Goal: Information Seeking & Learning: Learn about a topic

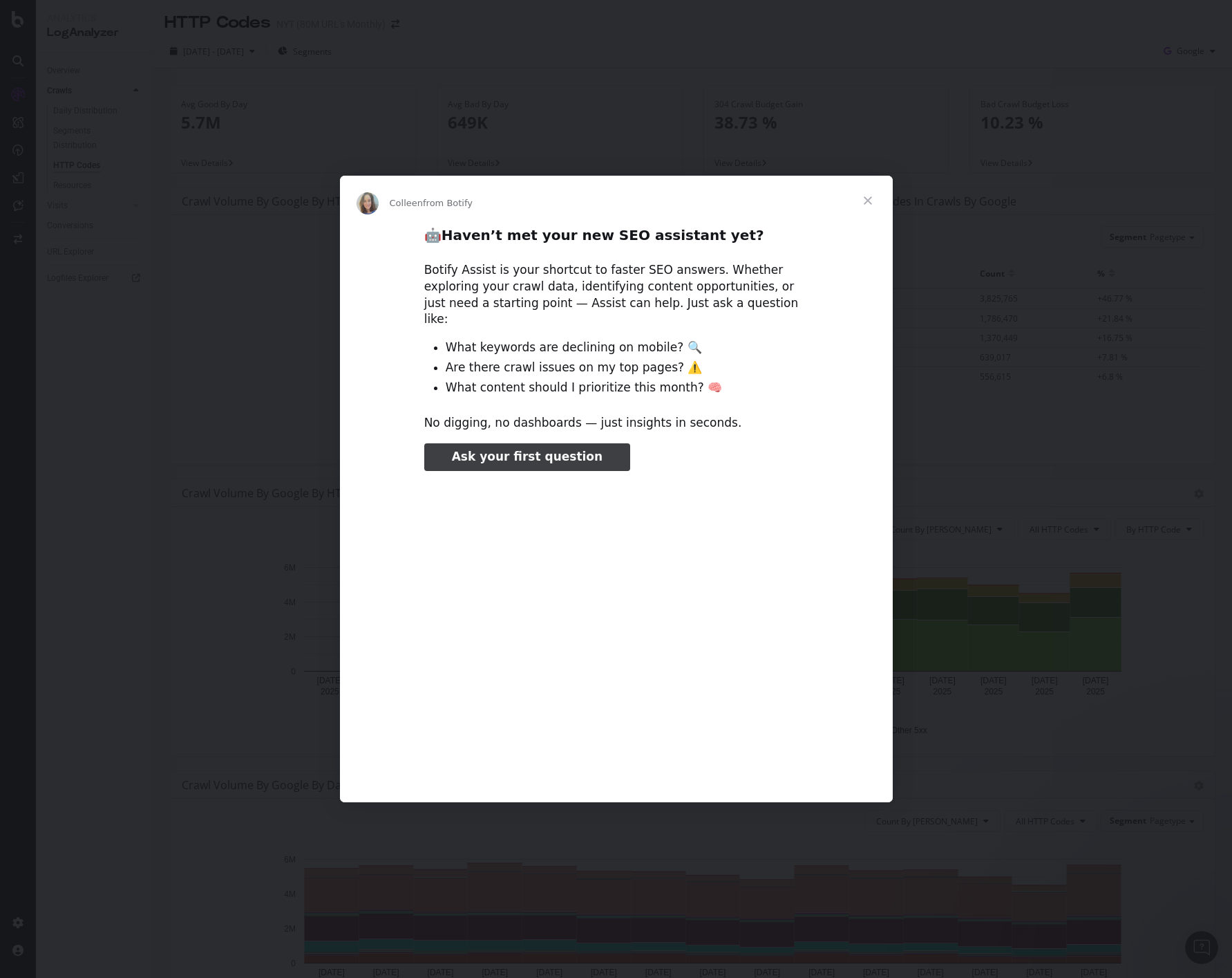
type input "106027"
click at [859, 211] on span "Close" at bounding box center [867, 200] width 50 height 50
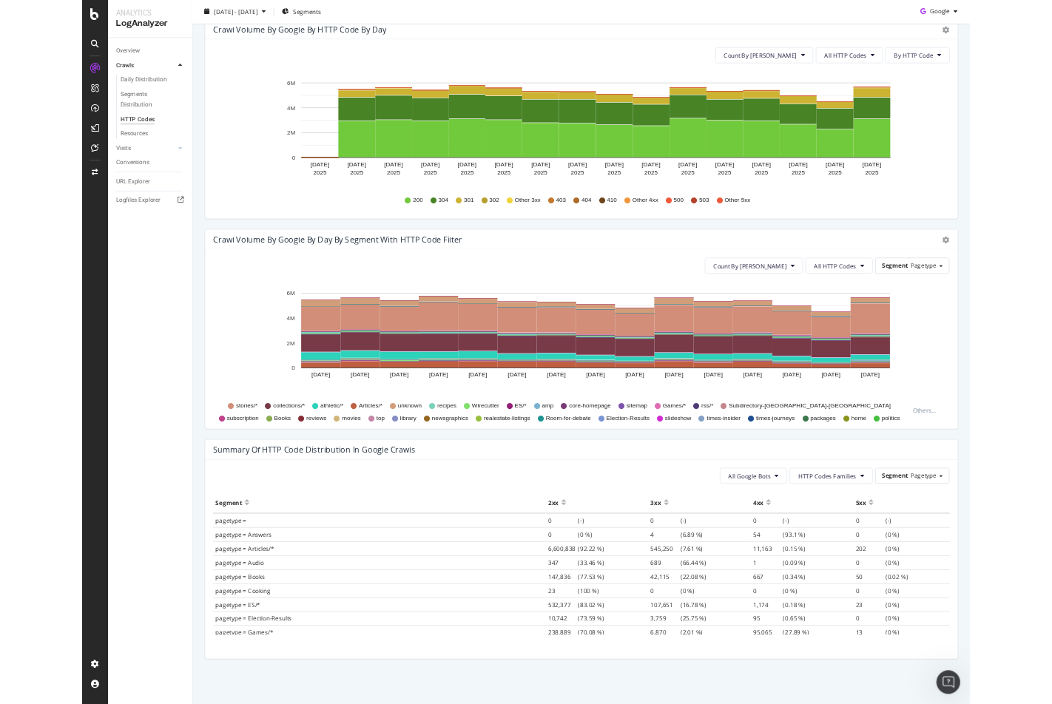
scroll to position [483, 0]
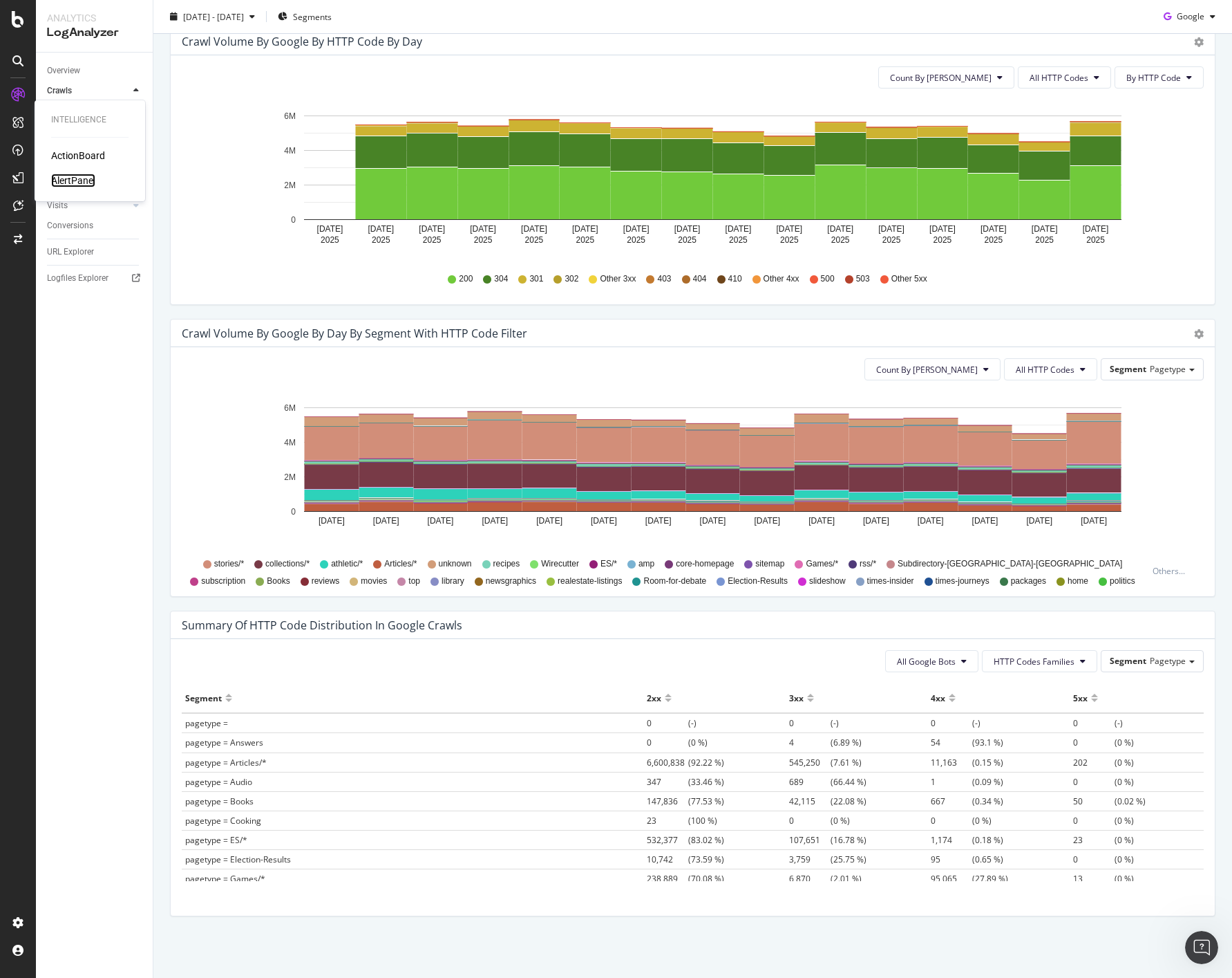
click at [62, 181] on div "AlertPanel" at bounding box center [73, 180] width 44 height 14
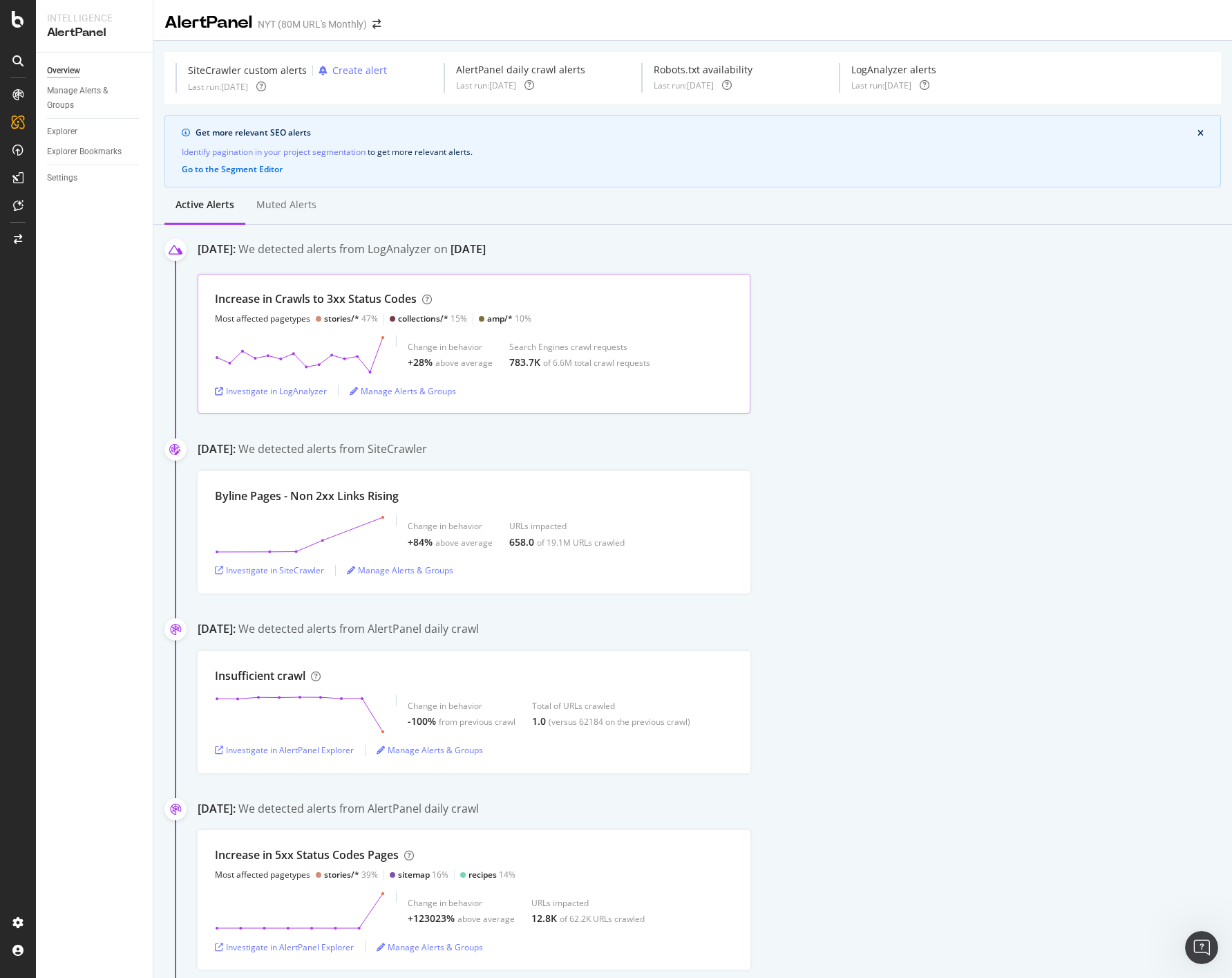
click at [342, 296] on div "Increase in Crawls to 3xx Status Codes" at bounding box center [316, 298] width 202 height 16
click at [533, 383] on div "Increase in Crawls to 3xx Status Codes Most affected pagetypes stories/* 47% co…" at bounding box center [474, 343] width 553 height 139
click at [304, 387] on div "Investigate in LogAnalyzer" at bounding box center [271, 391] width 112 height 12
click at [322, 313] on div "stories/* 47%" at bounding box center [347, 318] width 63 height 12
drag, startPoint x: 322, startPoint y: 313, endPoint x: 408, endPoint y: 299, distance: 87.1
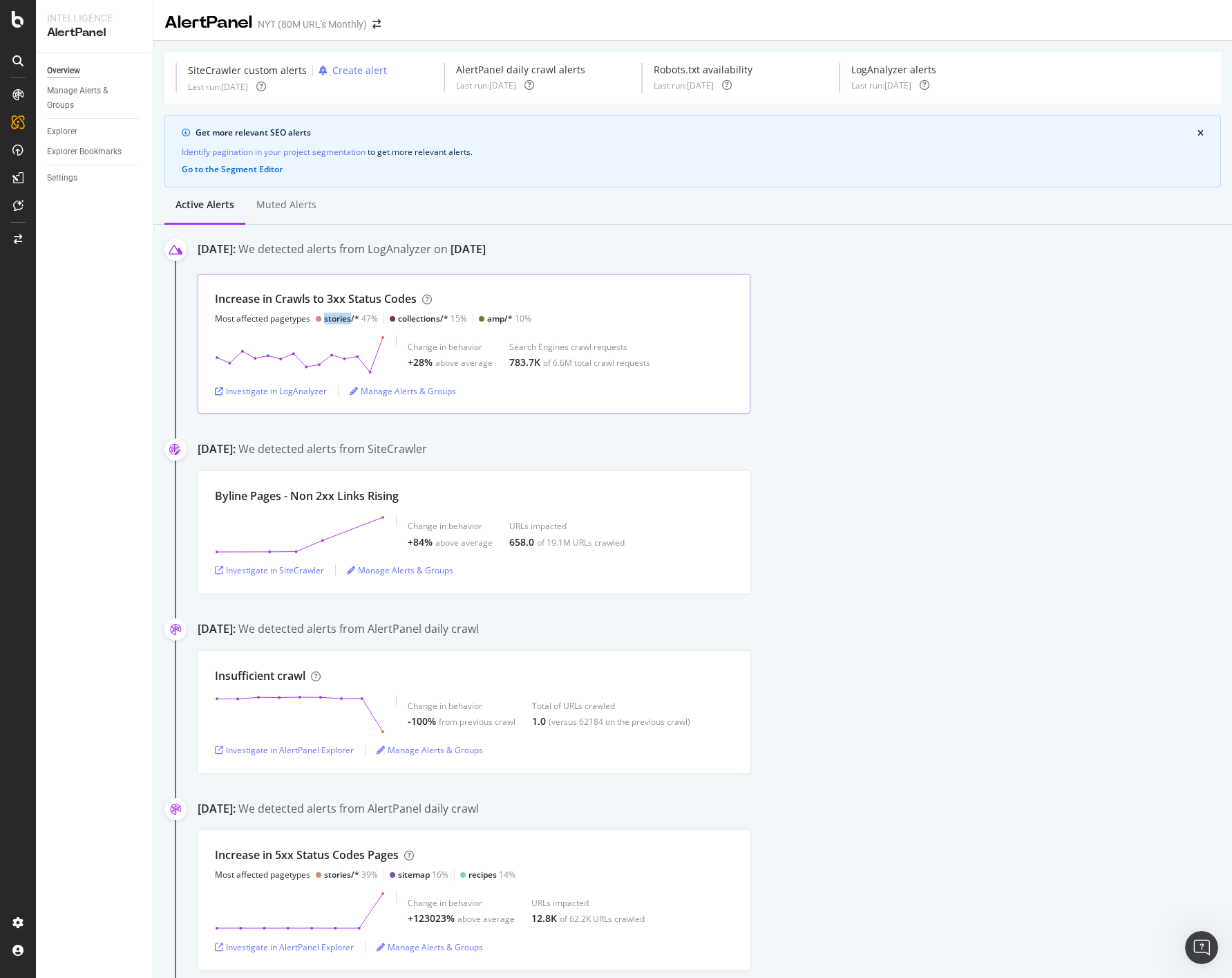
click at [330, 312] on div "stories/* 47%" at bounding box center [347, 318] width 63 height 12
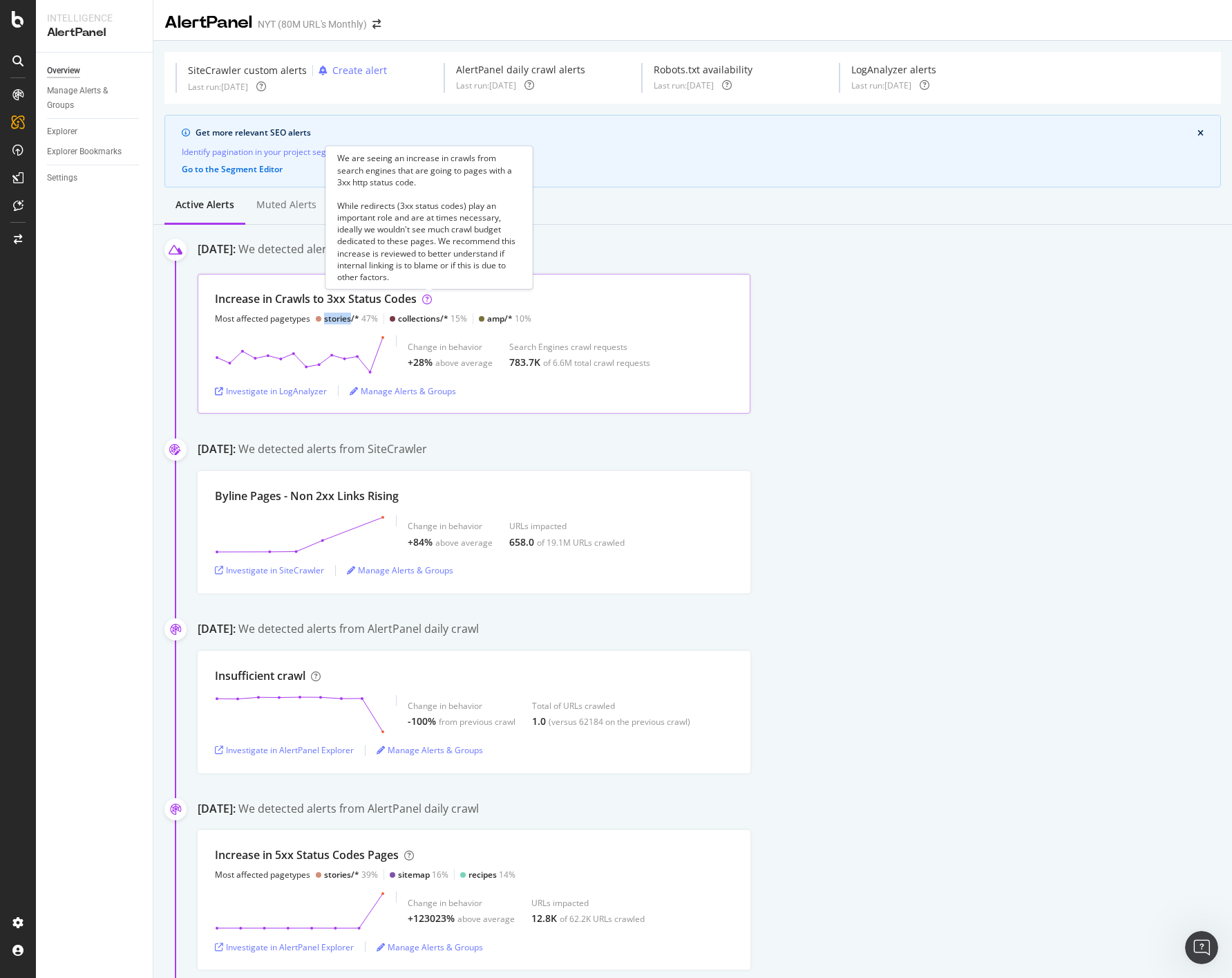
click at [432, 299] on icon at bounding box center [427, 299] width 9 height 9
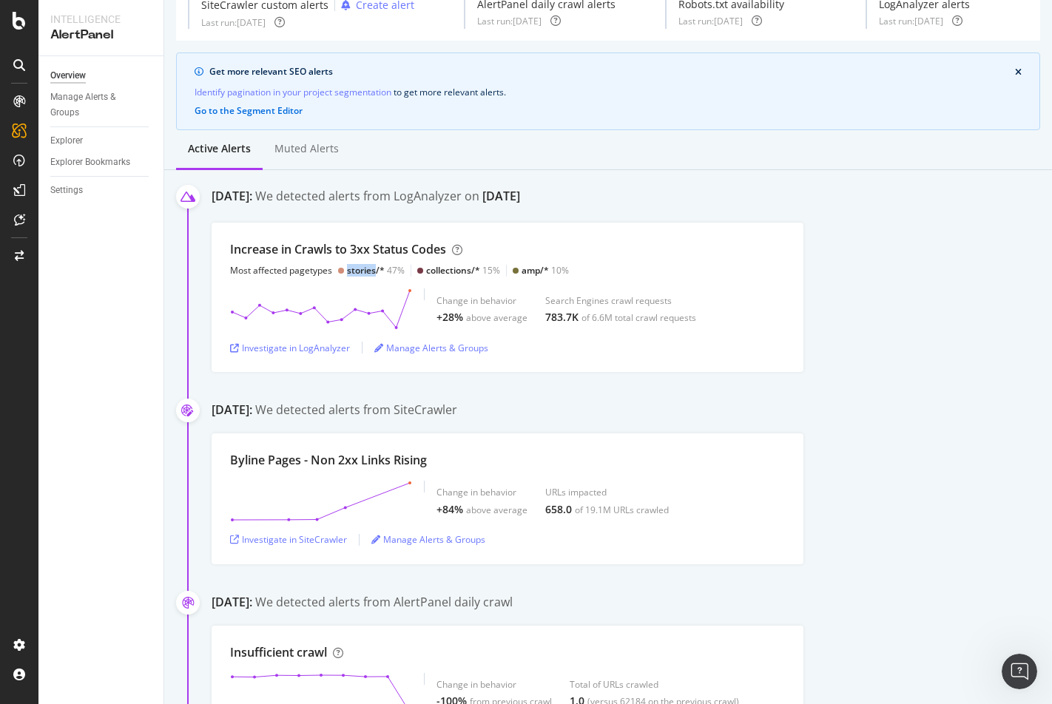
scroll to position [80, 0]
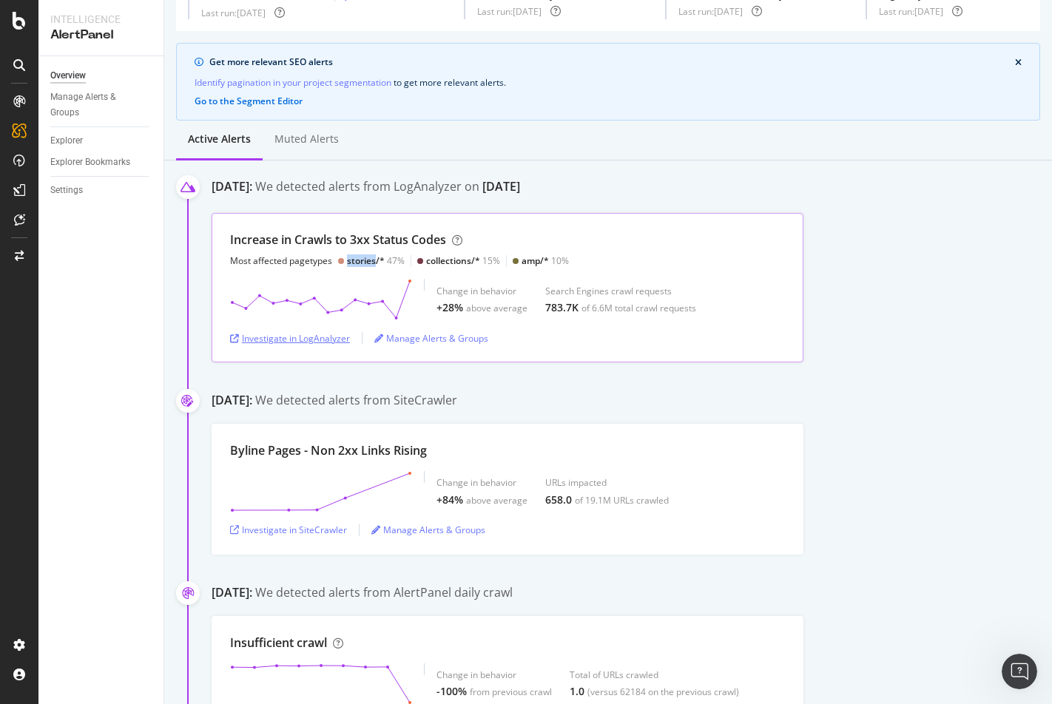
click at [314, 342] on div "Investigate in LogAnalyzer" at bounding box center [290, 338] width 120 height 13
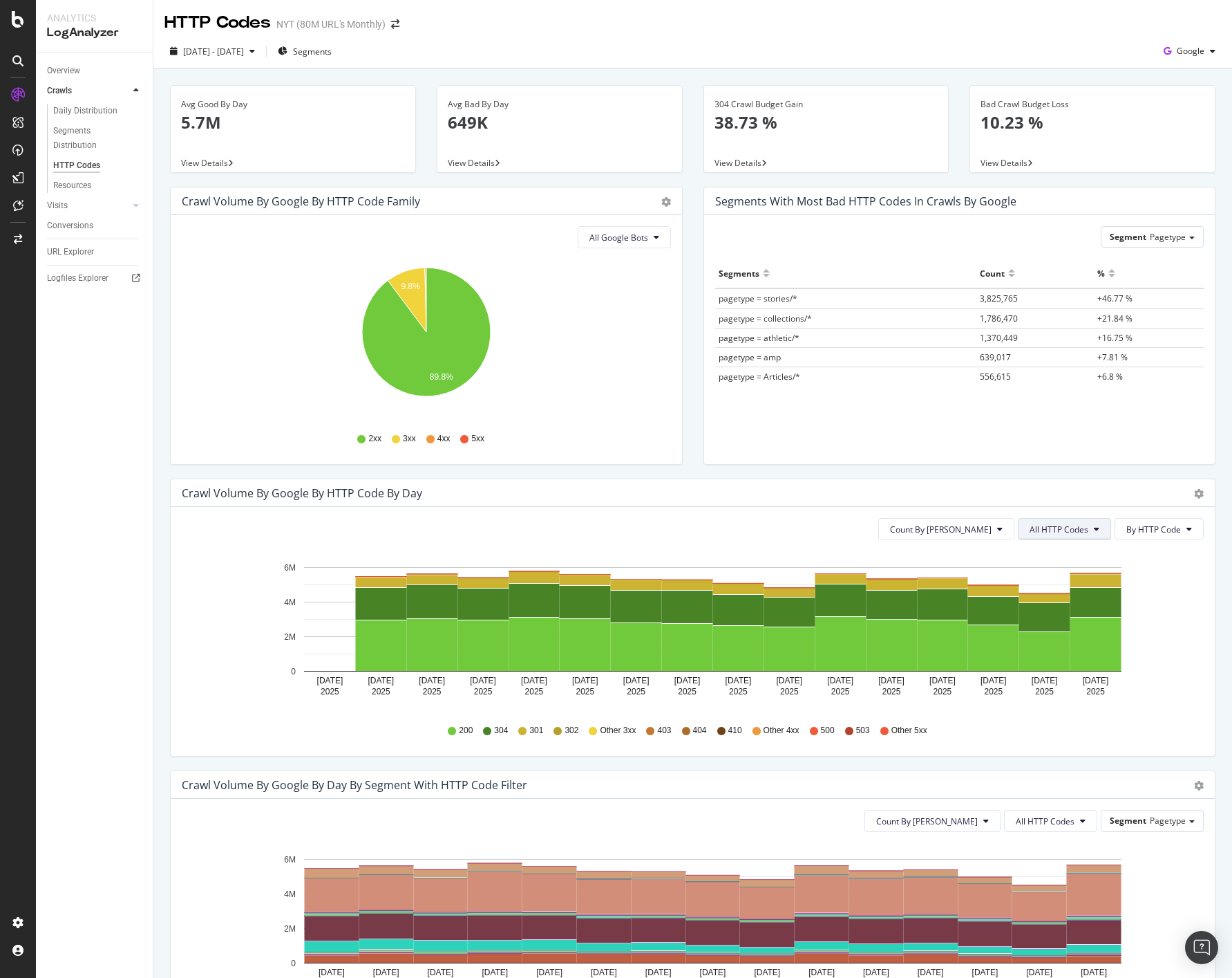
click at [1066, 529] on span "All HTTP Codes" at bounding box center [1059, 529] width 59 height 12
click at [1069, 630] on span "3xx family" at bounding box center [1067, 633] width 70 height 12
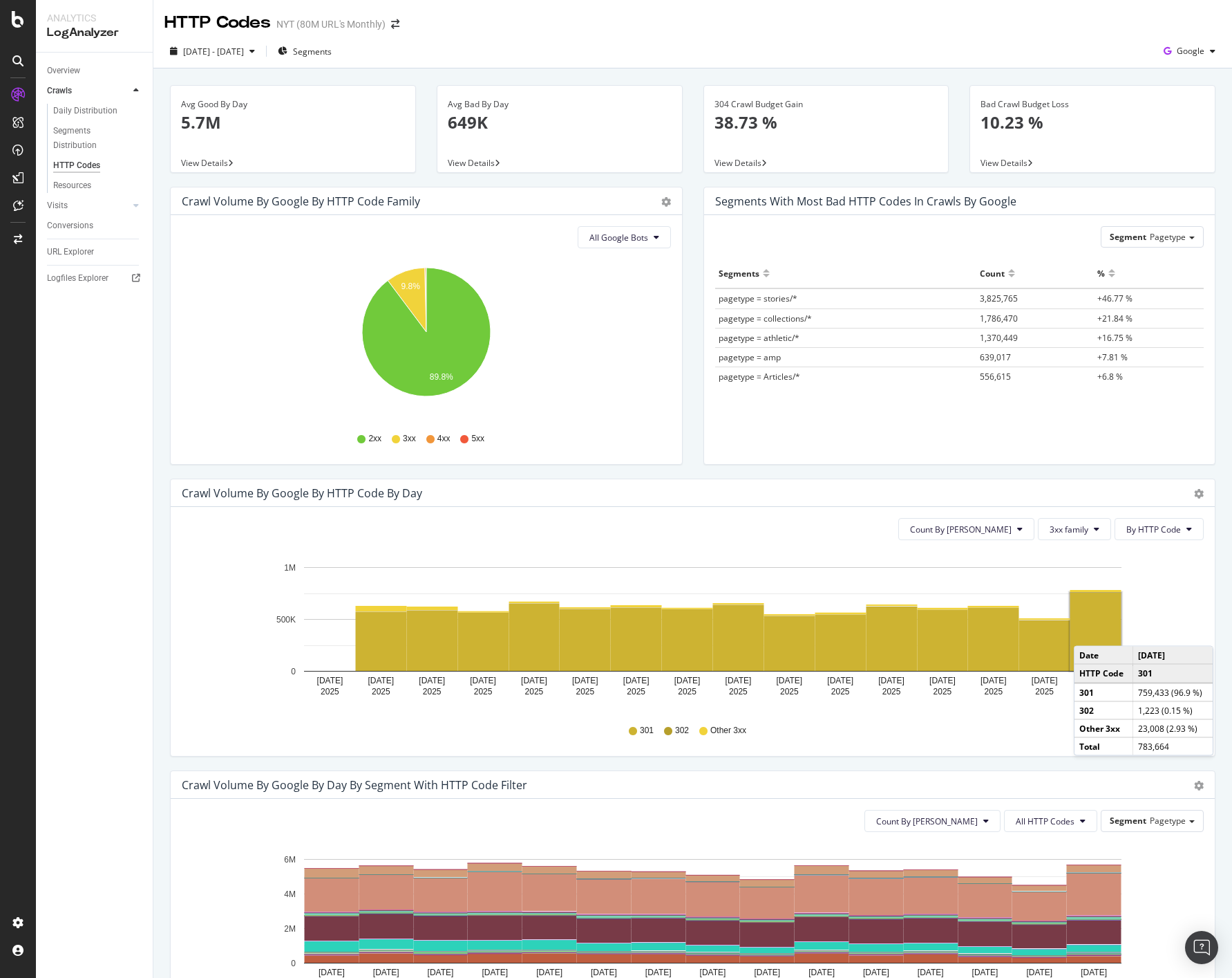
click at [1088, 632] on rect "A chart." at bounding box center [1096, 632] width 51 height 79
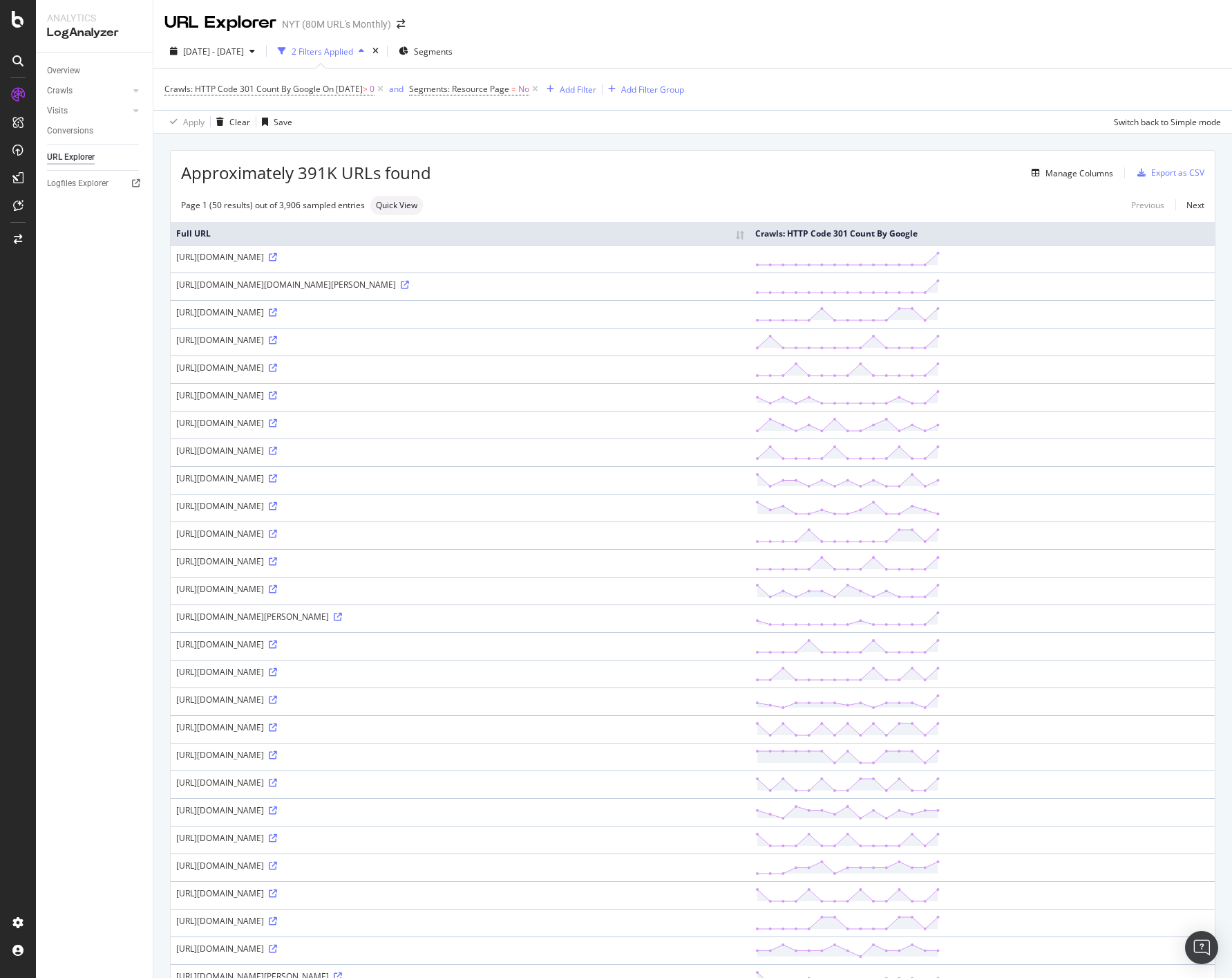
scroll to position [715, 0]
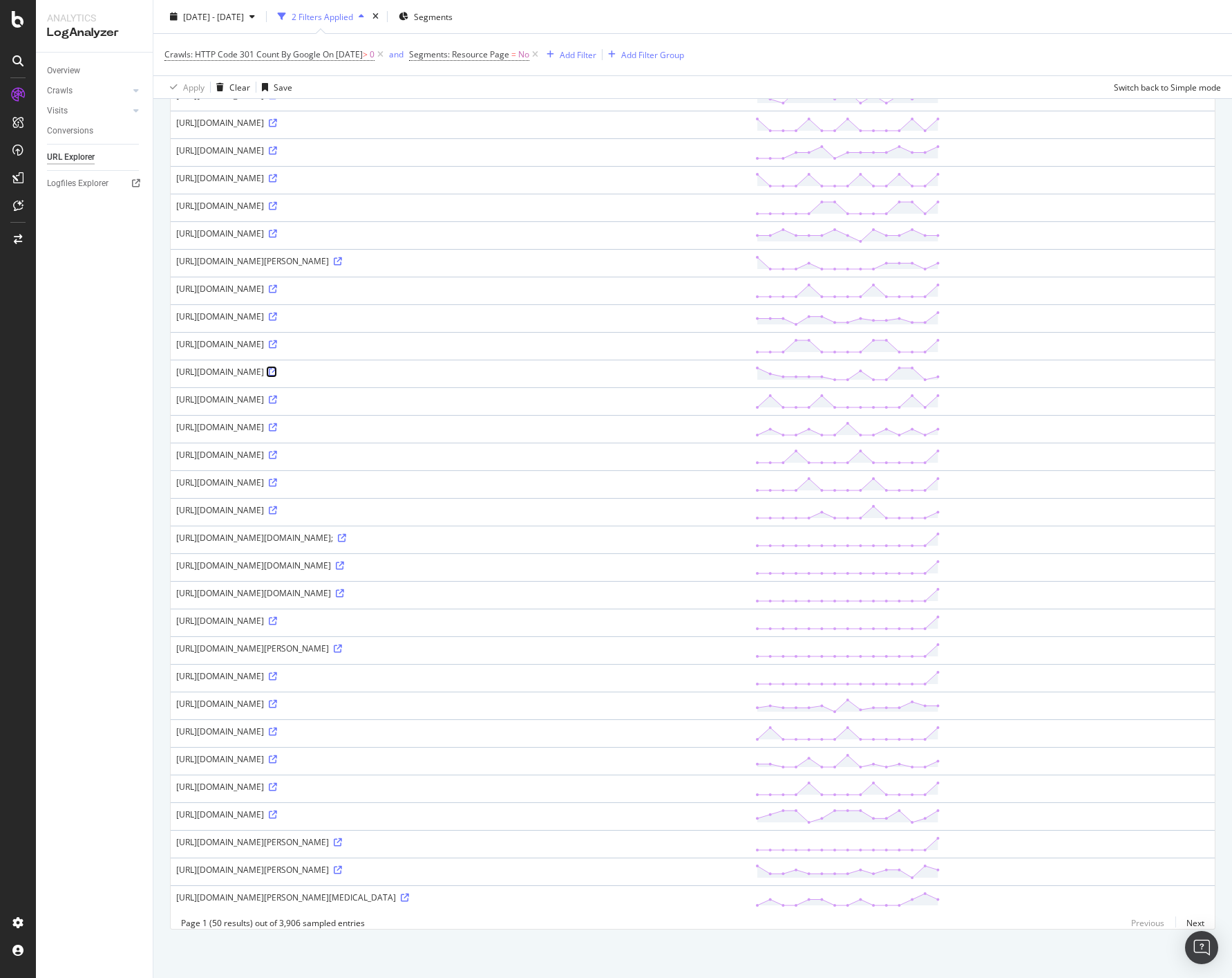
click at [278, 369] on icon at bounding box center [273, 371] width 8 height 8
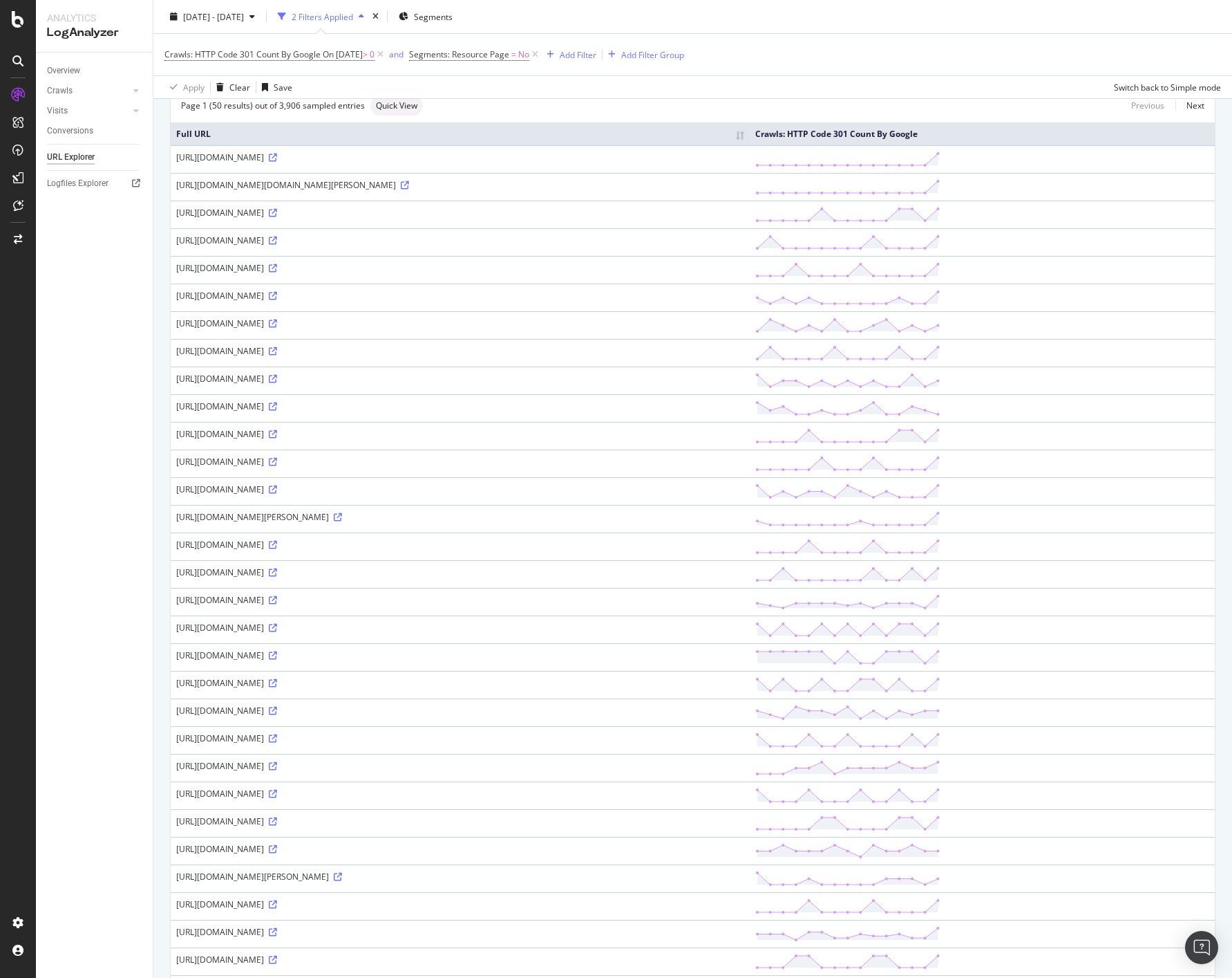
scroll to position [0, 0]
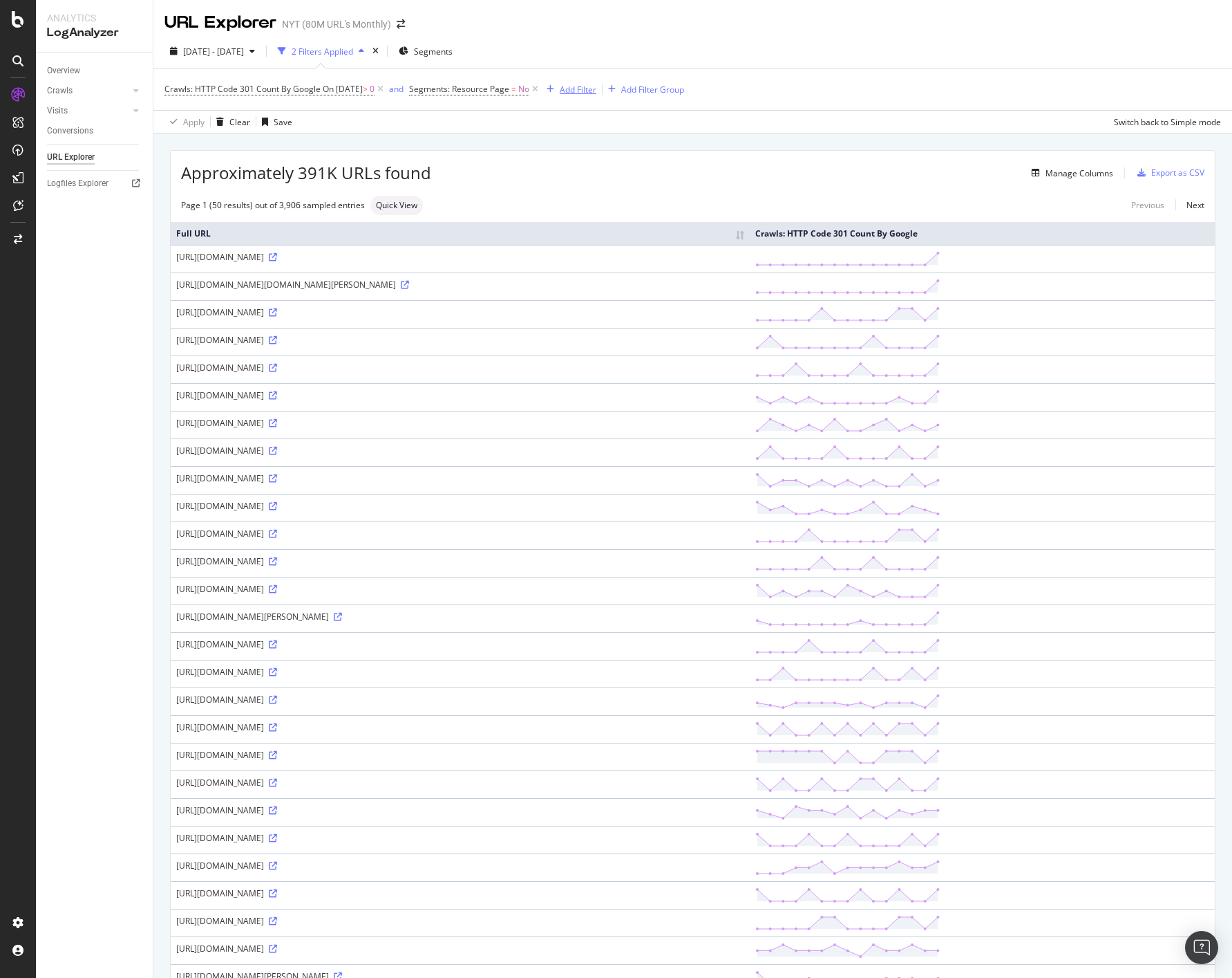
click at [596, 92] on div "Add Filter" at bounding box center [578, 89] width 36 height 12
click at [882, 67] on div "Crawls: HTTP Code 301 Count By Google On 2025-10-06 > 0 and Segments: Resource …" at bounding box center [693, 100] width 1079 height 65
click at [595, 89] on div "Add Filter" at bounding box center [578, 89] width 36 height 12
click at [614, 180] on div "URLs (Logs)" at bounding box center [680, 187] width 236 height 20
click at [700, 40] on div "2025 Sep. 22nd - Oct. 6th 2 Filters Applied Segments" at bounding box center [693, 54] width 1079 height 28
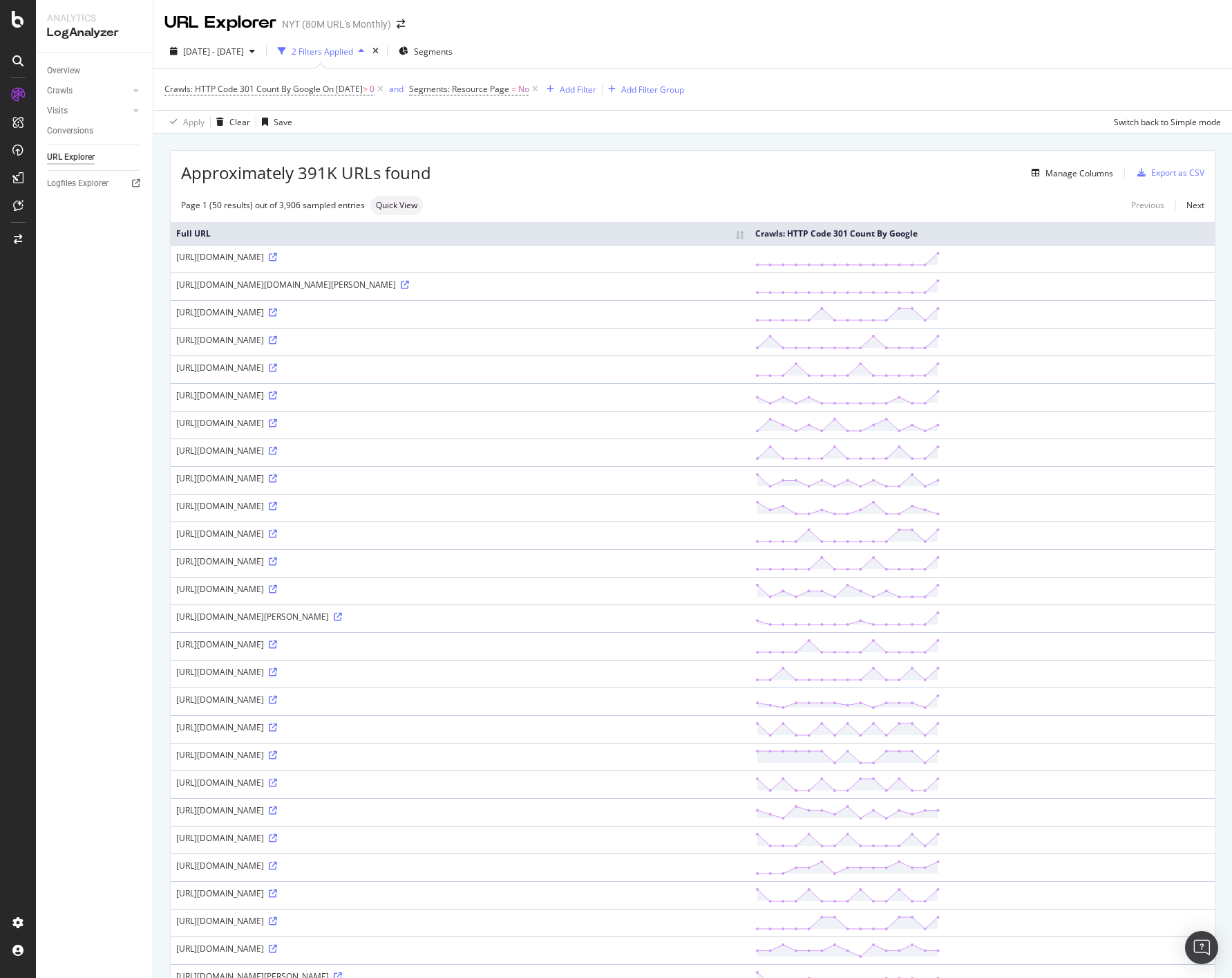
click at [353, 54] on div "2 Filters Applied" at bounding box center [322, 51] width 62 height 12
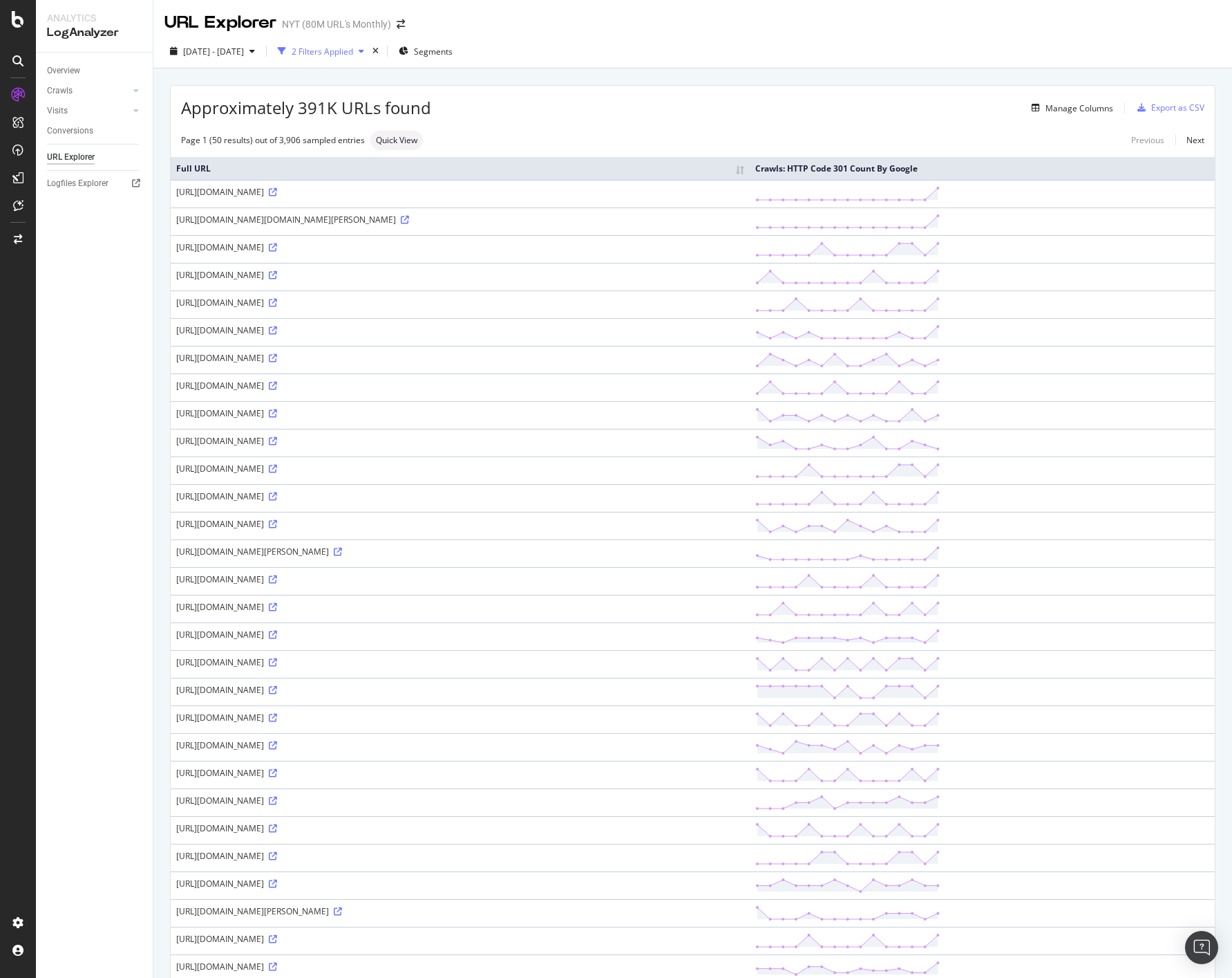
click at [353, 54] on div "2 Filters Applied" at bounding box center [322, 51] width 62 height 12
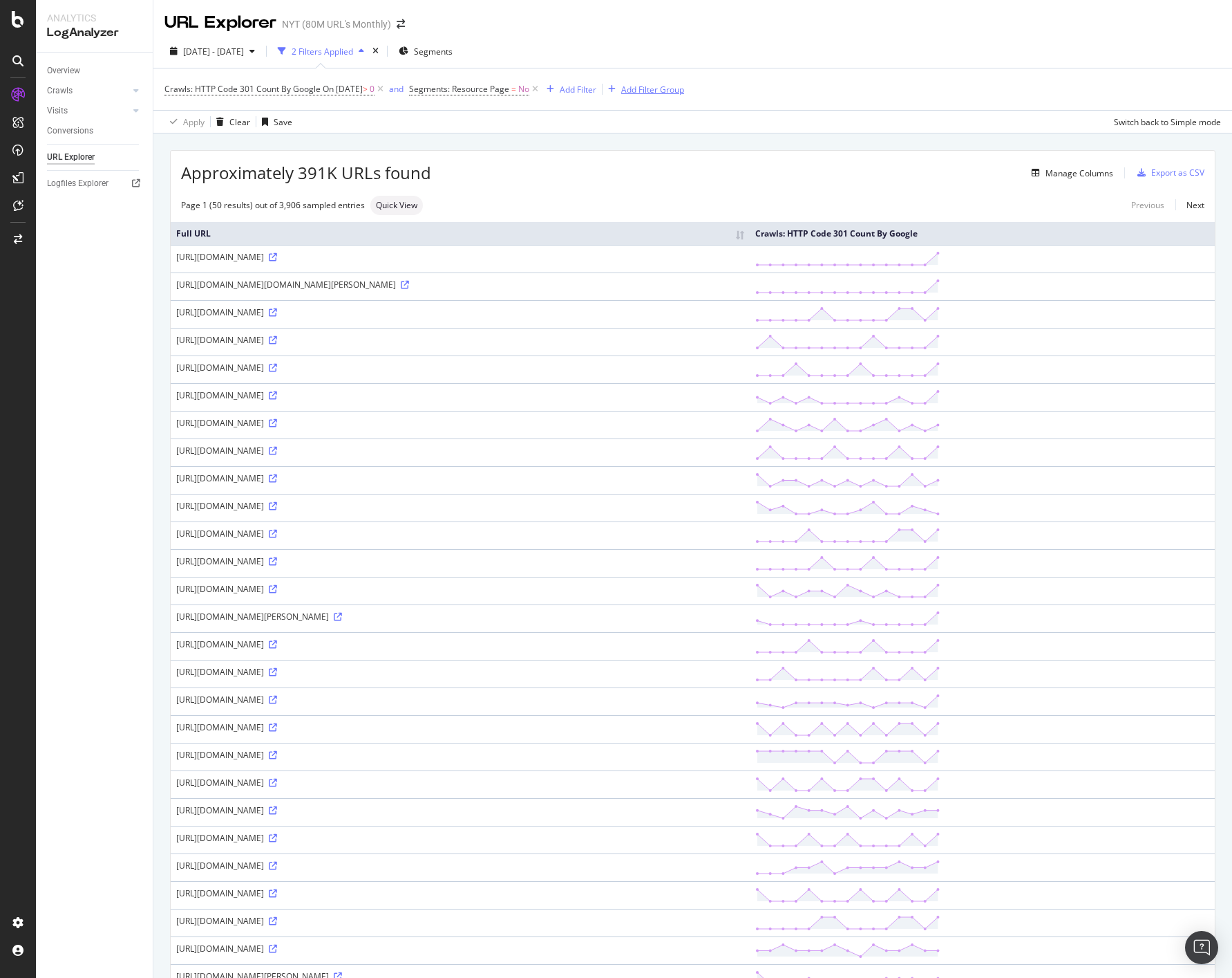
click at [672, 92] on div "Add Filter Group" at bounding box center [652, 89] width 63 height 12
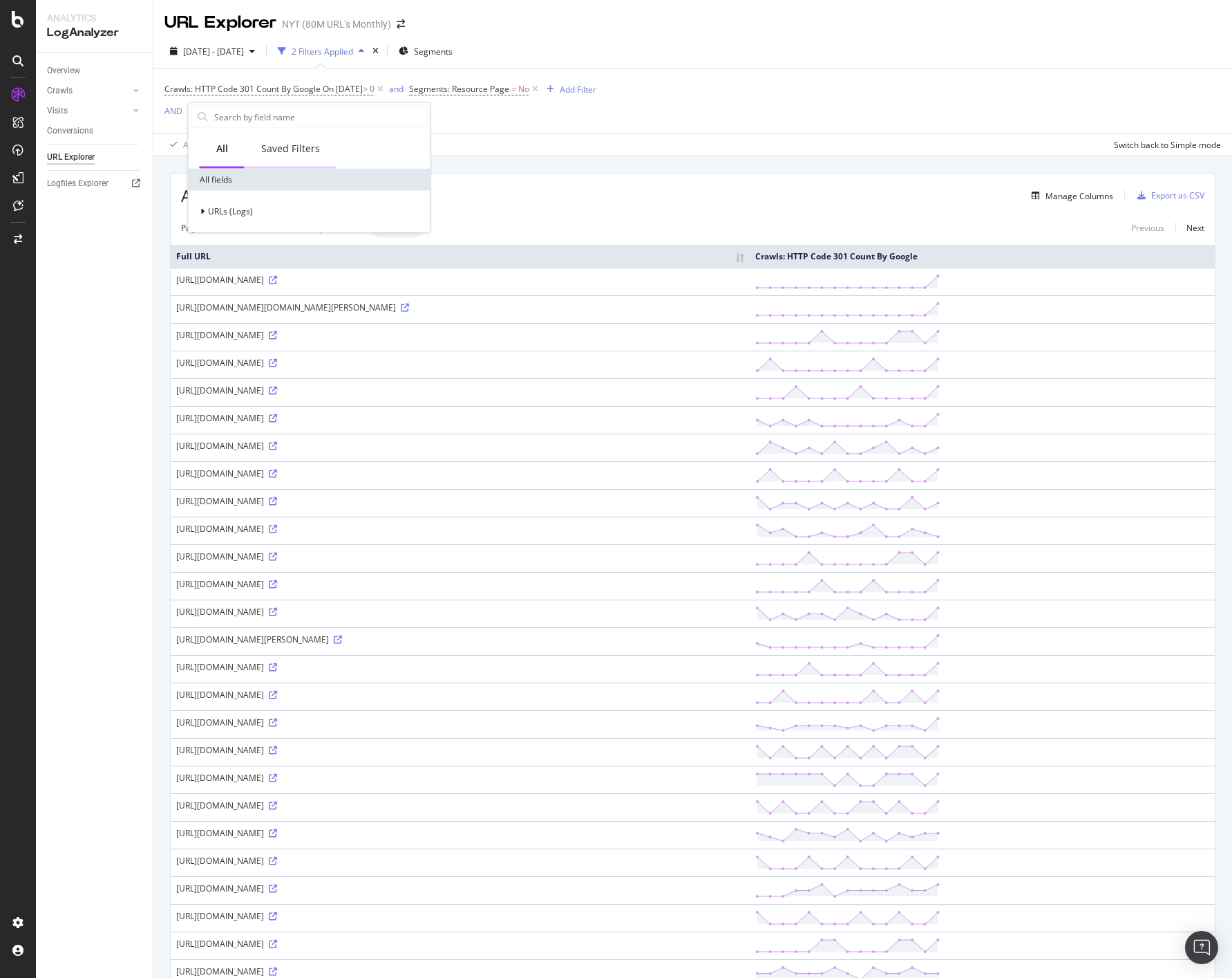
drag, startPoint x: 269, startPoint y: 164, endPoint x: 260, endPoint y: 164, distance: 9.0
click at [269, 164] on div "Saved Filters" at bounding box center [291, 150] width 92 height 38
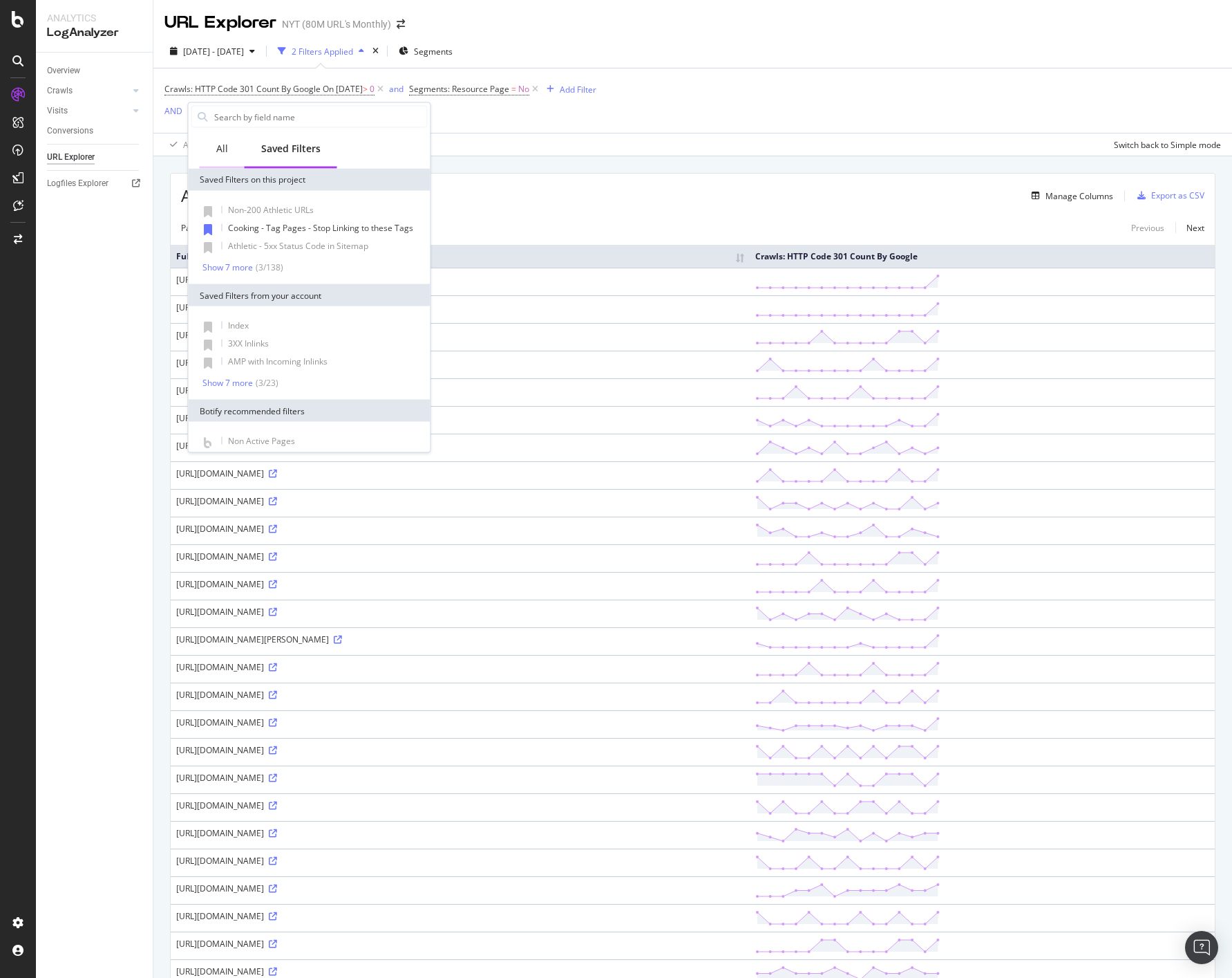
click at [221, 137] on div "All" at bounding box center [222, 150] width 45 height 38
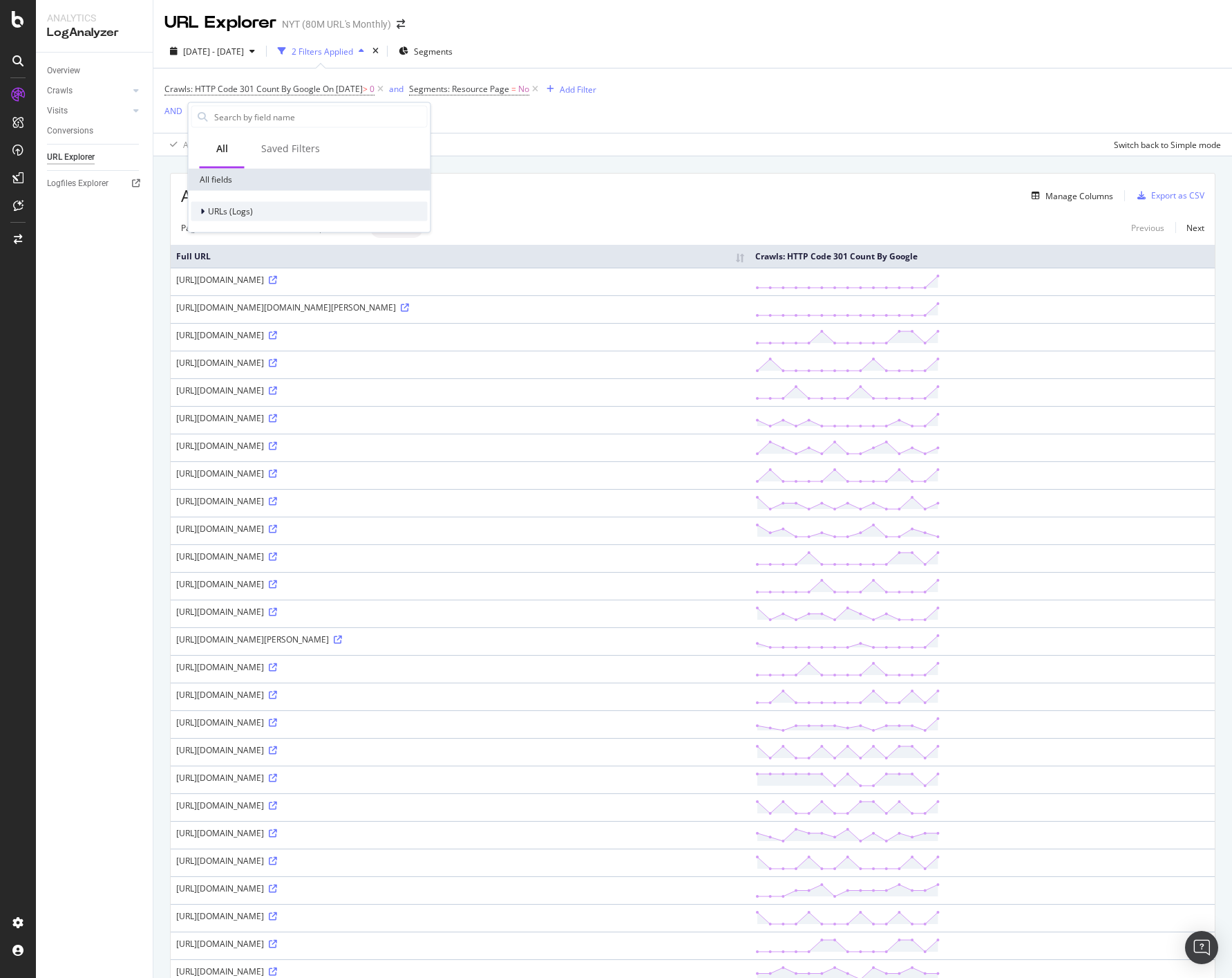
click at [228, 223] on div "URLs (Logs)" at bounding box center [309, 211] width 242 height 41
click at [231, 217] on div "URLs (Logs)" at bounding box center [222, 211] width 62 height 14
click at [243, 231] on span "URL Scheme" at bounding box center [240, 230] width 49 height 12
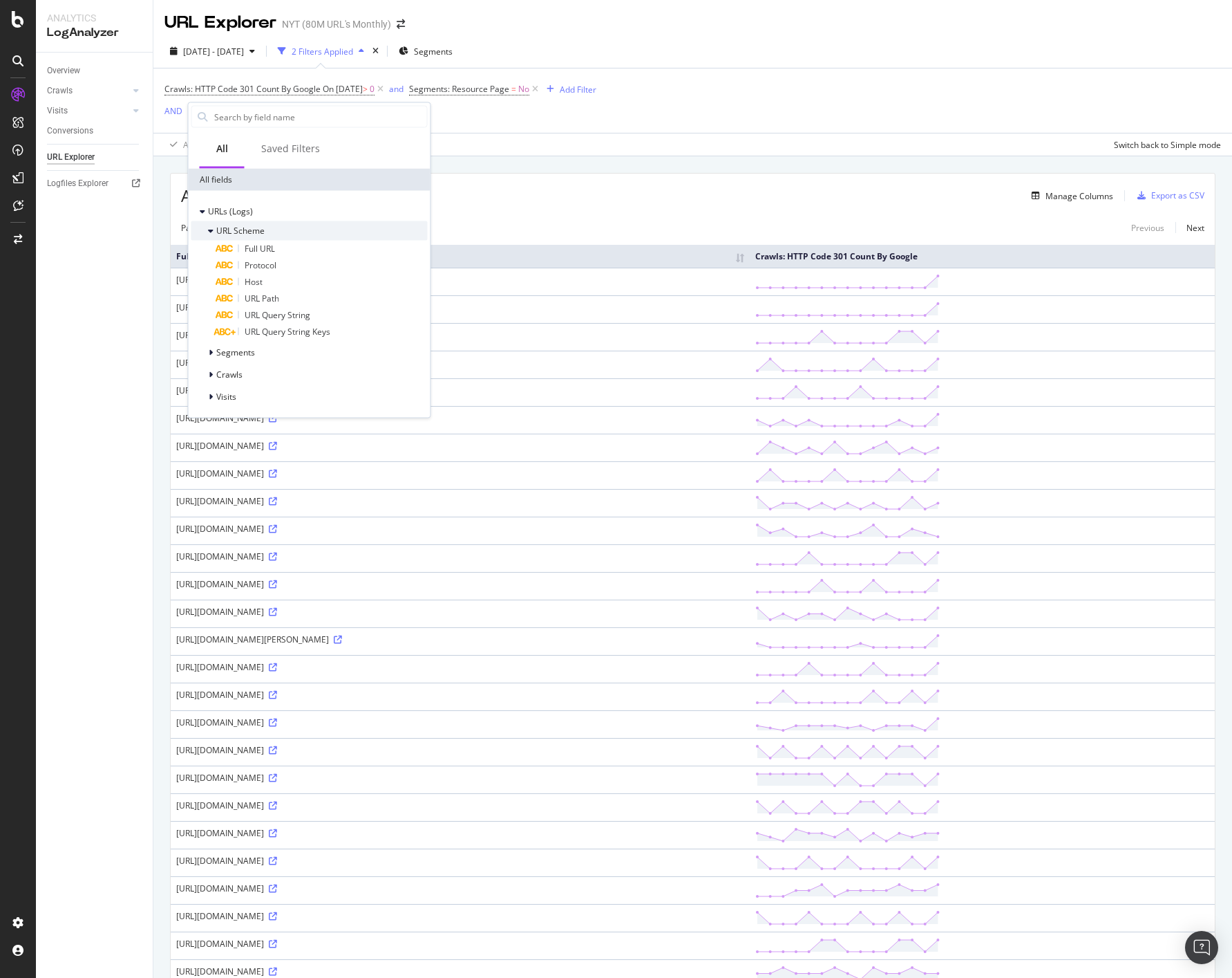
click at [243, 231] on span "URL Scheme" at bounding box center [240, 230] width 49 height 12
click at [224, 259] on div "Segments" at bounding box center [223, 252] width 64 height 14
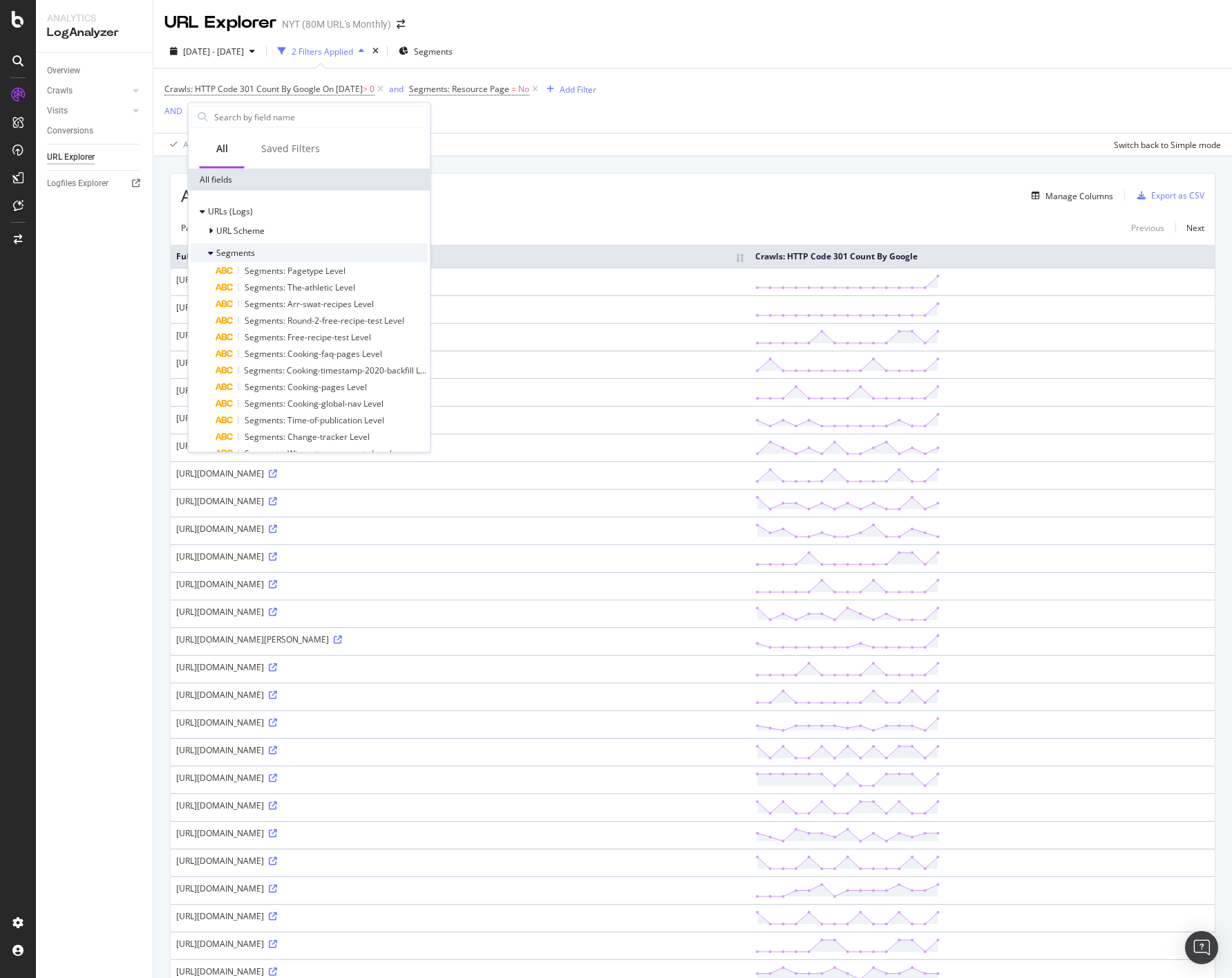
click at [224, 259] on div "Segments" at bounding box center [223, 252] width 64 height 14
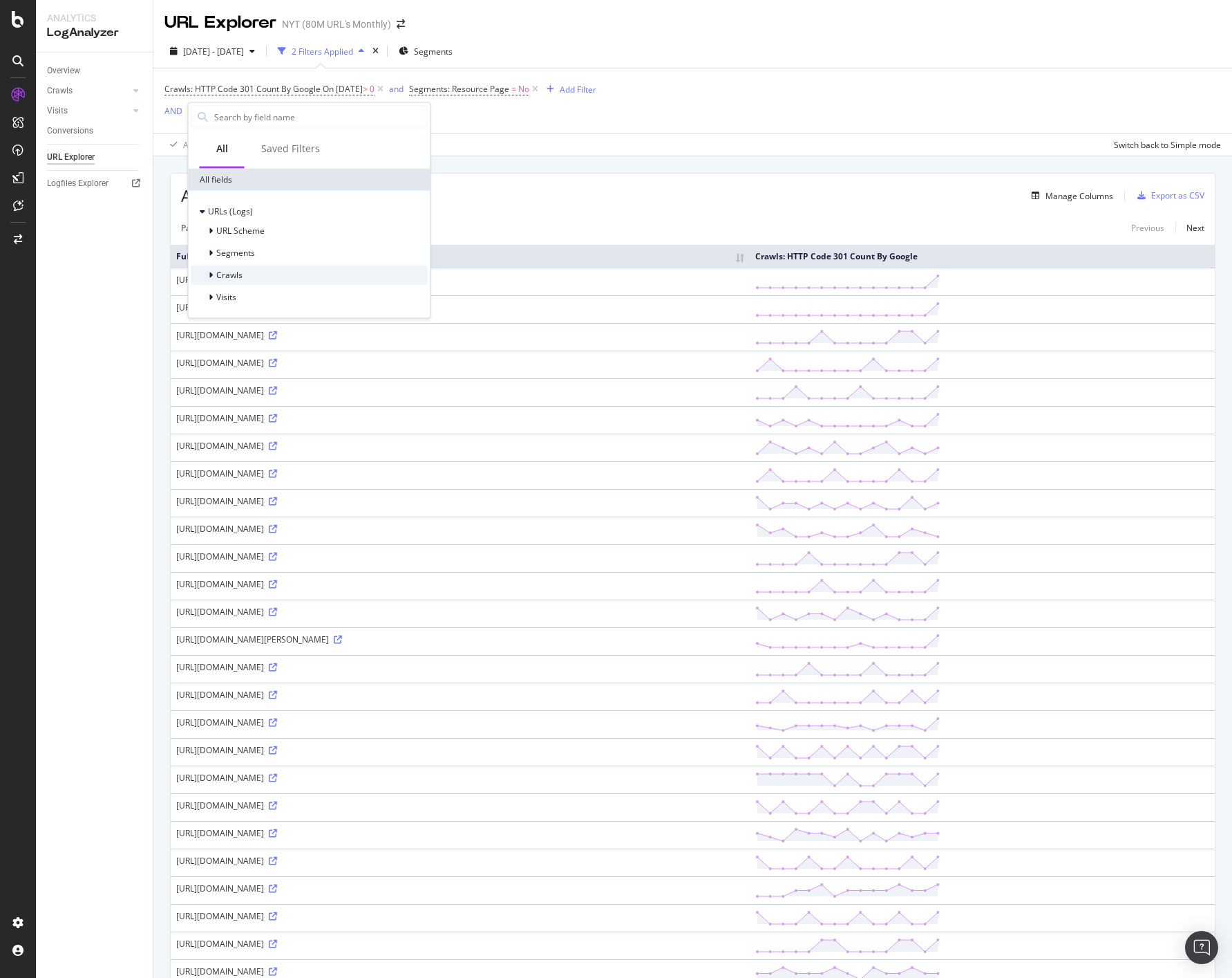
click at [222, 269] on span "Crawls" at bounding box center [229, 275] width 26 height 12
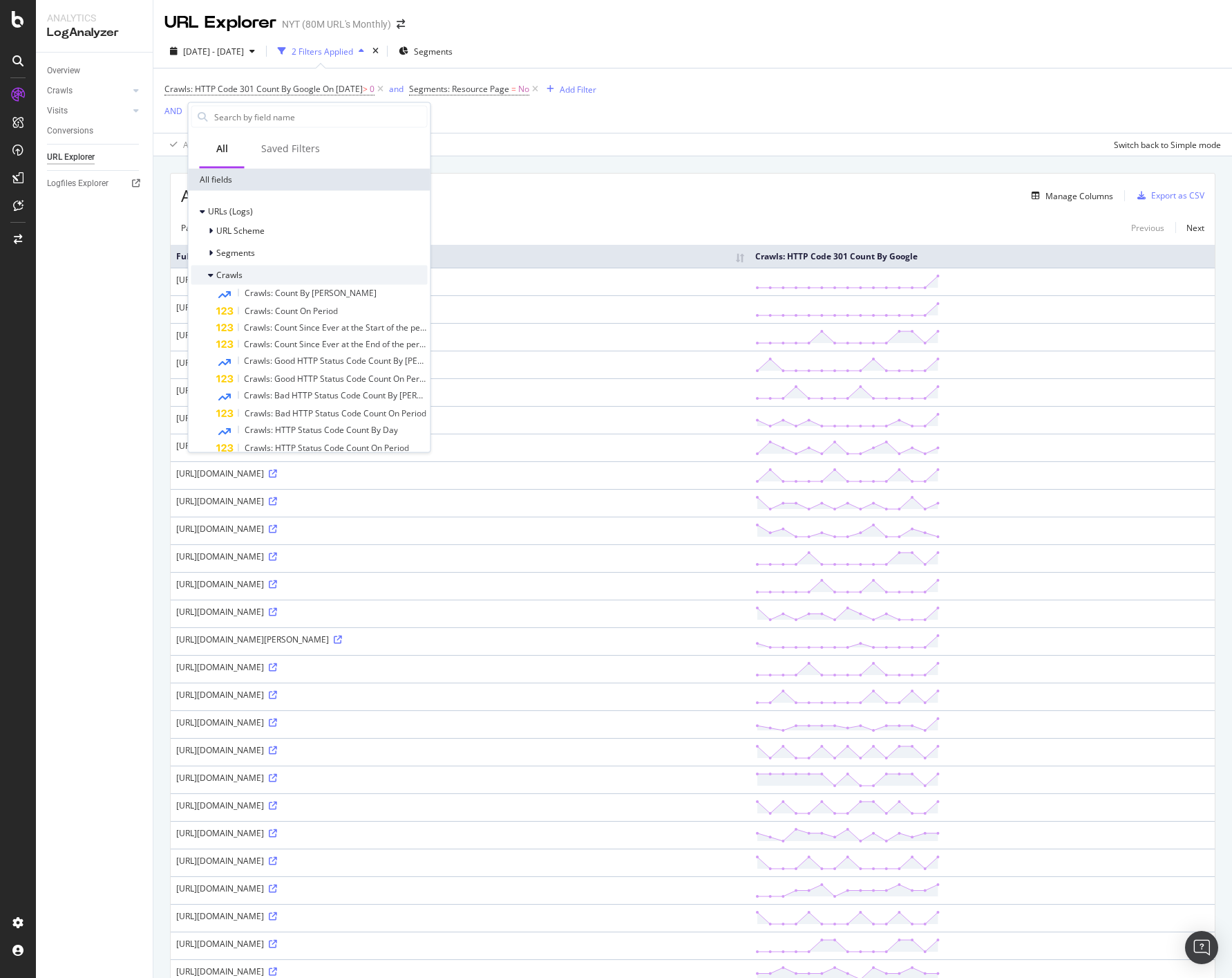
click at [222, 269] on span "Crawls" at bounding box center [229, 275] width 26 height 12
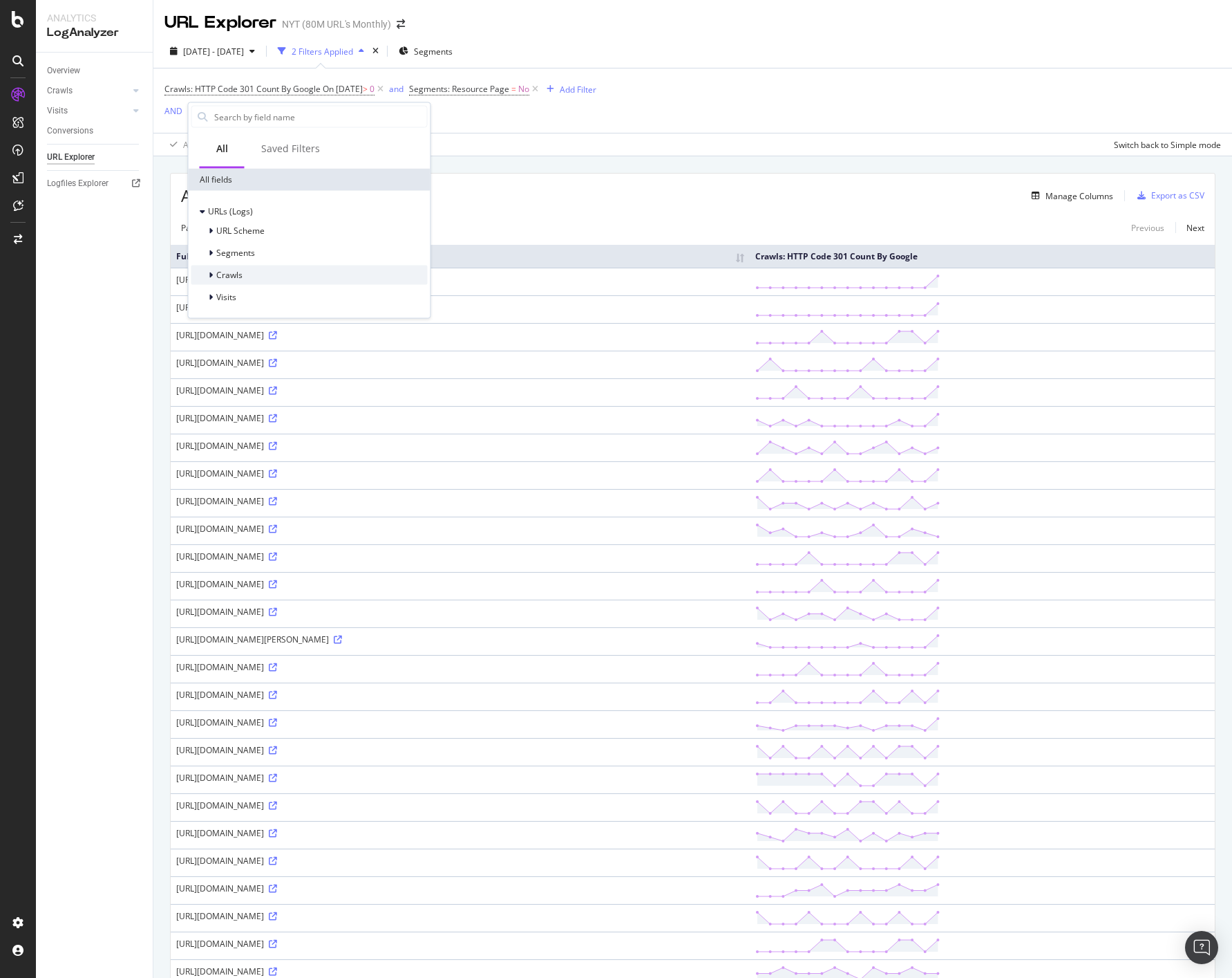
click at [225, 275] on span "Crawls" at bounding box center [229, 275] width 26 height 12
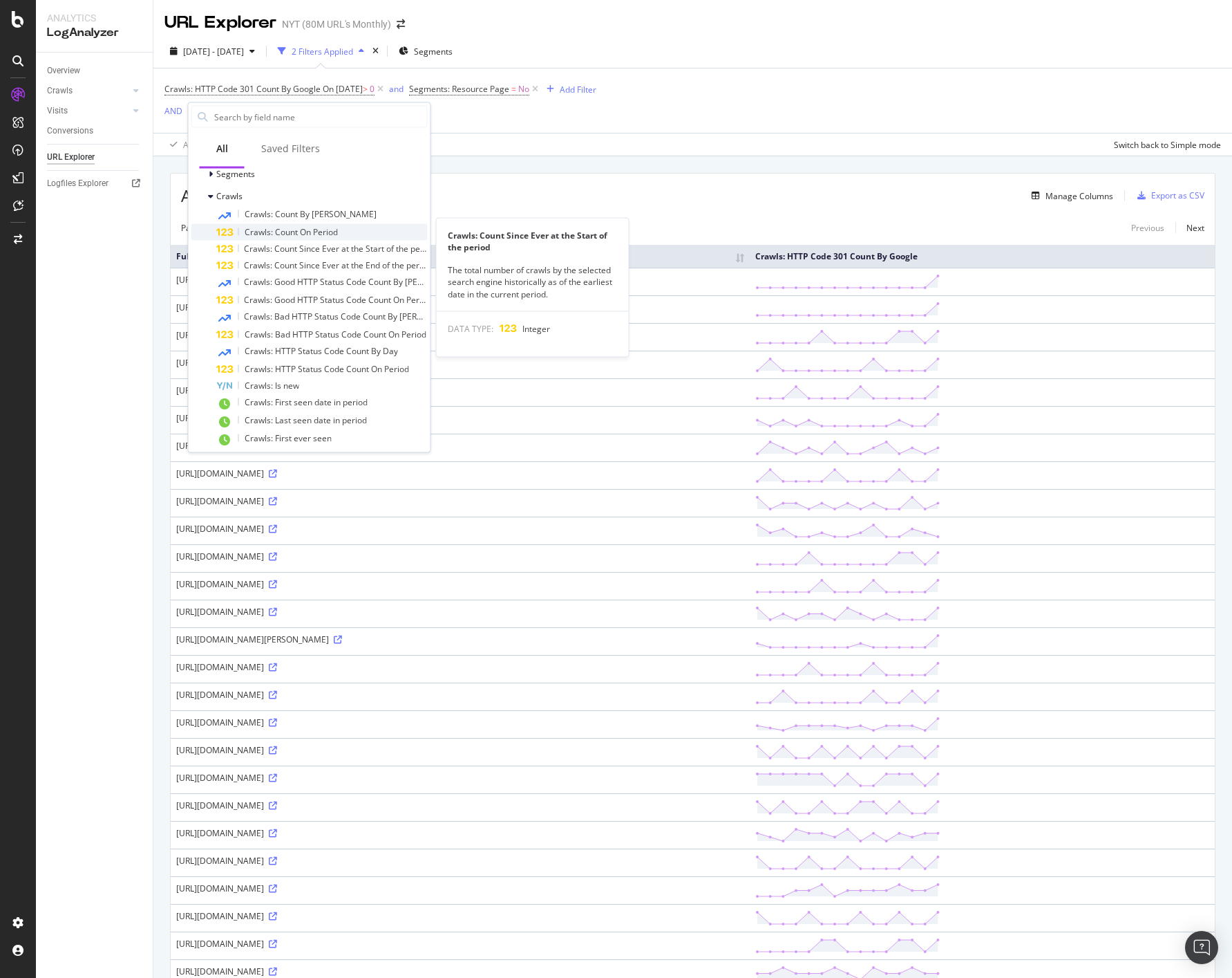
scroll to position [126, 0]
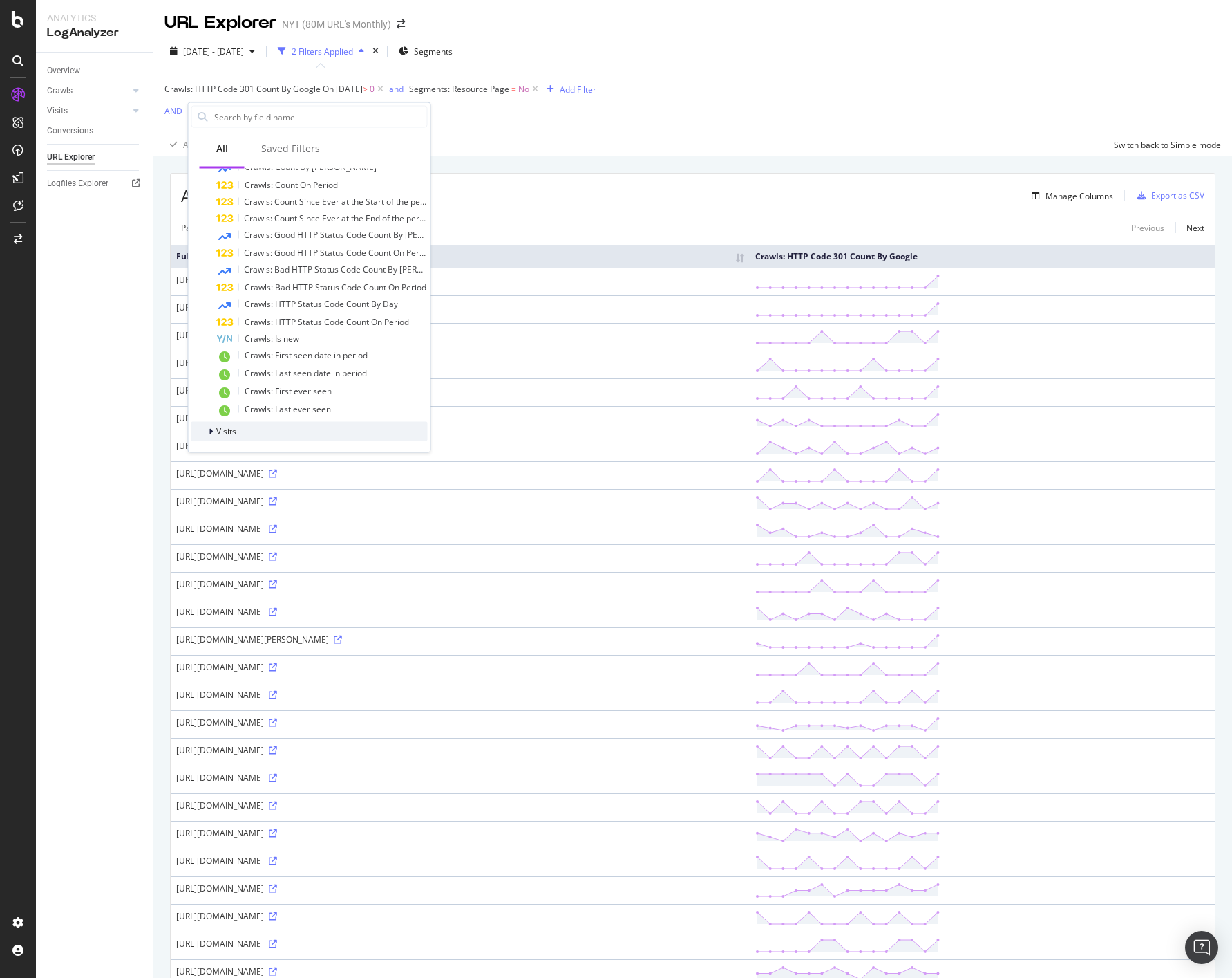
click at [220, 434] on span "Visits" at bounding box center [225, 431] width 20 height 12
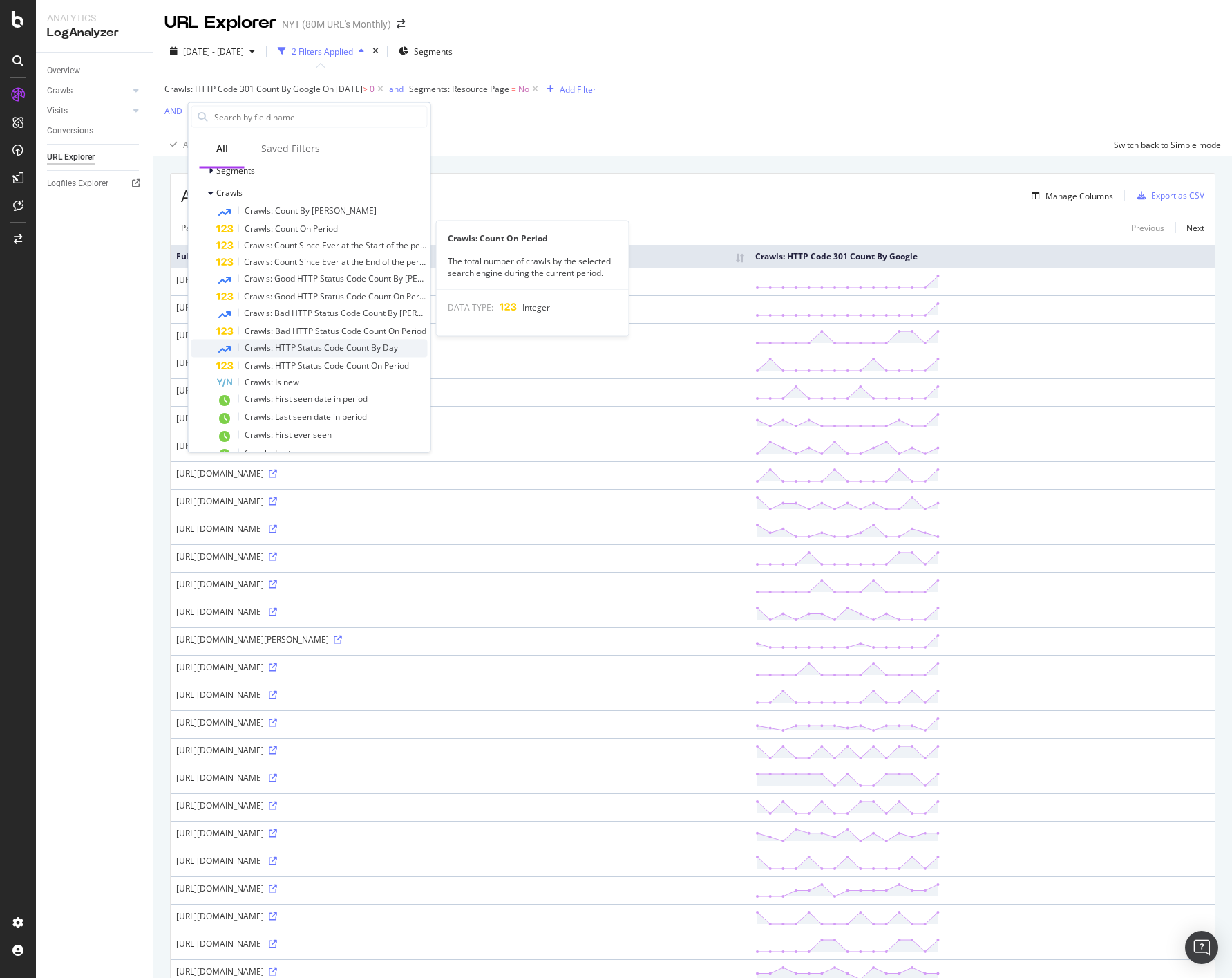
scroll to position [83, 0]
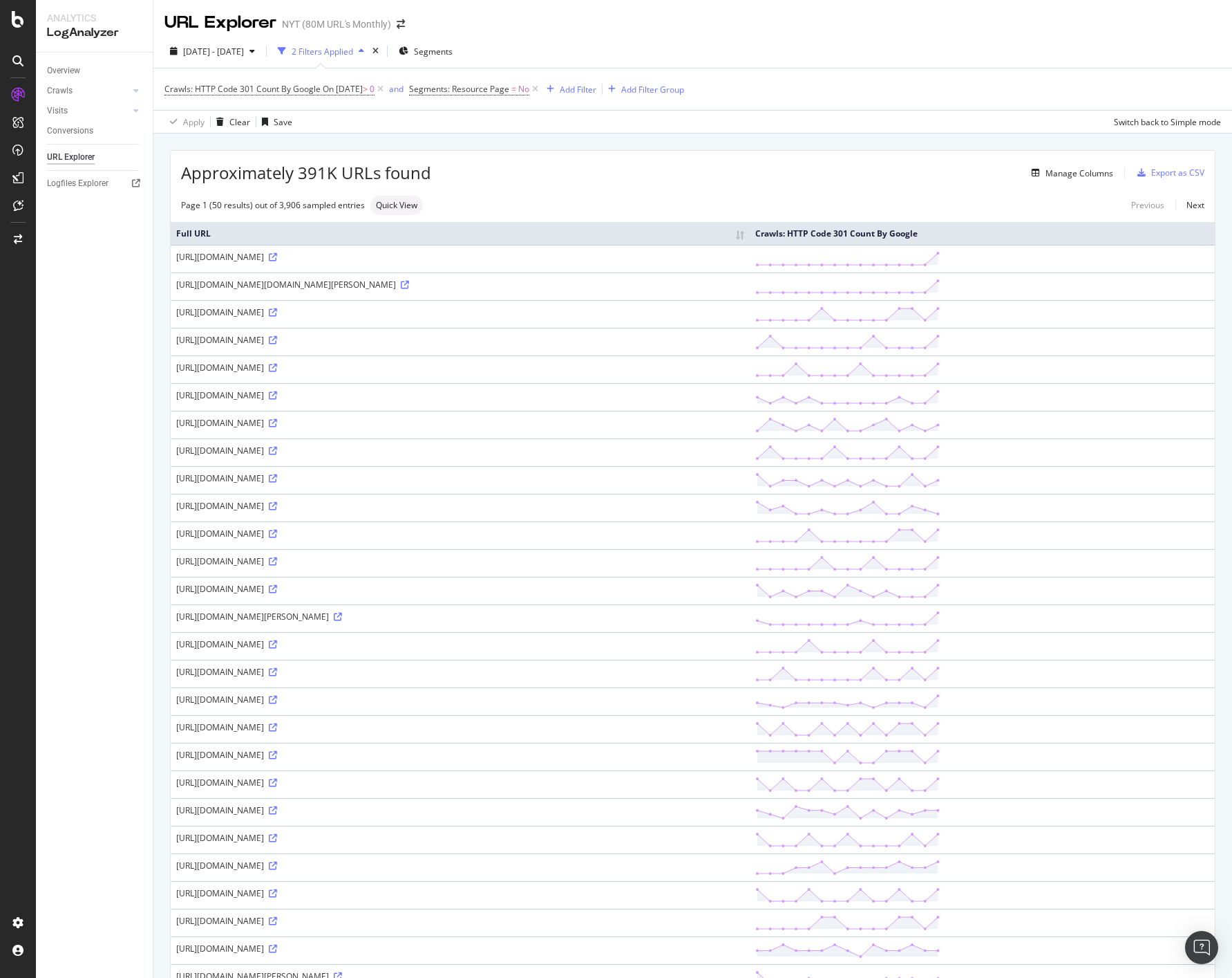
click at [490, 126] on div "Crawls: HTTP Code 301 Count By Google On 2025-10-06 > 0 and Segments: Resource …" at bounding box center [693, 100] width 1057 height 65
click at [278, 314] on icon at bounding box center [273, 312] width 8 height 8
click at [278, 340] on icon at bounding box center [273, 339] width 8 height 8
click at [1061, 174] on div "Manage Columns" at bounding box center [1080, 173] width 67 height 12
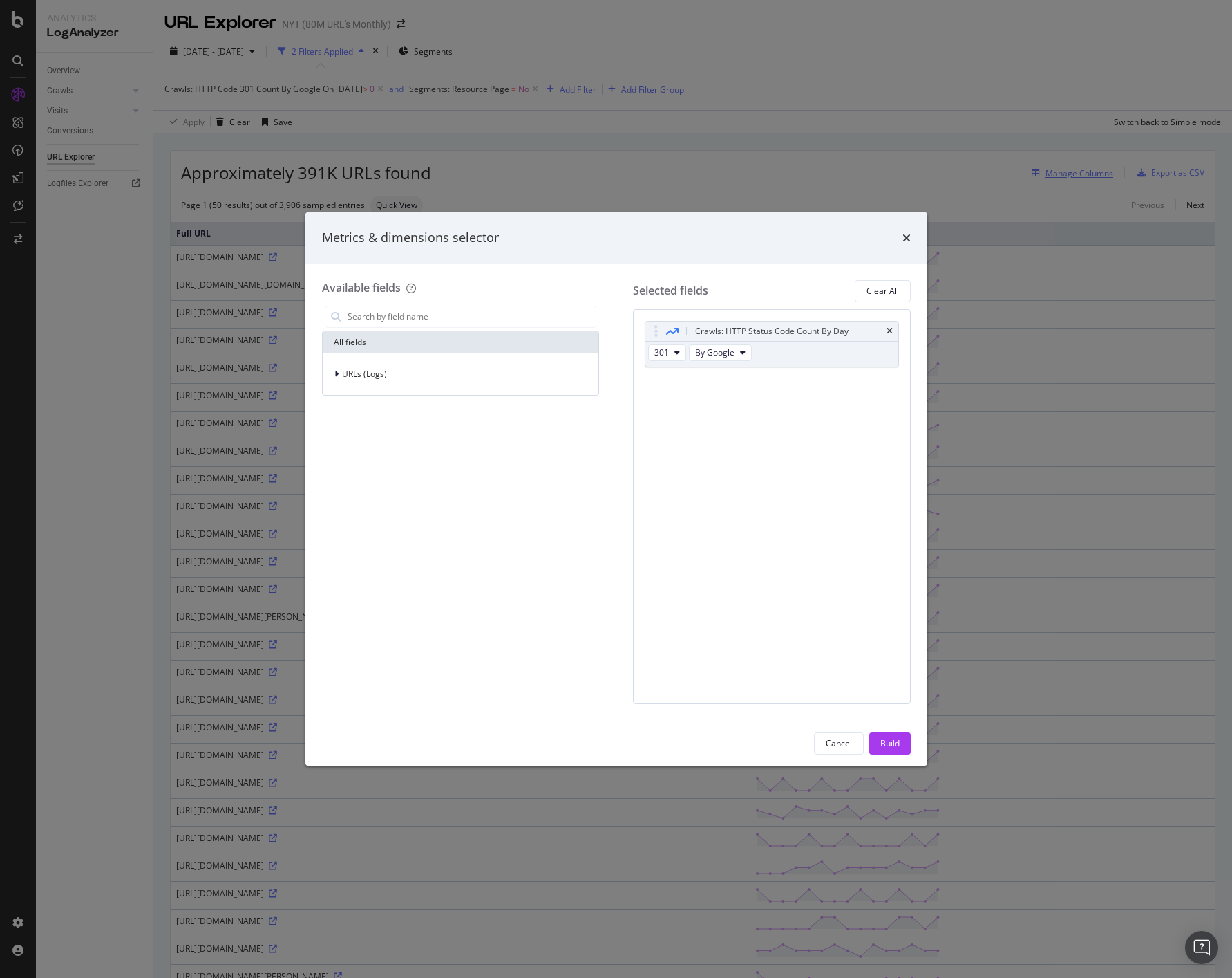
scroll to position [0, 0]
click at [374, 372] on span "URLs (Logs)" at bounding box center [365, 373] width 45 height 12
click at [375, 372] on span "URLs (Logs)" at bounding box center [365, 373] width 45 height 12
click at [413, 312] on input "modal" at bounding box center [471, 317] width 251 height 21
click at [910, 229] on div "times" at bounding box center [907, 237] width 8 height 18
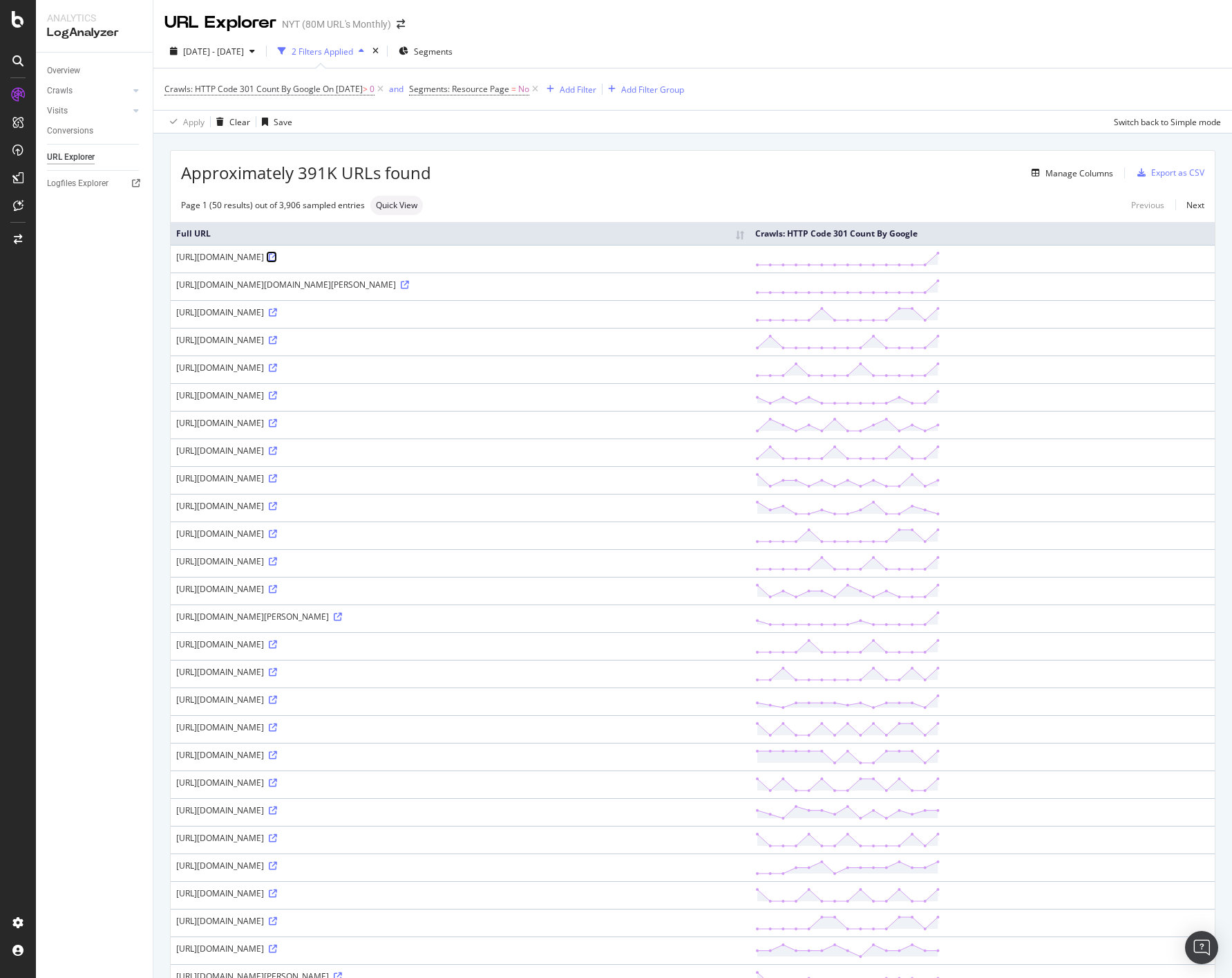
click at [278, 257] on icon at bounding box center [273, 257] width 8 height 8
click at [409, 282] on icon at bounding box center [405, 284] width 8 height 8
click at [278, 313] on icon at bounding box center [273, 312] width 8 height 8
click at [278, 337] on icon at bounding box center [273, 339] width 8 height 8
click at [278, 367] on icon at bounding box center [273, 367] width 8 height 8
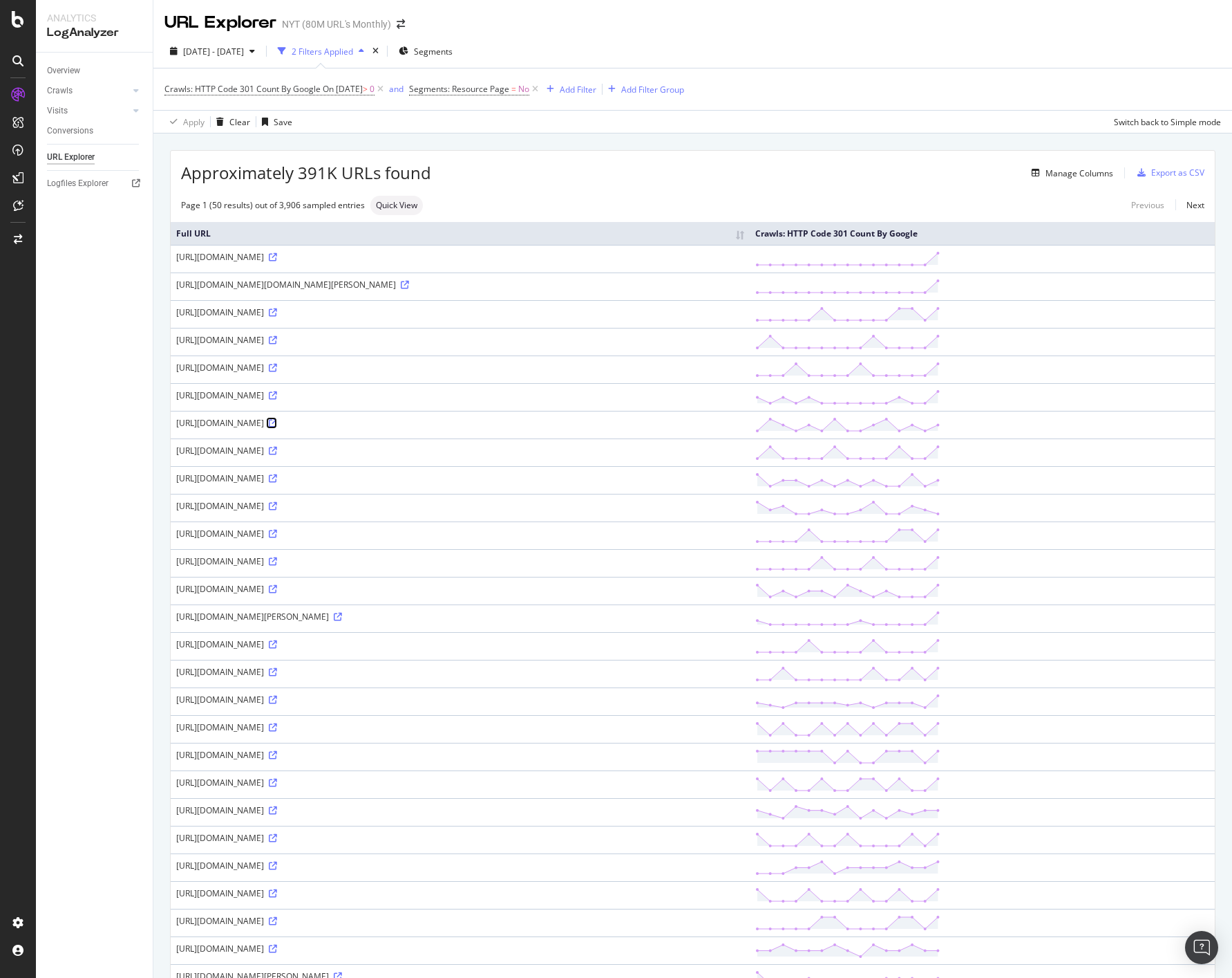
click at [278, 423] on icon at bounding box center [273, 423] width 8 height 8
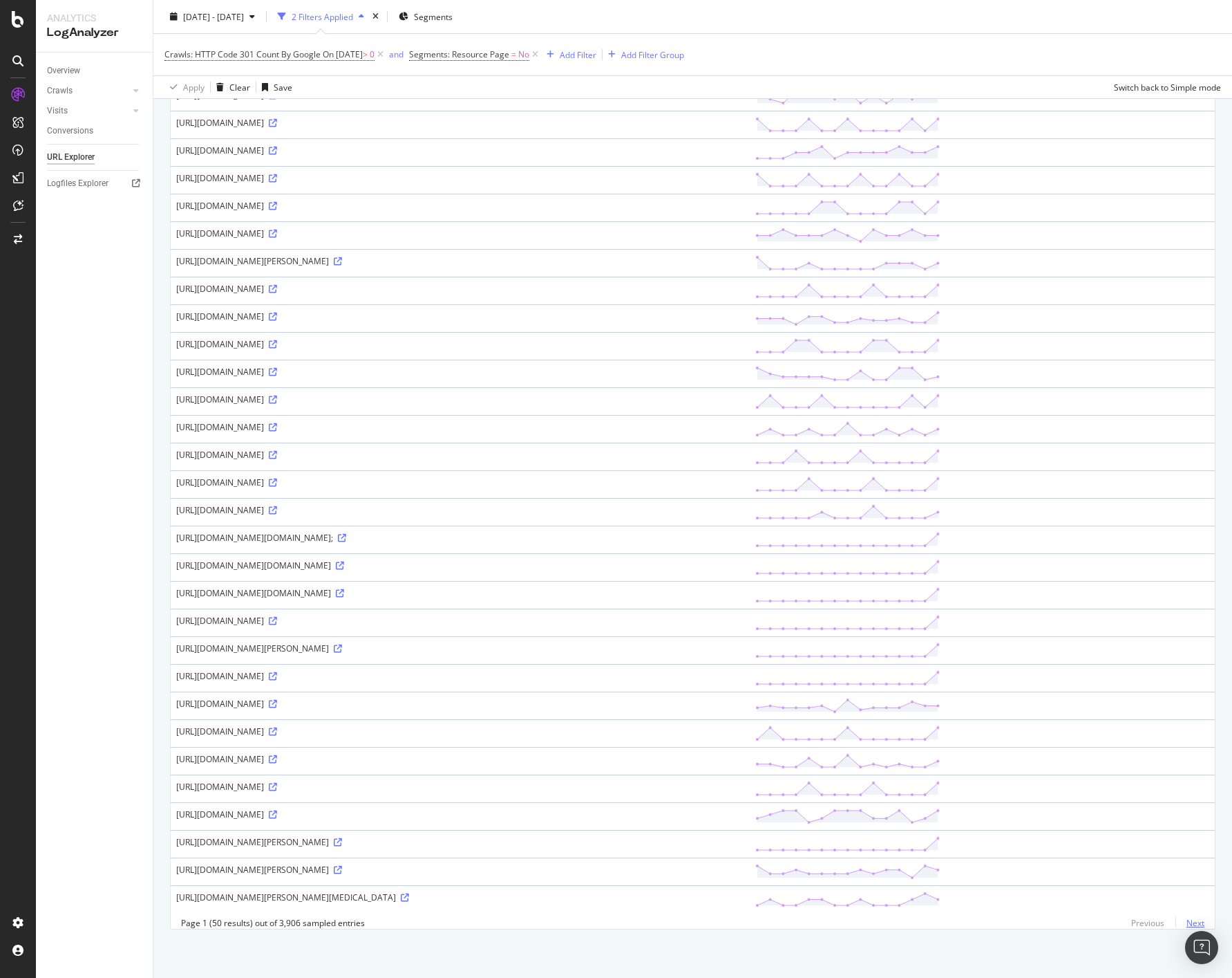
click at [1194, 922] on link "Next" at bounding box center [1190, 922] width 29 height 20
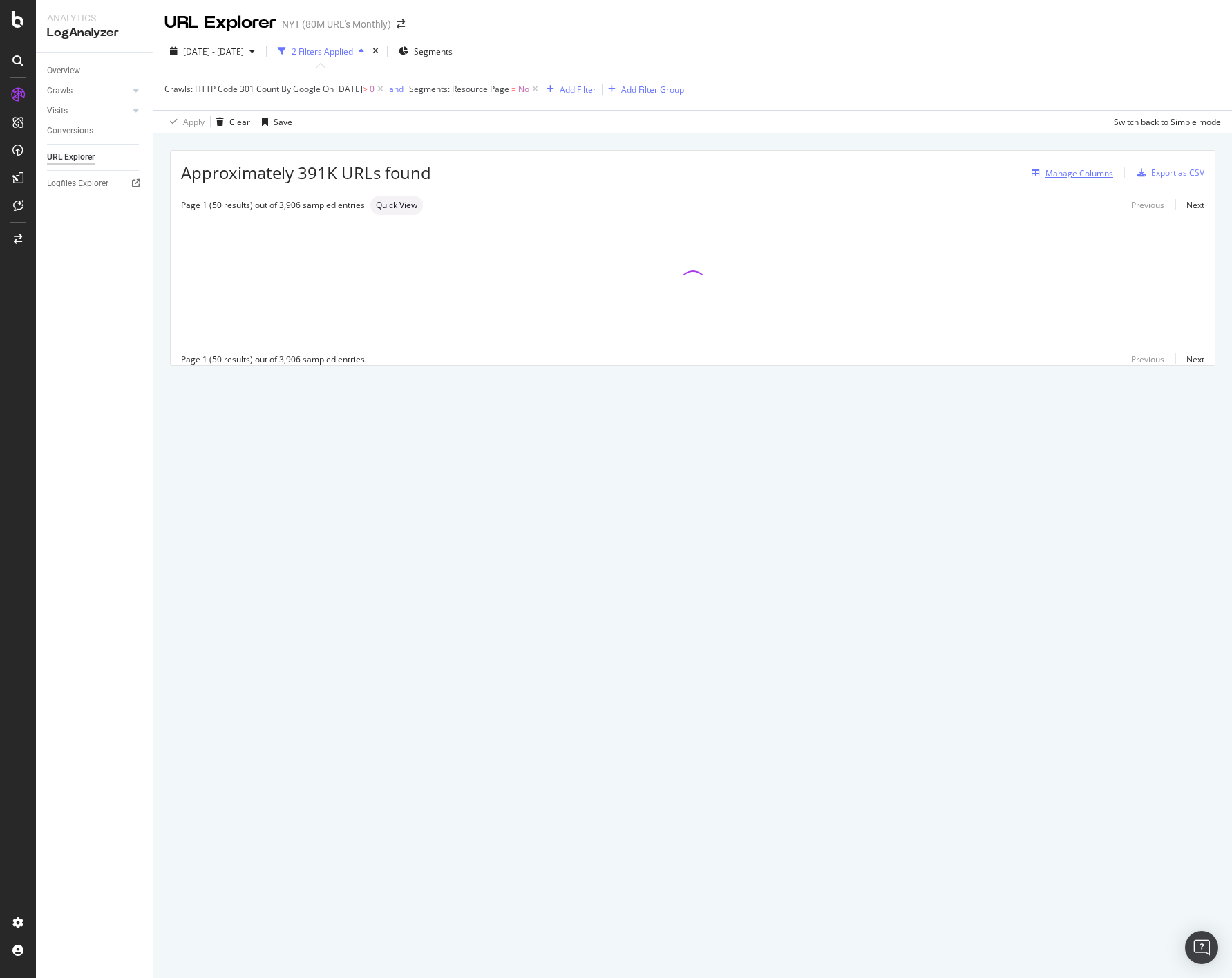
click at [1054, 174] on div "Manage Columns" at bounding box center [1080, 173] width 67 height 12
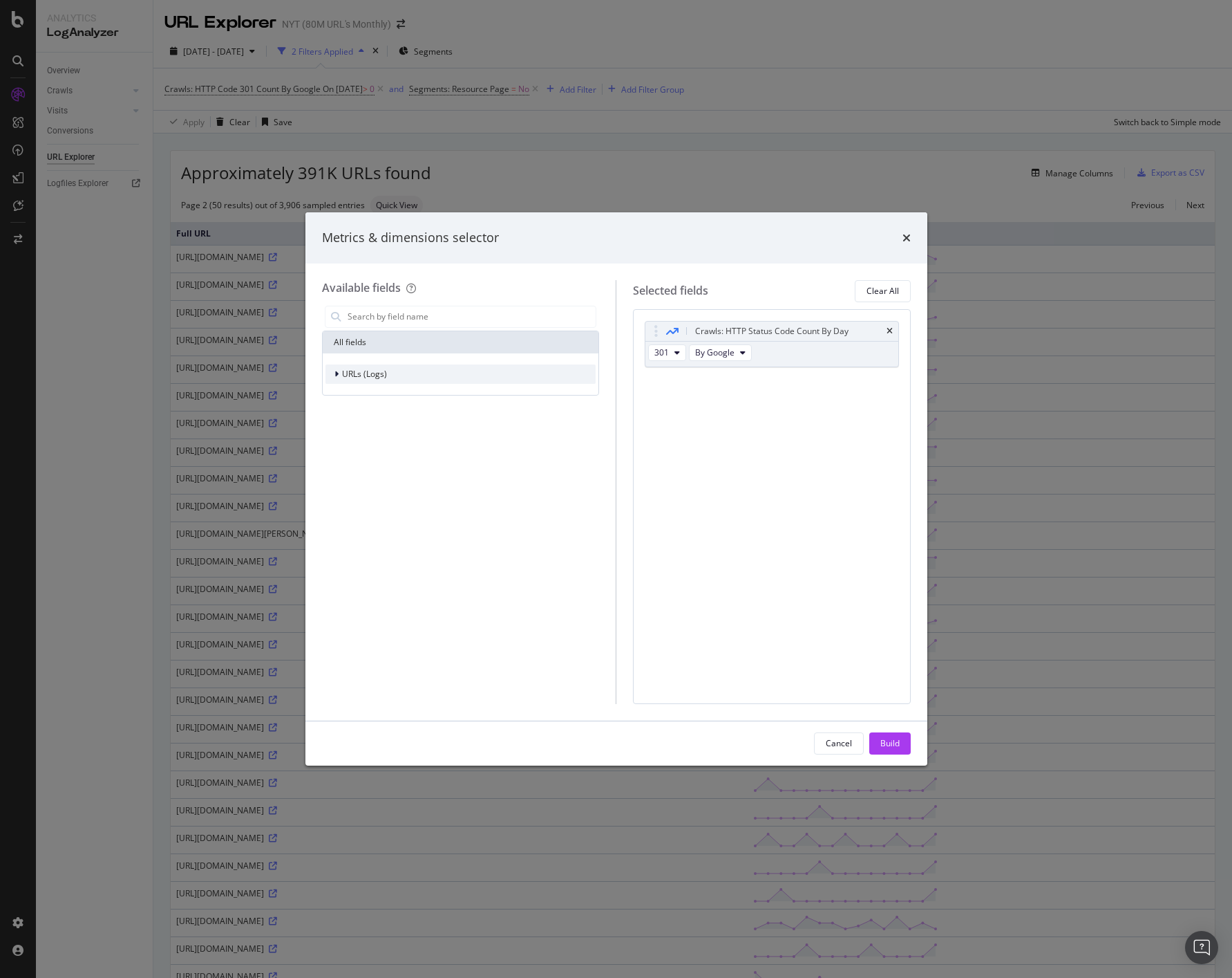
click at [390, 375] on div "URLs (Logs)" at bounding box center [461, 374] width 271 height 20
click at [344, 394] on icon "modal" at bounding box center [345, 393] width 4 height 8
click at [338, 375] on icon "modal" at bounding box center [337, 374] width 6 height 8
click at [737, 357] on button "By Google" at bounding box center [720, 352] width 63 height 17
click at [856, 406] on div "Crawls: HTTP Status Code Count By Day 301 By Google You can use this field as a…" at bounding box center [771, 507] width 278 height 395
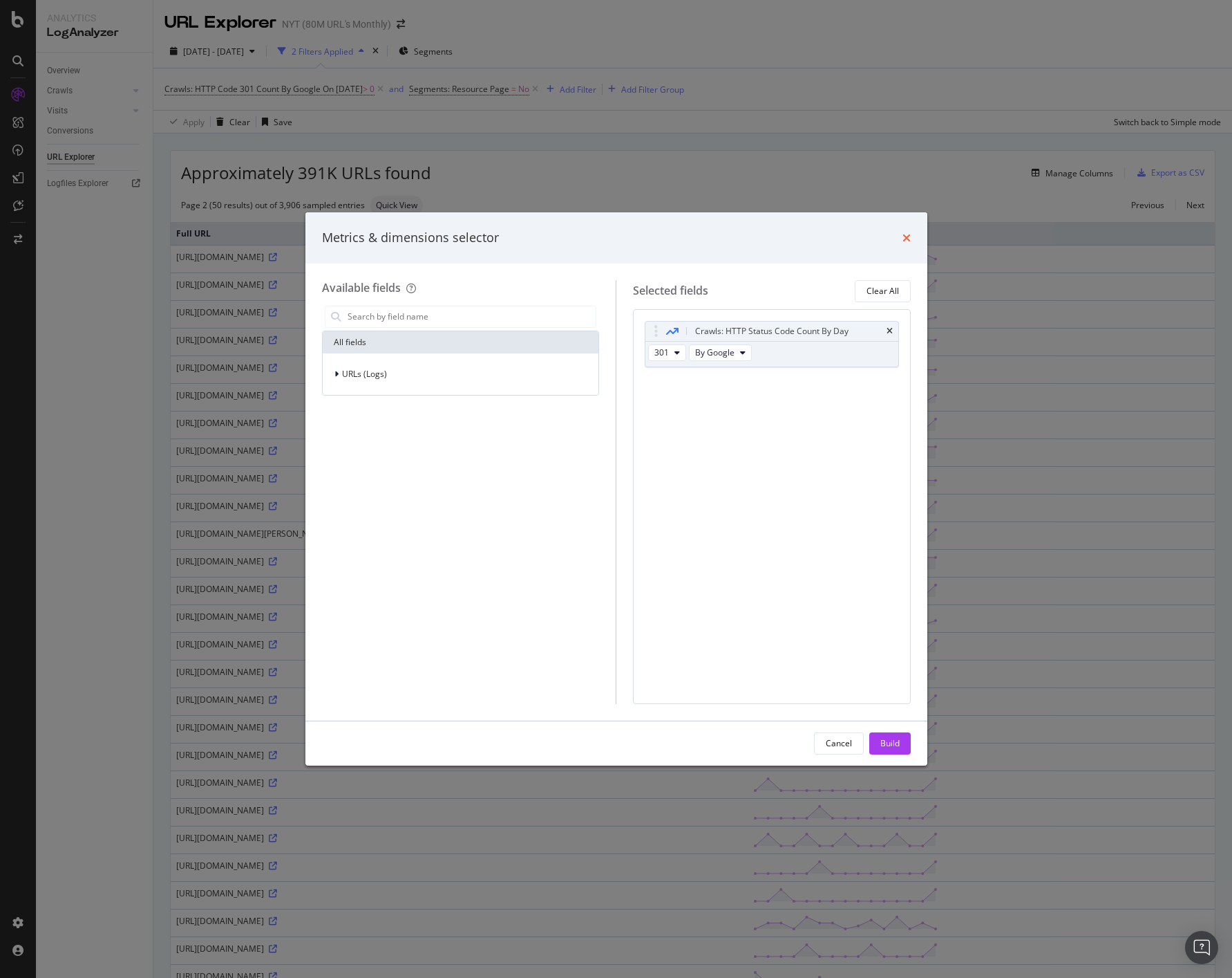
click at [904, 236] on icon "times" at bounding box center [907, 237] width 8 height 11
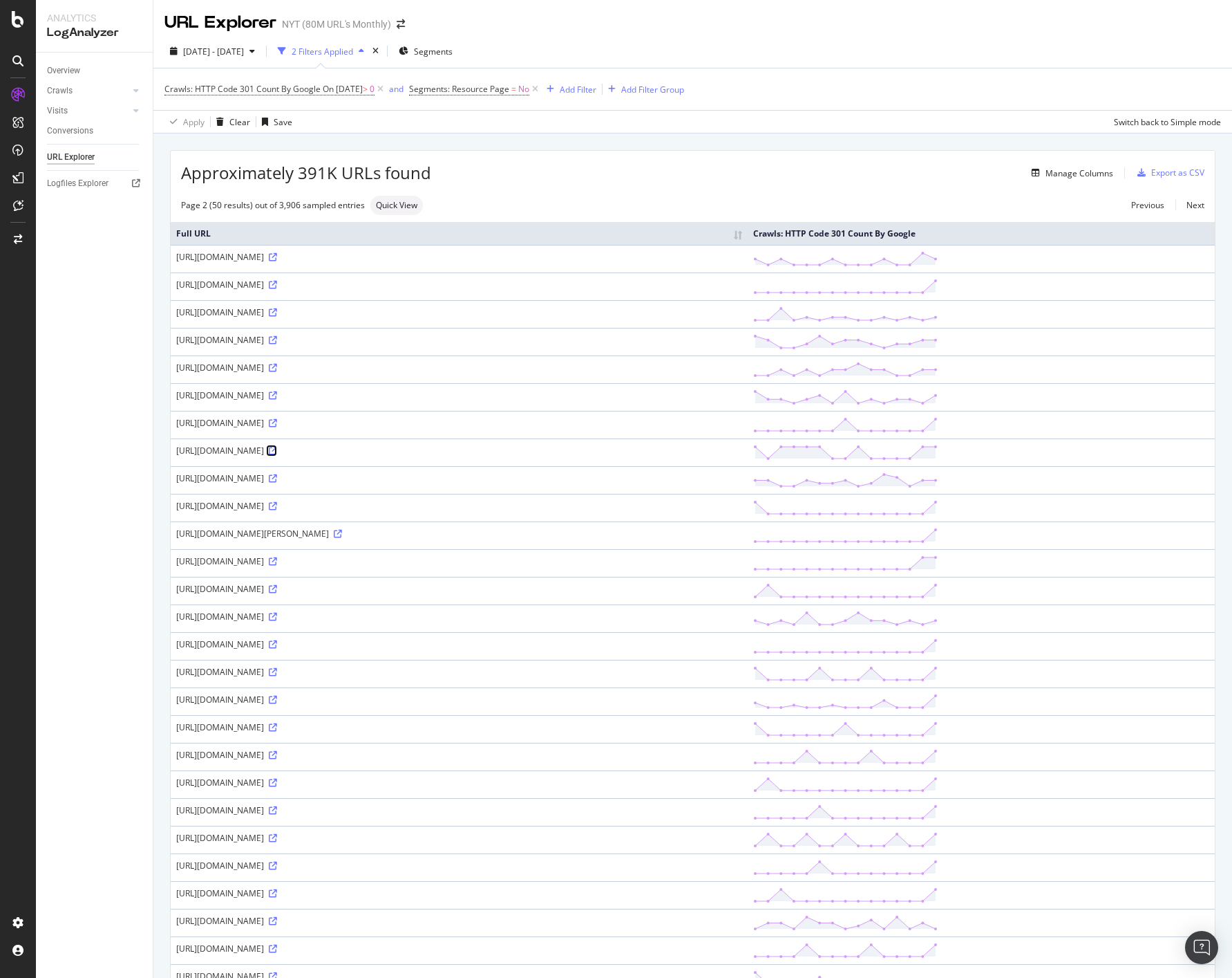
click at [278, 451] on icon at bounding box center [273, 451] width 8 height 8
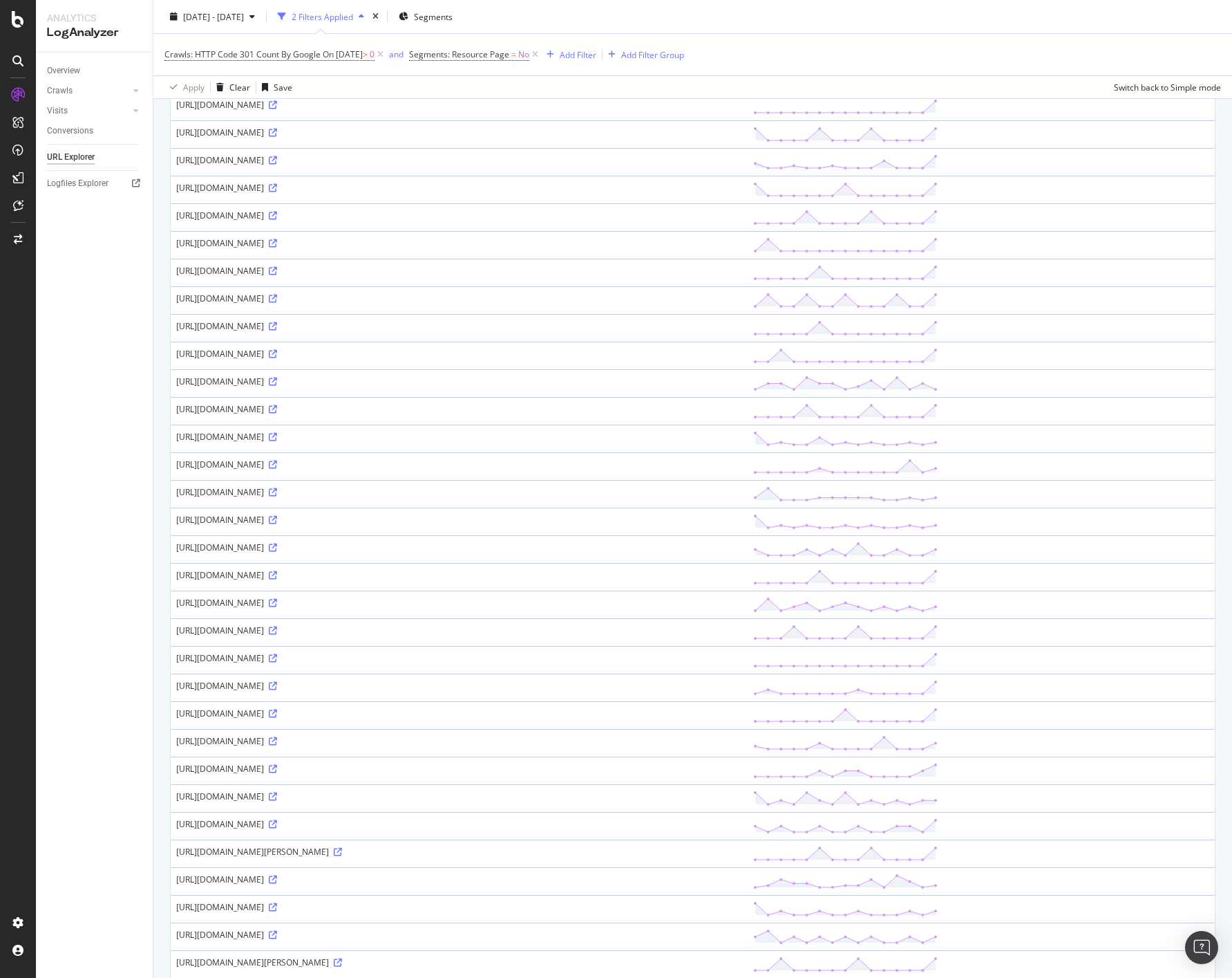
scroll to position [715, 0]
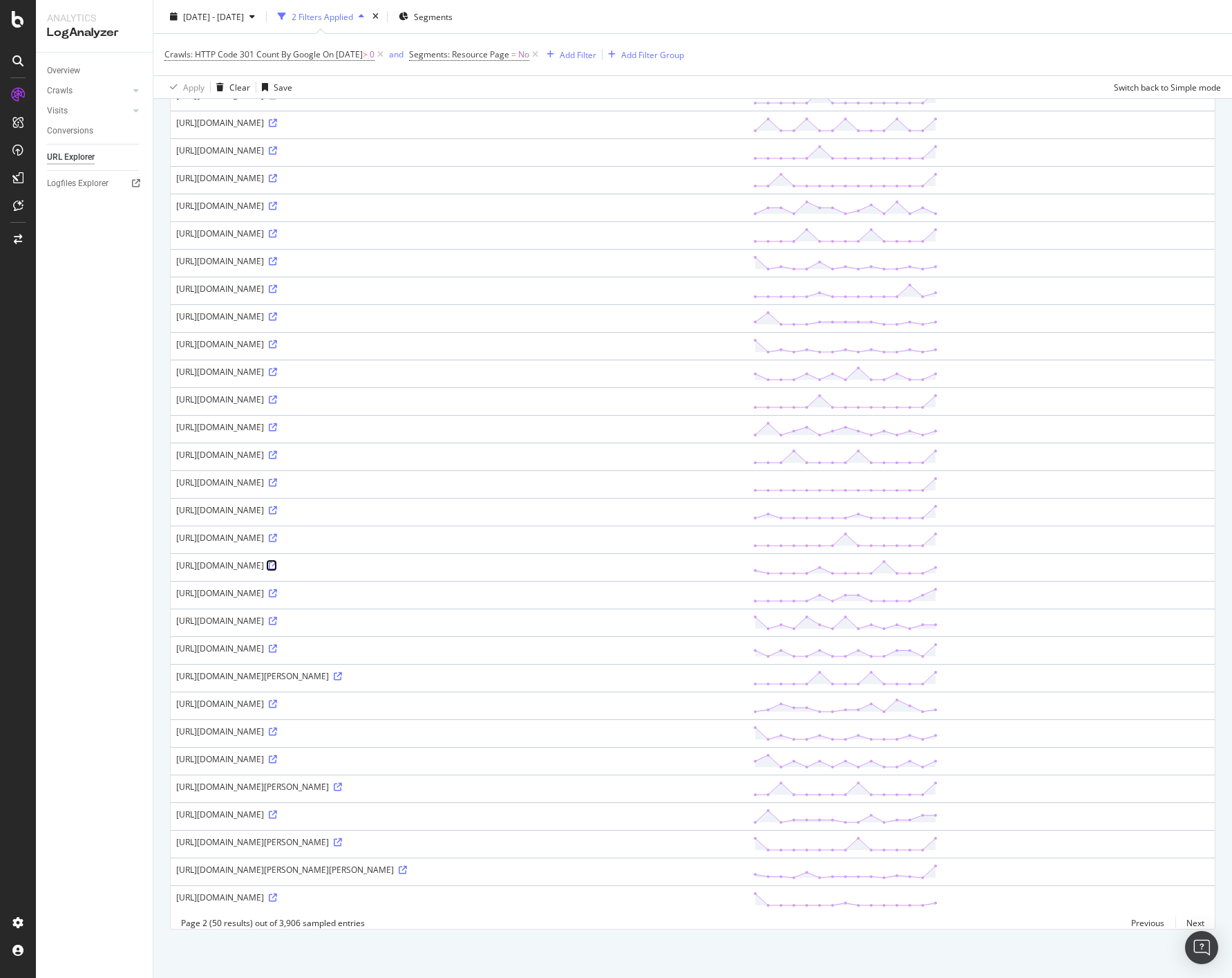
click at [278, 565] on icon at bounding box center [273, 565] width 8 height 8
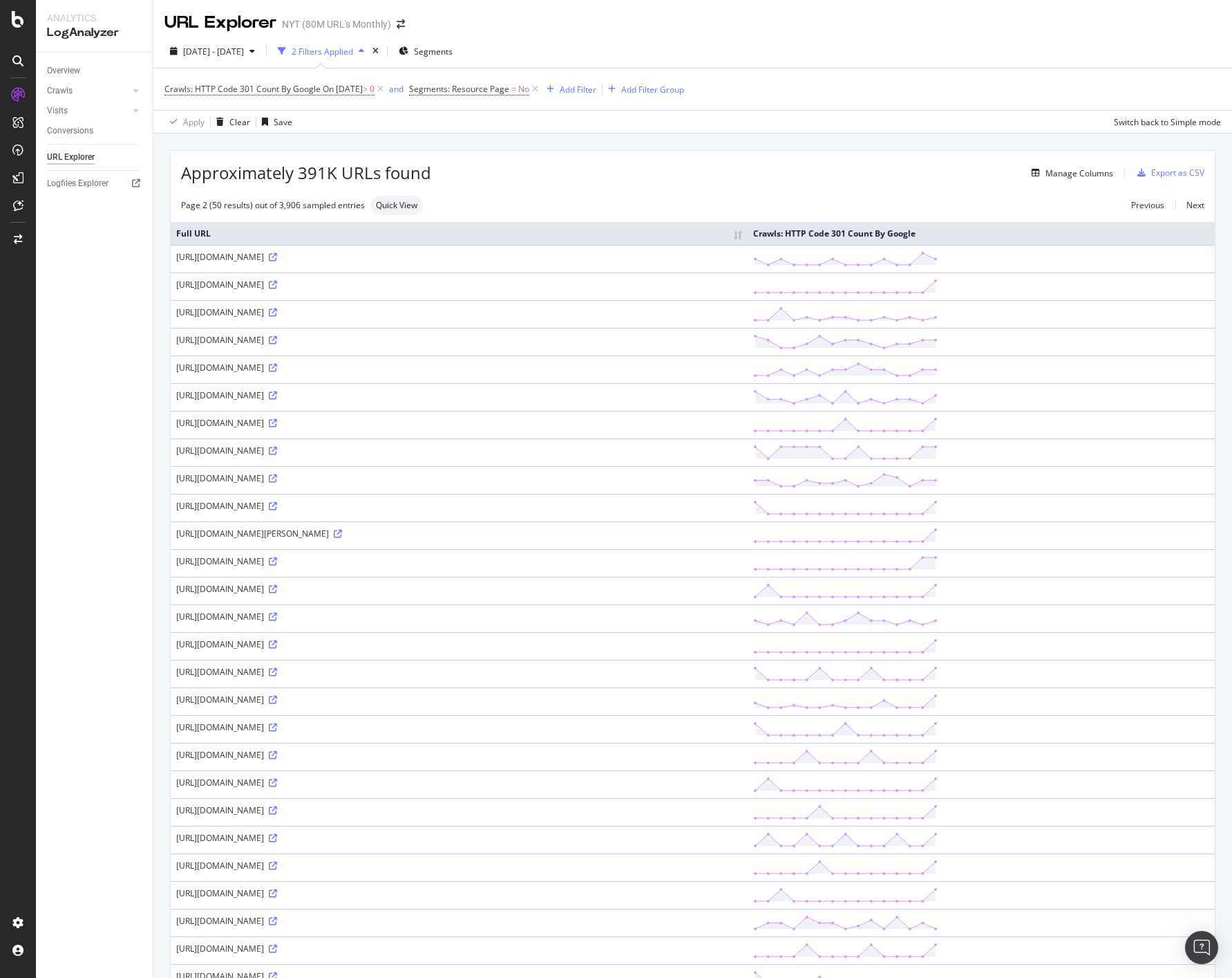
scroll to position [7, 0]
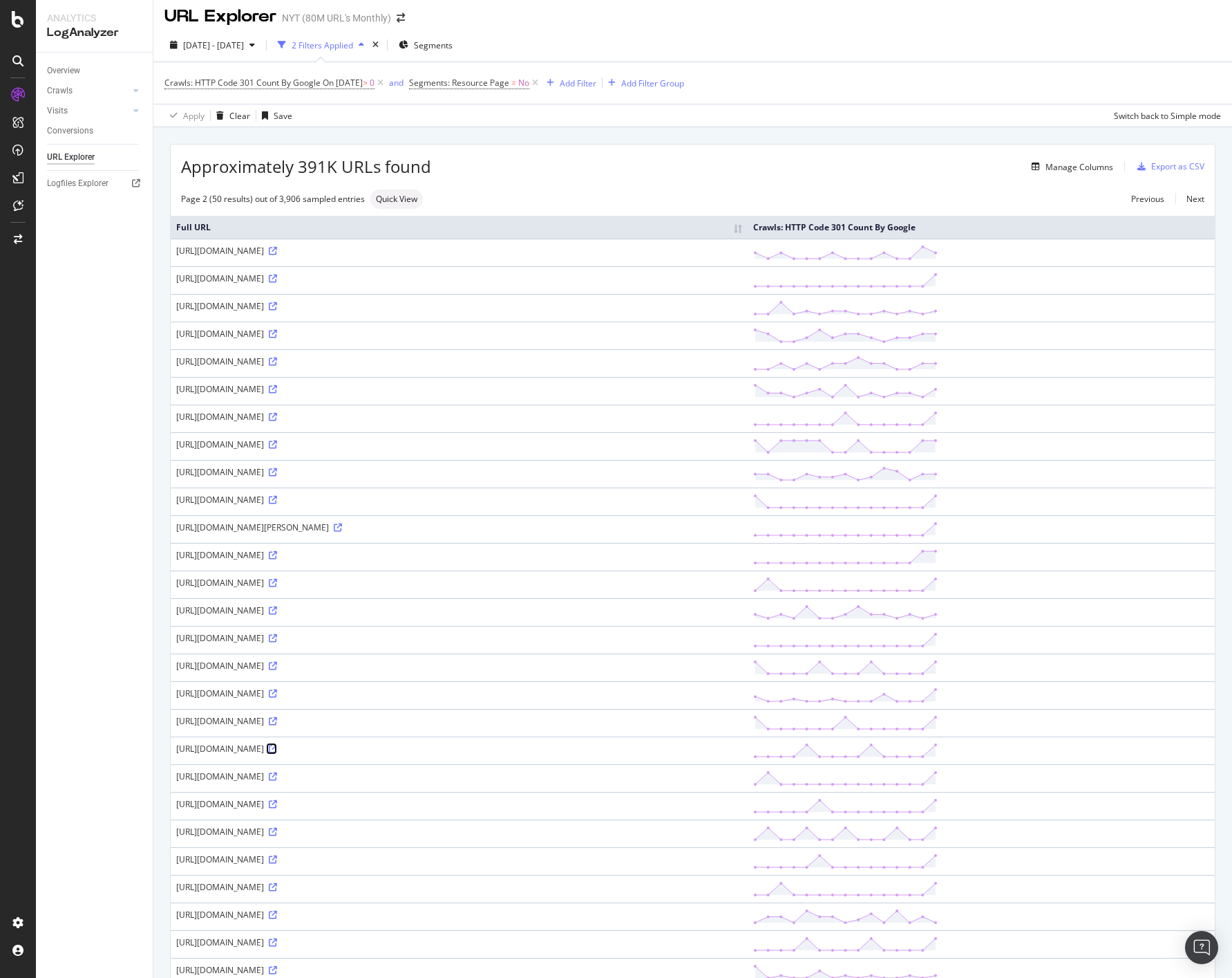
click at [278, 747] on icon at bounding box center [273, 748] width 8 height 8
click at [278, 805] on icon at bounding box center [273, 804] width 8 height 8
click at [482, 84] on span "Segments: Resource Page" at bounding box center [459, 82] width 100 height 12
click at [755, 118] on div "Apply Clear Save Switch back to Simple mode" at bounding box center [693, 115] width 1079 height 22
click at [582, 81] on div "Add Filter" at bounding box center [578, 83] width 36 height 12
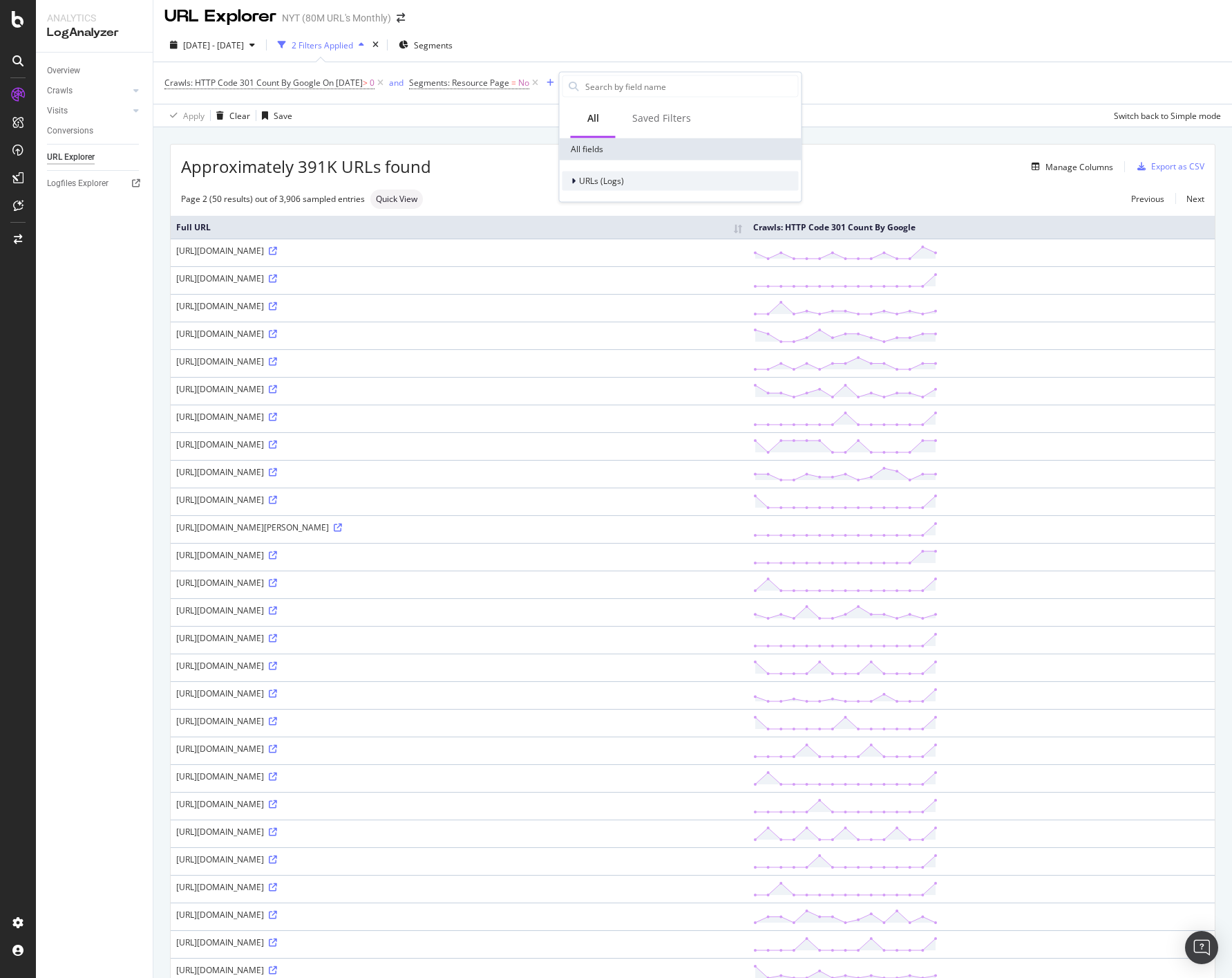
click at [588, 179] on span "URLs (Logs)" at bounding box center [602, 180] width 45 height 12
click at [593, 194] on div "URL Scheme" at bounding box center [599, 200] width 73 height 14
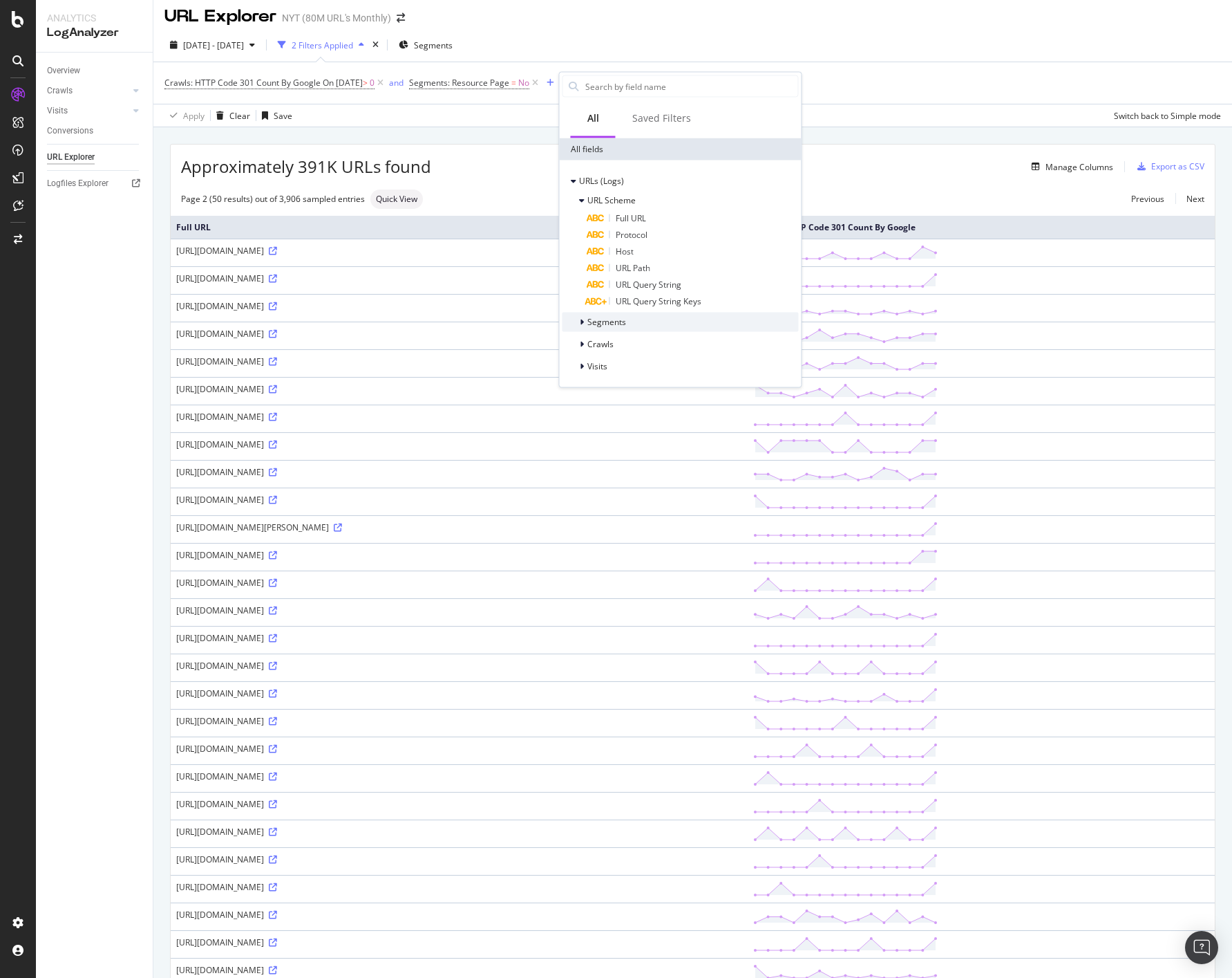
click at [590, 320] on span "Segments" at bounding box center [607, 322] width 38 height 12
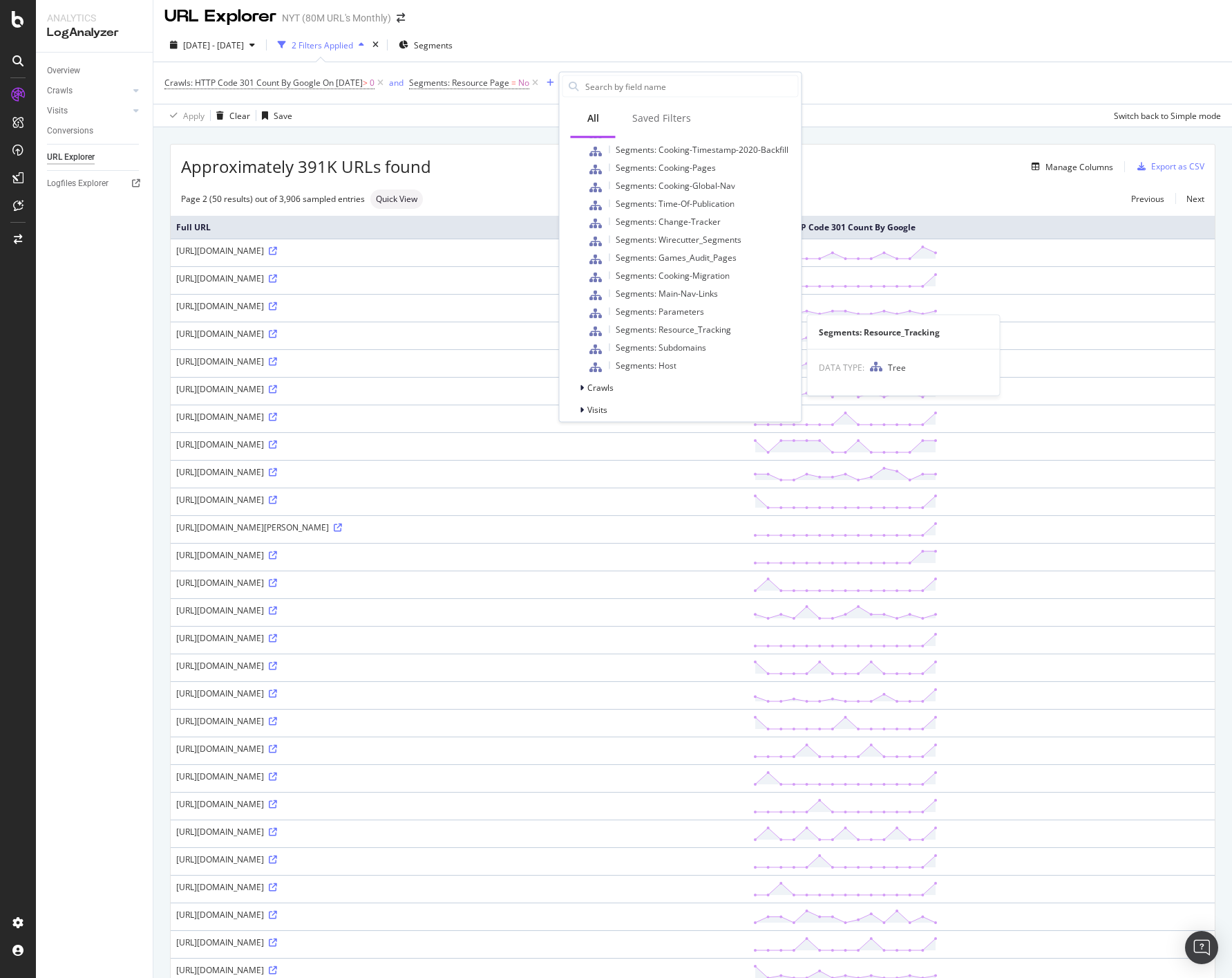
scroll to position [654, 0]
click at [588, 40] on div "2025 Sep. 22nd - Oct. 6th 2 Filters Applied Segments" at bounding box center [693, 48] width 1079 height 28
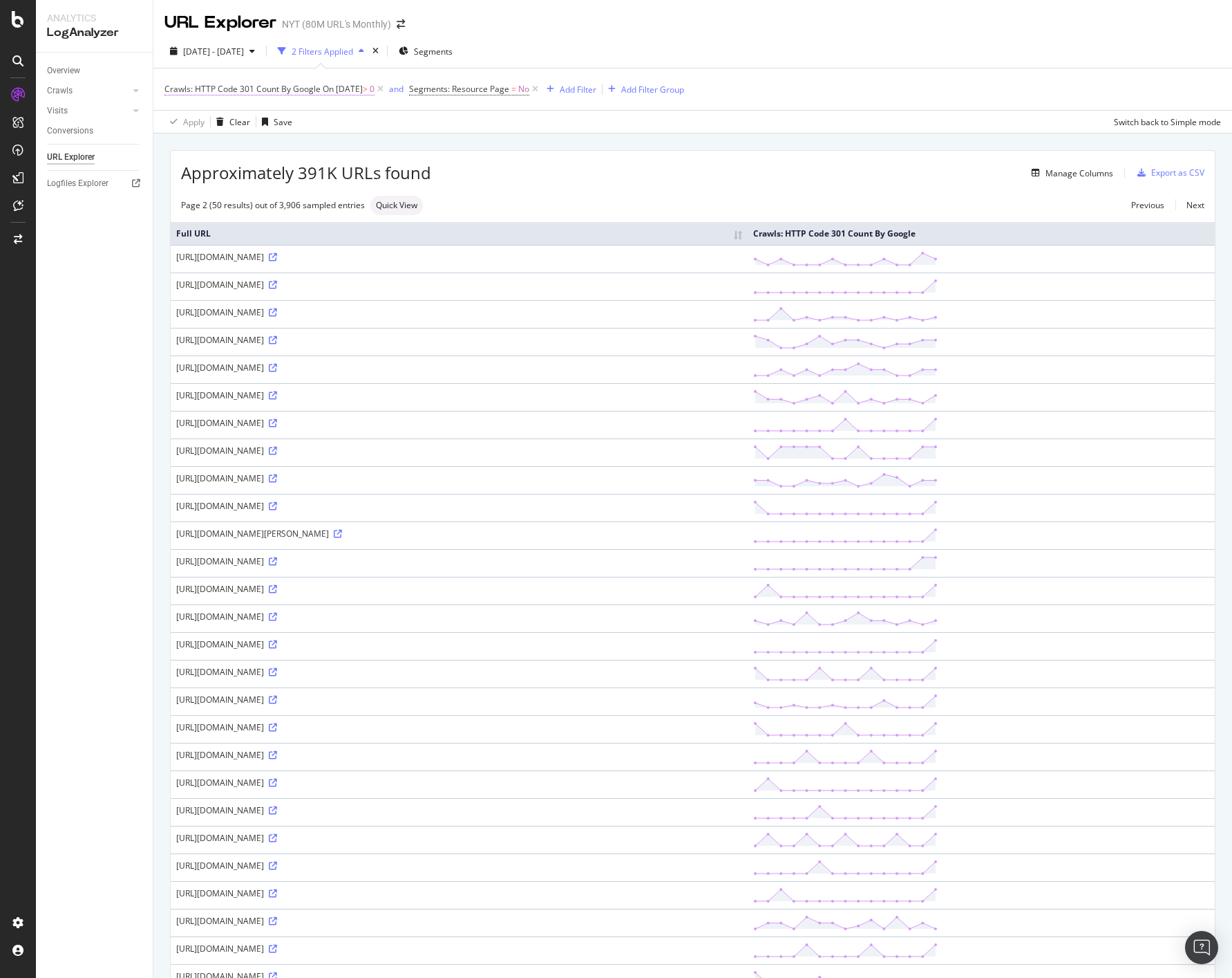
scroll to position [1, 0]
click at [353, 48] on div "2 Filters Applied" at bounding box center [322, 50] width 62 height 12
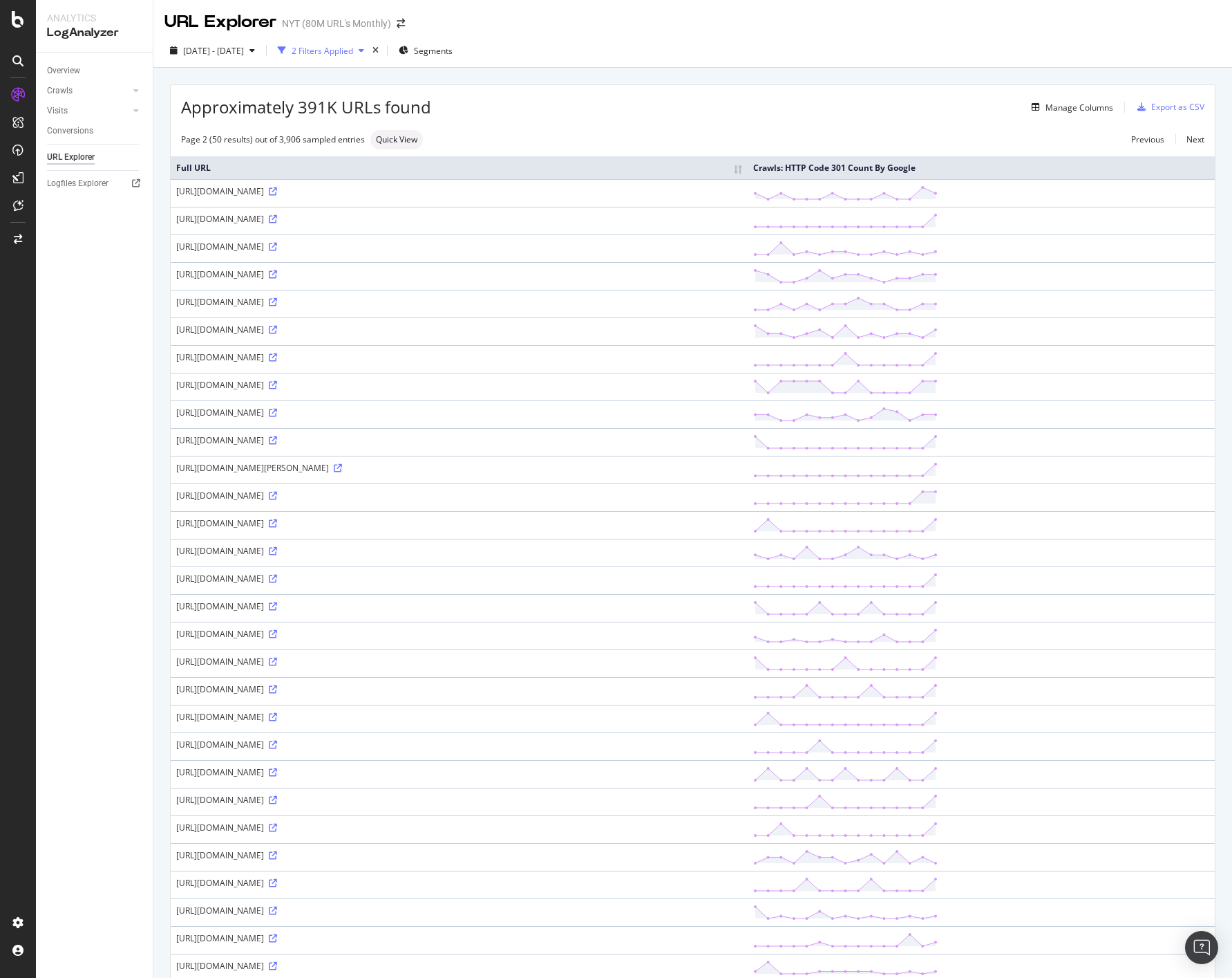
click at [353, 48] on div "2 Filters Applied" at bounding box center [322, 50] width 62 height 12
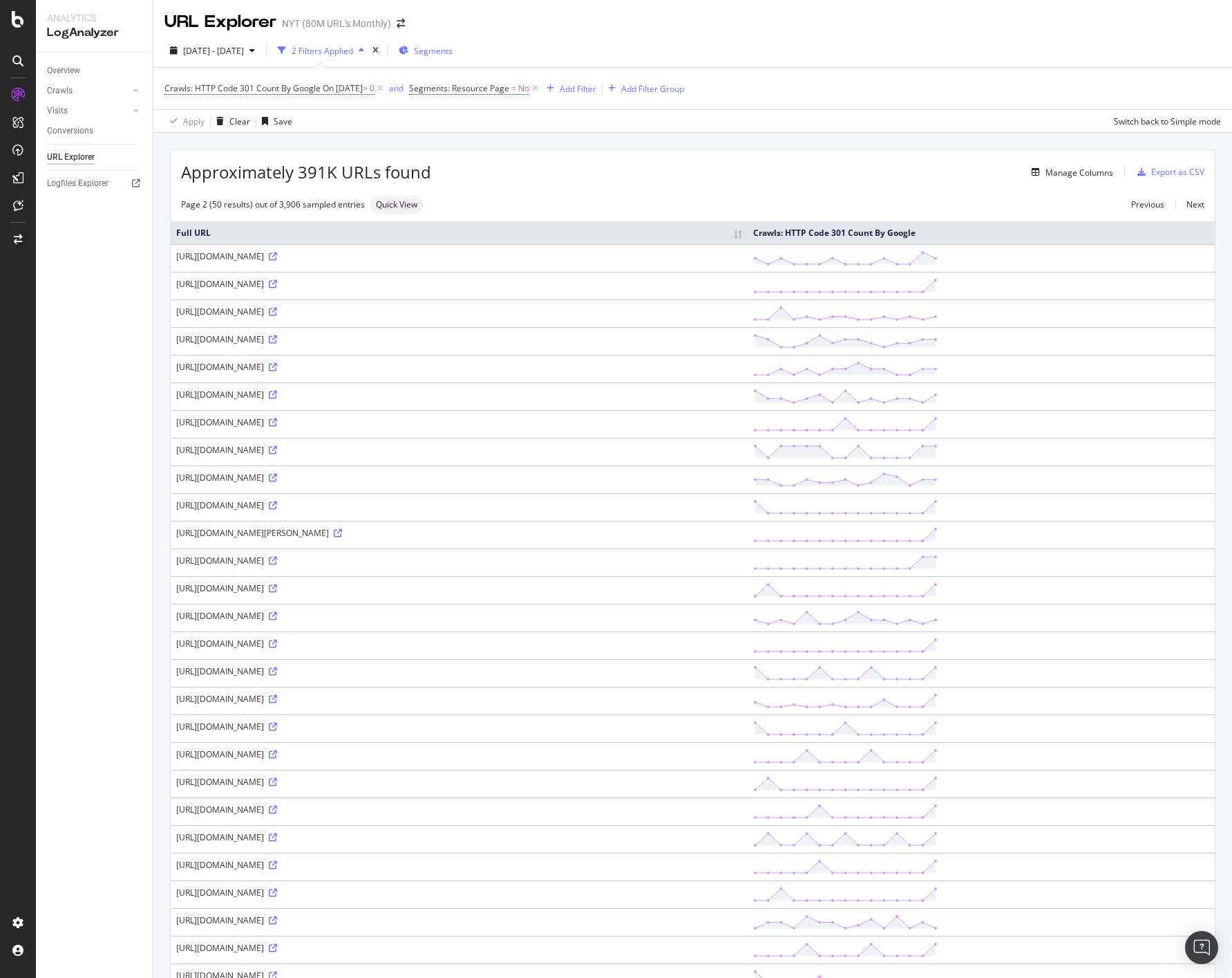
click at [447, 50] on div "Segments" at bounding box center [426, 50] width 54 height 12
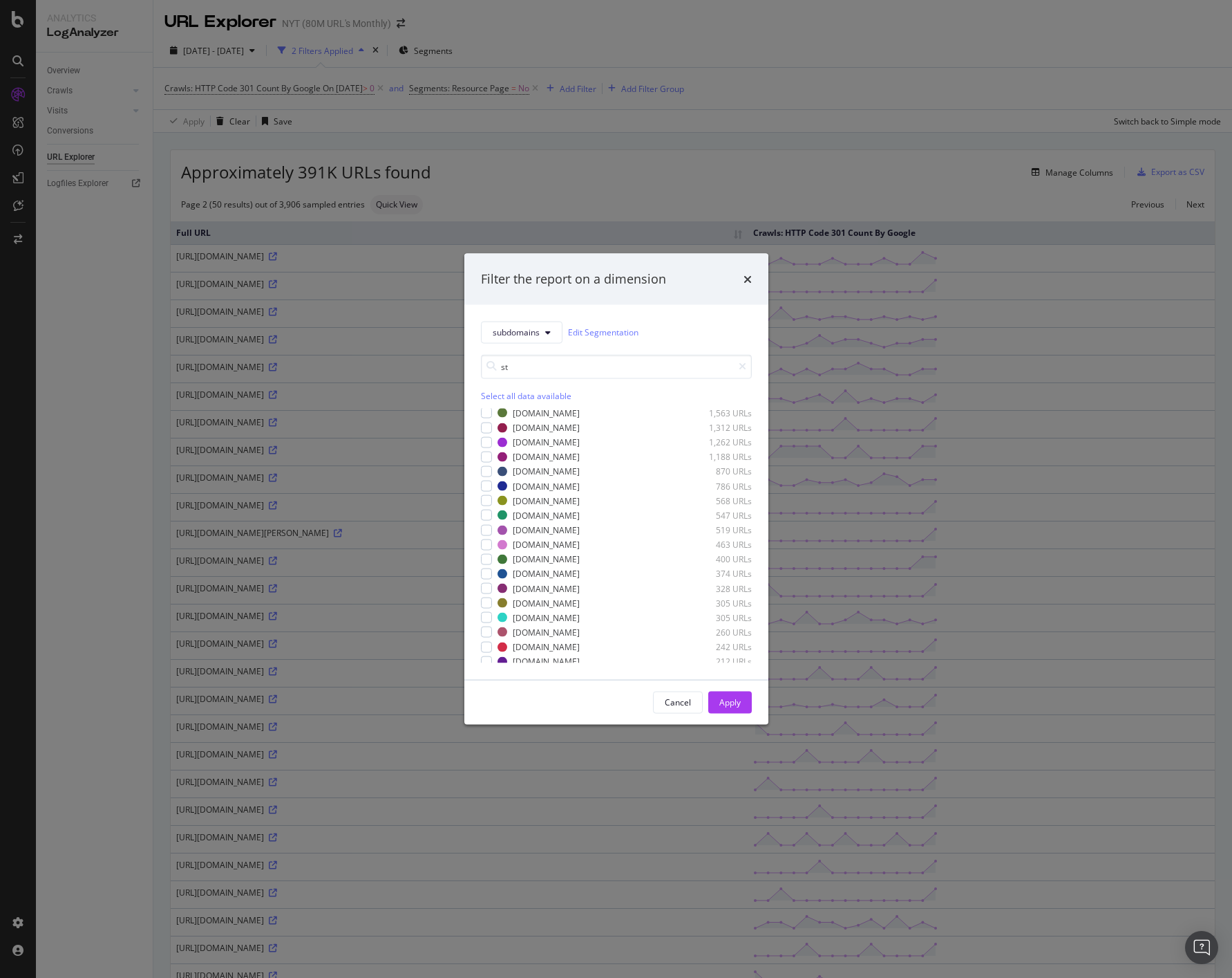
scroll to position [0, 0]
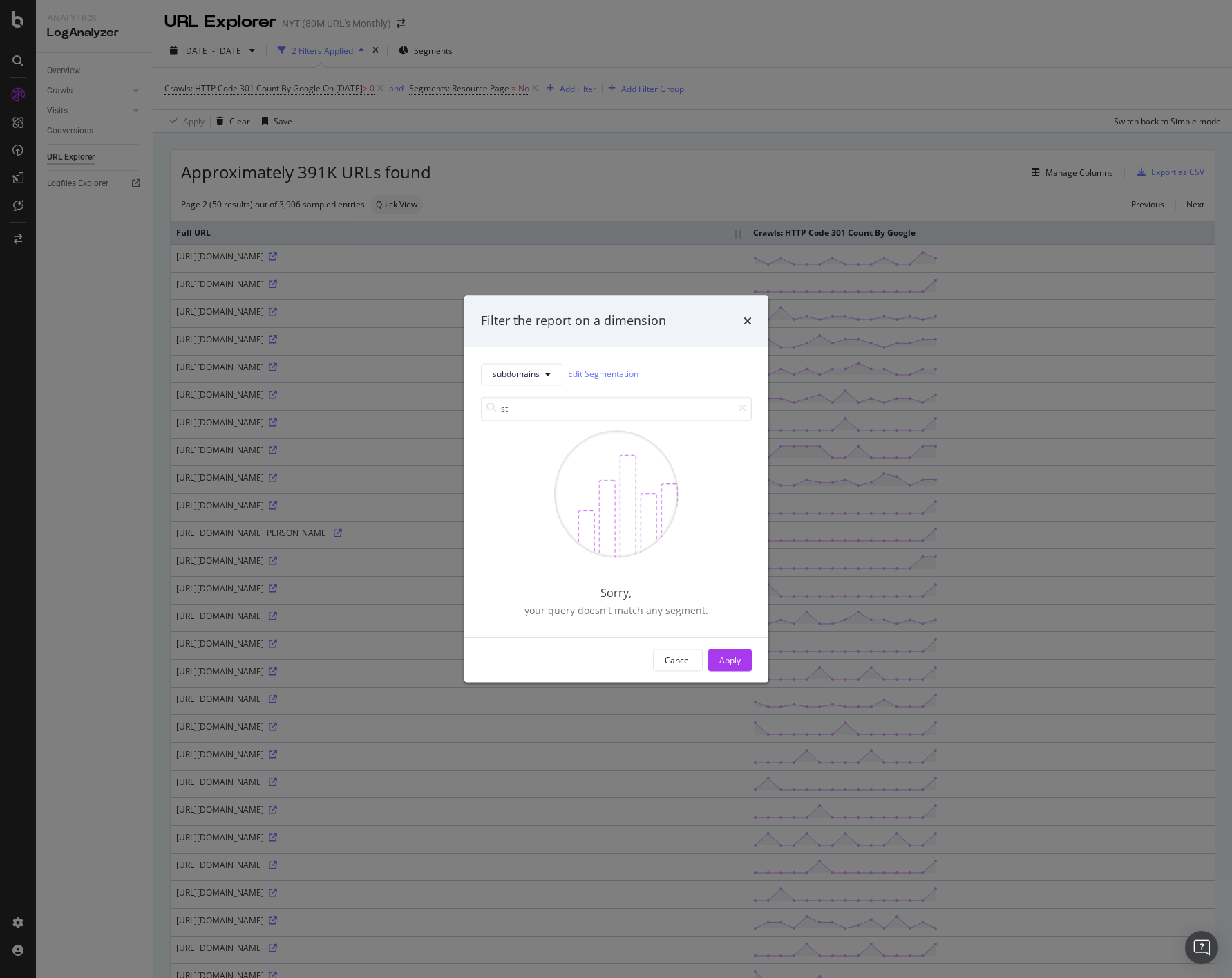
type input "s"
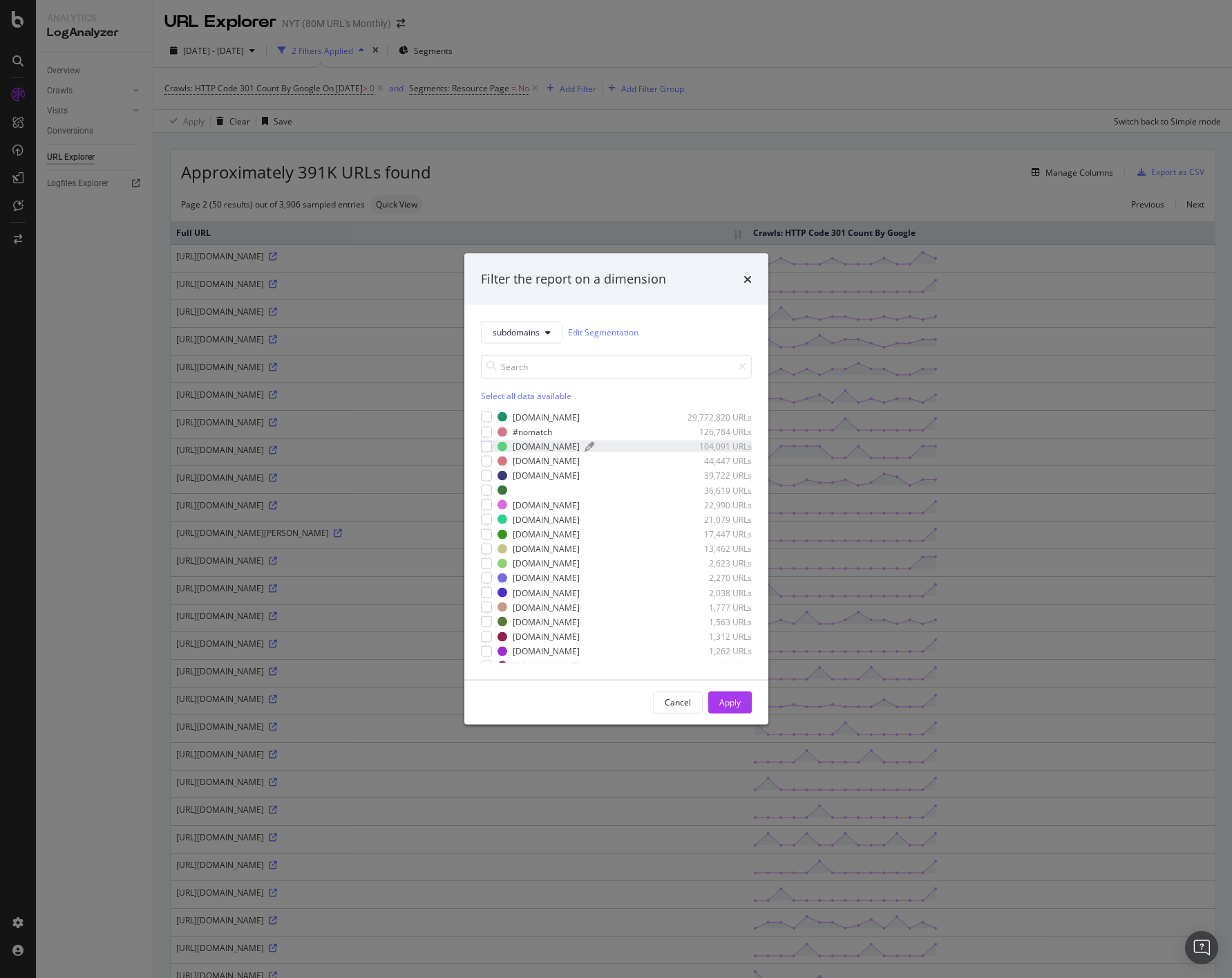
click at [711, 447] on div "104,091 URLs" at bounding box center [718, 446] width 67 height 12
click at [725, 699] on div "Apply" at bounding box center [730, 702] width 21 height 12
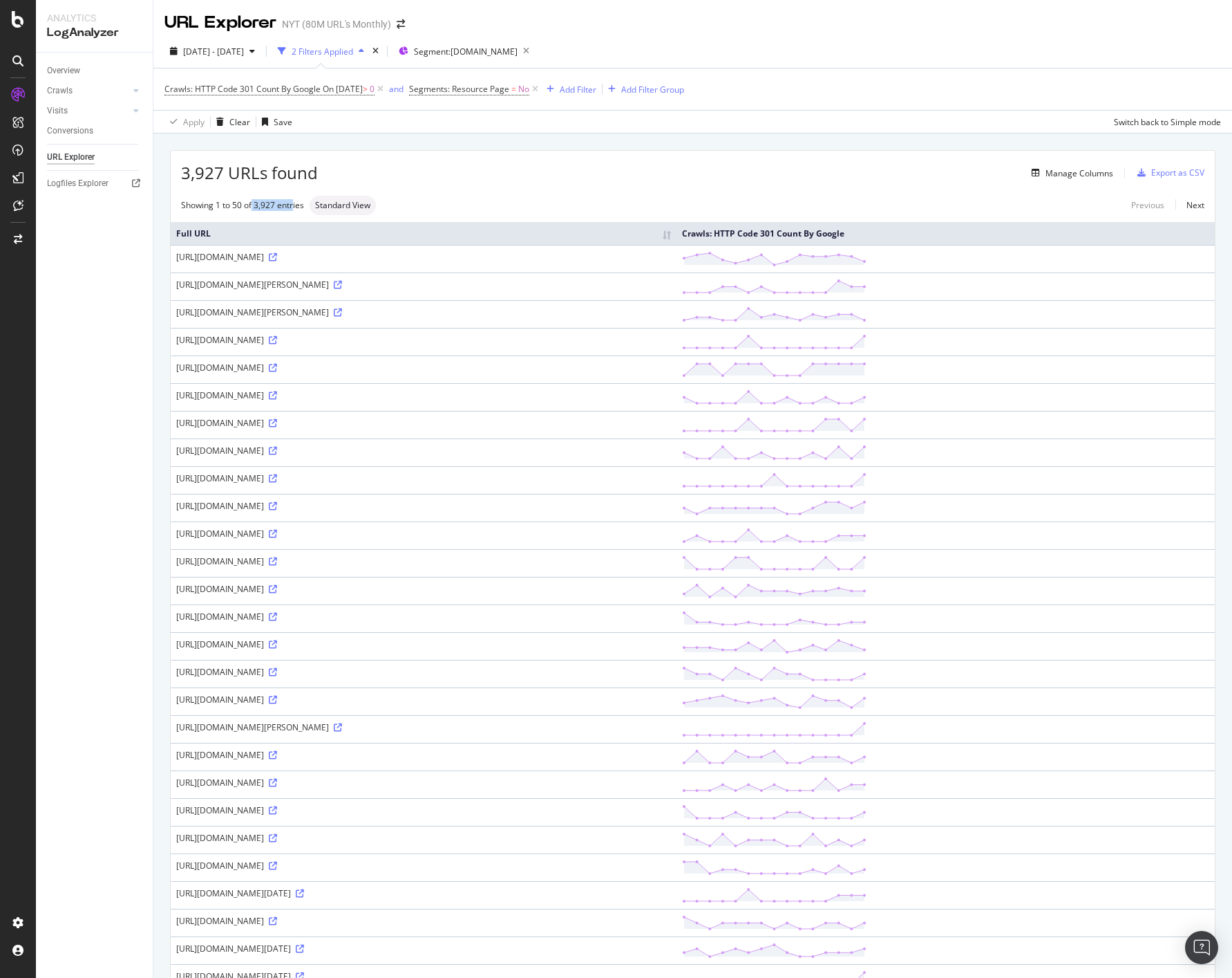
drag, startPoint x: 252, startPoint y: 204, endPoint x: 293, endPoint y: 205, distance: 41.0
click at [293, 205] on div "Showing 1 to 50 of 3,927 entries" at bounding box center [243, 205] width 123 height 12
click at [535, 51] on icon "button" at bounding box center [526, 50] width 17 height 20
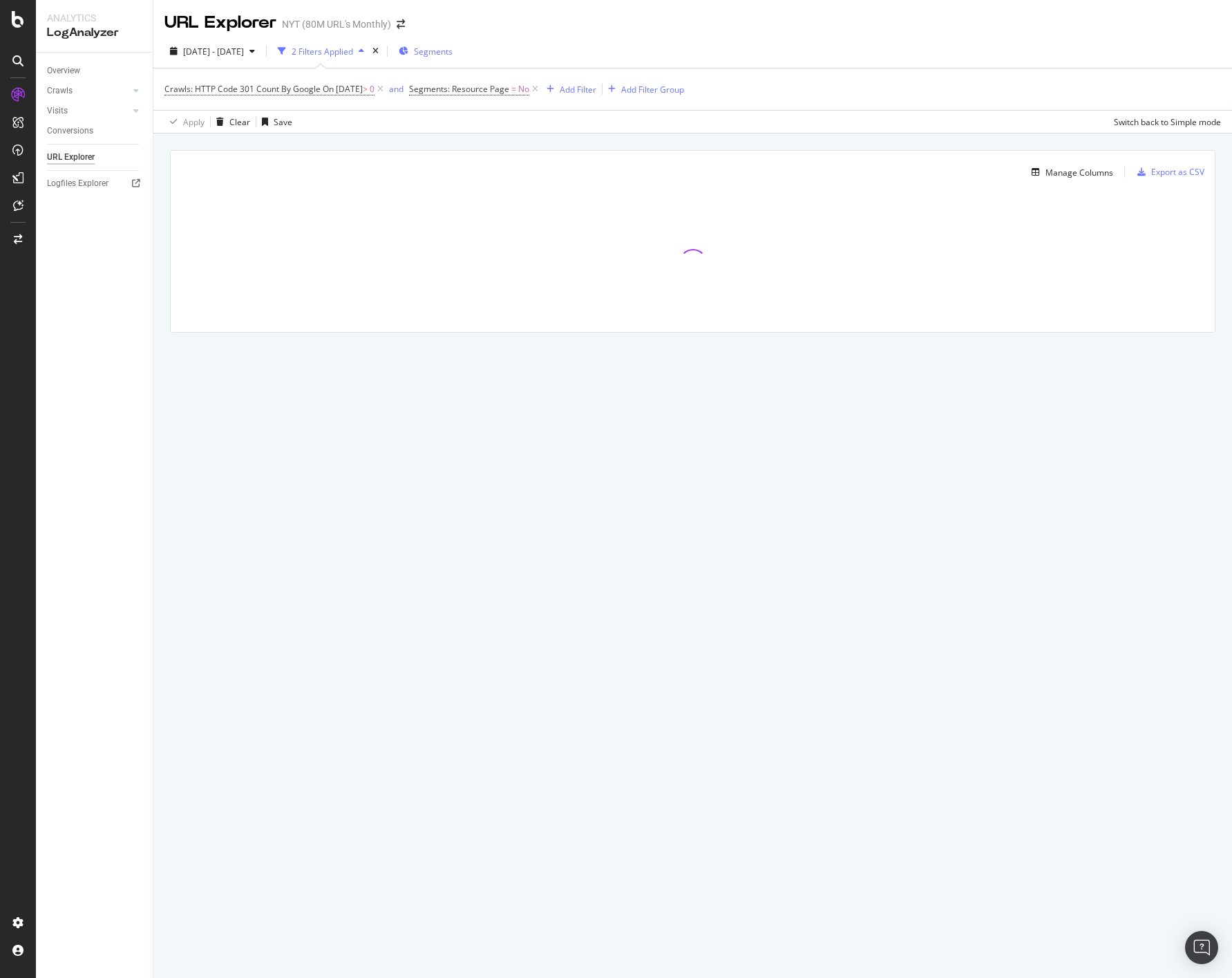
click at [452, 50] on span "Segments" at bounding box center [433, 51] width 38 height 12
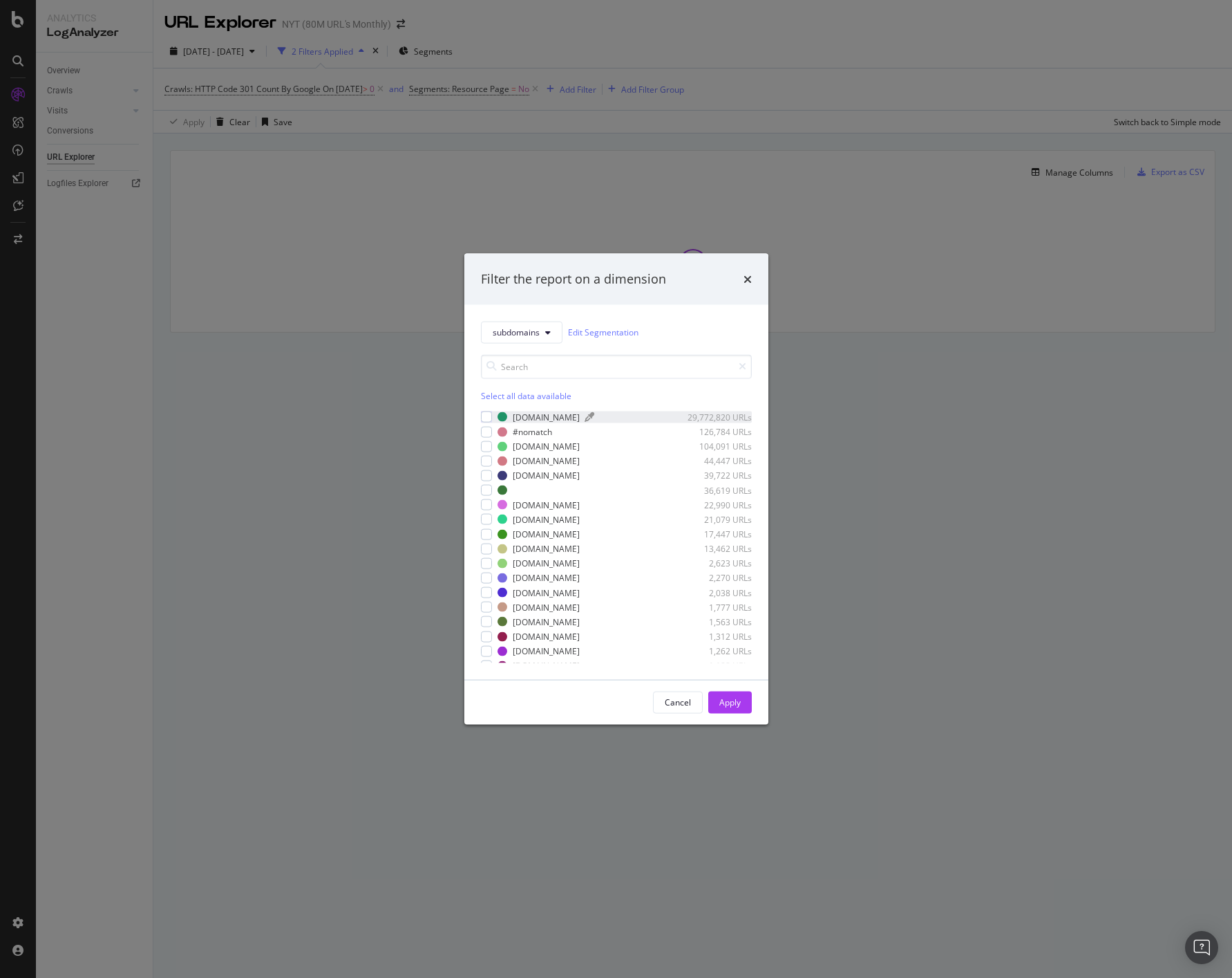
click at [539, 418] on div "www.nytimes.com" at bounding box center [547, 416] width 67 height 12
click at [730, 705] on div "Apply" at bounding box center [730, 702] width 21 height 12
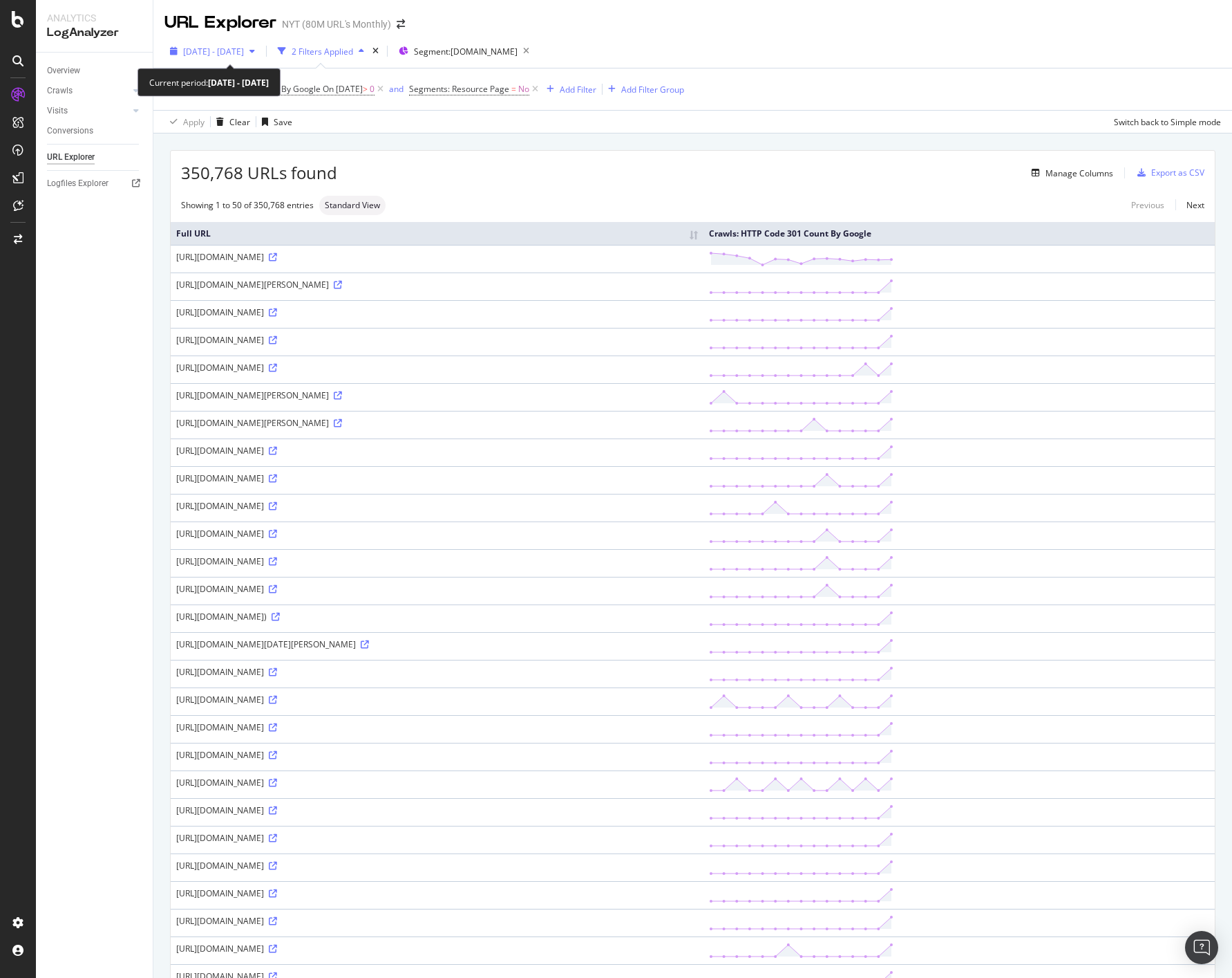
click at [231, 50] on span "[DATE] - [DATE]" at bounding box center [213, 51] width 61 height 12
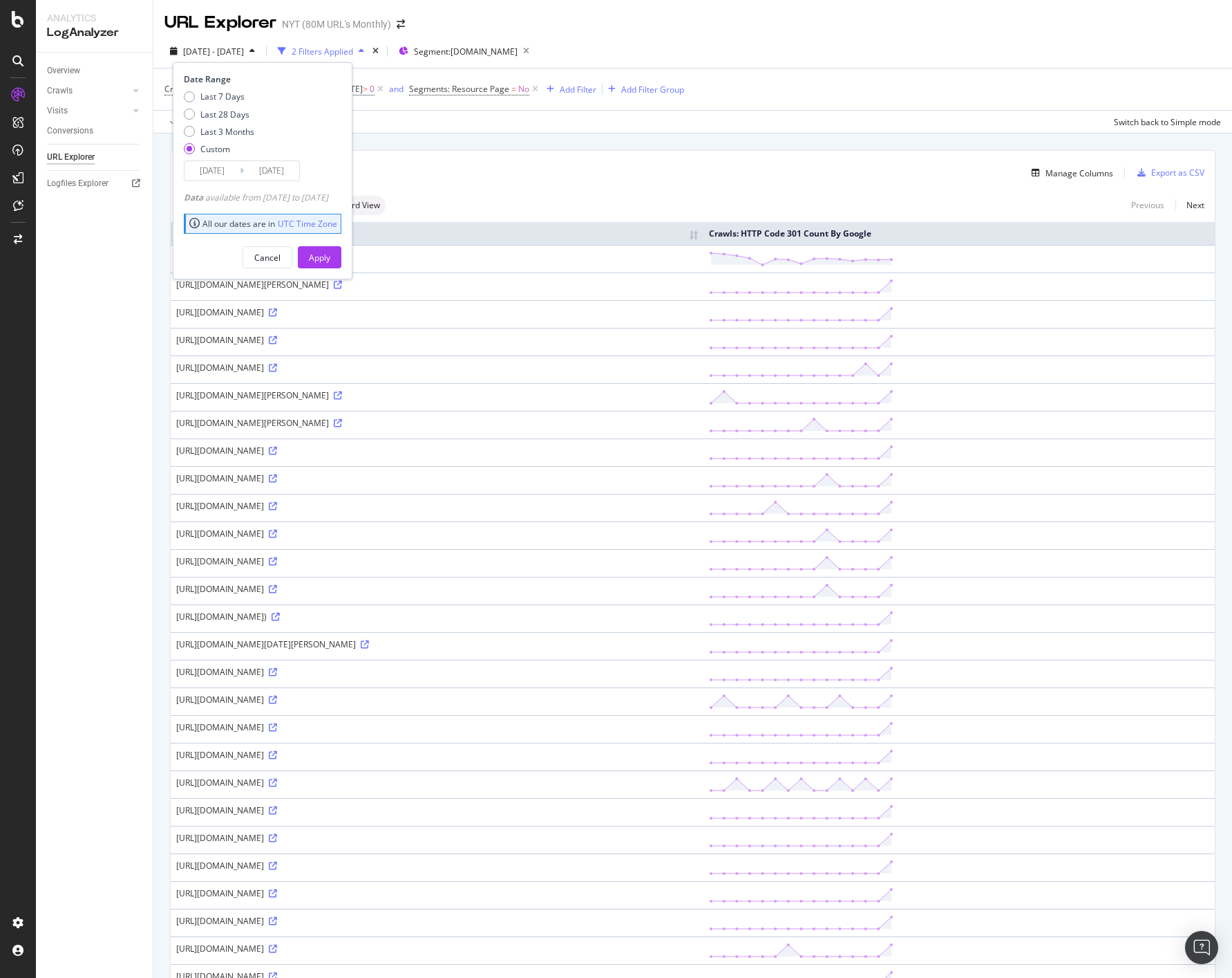
click at [206, 166] on input "[DATE]" at bounding box center [211, 170] width 55 height 20
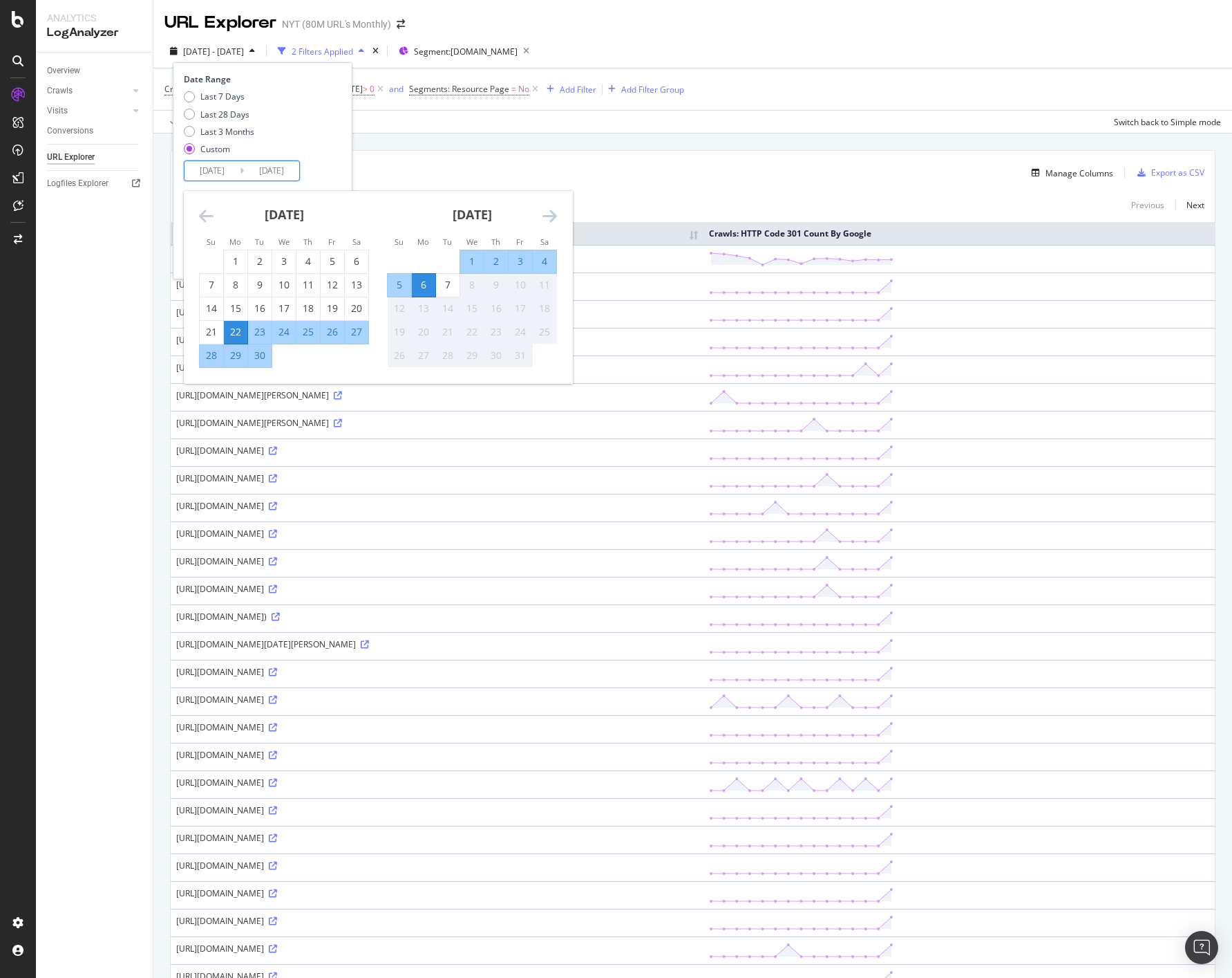
click at [390, 283] on div "5" at bounding box center [399, 284] width 23 height 14
type input "[DATE]"
click at [352, 149] on div "Date Range Last 7 Days Last 28 Days Last 3 Months Custom 2025/10/05 Navigate fo…" at bounding box center [263, 171] width 179 height 217
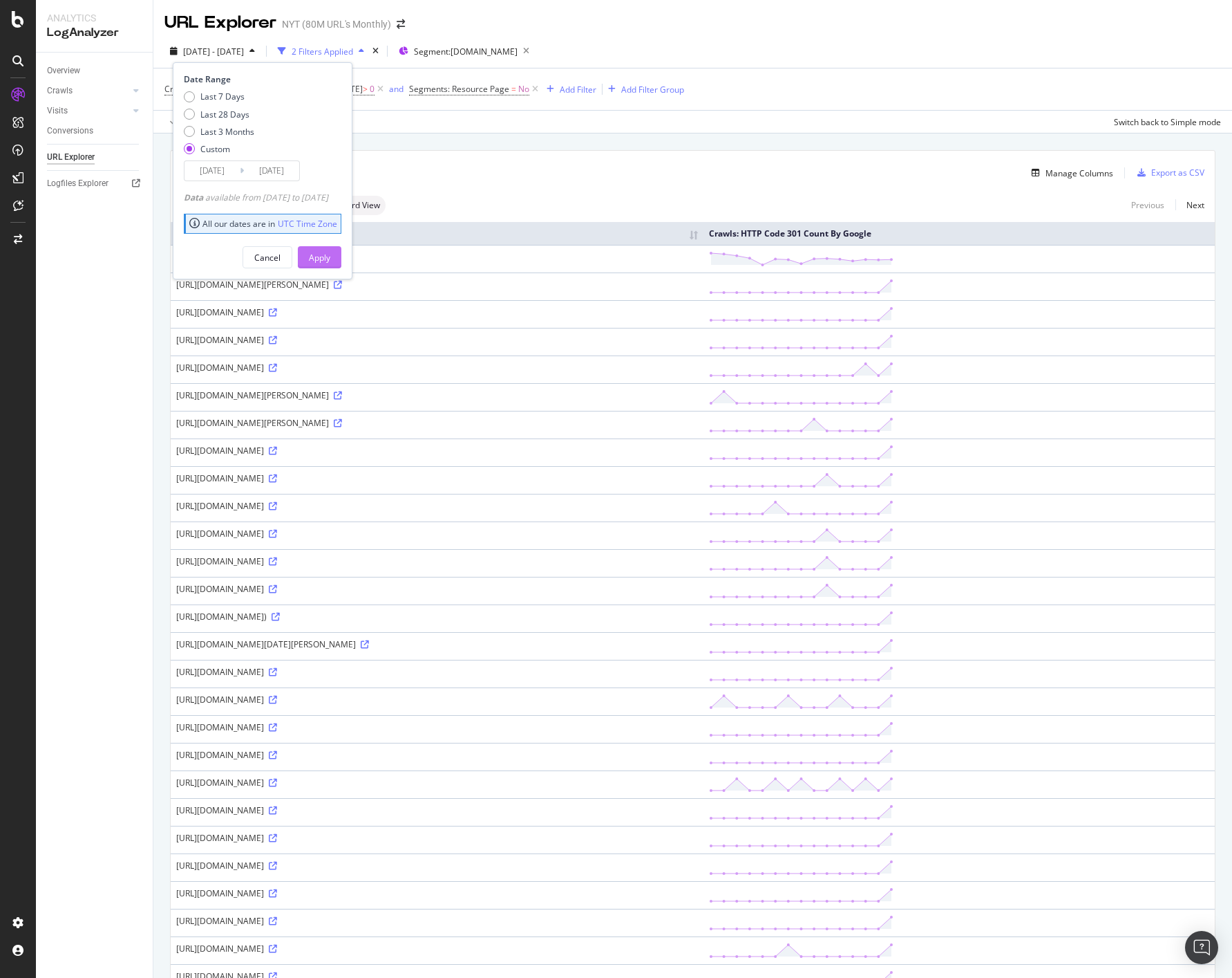
click at [330, 262] on div "Apply" at bounding box center [320, 257] width 21 height 12
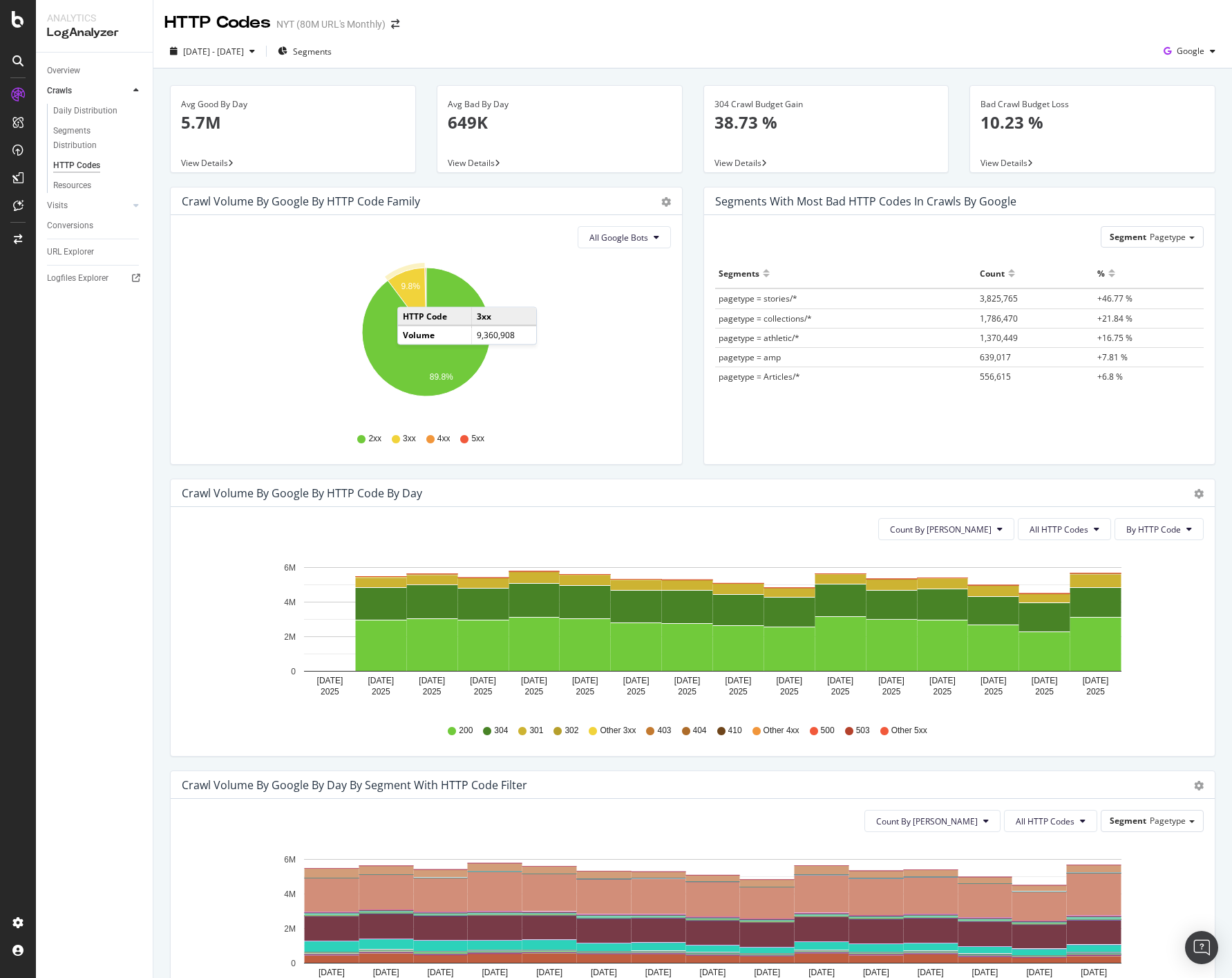
click at [411, 294] on icon "A chart." at bounding box center [407, 299] width 38 height 65
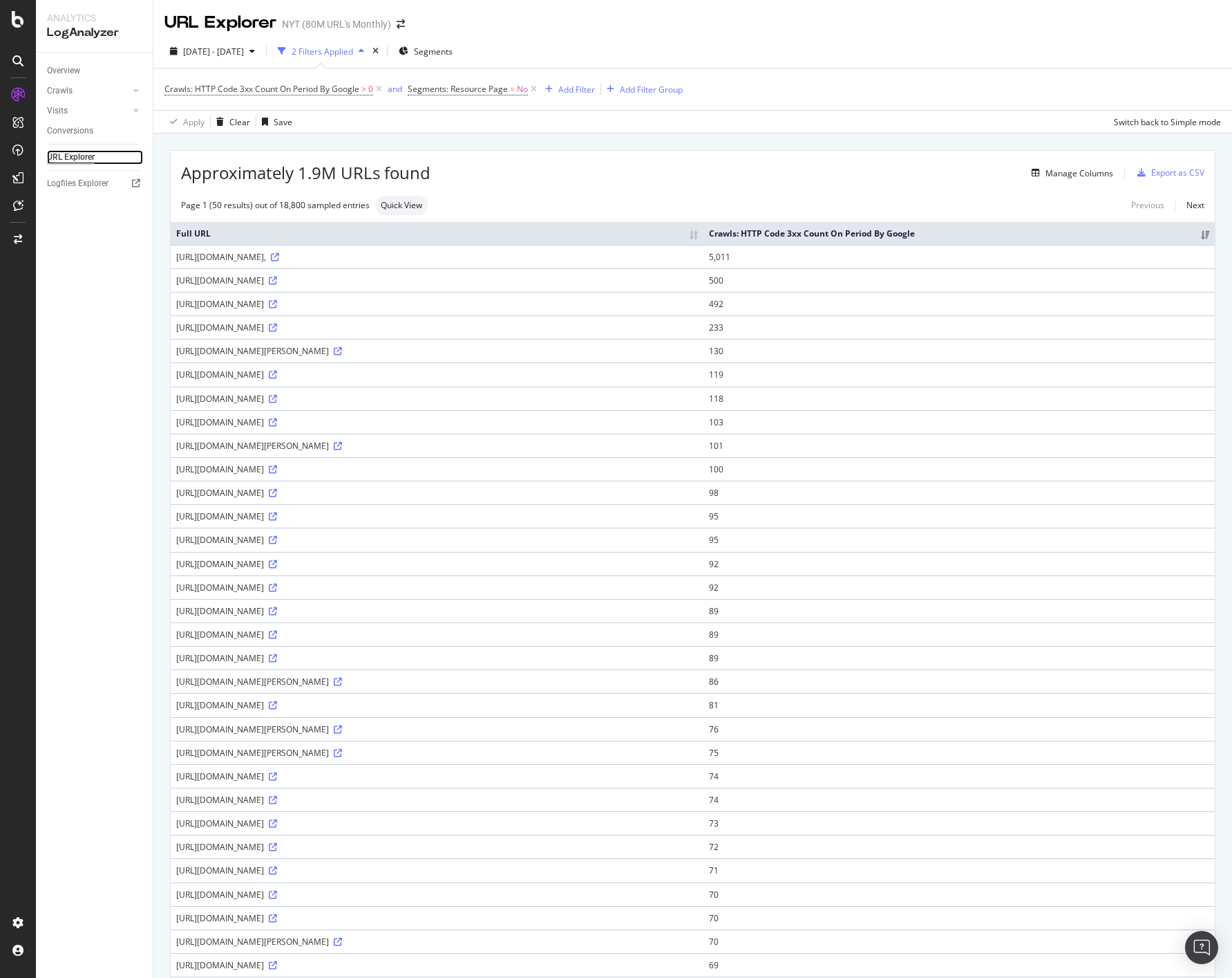
click at [72, 160] on div "URL Explorer" at bounding box center [70, 157] width 48 height 15
drag, startPoint x: 1119, startPoint y: 234, endPoint x: 975, endPoint y: 238, distance: 144.1
click at [975, 238] on th "Crawls: HTTP Code 3xx Count On Period By Google" at bounding box center [959, 233] width 511 height 22
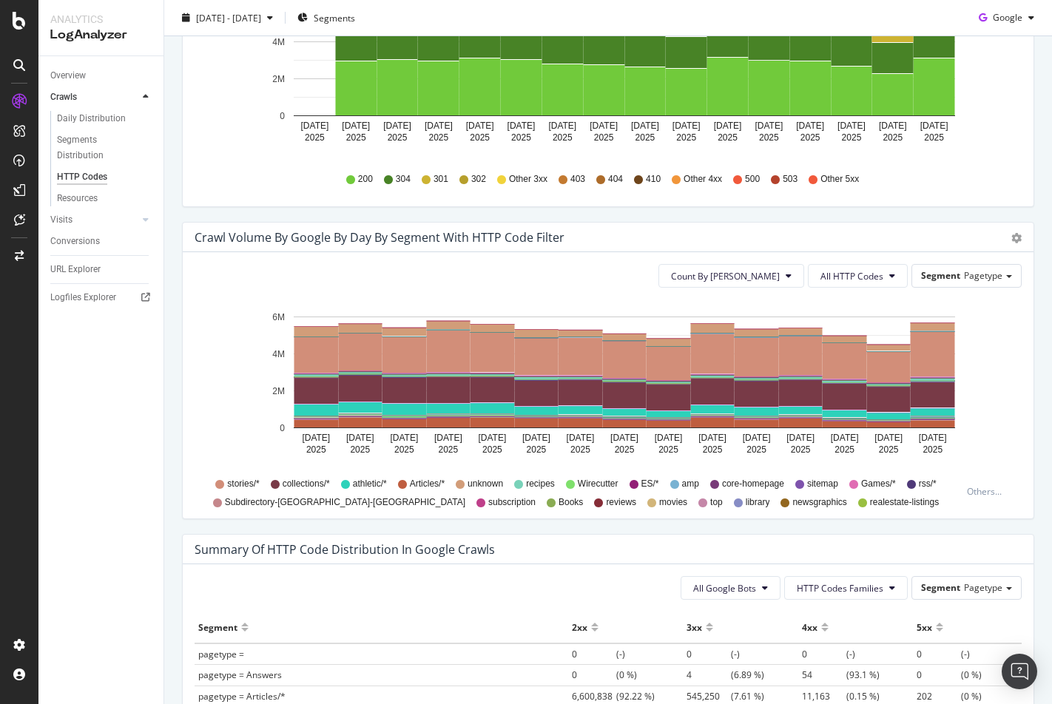
scroll to position [603, 0]
click at [238, 484] on span "stories/*" at bounding box center [243, 483] width 32 height 13
click at [213, 482] on div "stories/* collections/* athletic/* Articles/* unknown recipes Wirecutter ES/* a…" at bounding box center [581, 490] width 759 height 33
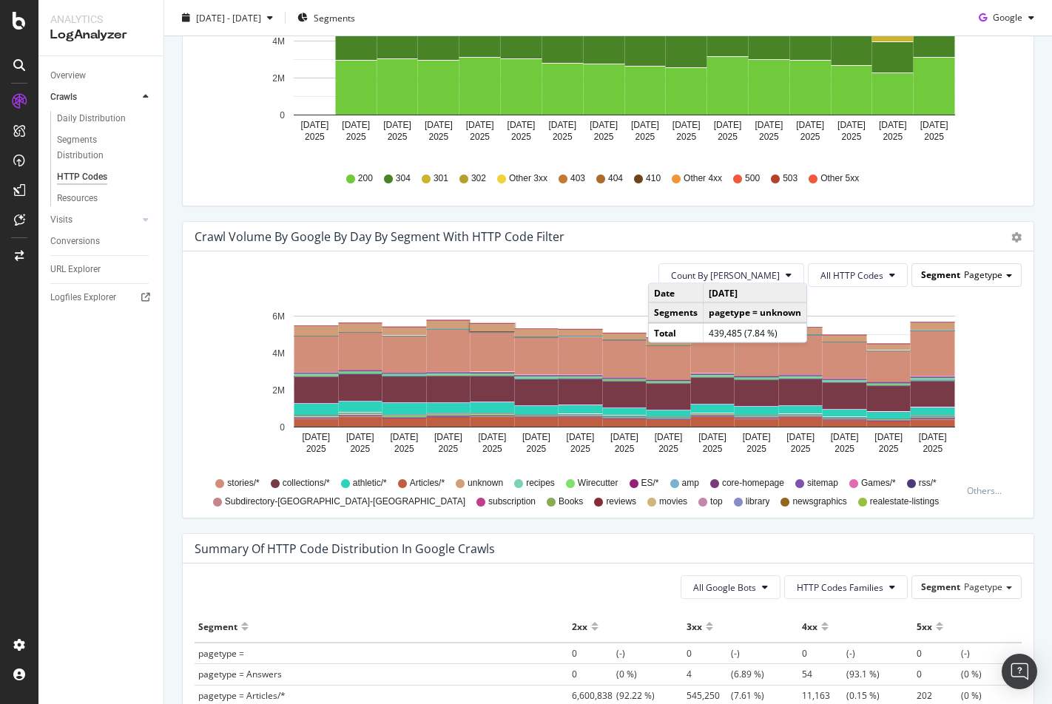
click at [966, 271] on span "Pagetype" at bounding box center [983, 274] width 38 height 13
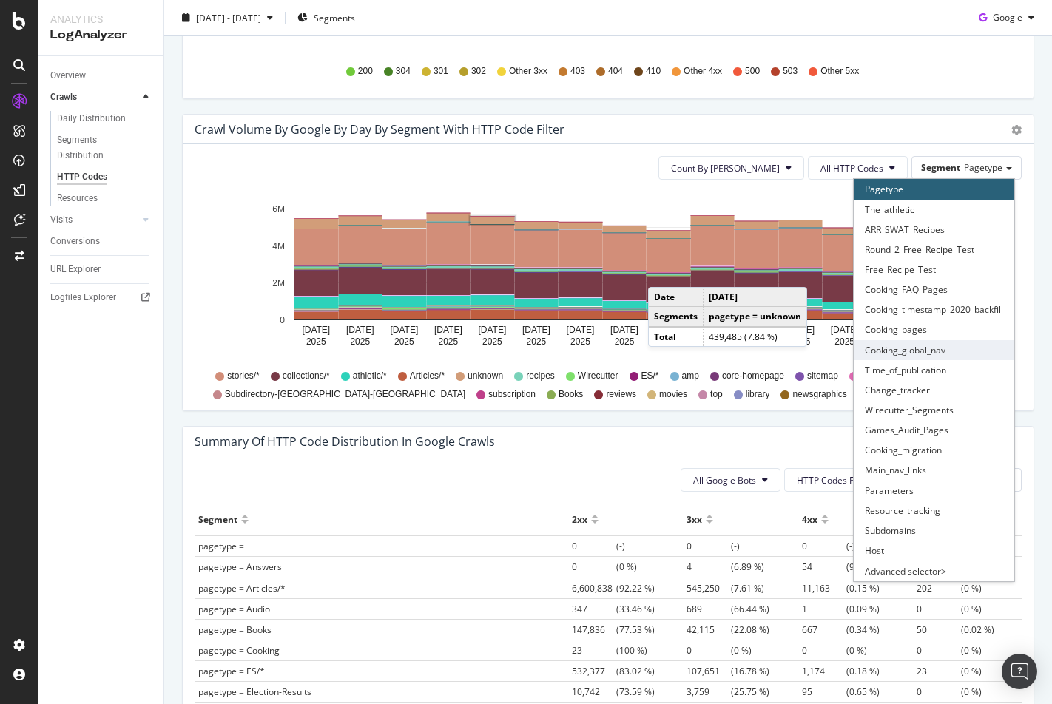
scroll to position [708, 0]
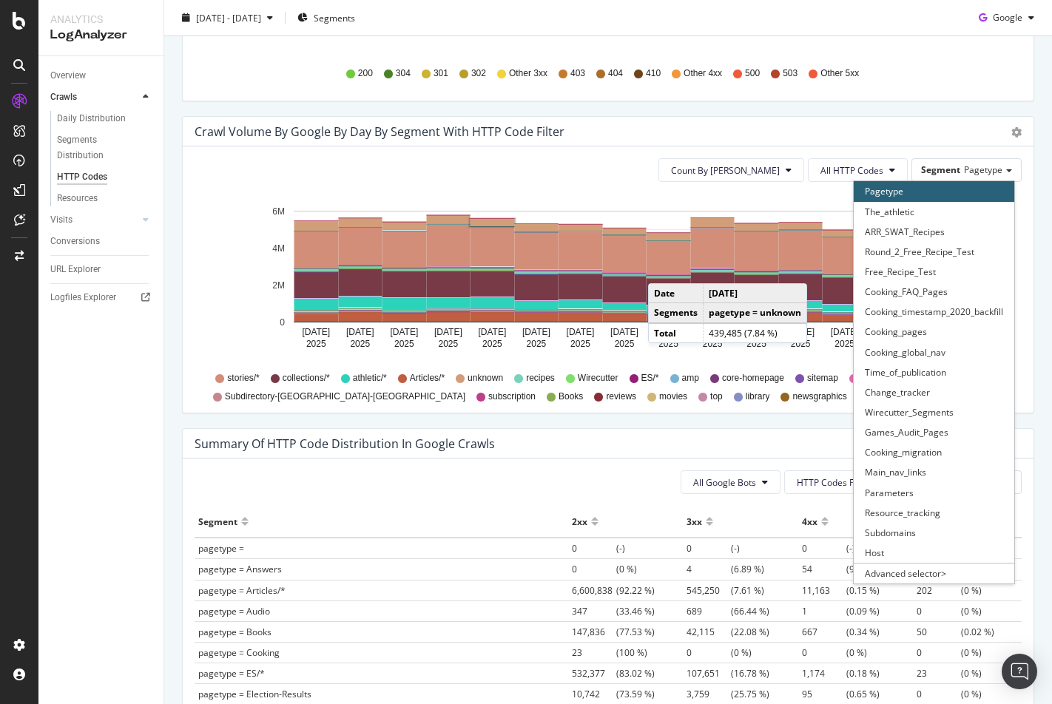
click at [946, 135] on div "Crawl Volume by google by Day by Segment with HTTP Code Filter" at bounding box center [591, 131] width 794 height 15
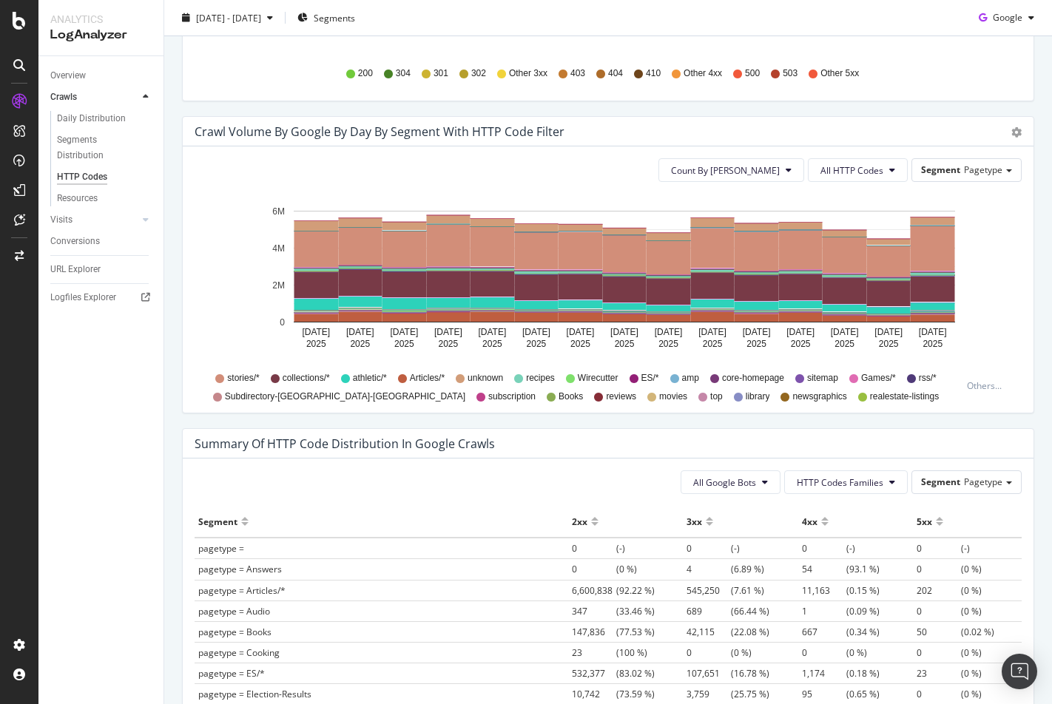
click at [239, 380] on span "stories/*" at bounding box center [243, 378] width 32 height 13
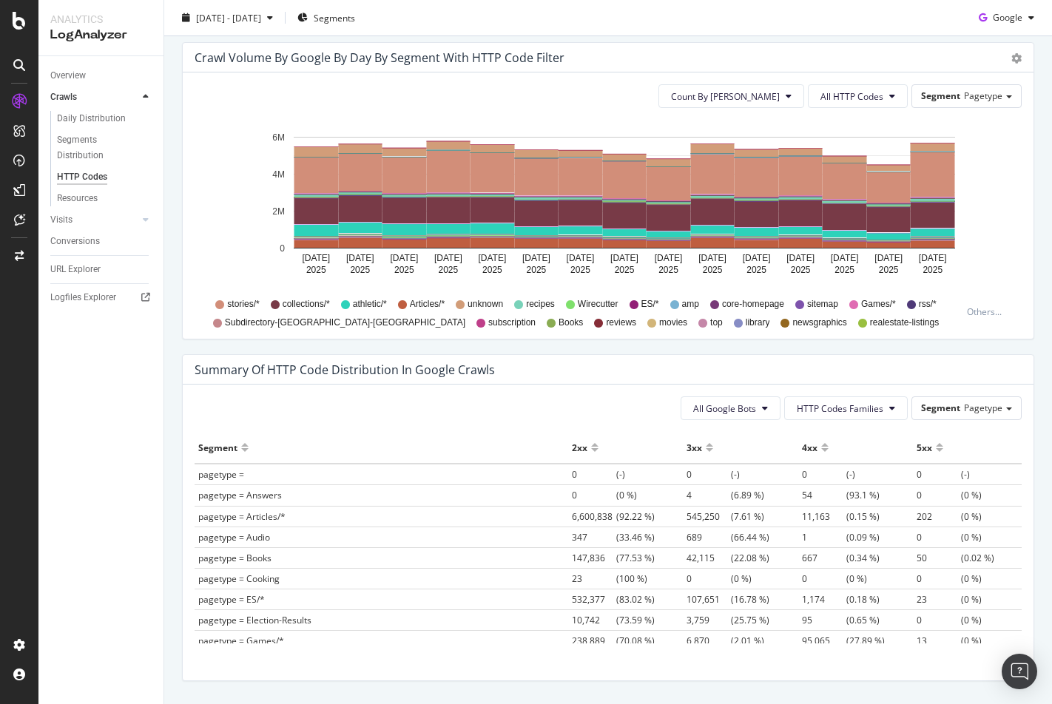
scroll to position [787, 0]
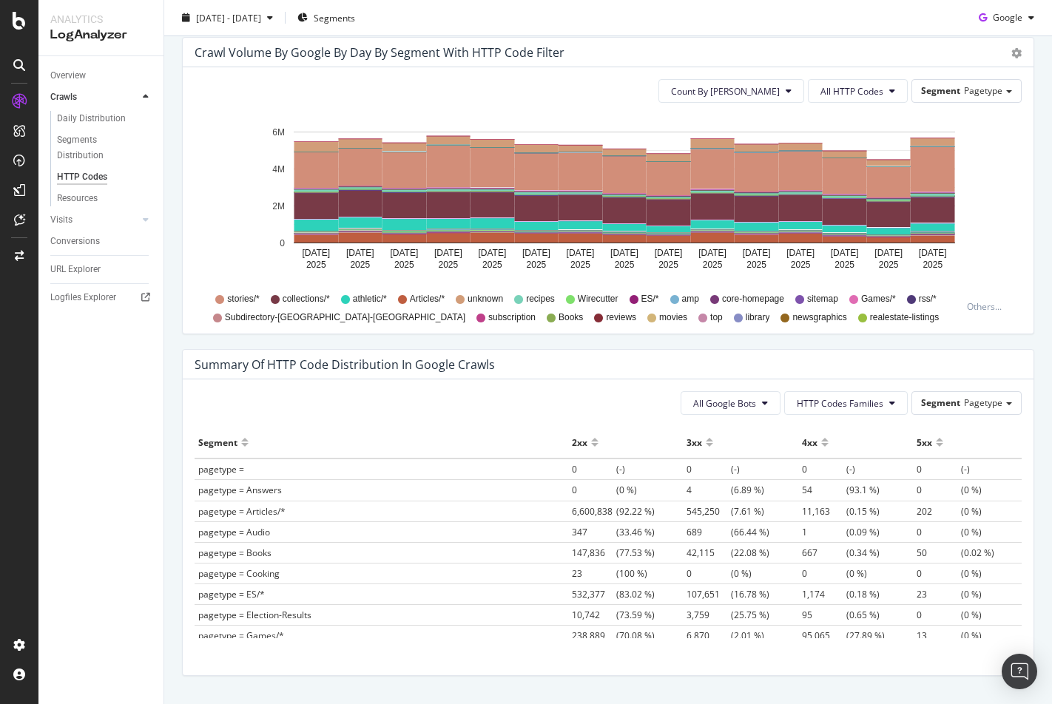
click at [245, 440] on div at bounding box center [244, 435] width 7 height 11
click at [243, 445] on div at bounding box center [244, 448] width 7 height 11
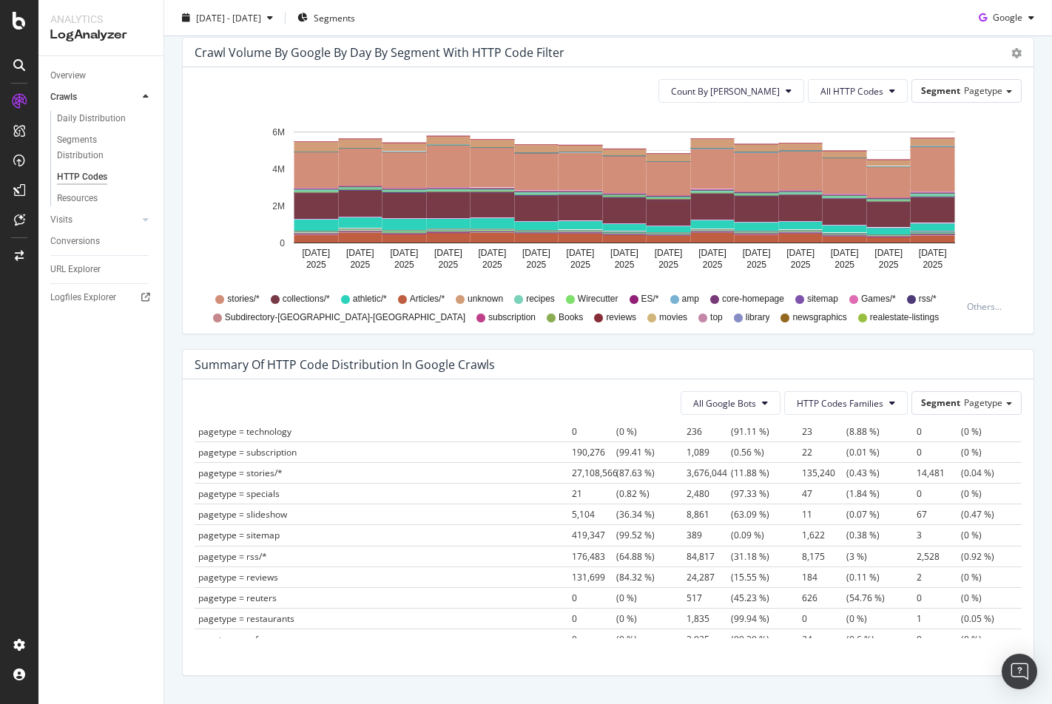
scroll to position [243, 0]
click at [264, 477] on span "pagetype = stories/*" at bounding box center [240, 476] width 84 height 13
click at [215, 473] on span "pagetype = stories/*" at bounding box center [240, 476] width 84 height 13
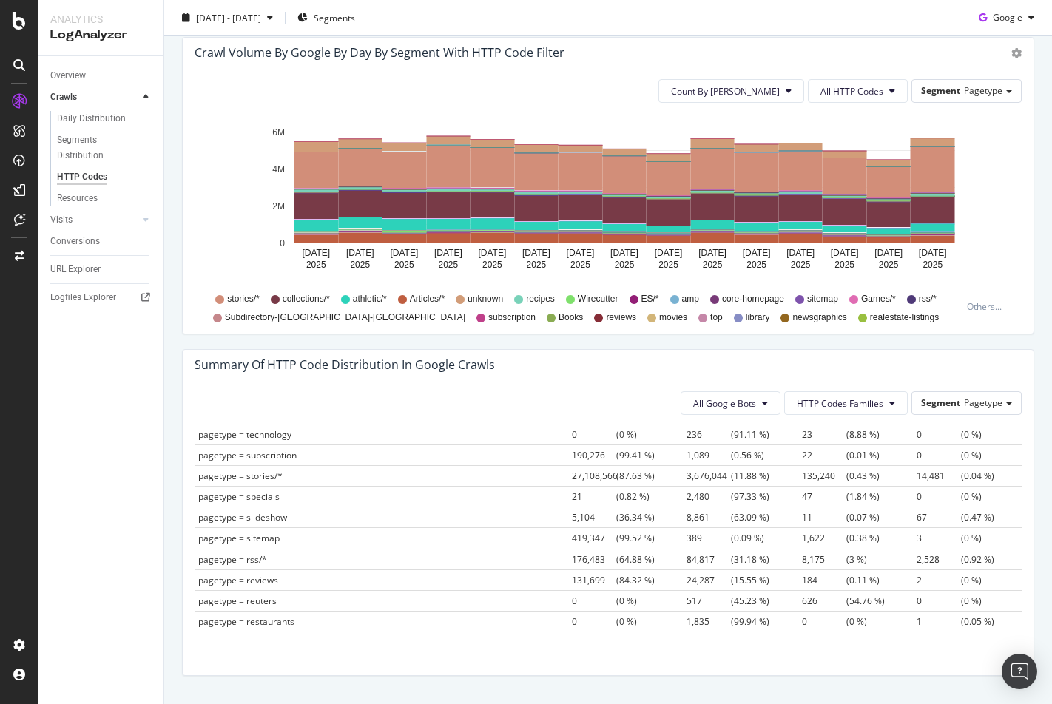
click at [686, 481] on span "3,676,044" at bounding box center [708, 476] width 44 height 13
drag, startPoint x: 617, startPoint y: 481, endPoint x: 582, endPoint y: 481, distance: 34.8
click at [686, 481] on span "3,676,044" at bounding box center [708, 476] width 44 height 13
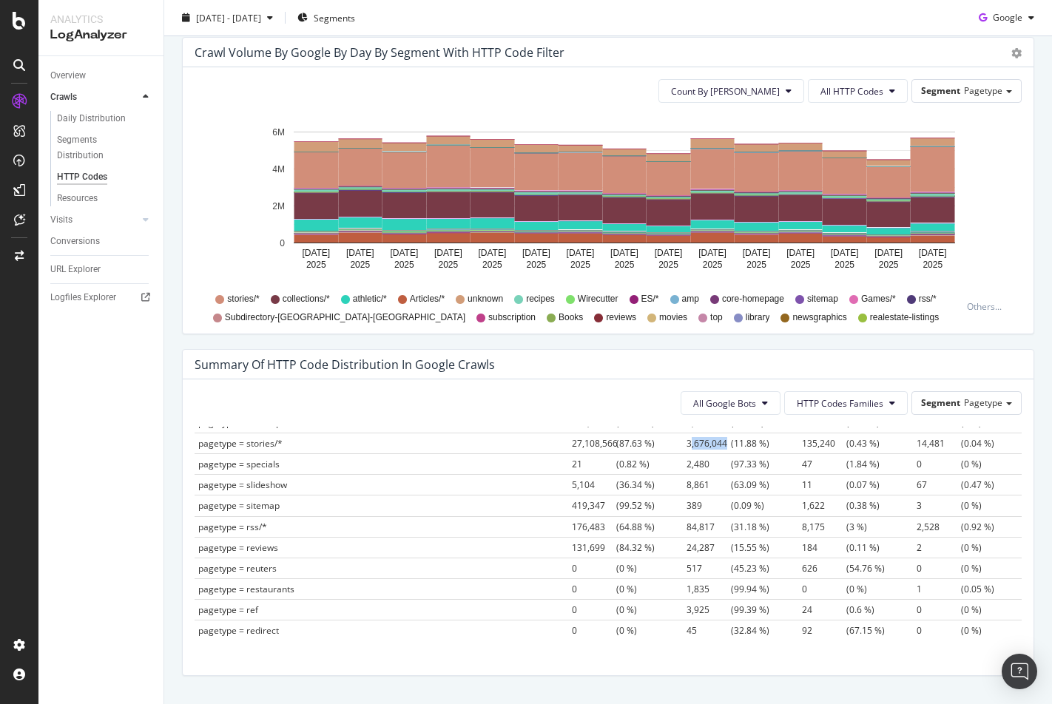
scroll to position [277, 0]
click at [932, 408] on span "Segment" at bounding box center [940, 402] width 39 height 13
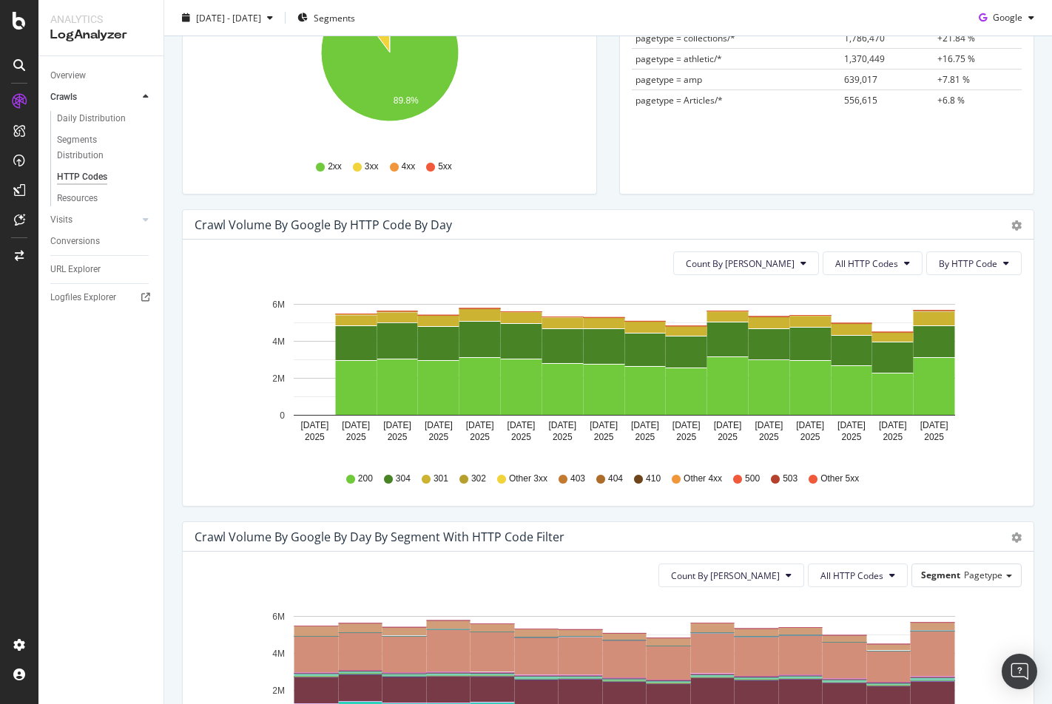
scroll to position [282, 0]
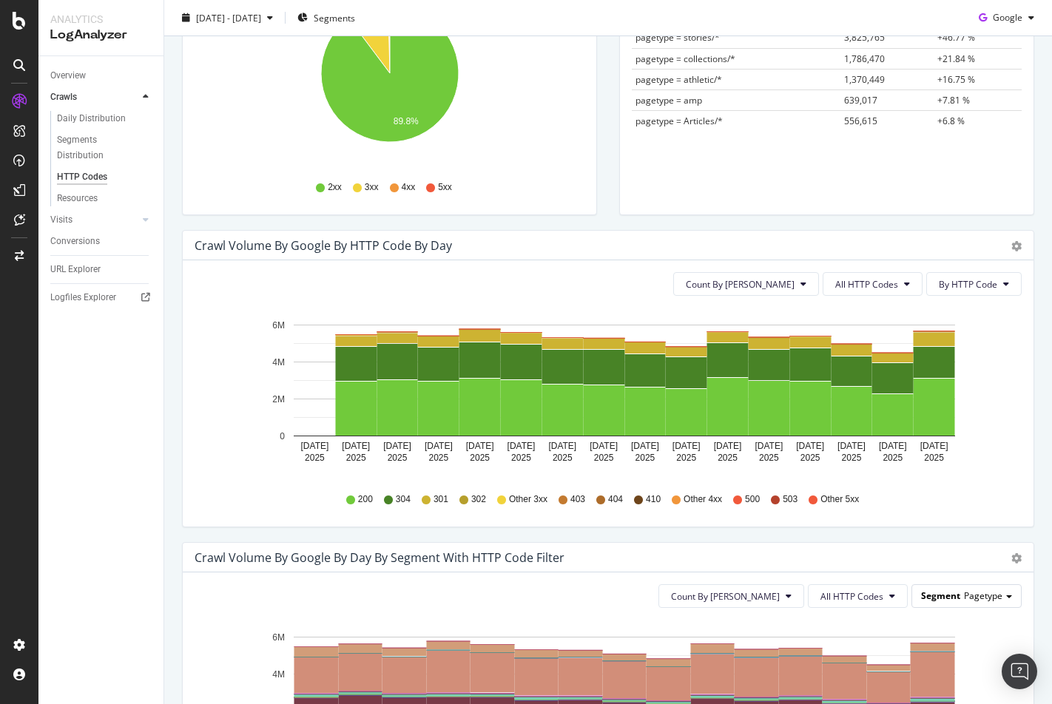
click at [934, 597] on span "Segment" at bounding box center [940, 595] width 39 height 13
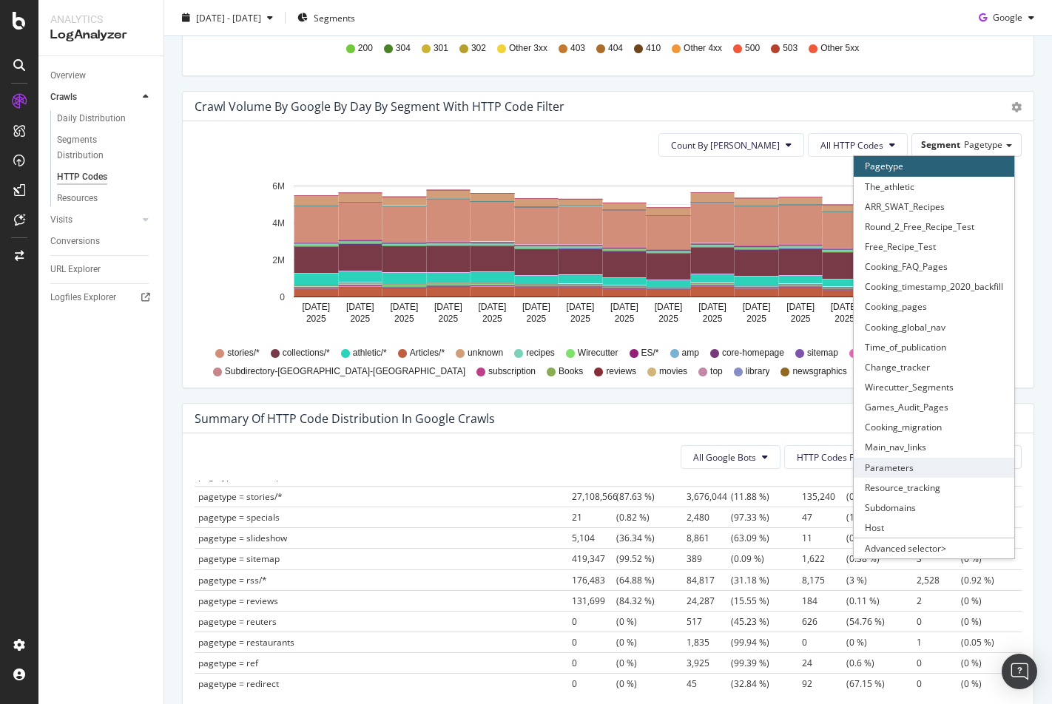
scroll to position [731, 0]
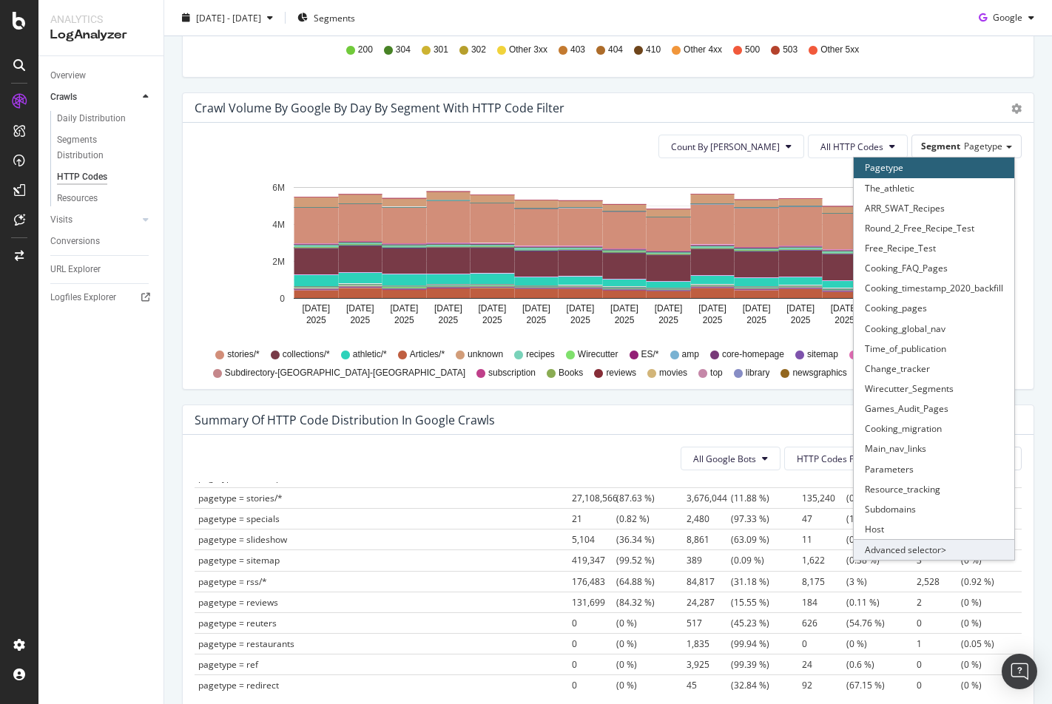
click at [933, 550] on div "Advanced selector >" at bounding box center [933, 549] width 160 height 21
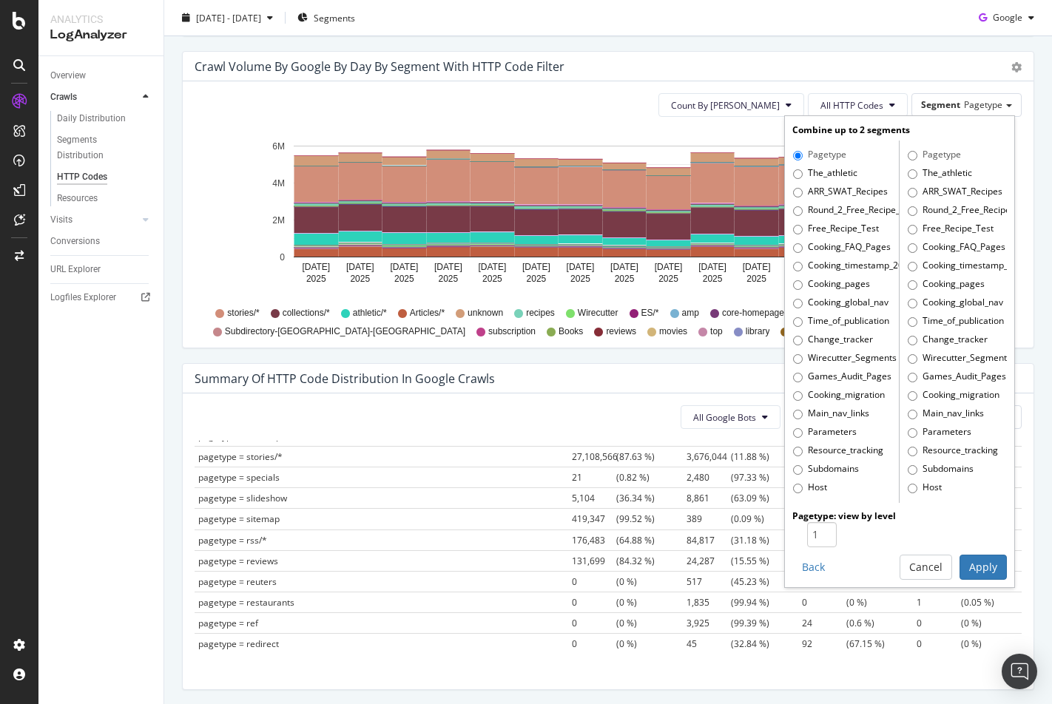
scroll to position [779, 0]
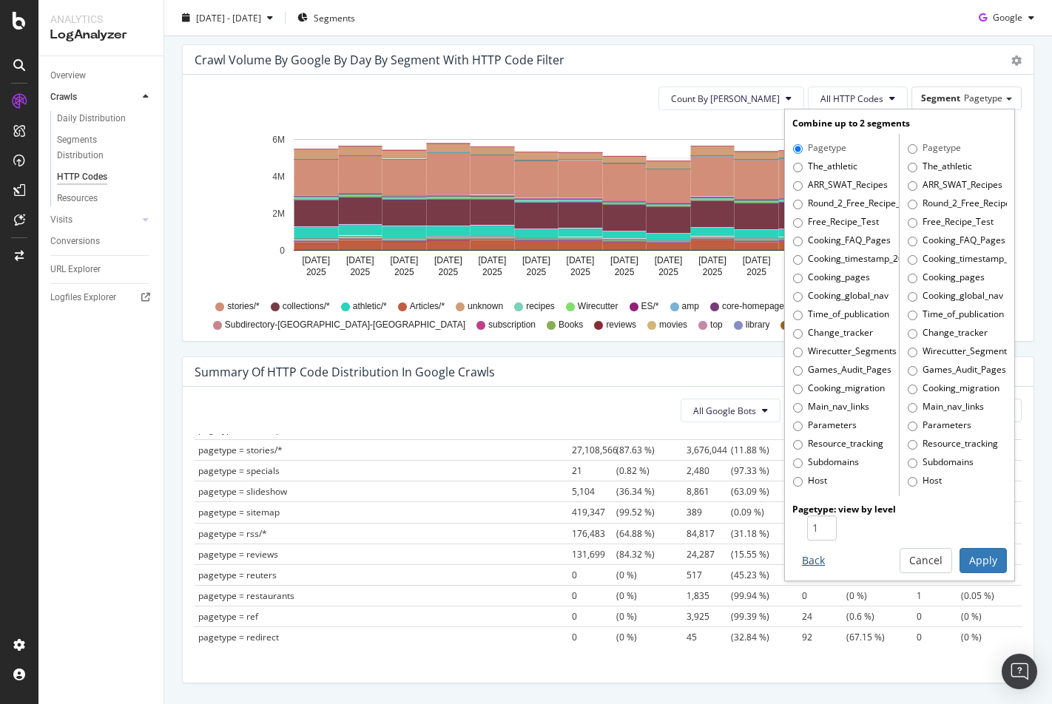
click at [813, 560] on button "Back" at bounding box center [813, 560] width 42 height 25
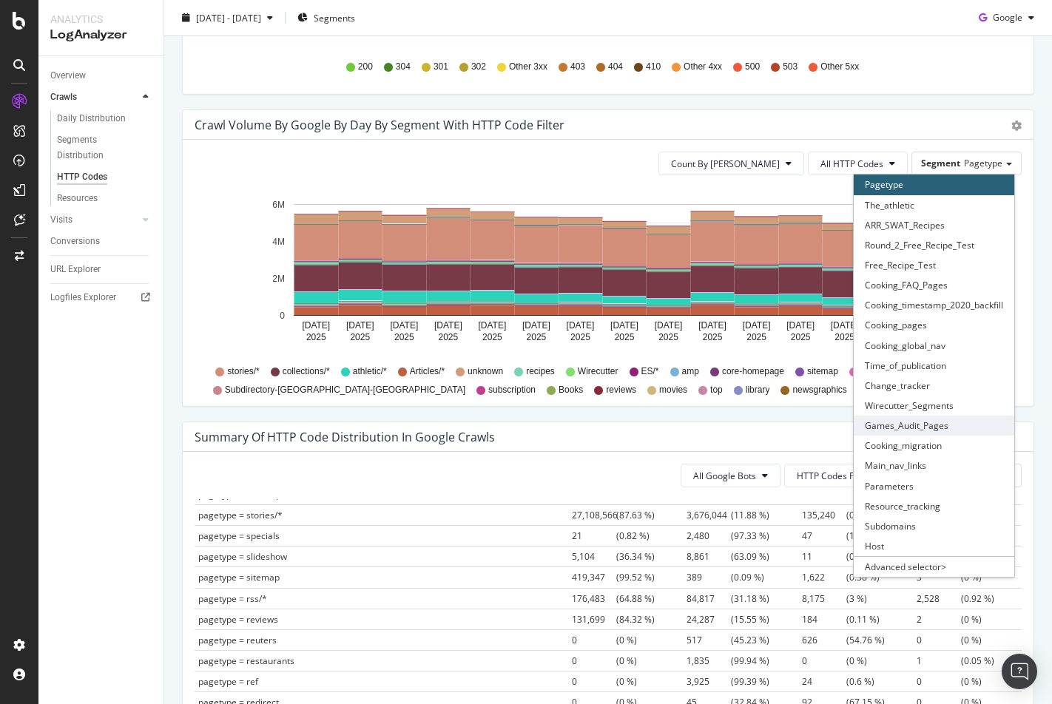
scroll to position [695, 0]
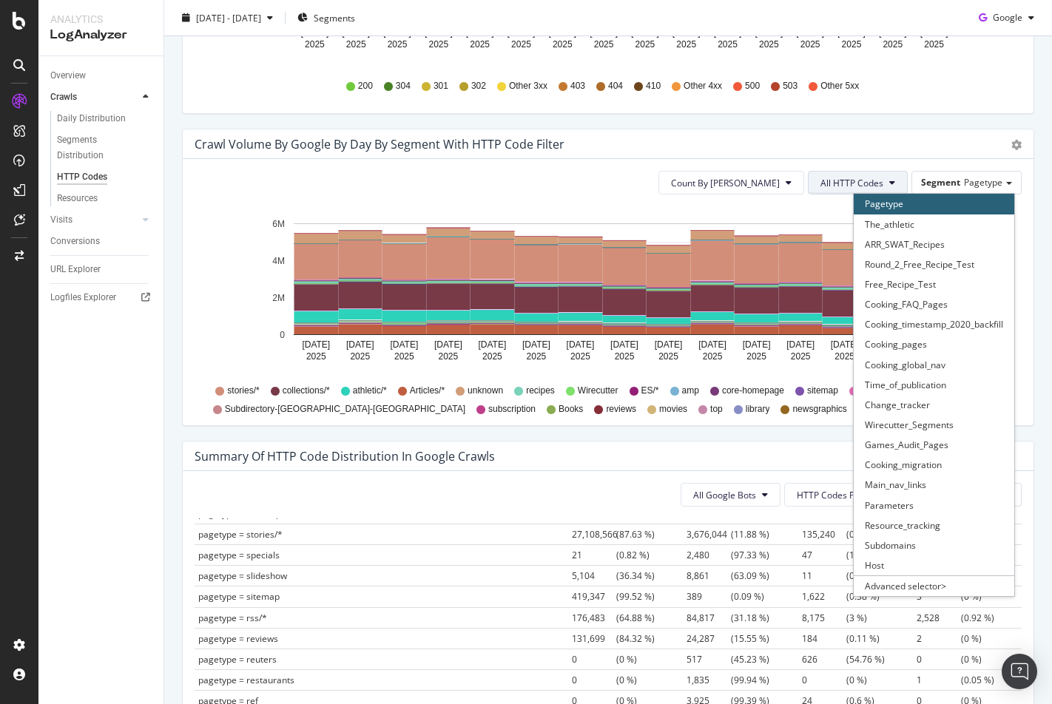
click at [884, 186] on button "All HTTP Codes" at bounding box center [857, 183] width 100 height 24
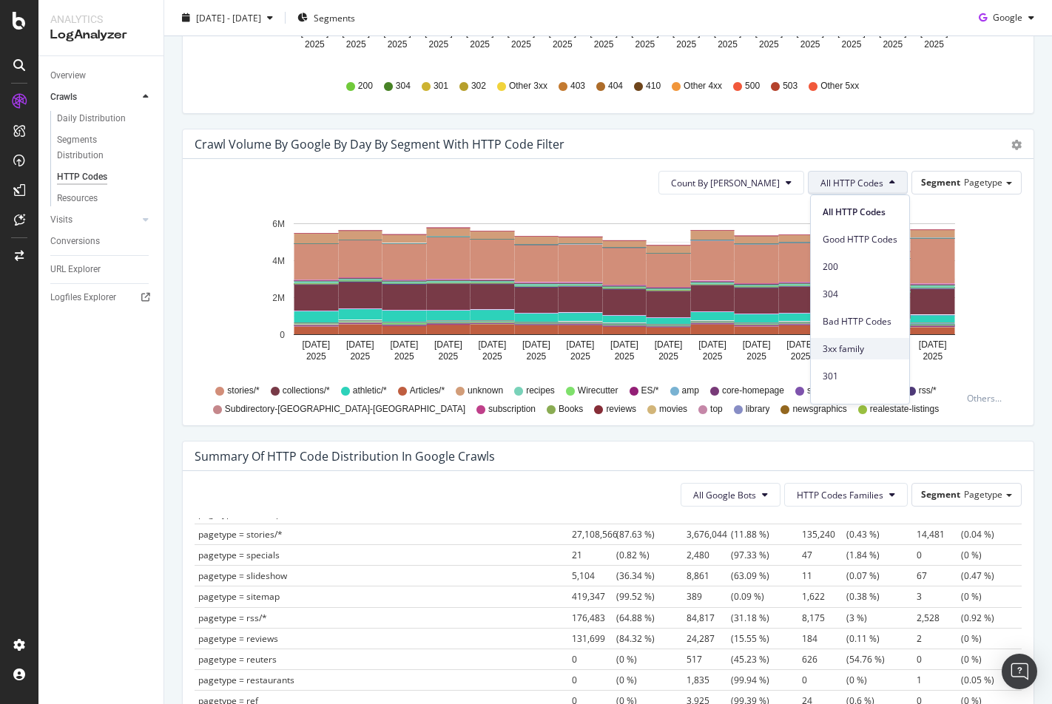
click at [870, 352] on span "3xx family" at bounding box center [859, 348] width 75 height 13
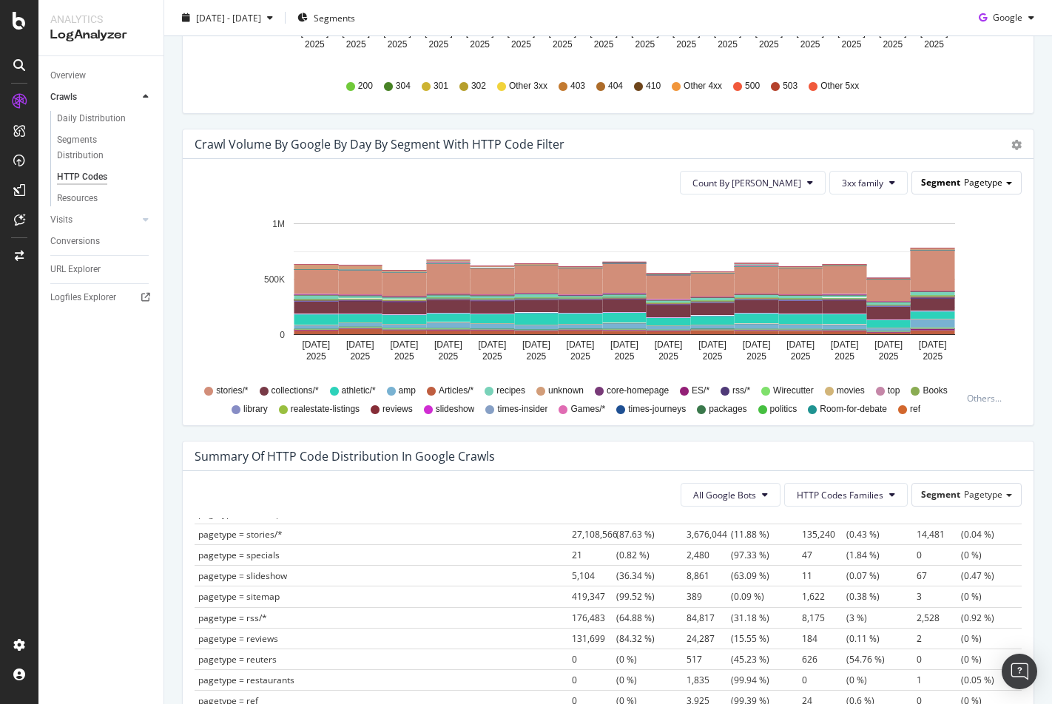
click at [969, 172] on div "Segment Pagetype" at bounding box center [966, 182] width 109 height 21
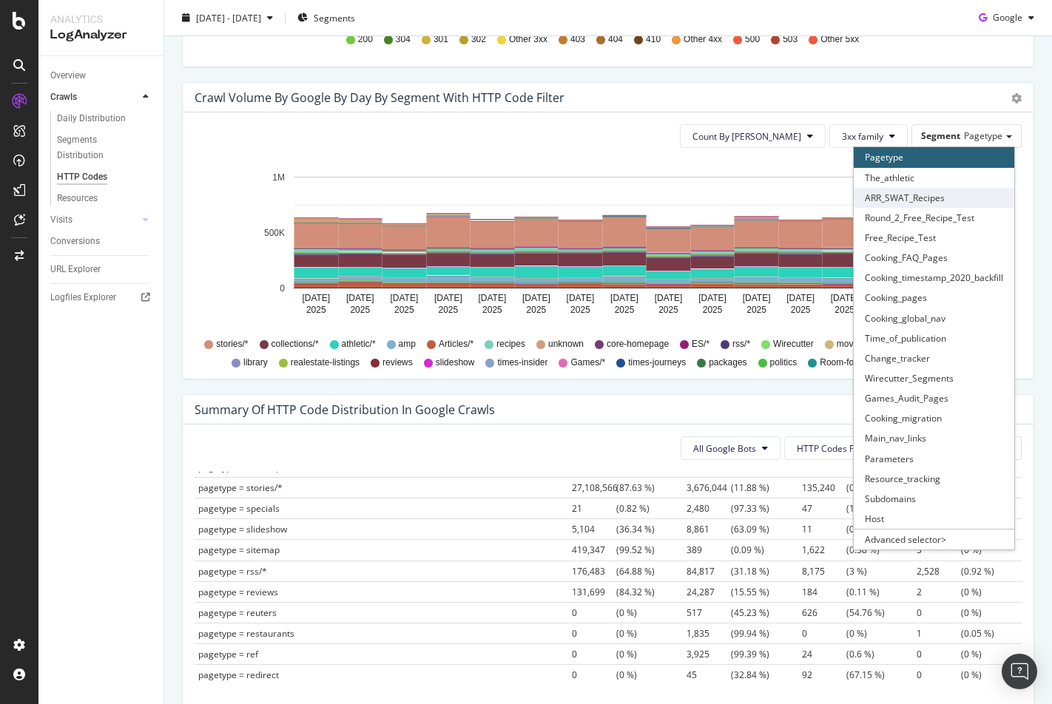
scroll to position [743, 0]
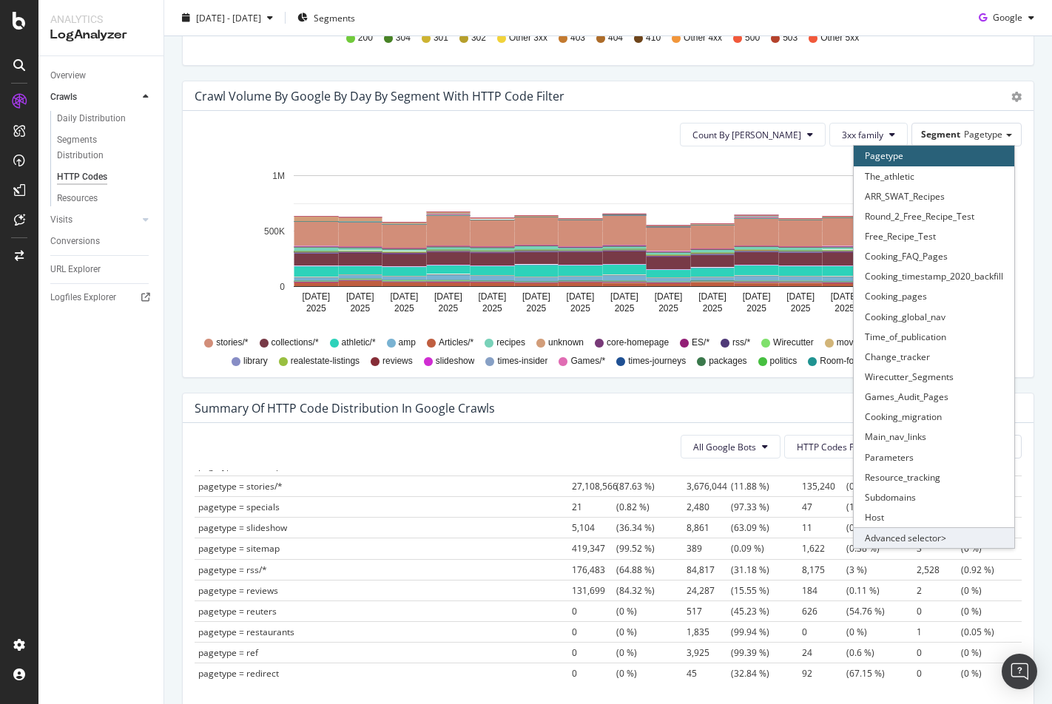
click at [938, 538] on div "Advanced selector >" at bounding box center [933, 537] width 160 height 21
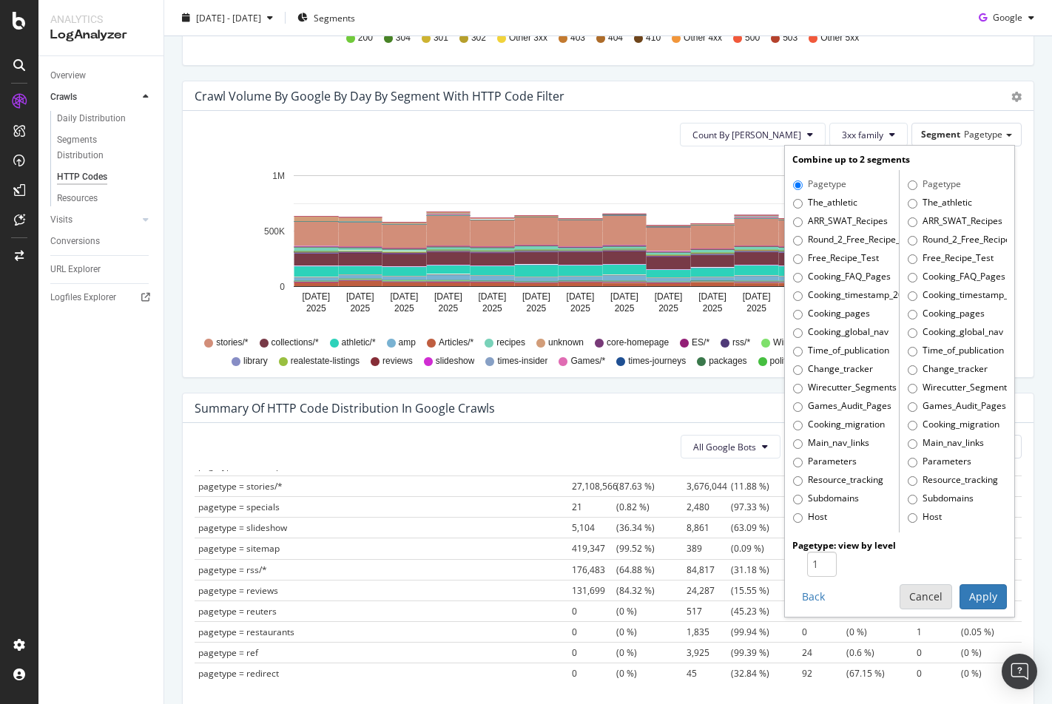
click at [933, 606] on button "Cancel" at bounding box center [925, 596] width 53 height 25
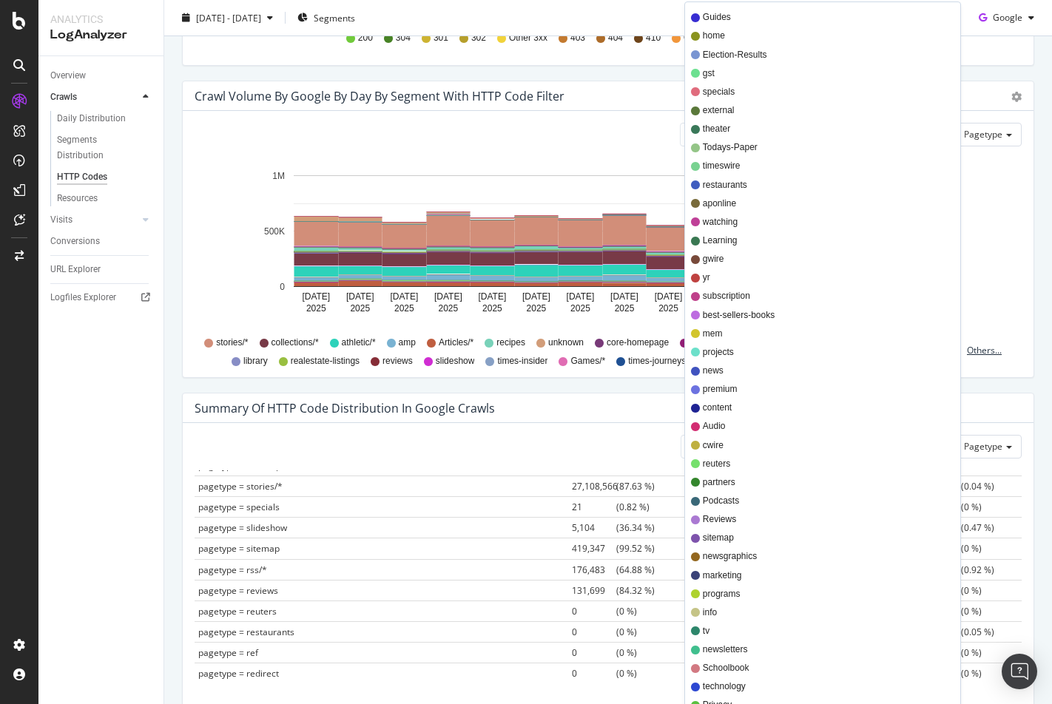
click at [978, 348] on div "Others..." at bounding box center [986, 350] width 41 height 13
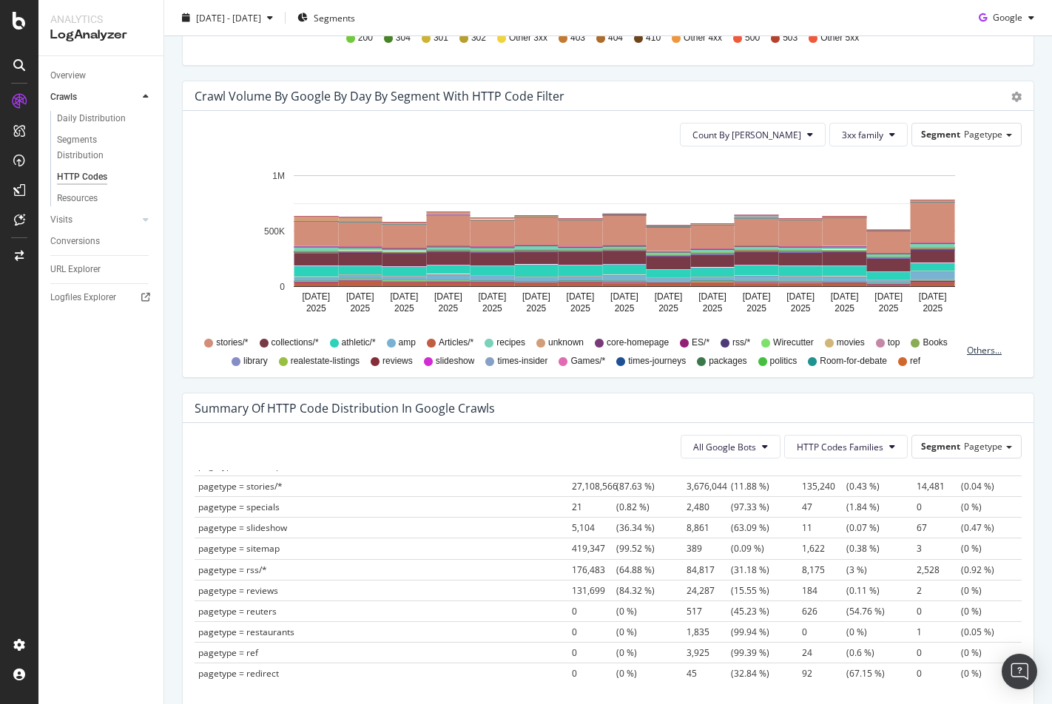
click at [978, 351] on div "Others..." at bounding box center [986, 350] width 41 height 13
click at [1003, 157] on div "Count By Day 3xx family Segment Pagetype Hold CMD (⌘) while clicking to filter …" at bounding box center [608, 244] width 850 height 266
click at [213, 342] on div "stories/*" at bounding box center [226, 342] width 44 height 13
click at [234, 340] on span "stories/*" at bounding box center [232, 342] width 32 height 13
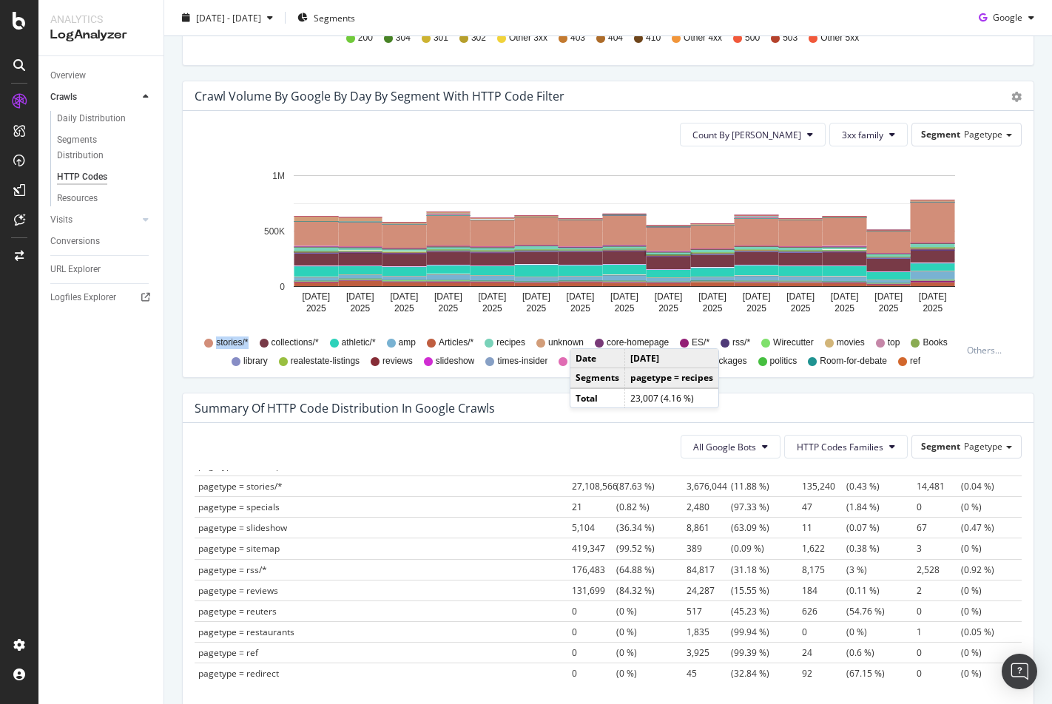
click at [234, 340] on span "stories/*" at bounding box center [232, 342] width 32 height 13
click at [206, 342] on icon at bounding box center [208, 343] width 9 height 9
click at [1012, 95] on icon "gear" at bounding box center [1016, 97] width 10 height 10
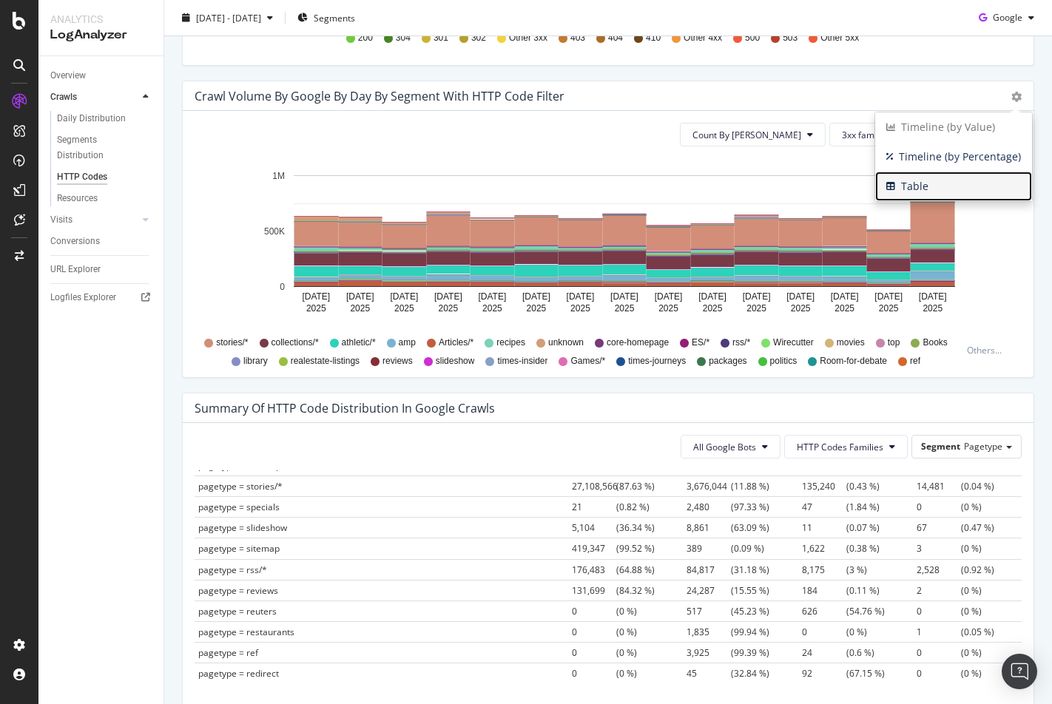
click at [993, 181] on span "Table" at bounding box center [953, 186] width 157 height 22
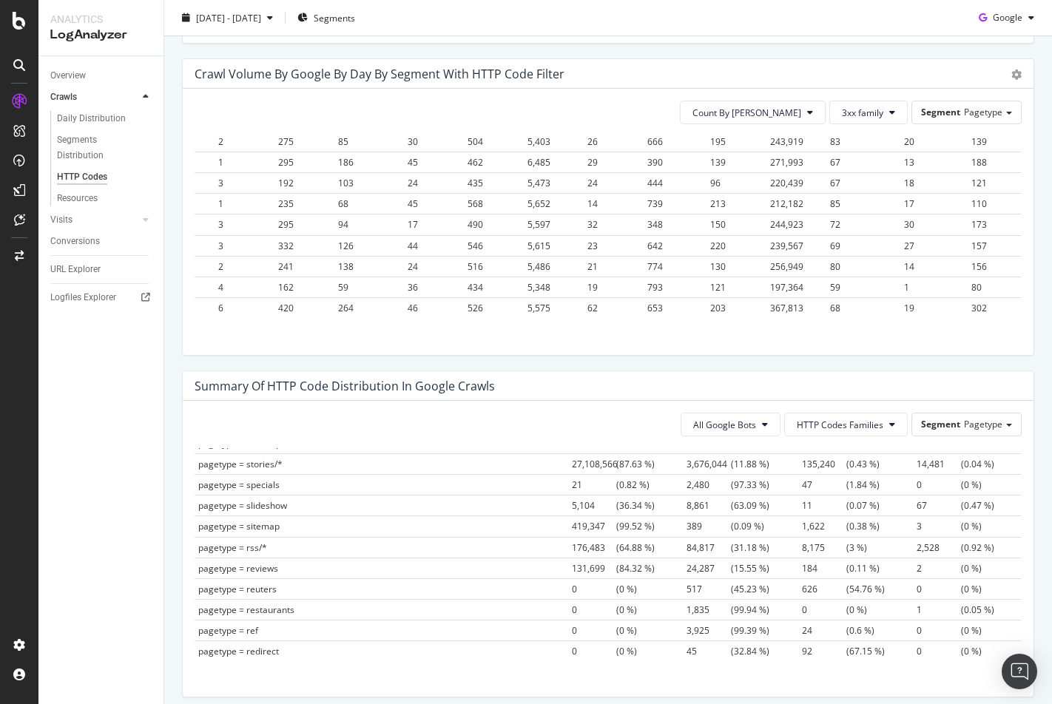
scroll to position [379, 3924]
click at [770, 302] on span "367,813" at bounding box center [786, 308] width 33 height 13
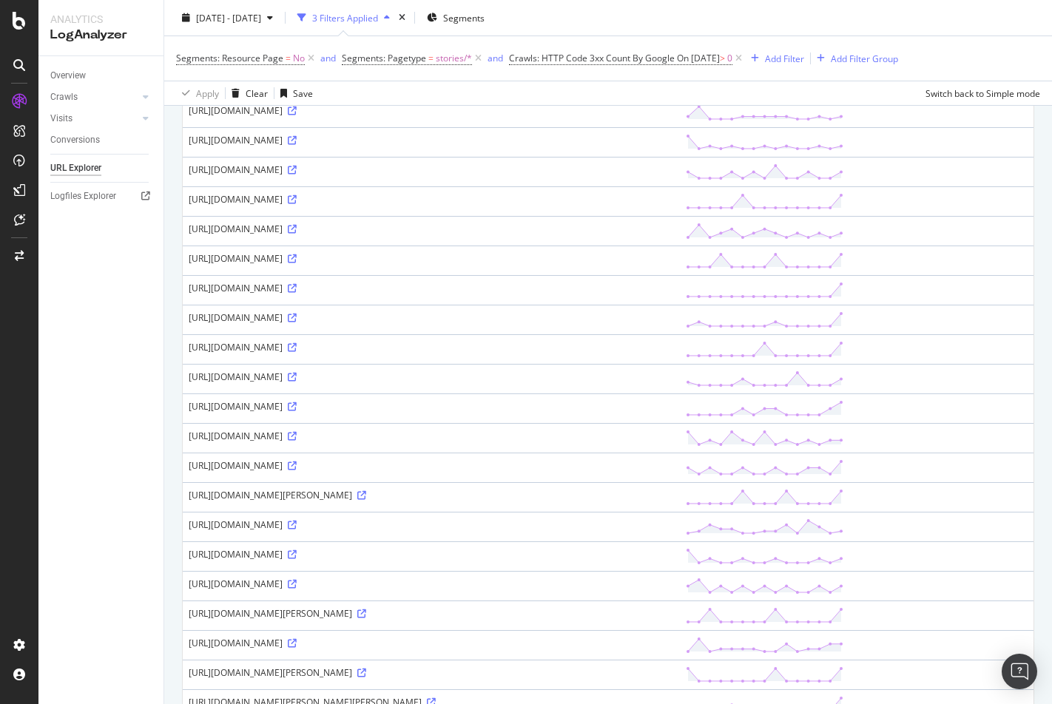
scroll to position [1106, 0]
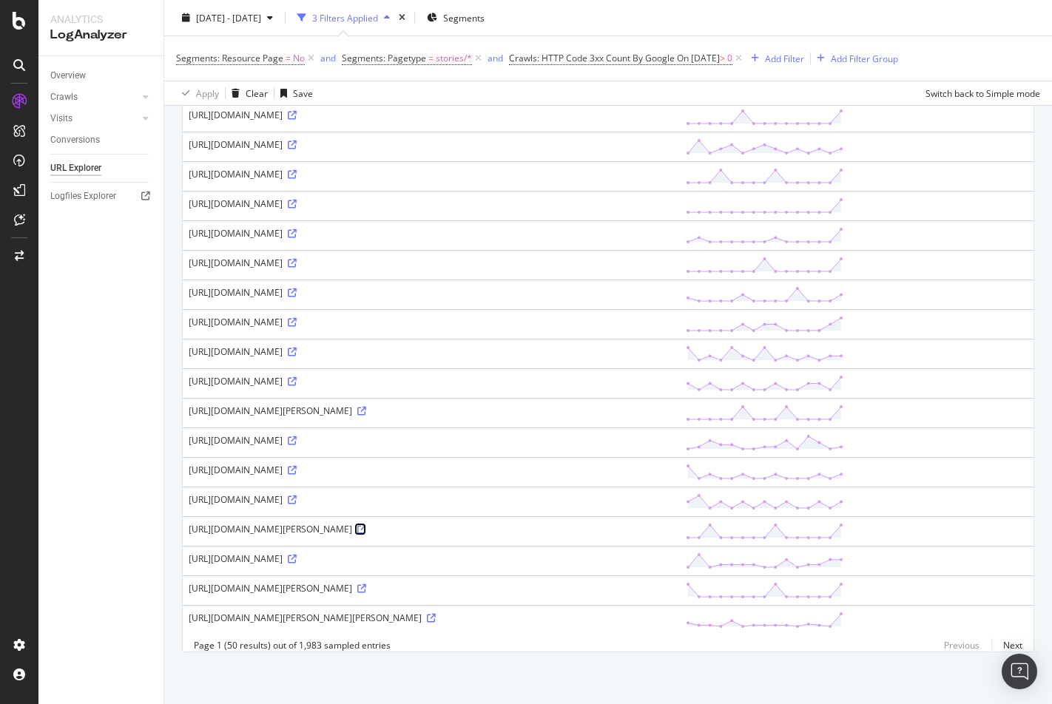
click at [366, 529] on icon at bounding box center [361, 529] width 9 height 9
click at [594, 529] on div "http://travel.nytimes.com/2011/07/22/theater/master-classes-with-masters-like-r…" at bounding box center [431, 529] width 485 height 13
click at [366, 529] on icon at bounding box center [361, 529] width 9 height 9
click at [1012, 641] on link "Next" at bounding box center [1006, 644] width 31 height 21
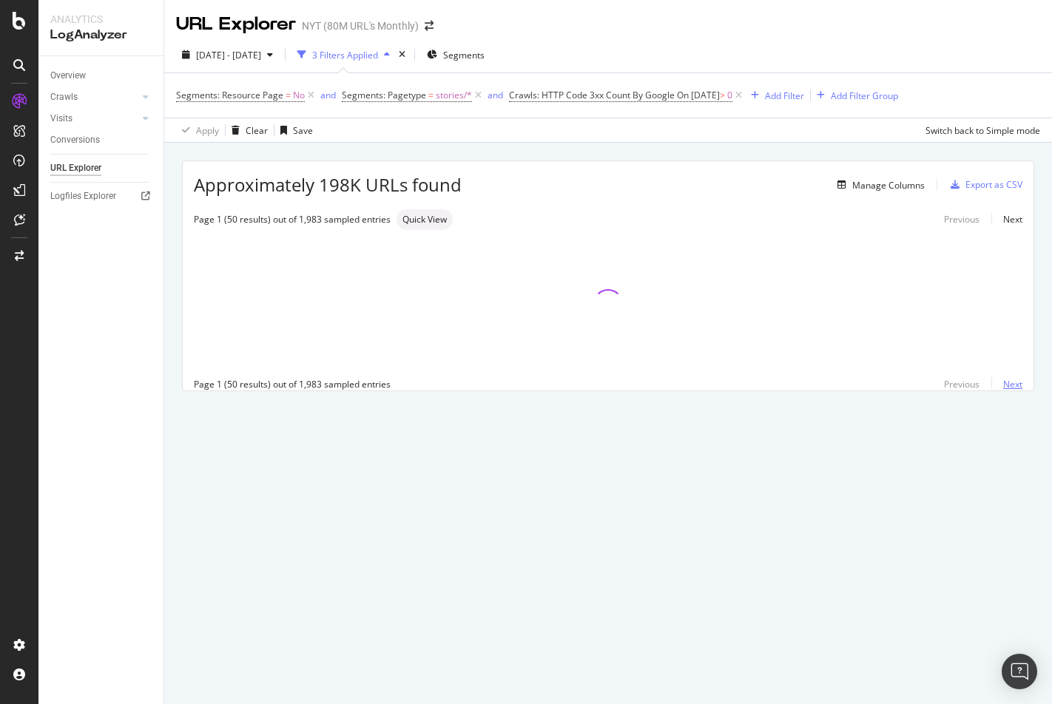
scroll to position [0, 0]
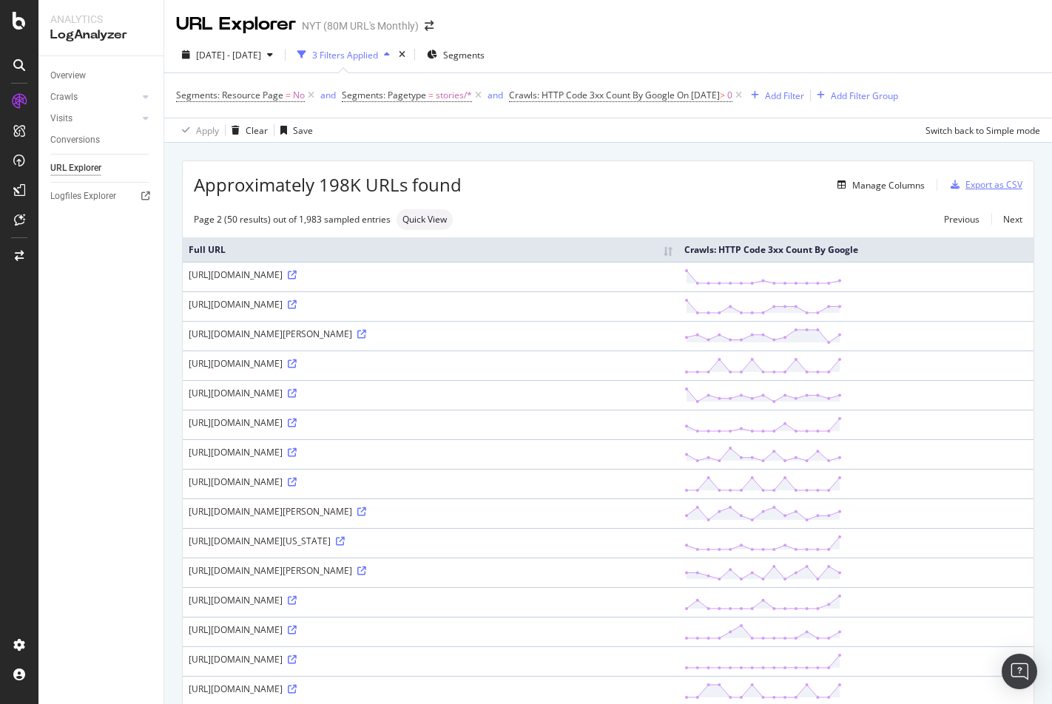
click at [996, 183] on div "Export as CSV" at bounding box center [993, 184] width 57 height 13
click at [978, 188] on div "Export as CSV" at bounding box center [993, 184] width 57 height 13
click at [1003, 185] on div "Export as CSV" at bounding box center [993, 184] width 57 height 13
click at [989, 186] on div "Export as CSV" at bounding box center [993, 184] width 57 height 13
click at [975, 184] on div "Export as CSV" at bounding box center [993, 184] width 57 height 13
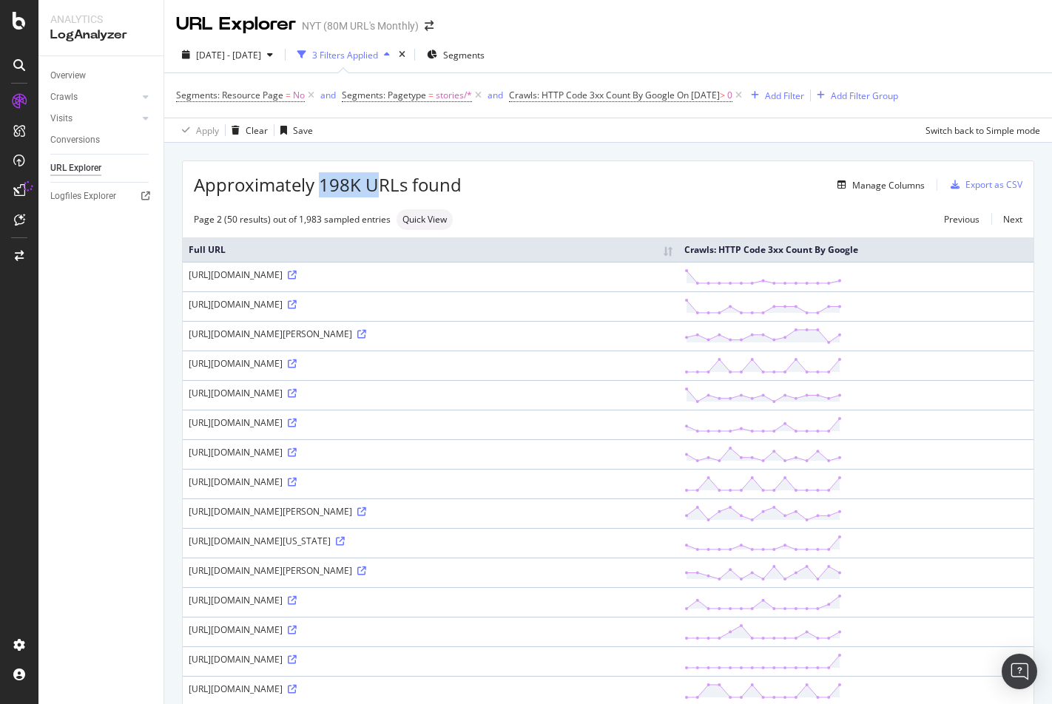
drag, startPoint x: 319, startPoint y: 186, endPoint x: 380, endPoint y: 186, distance: 60.6
click at [380, 186] on span "Approximately 198K URLs found" at bounding box center [328, 184] width 268 height 25
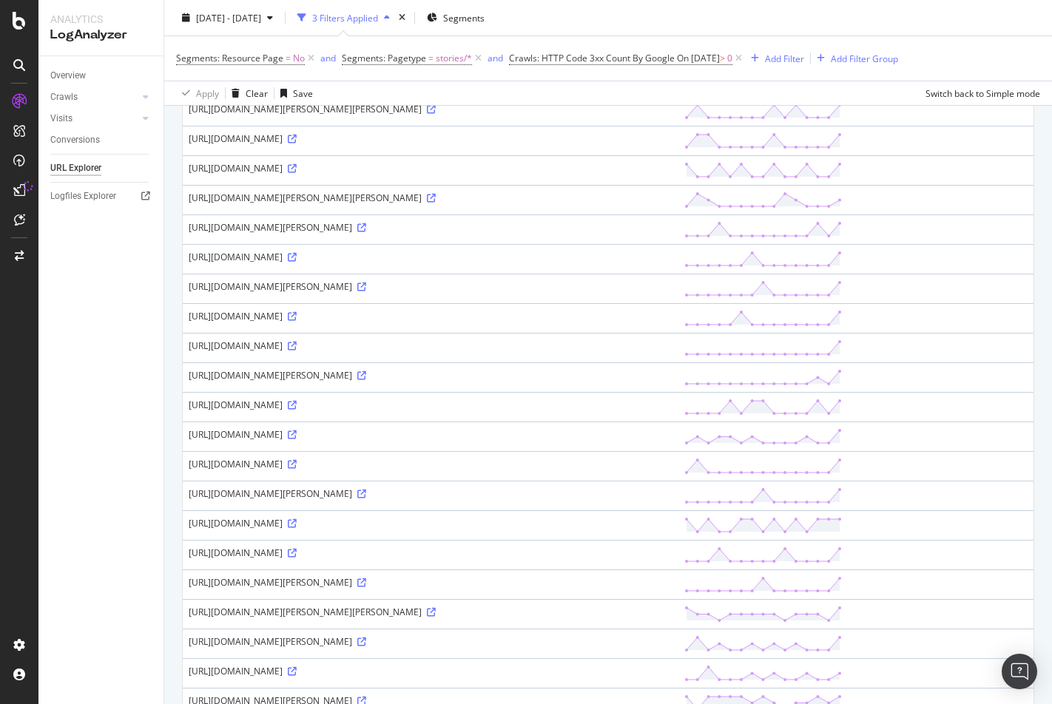
scroll to position [1106, 0]
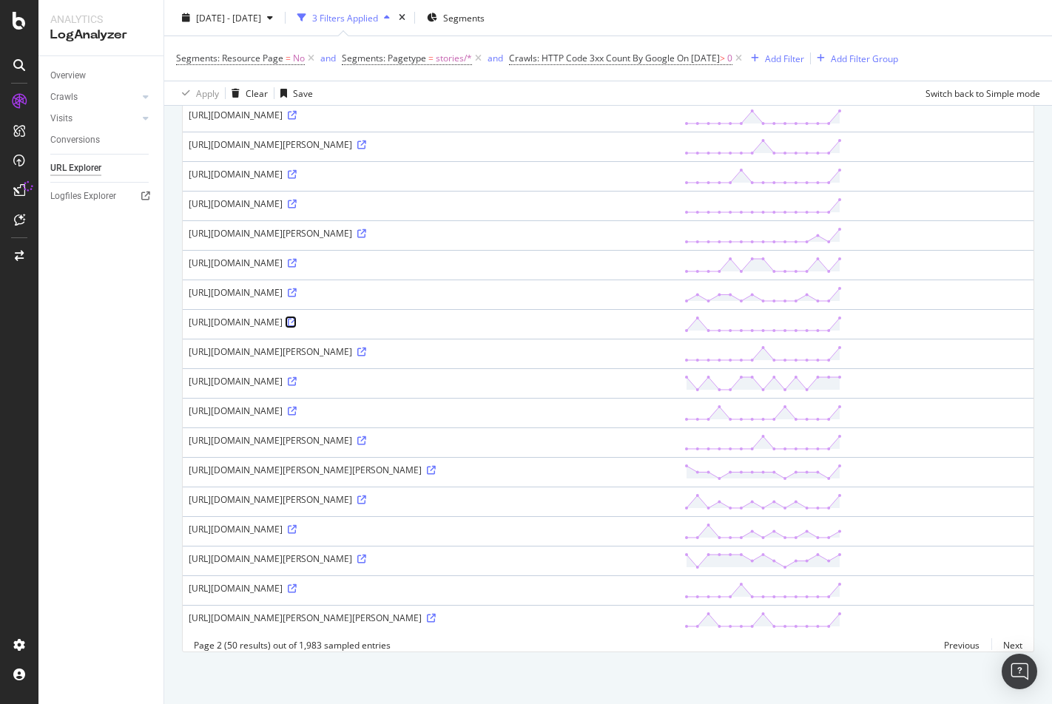
click at [297, 325] on icon at bounding box center [292, 322] width 9 height 9
click at [1011, 646] on link "Next" at bounding box center [1006, 644] width 31 height 21
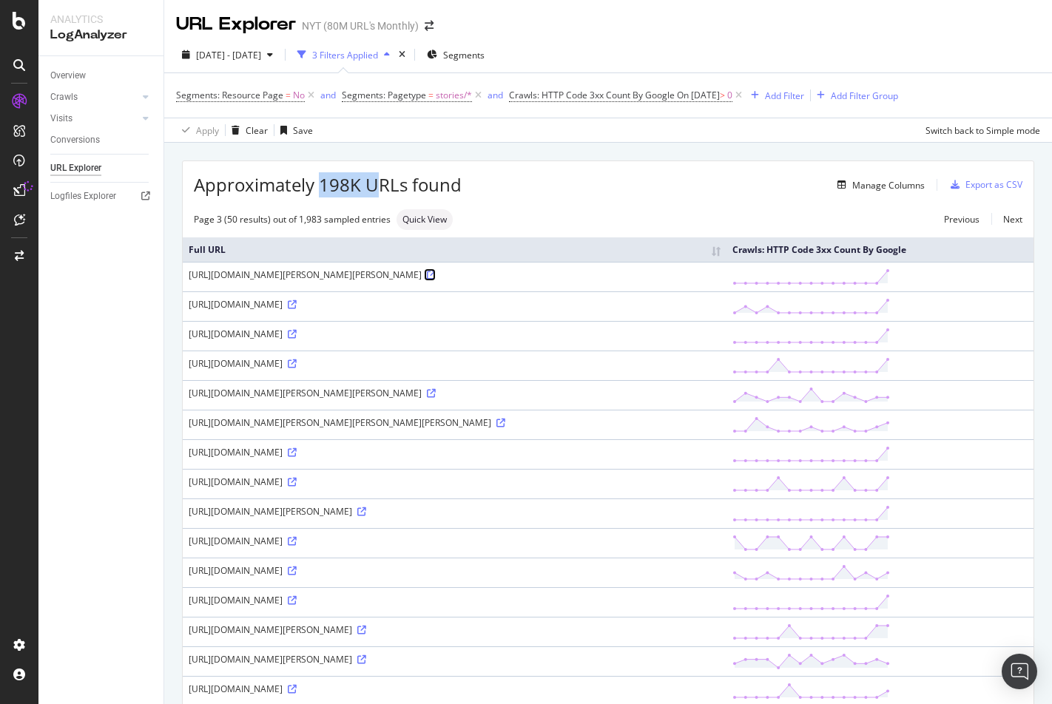
click at [436, 271] on icon at bounding box center [431, 275] width 9 height 9
click at [953, 55] on div "2025 Sep. 22nd - Oct. 6th 3 Filters Applied Segments" at bounding box center [607, 58] width 887 height 30
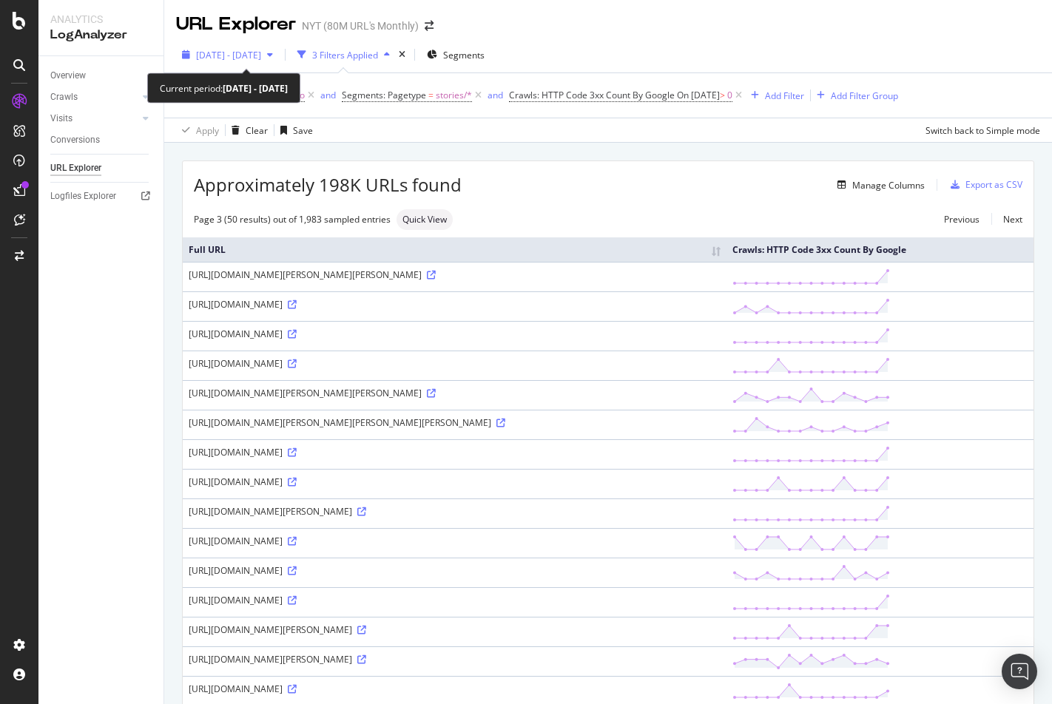
click at [261, 55] on span "[DATE] - [DATE]" at bounding box center [228, 55] width 65 height 13
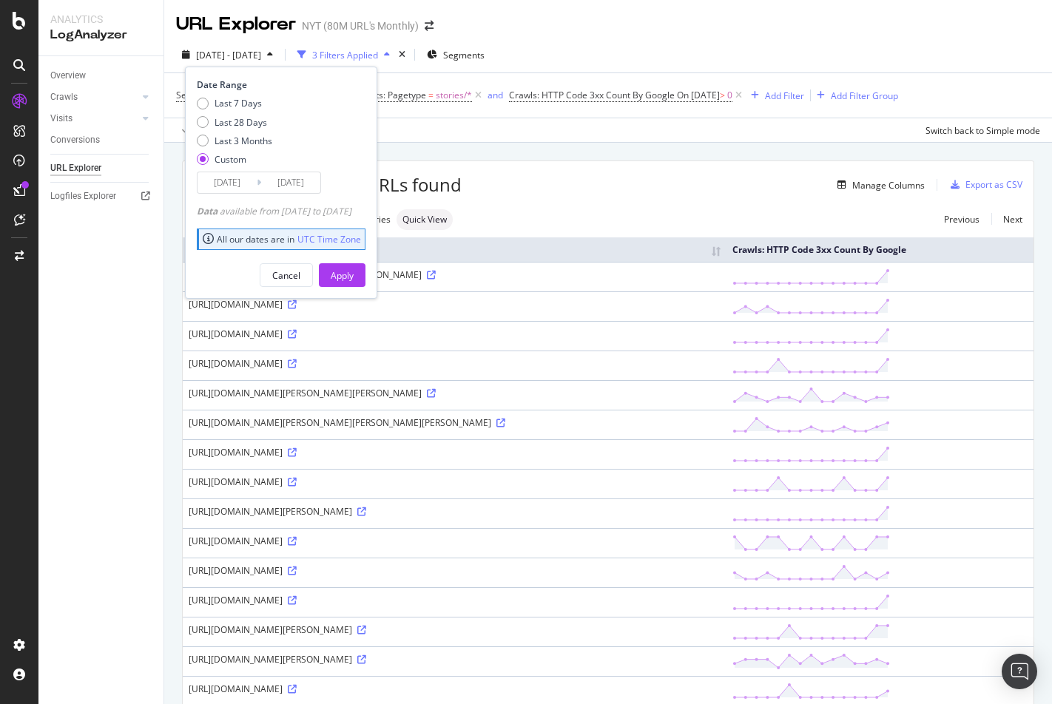
click at [285, 184] on input "[DATE]" at bounding box center [290, 182] width 59 height 21
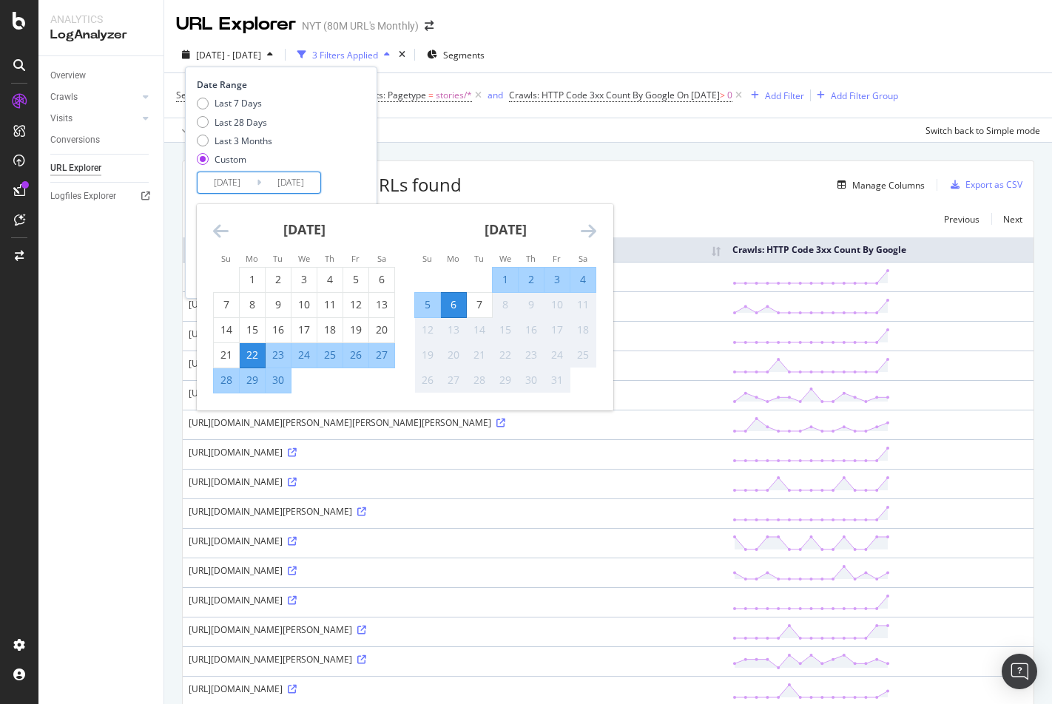
click at [459, 312] on div "6" at bounding box center [453, 304] width 25 height 15
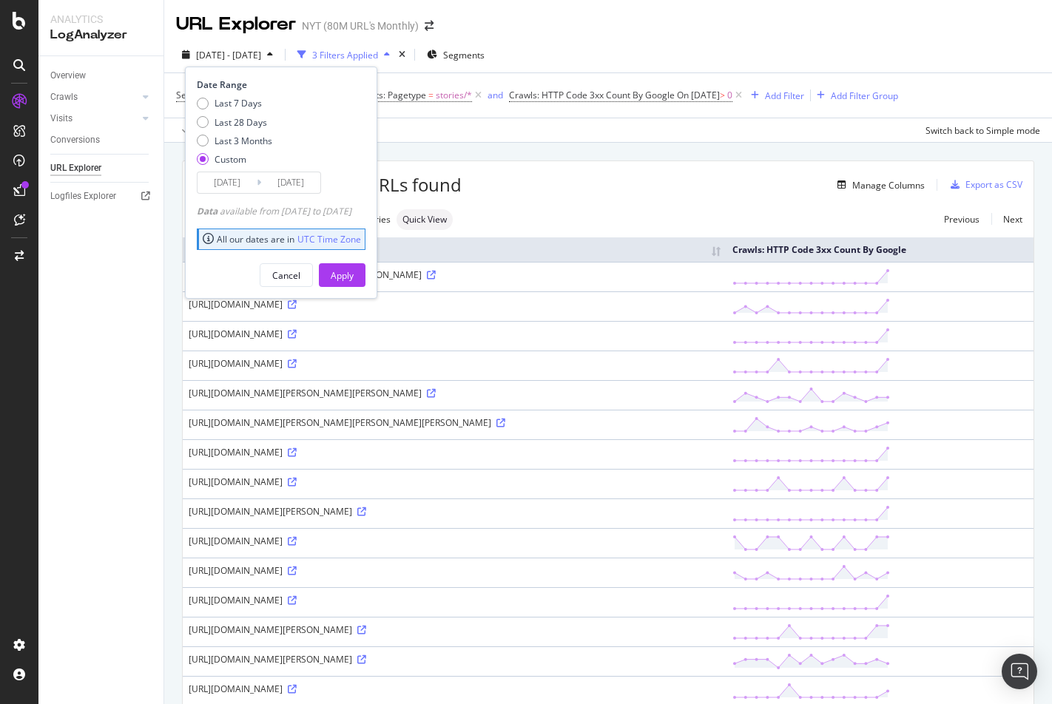
click at [238, 189] on input "[DATE]" at bounding box center [226, 182] width 59 height 21
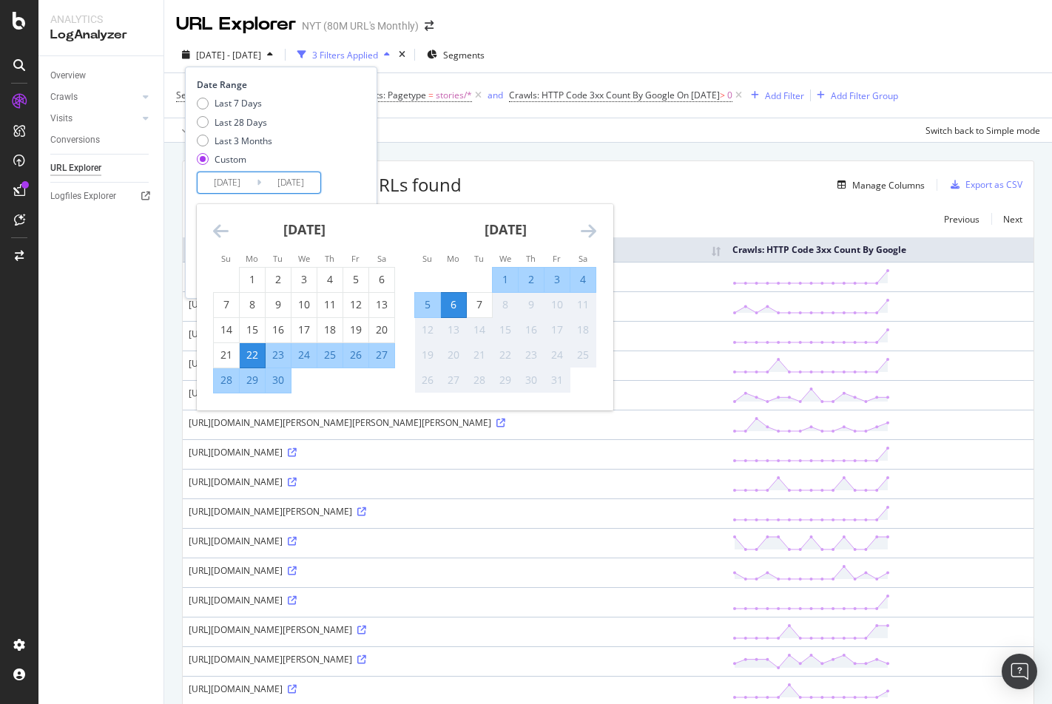
click at [435, 304] on div "5" at bounding box center [427, 304] width 25 height 15
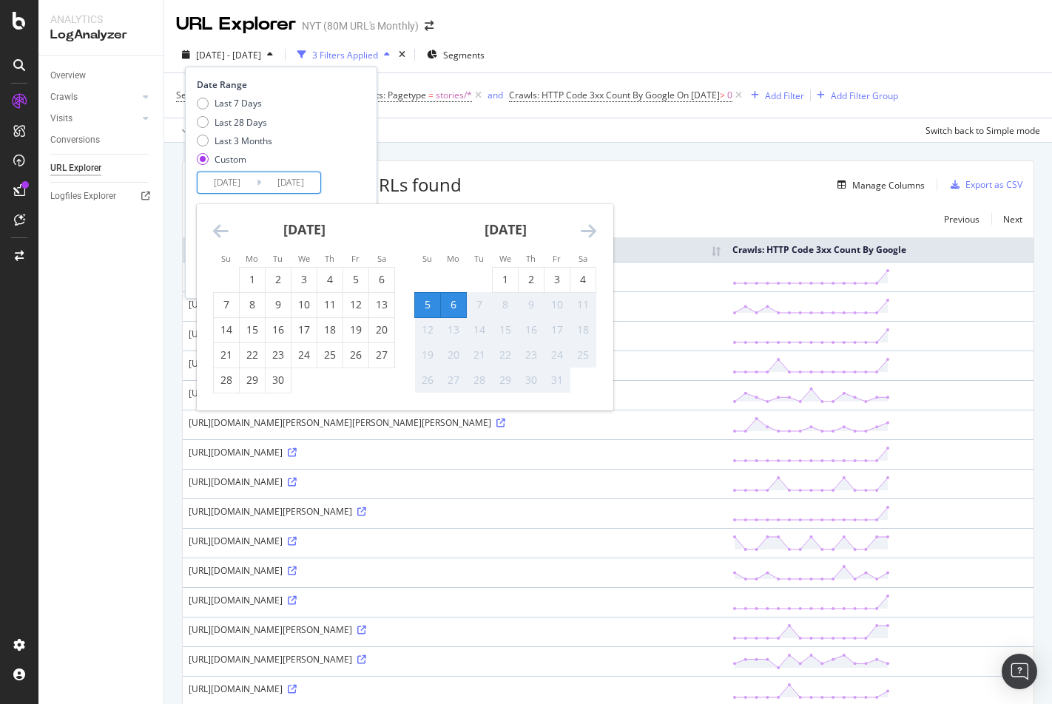
type input "[DATE]"
click at [362, 165] on div "Last 7 Days Last 28 Days Last 3 Months Custom" at bounding box center [279, 134] width 165 height 75
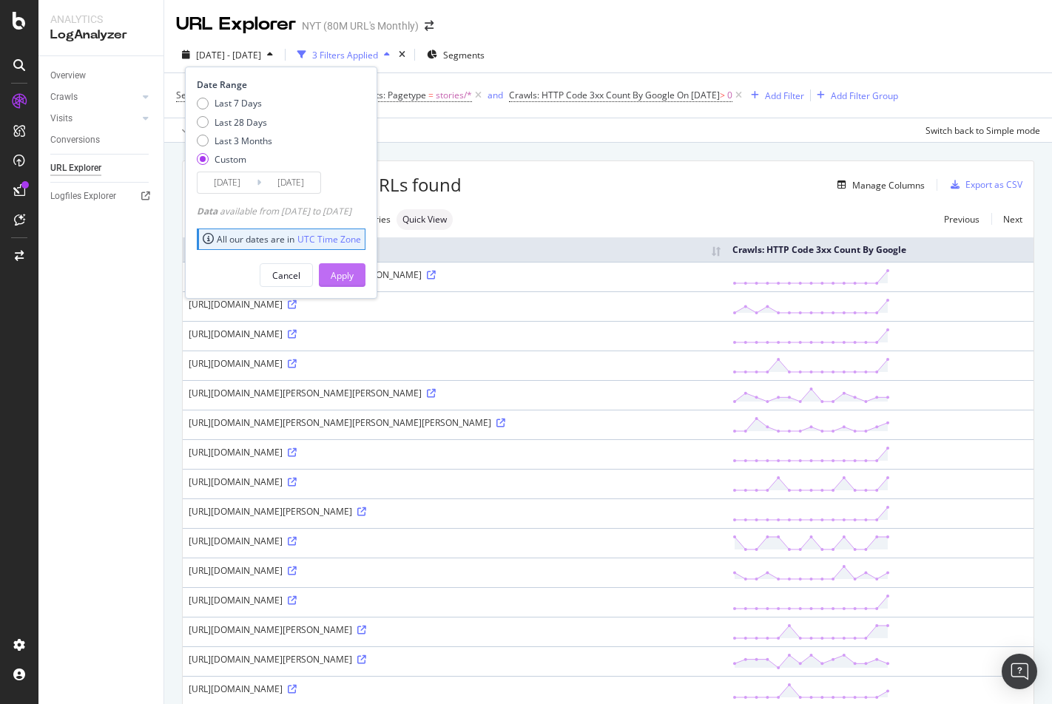
click at [353, 277] on div "Apply" at bounding box center [342, 275] width 23 height 13
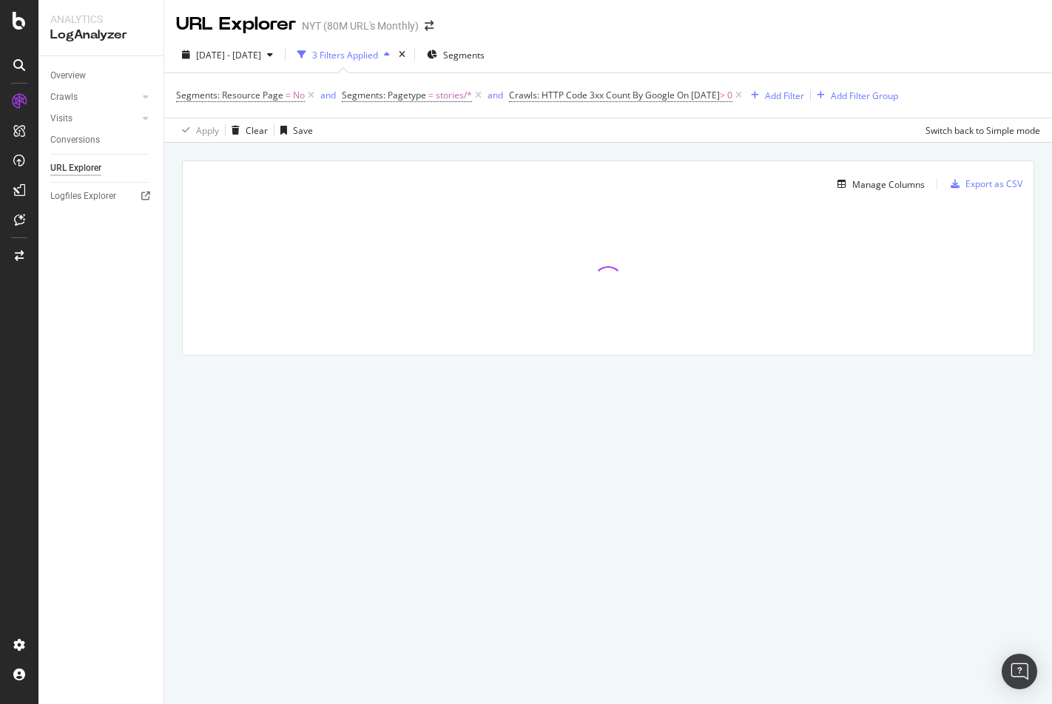
click at [89, 385] on div "Overview Crawls Daily Distribution Segments Distribution HTTP Codes Resources V…" at bounding box center [100, 380] width 125 height 648
click at [86, 351] on div "Overview Crawls Daily Distribution Segments Distribution HTTP Codes Resources V…" at bounding box center [100, 380] width 125 height 648
click at [90, 312] on div "Overview Crawls Daily Distribution Segments Distribution HTTP Codes Resources V…" at bounding box center [100, 380] width 125 height 648
click at [965, 187] on div "Export as CSV" at bounding box center [993, 183] width 57 height 13
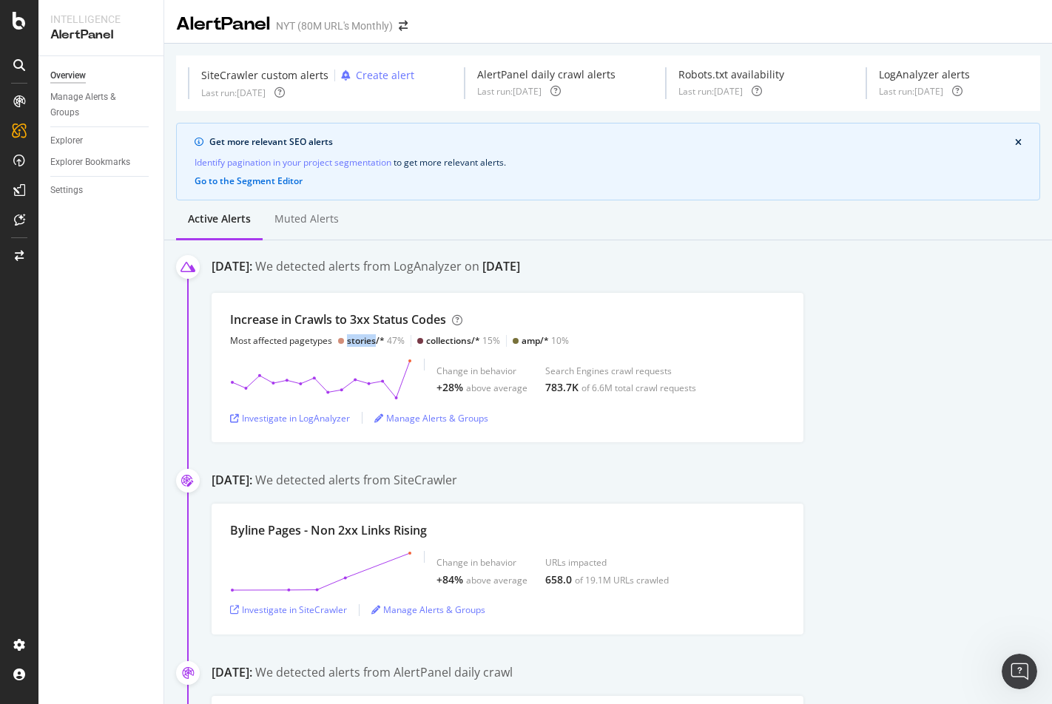
scroll to position [80, 0]
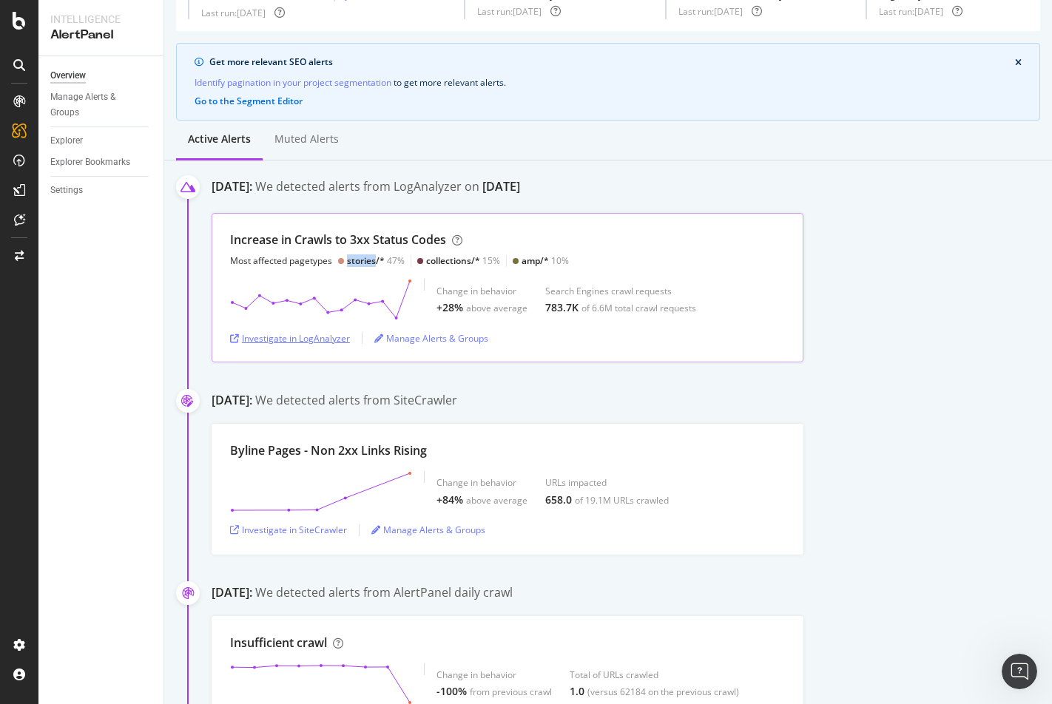
click at [274, 338] on div "Investigate in LogAnalyzer" at bounding box center [290, 338] width 120 height 13
click at [393, 261] on div "stories/* 47%" at bounding box center [376, 260] width 58 height 13
click at [311, 335] on div "Investigate in LogAnalyzer" at bounding box center [290, 338] width 120 height 13
click at [288, 344] on div "Investigate in LogAnalyzer" at bounding box center [290, 338] width 120 height 13
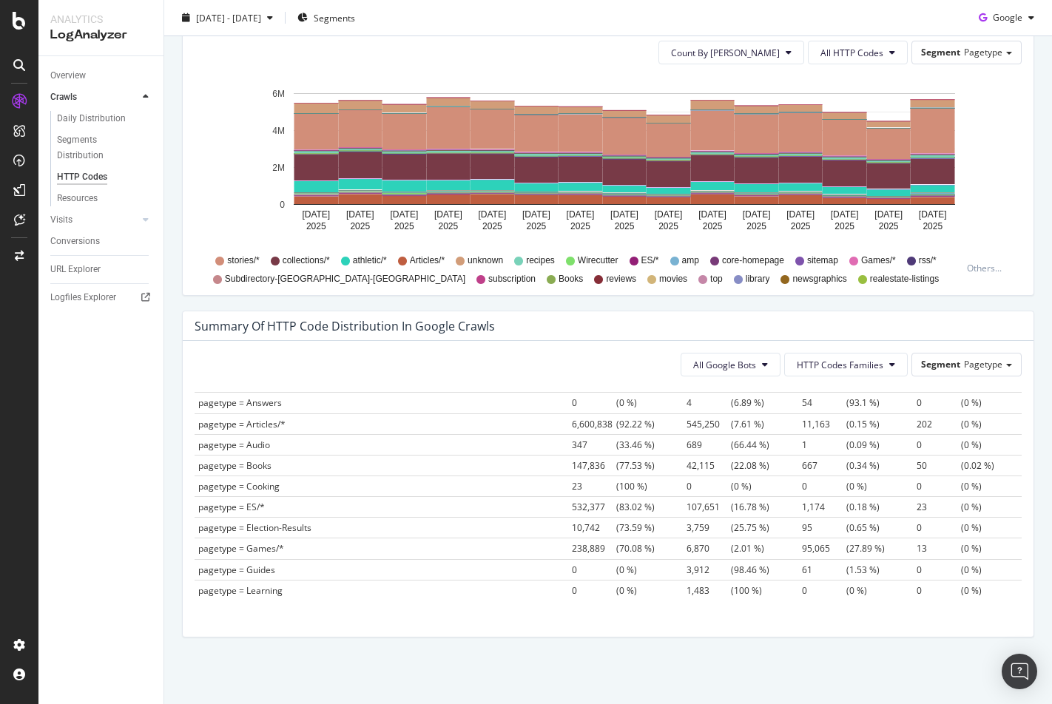
scroll to position [53, 0]
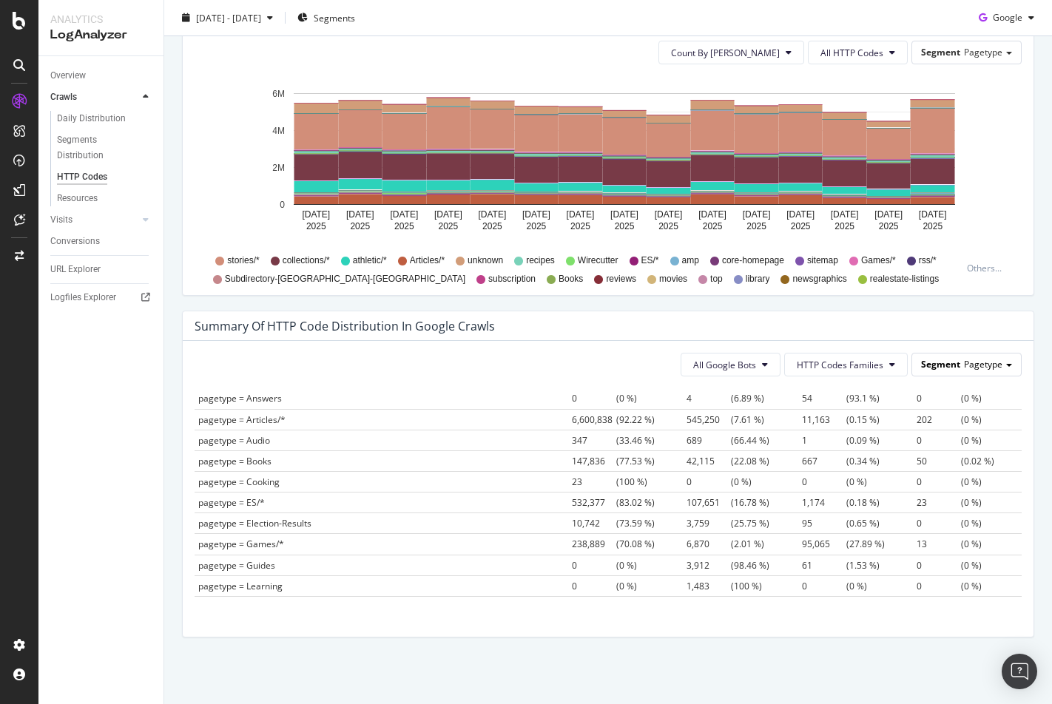
click at [955, 370] on span "Segment" at bounding box center [940, 364] width 39 height 13
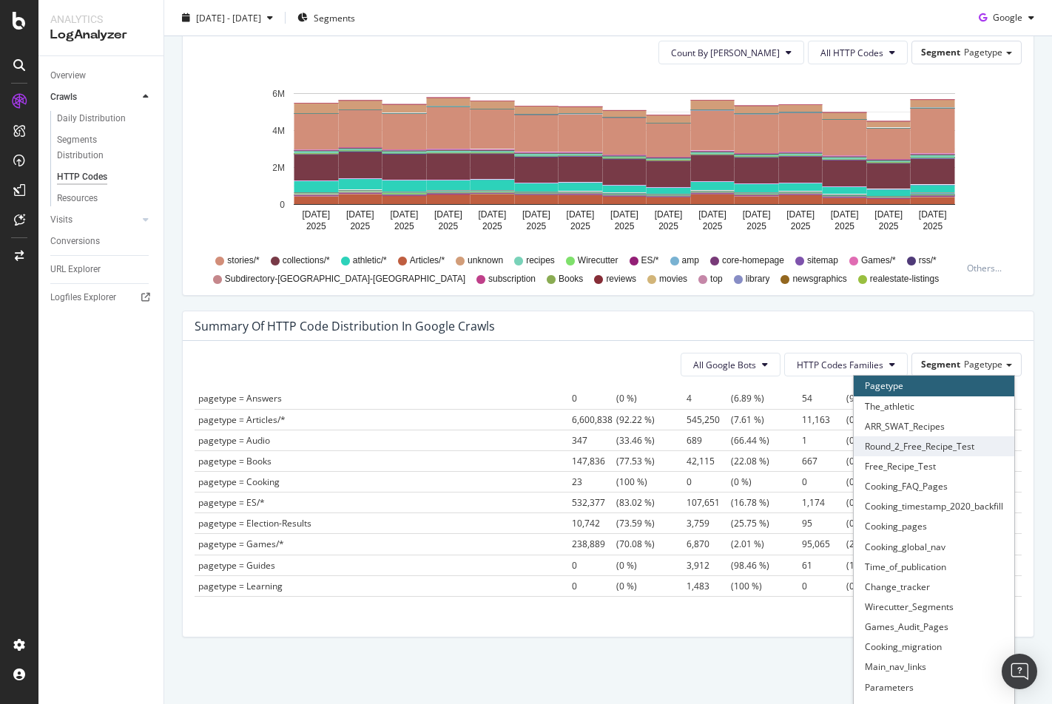
scroll to position [900, 0]
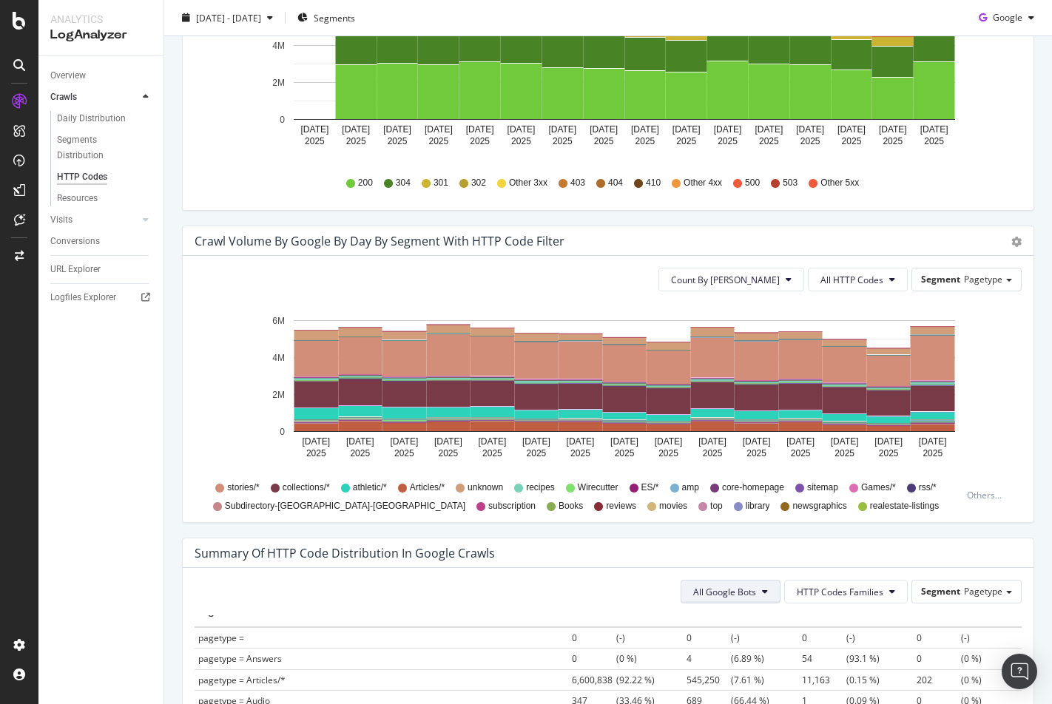
scroll to position [546, 0]
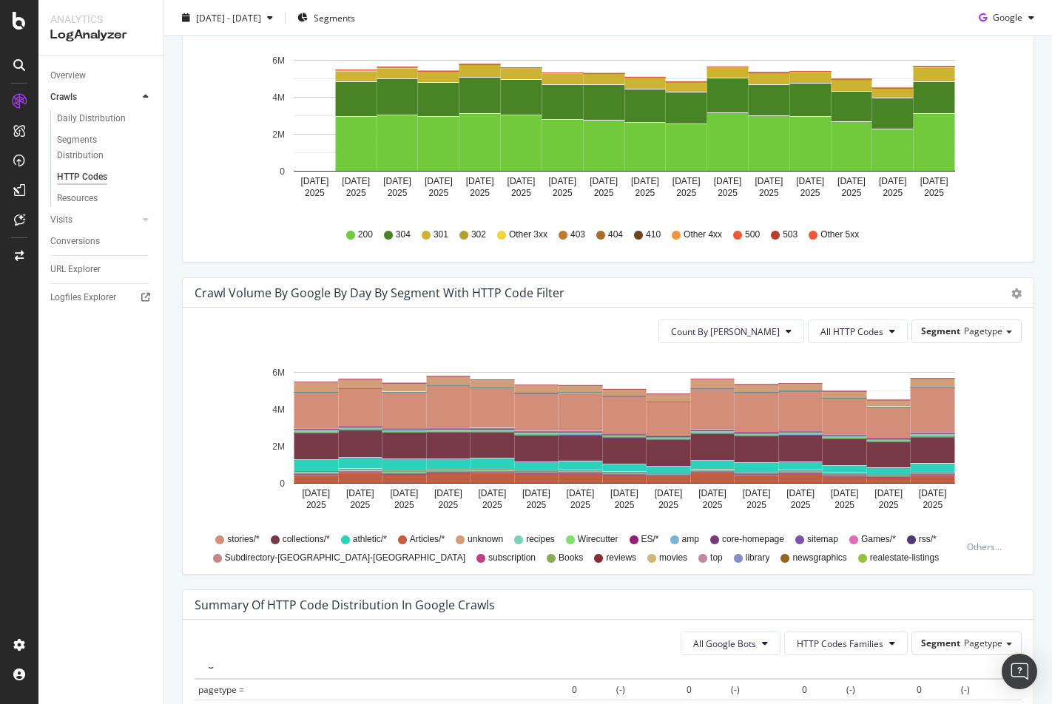
click at [764, 343] on div "Count By Day All HTTP Codes Segment Pagetype Hold CMD (⌘) while clicking to fil…" at bounding box center [608, 441] width 850 height 266
click at [1017, 291] on icon "gear" at bounding box center [1016, 293] width 10 height 10
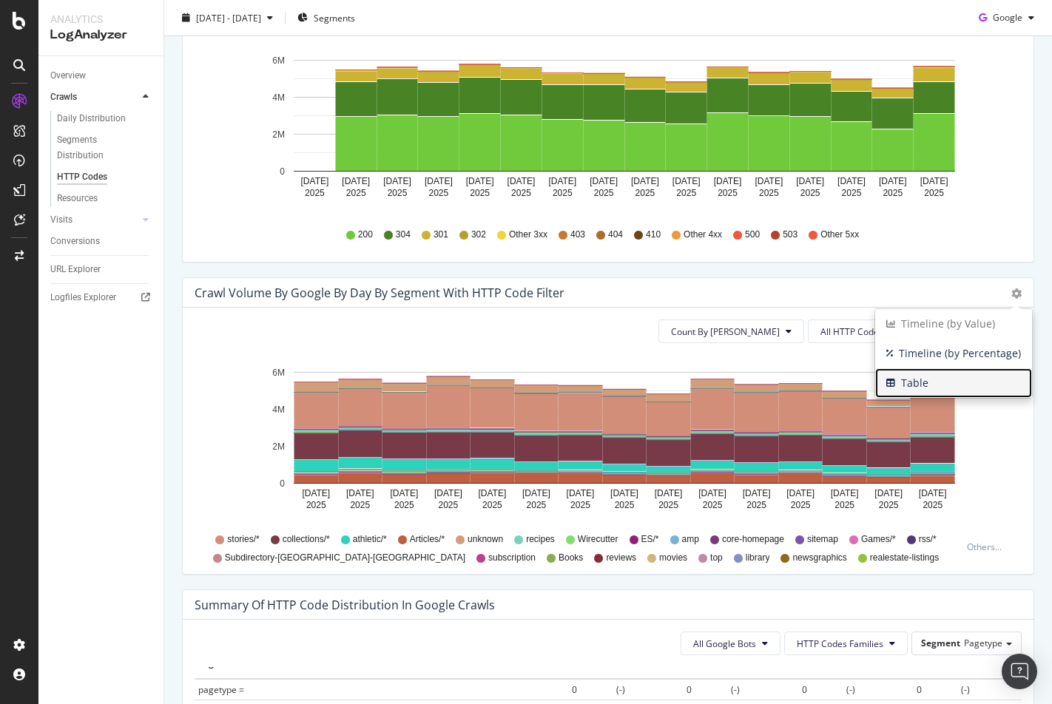
click at [969, 373] on span "Table" at bounding box center [953, 383] width 157 height 22
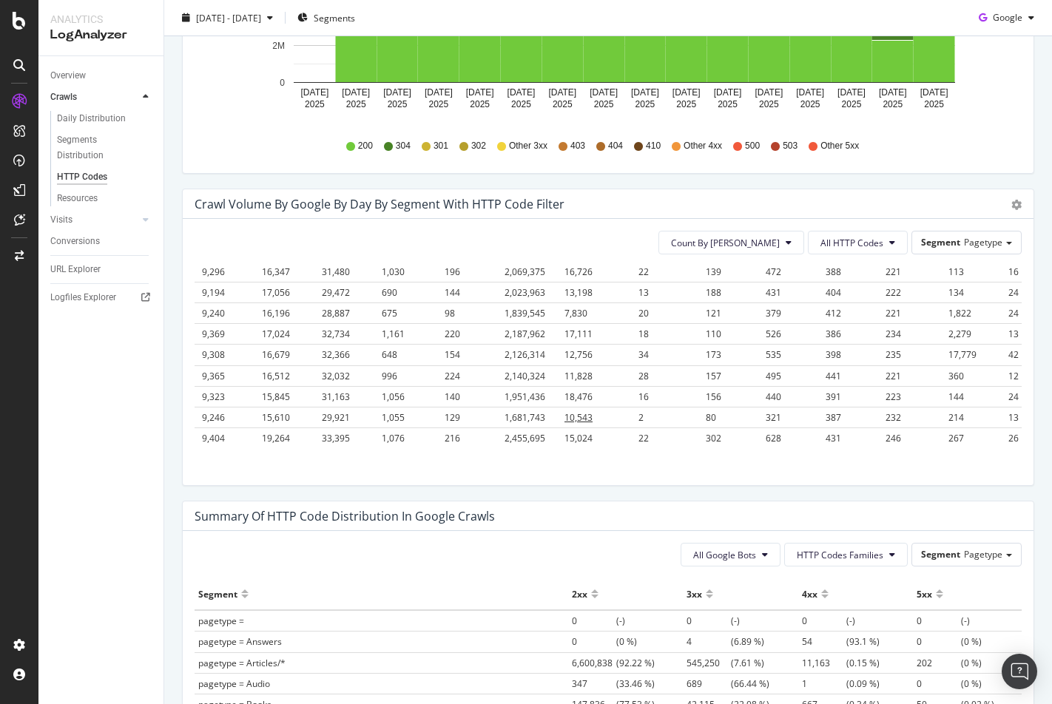
scroll to position [379, 4208]
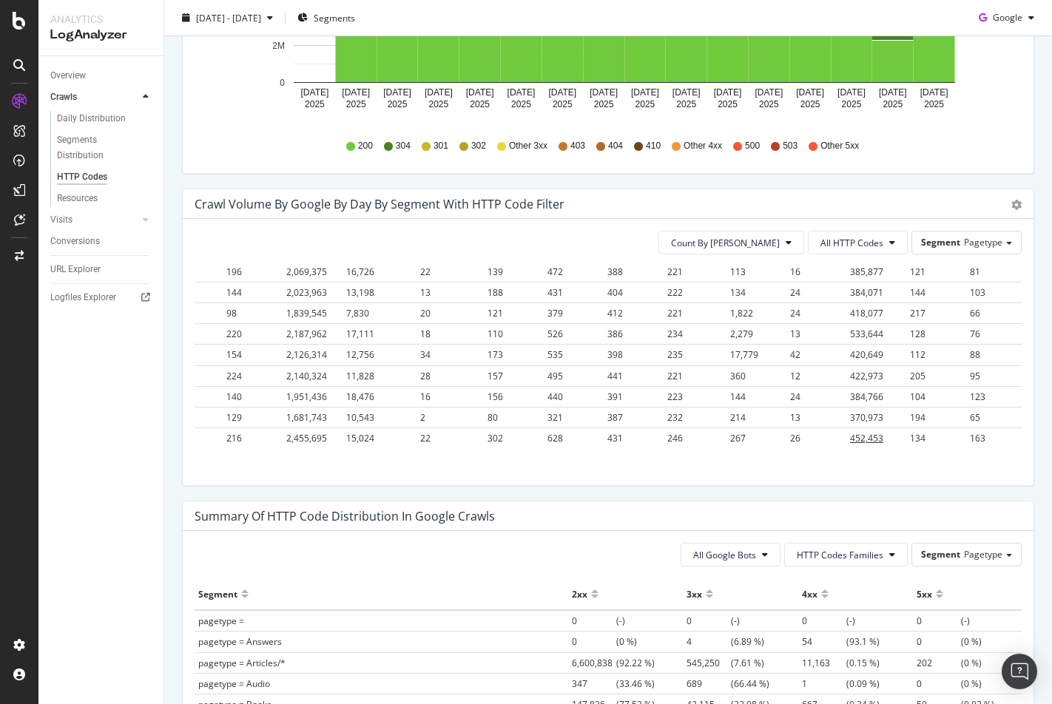
click at [850, 432] on span "452,453" at bounding box center [866, 438] width 33 height 13
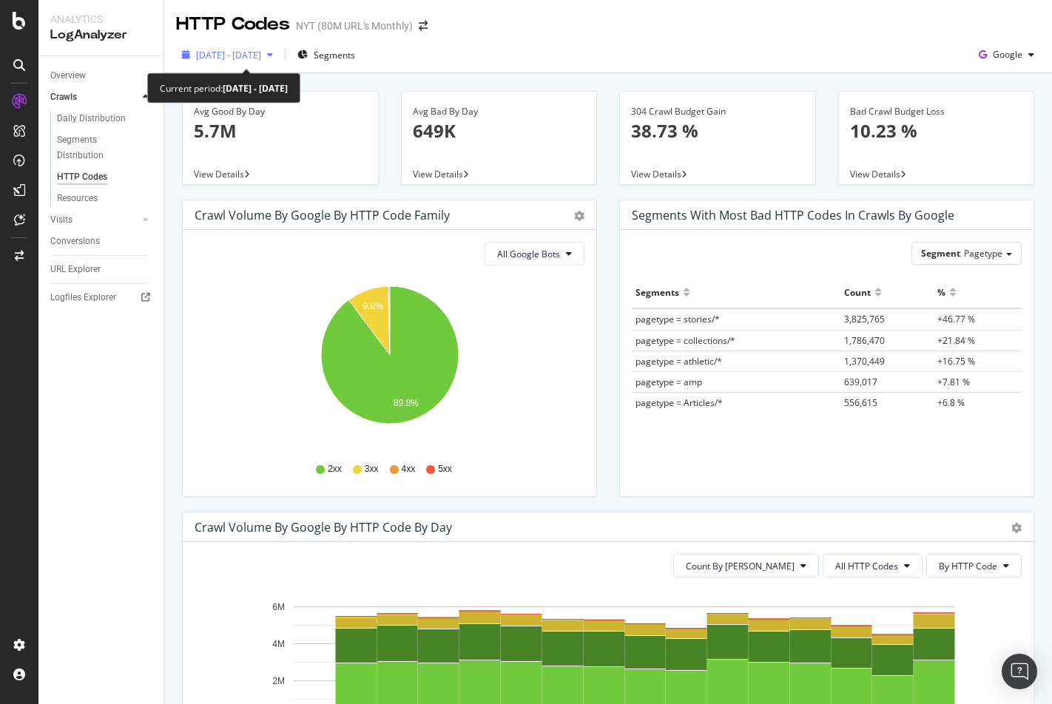
click at [261, 50] on span "[DATE] - [DATE]" at bounding box center [228, 55] width 65 height 13
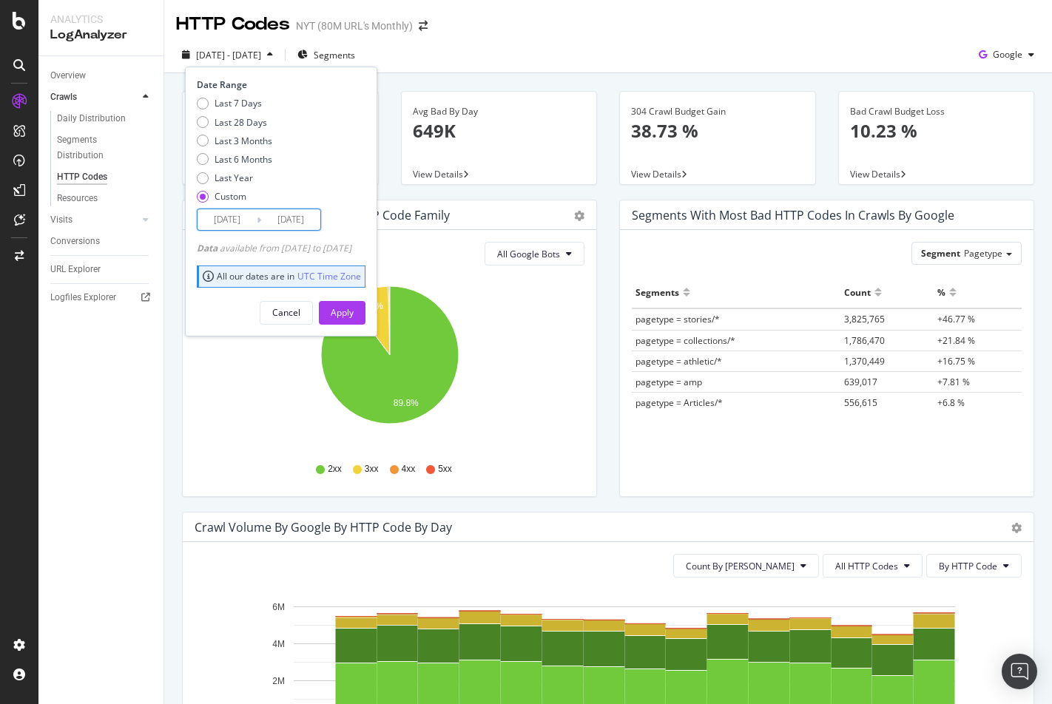
click at [245, 211] on input "[DATE]" at bounding box center [226, 219] width 59 height 21
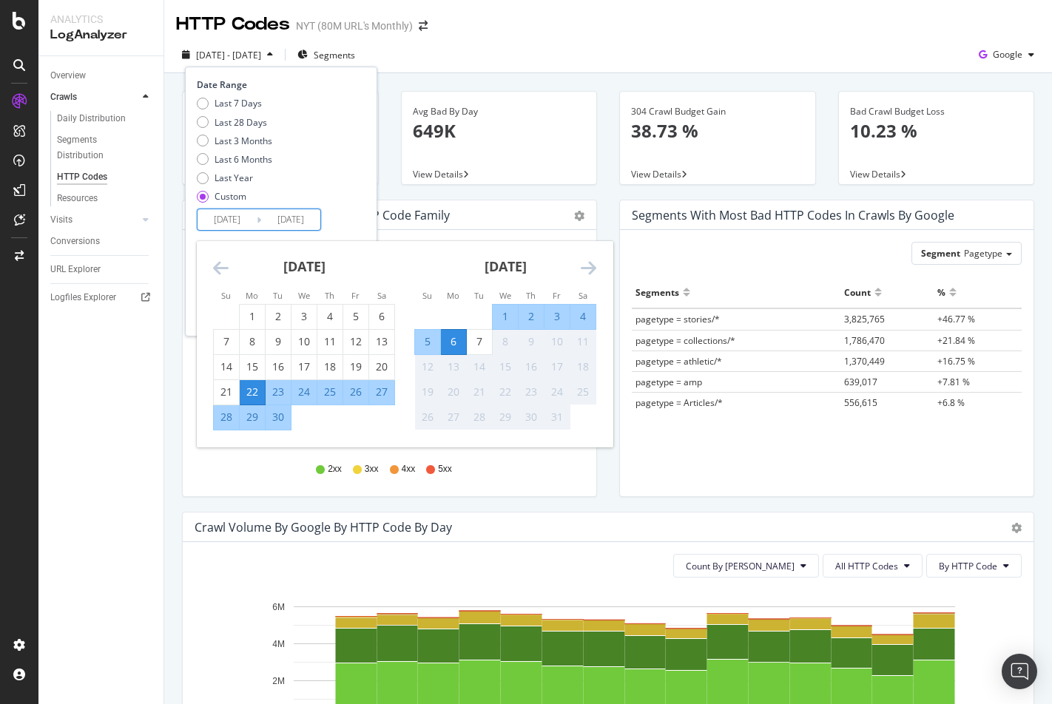
click at [429, 335] on div "5" at bounding box center [427, 341] width 25 height 15
type input "[DATE]"
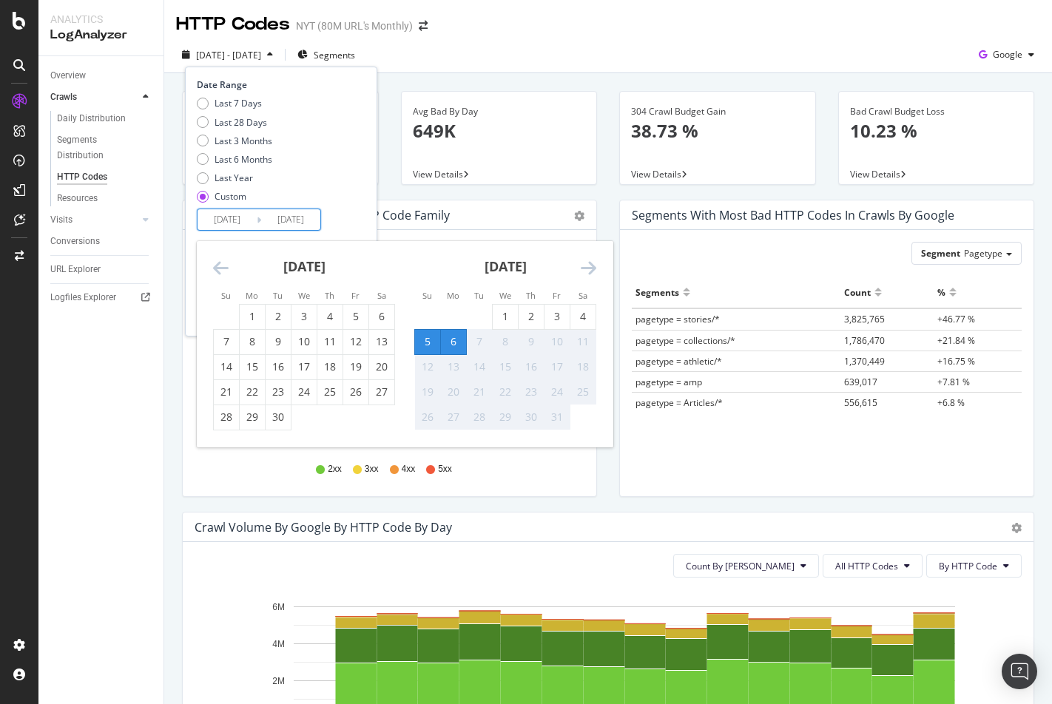
click at [362, 222] on div "Date Range Last 7 Days Last 28 Days Last 3 Months Last 6 Months Last Year Custo…" at bounding box center [279, 154] width 165 height 152
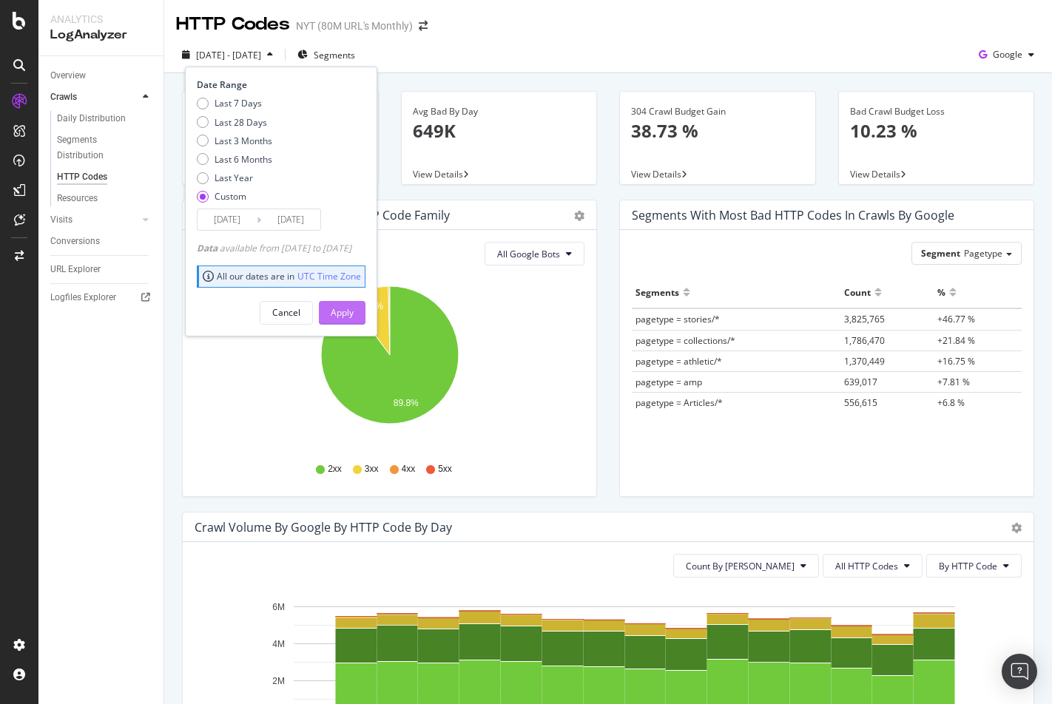
click at [353, 317] on div "Apply" at bounding box center [342, 312] width 23 height 13
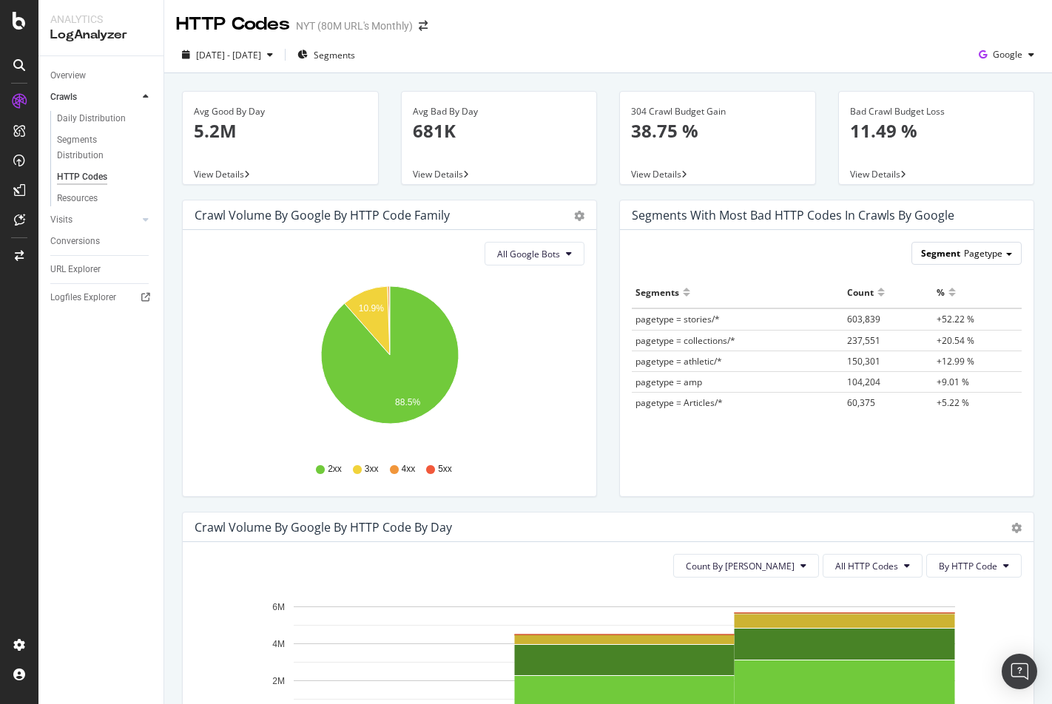
click at [953, 259] on span "Segment" at bounding box center [940, 253] width 39 height 13
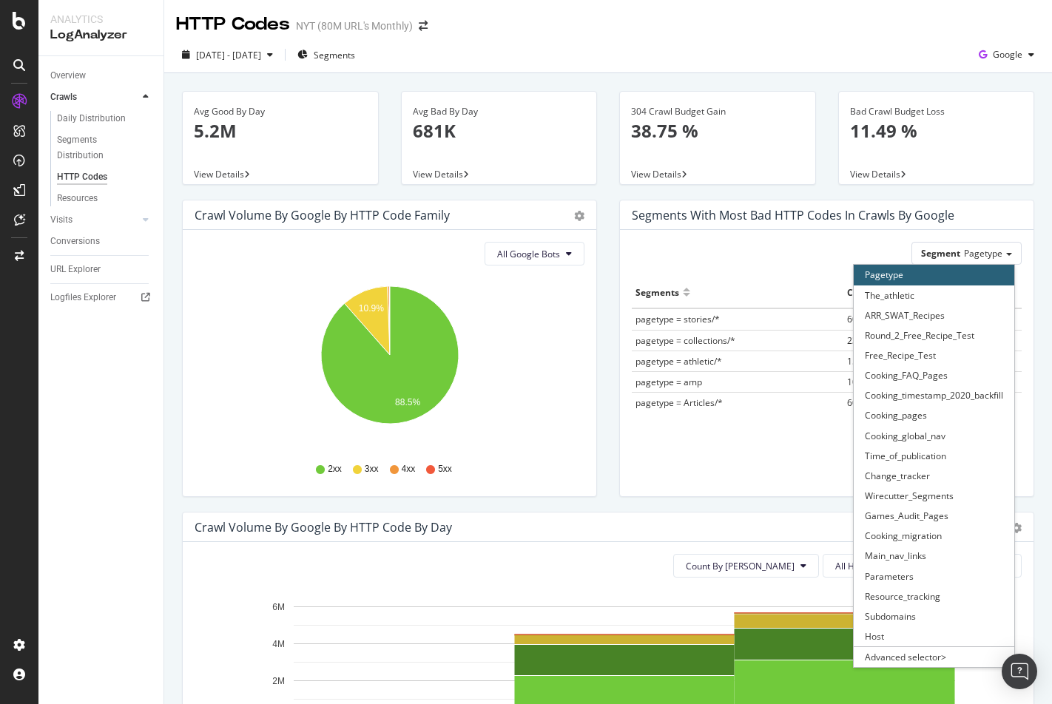
click at [856, 226] on div "Segments with most bad HTTP codes in Crawls by google" at bounding box center [826, 215] width 413 height 30
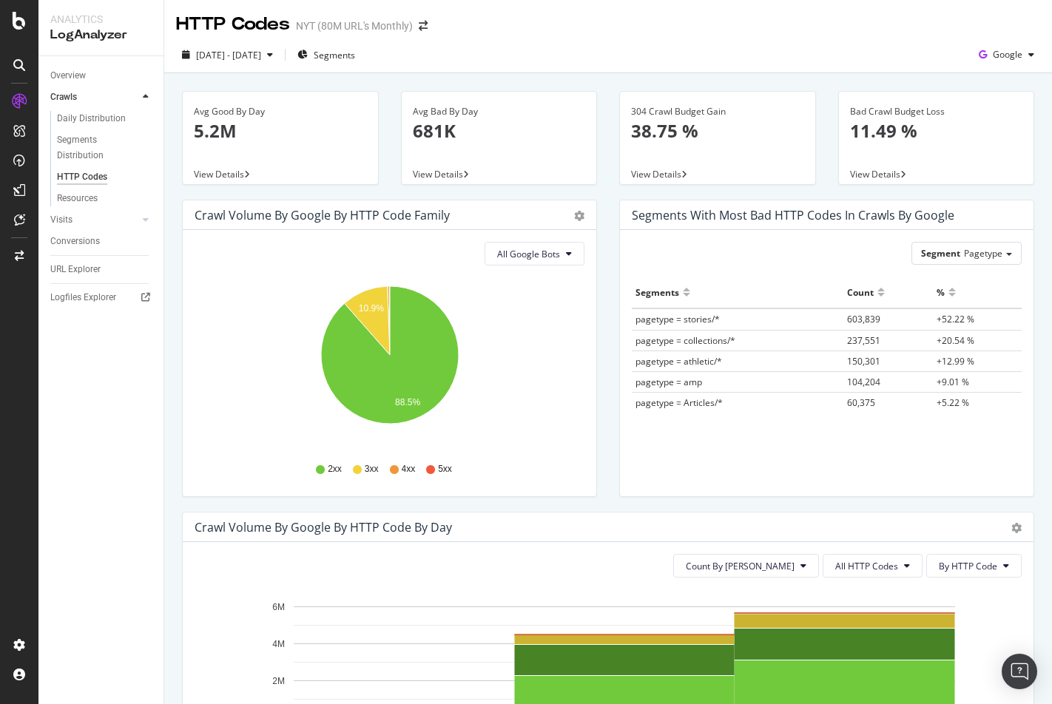
click at [955, 322] on span "+52.22 %" at bounding box center [955, 319] width 38 height 13
click at [852, 318] on span "603,839" at bounding box center [863, 319] width 33 height 13
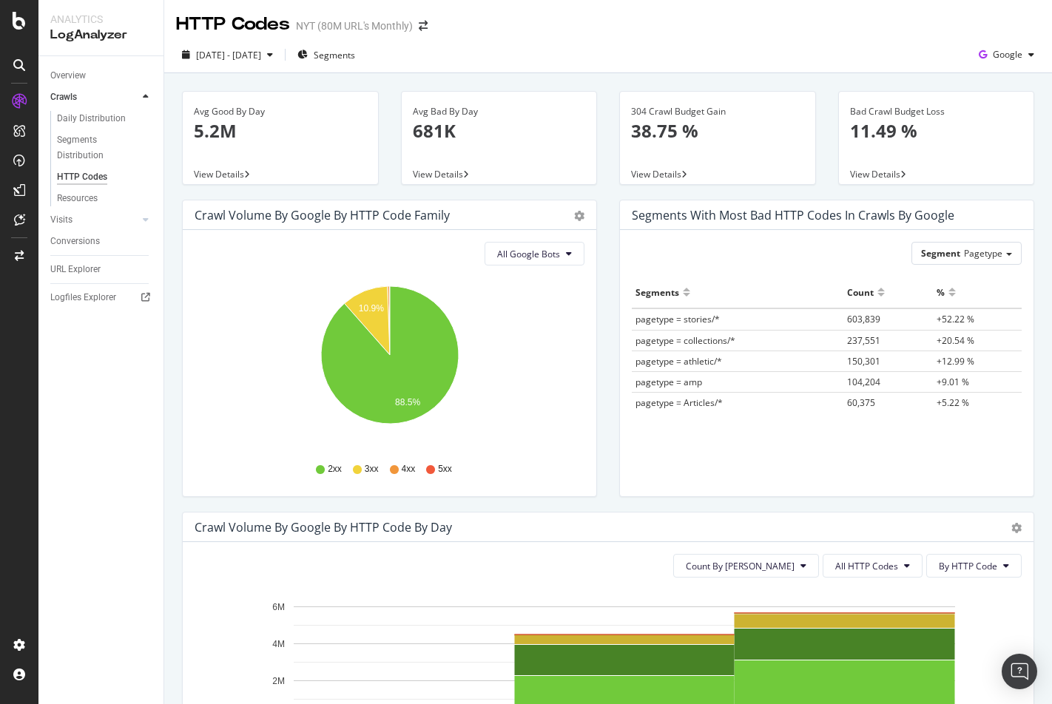
click at [904, 363] on td "150,301" at bounding box center [887, 361] width 89 height 21
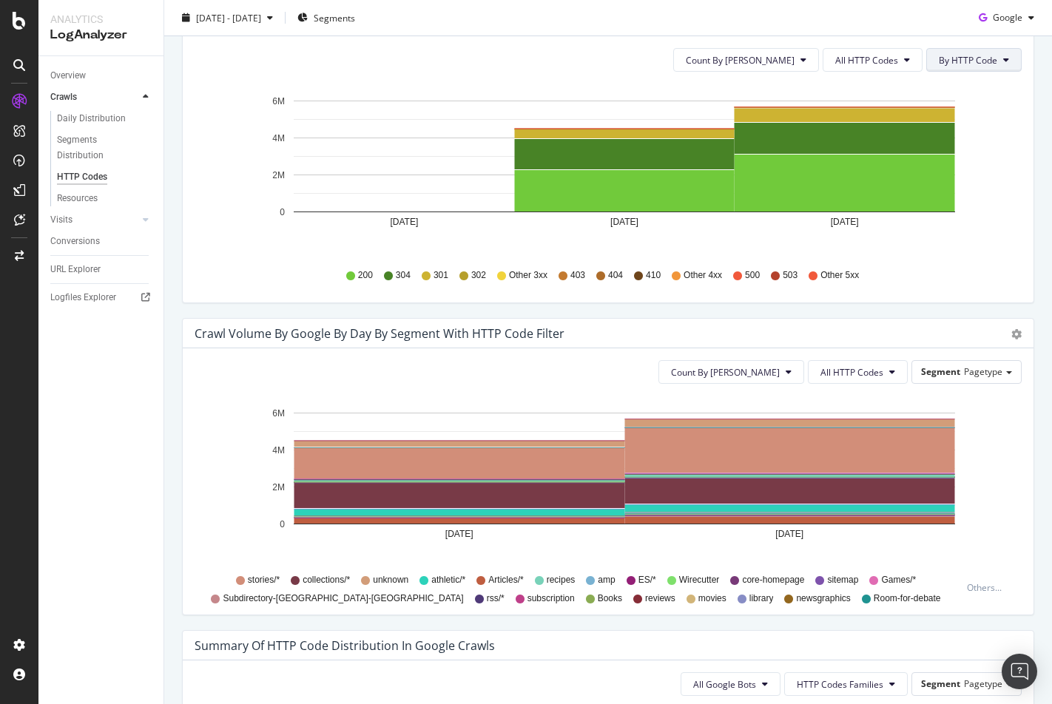
scroll to position [507, 0]
click at [978, 71] on div "Count By Day All HTTP Codes By HTTP Code Hold CMD (⌘) while clicking to filter …" at bounding box center [608, 168] width 850 height 266
click at [983, 49] on button "By HTTP Code" at bounding box center [973, 59] width 95 height 24
click at [984, 115] on span "By HTTP Code" at bounding box center [969, 115] width 58 height 13
click at [979, 57] on span "By HTTP Code" at bounding box center [967, 59] width 58 height 13
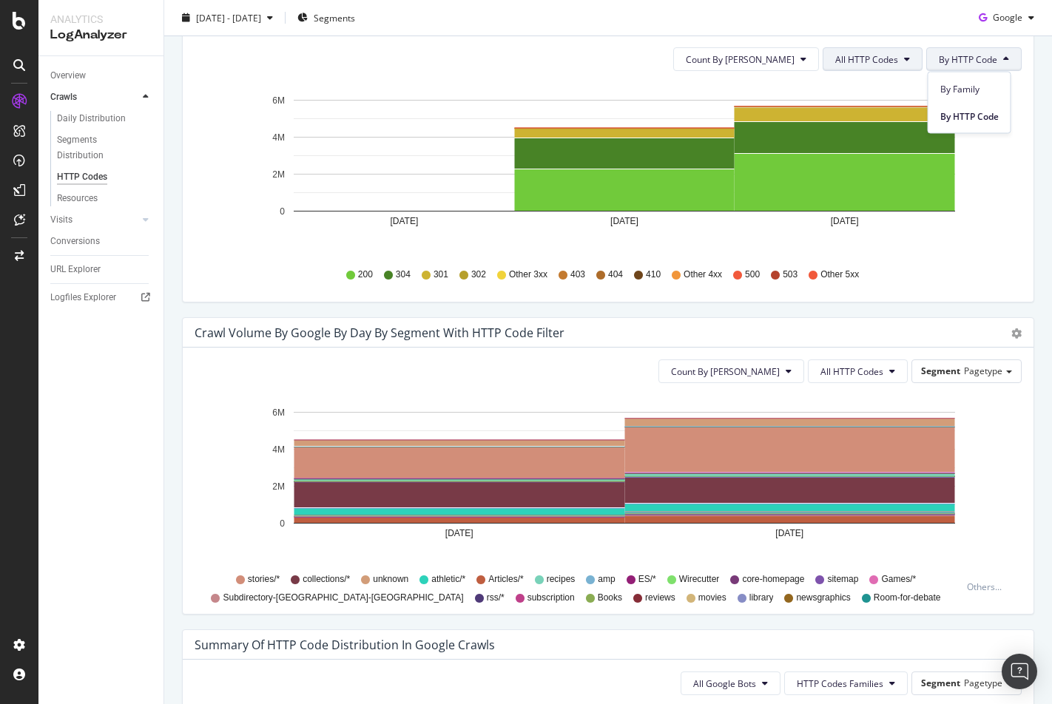
click at [901, 59] on button "All HTTP Codes" at bounding box center [872, 59] width 100 height 24
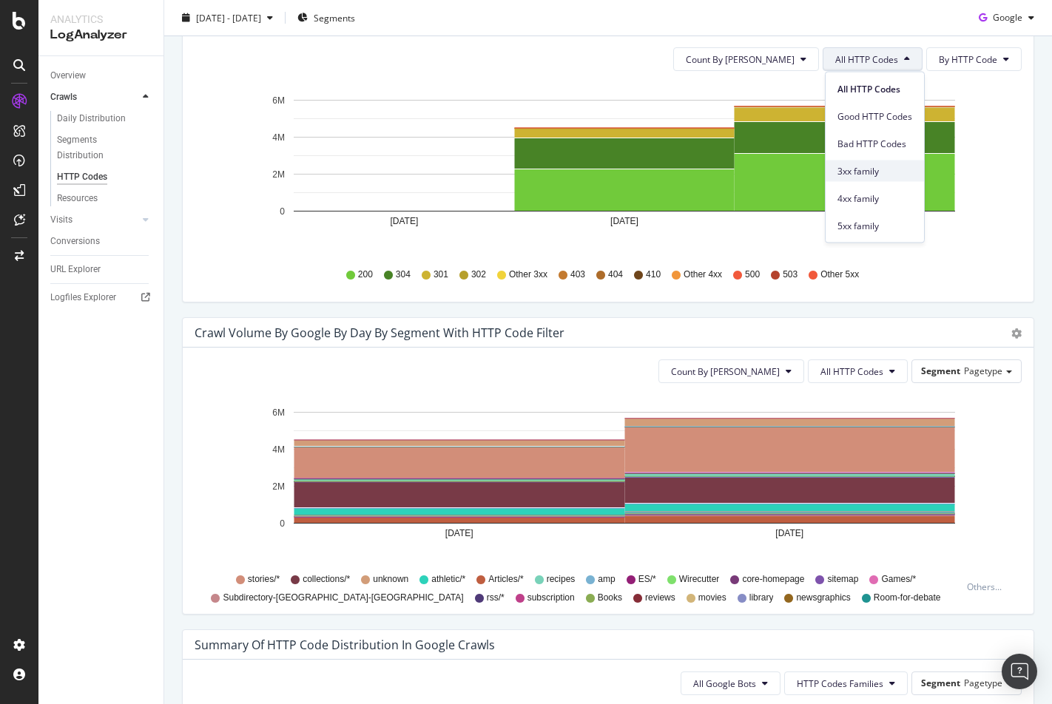
click at [859, 174] on span "3xx family" at bounding box center [874, 170] width 75 height 13
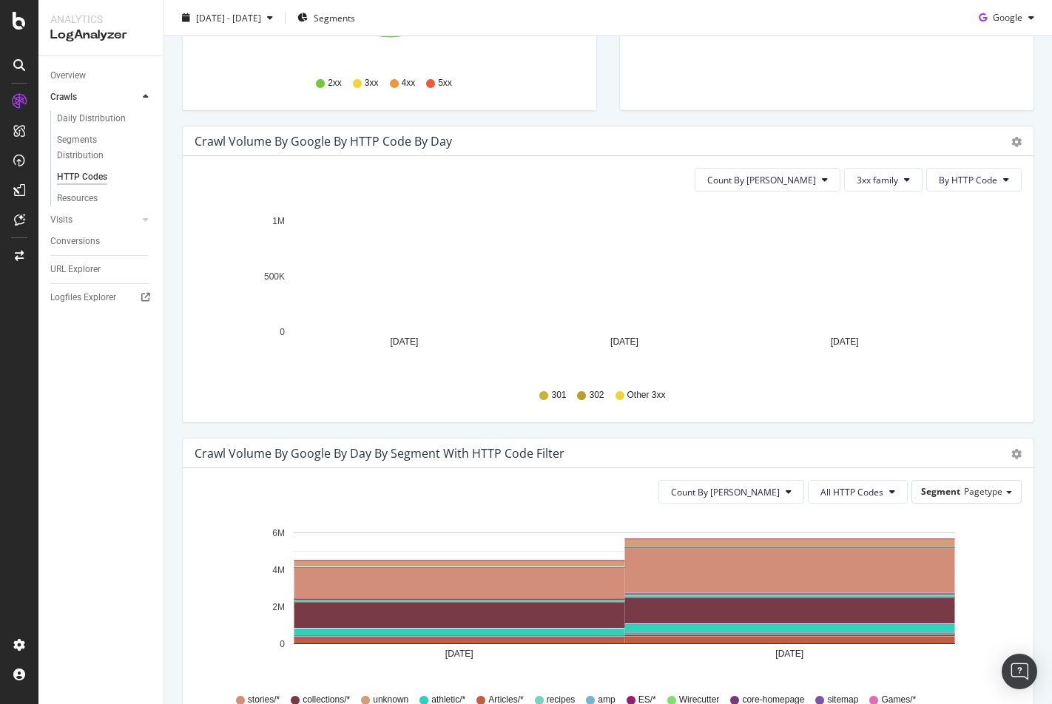
scroll to position [385, 0]
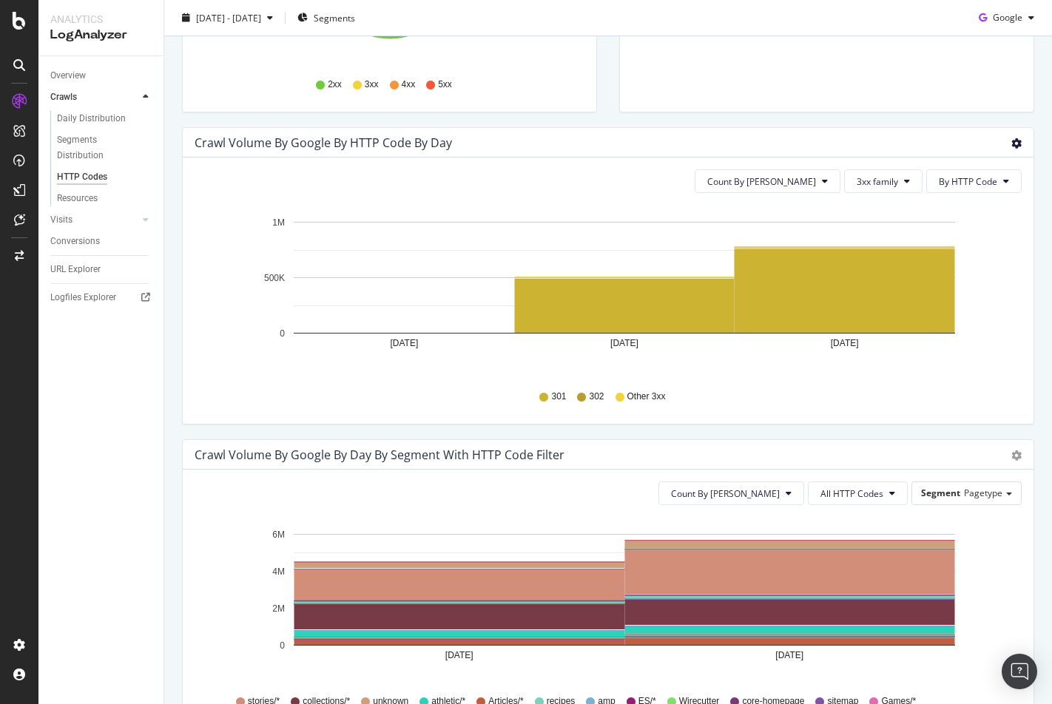
click at [1018, 138] on icon "gear" at bounding box center [1016, 143] width 10 height 10
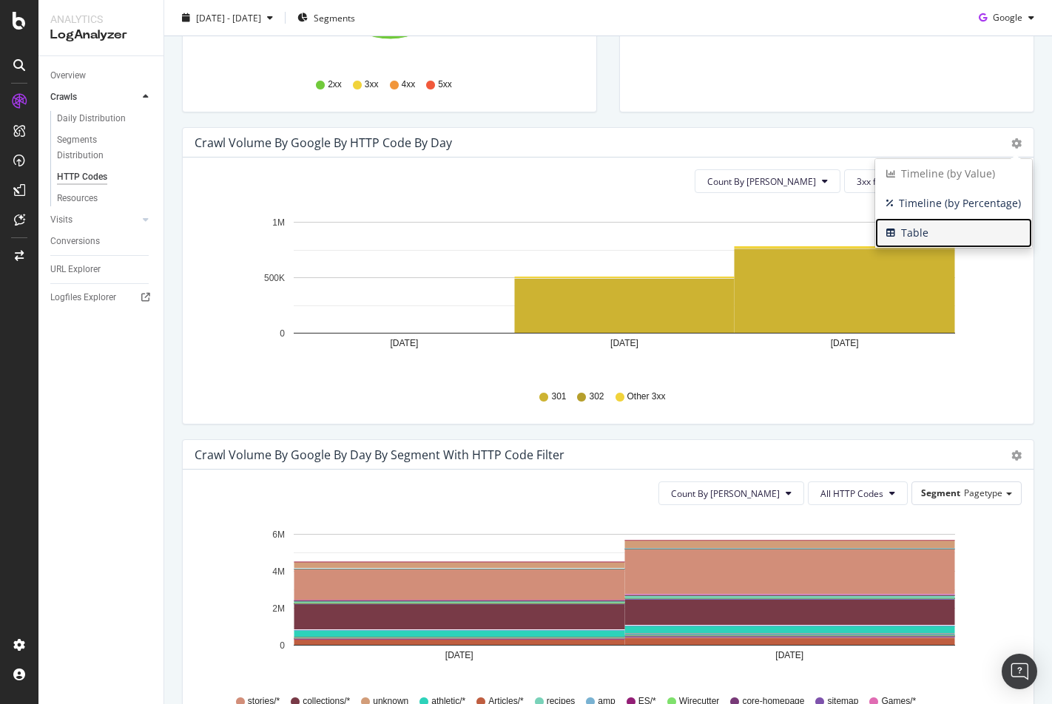
click at [975, 237] on span "Table" at bounding box center [953, 233] width 157 height 22
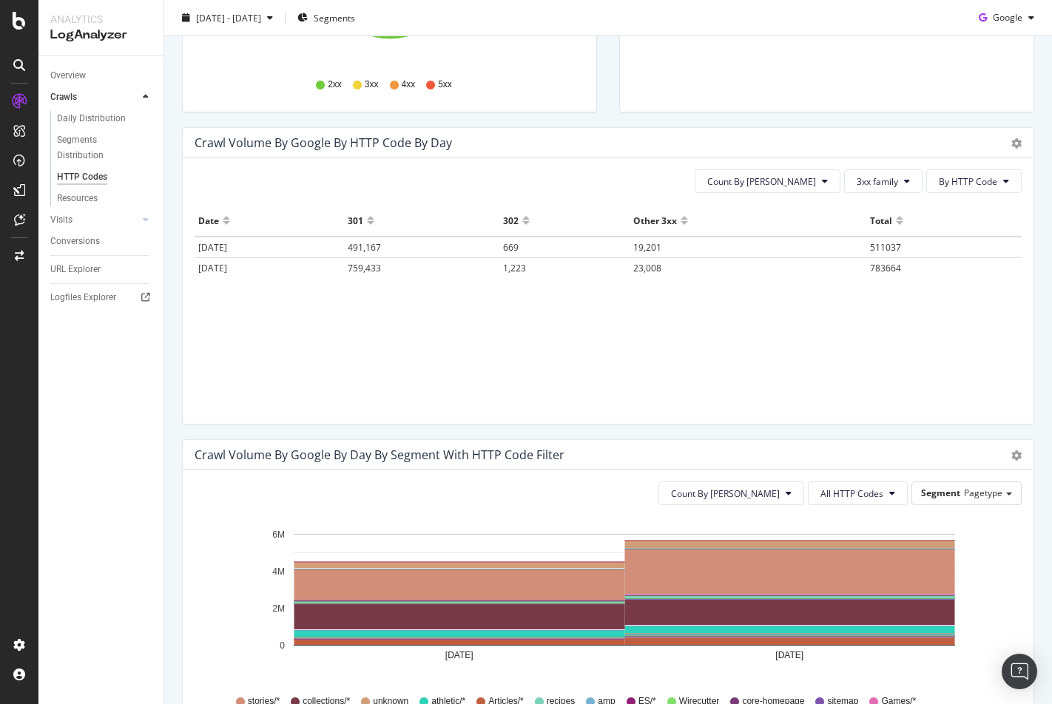
click at [893, 274] on td "783664" at bounding box center [943, 268] width 155 height 21
click at [381, 249] on span "491,167" at bounding box center [364, 247] width 33 height 13
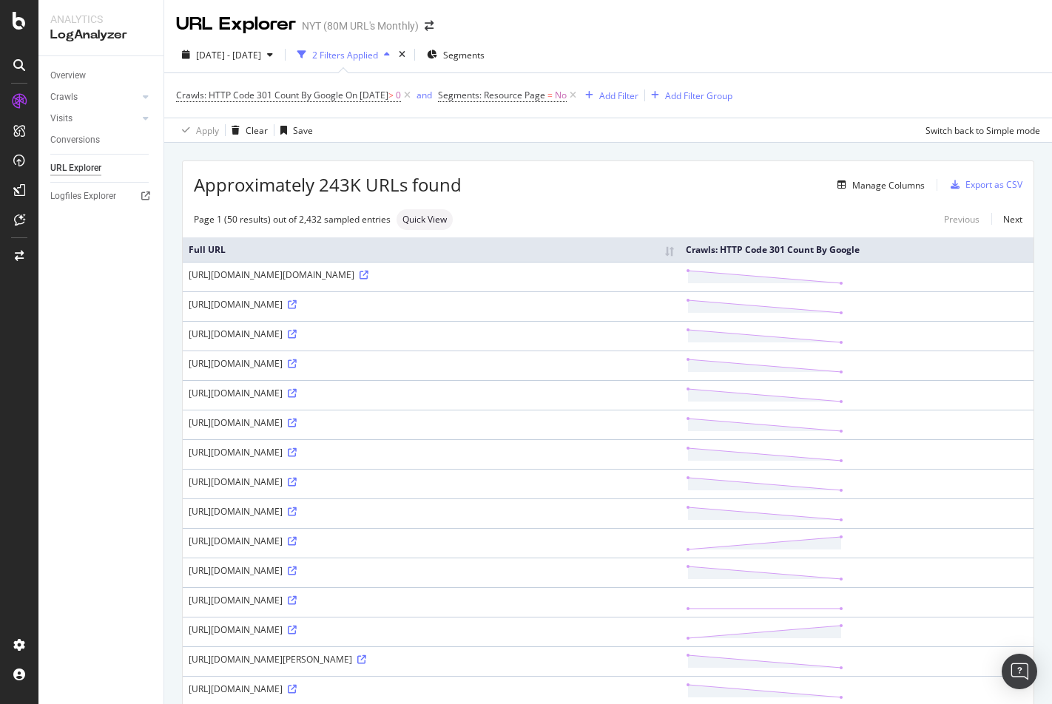
click at [333, 182] on span "Approximately 243K URLs found" at bounding box center [328, 184] width 268 height 25
click at [411, 189] on span "Approximately 243K URLs found" at bounding box center [328, 184] width 268 height 25
click at [1009, 188] on div "Export as CSV" at bounding box center [993, 184] width 57 height 13
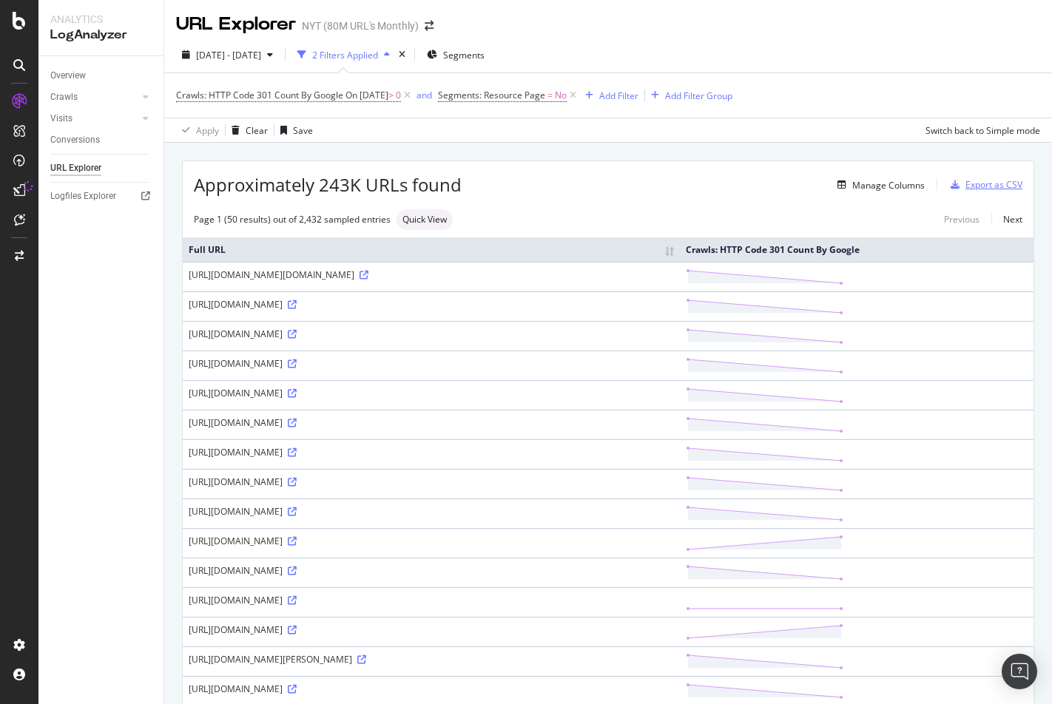
click at [1000, 189] on div "Export as CSV" at bounding box center [993, 184] width 57 height 13
click at [981, 186] on div "Export as CSV" at bounding box center [993, 184] width 57 height 13
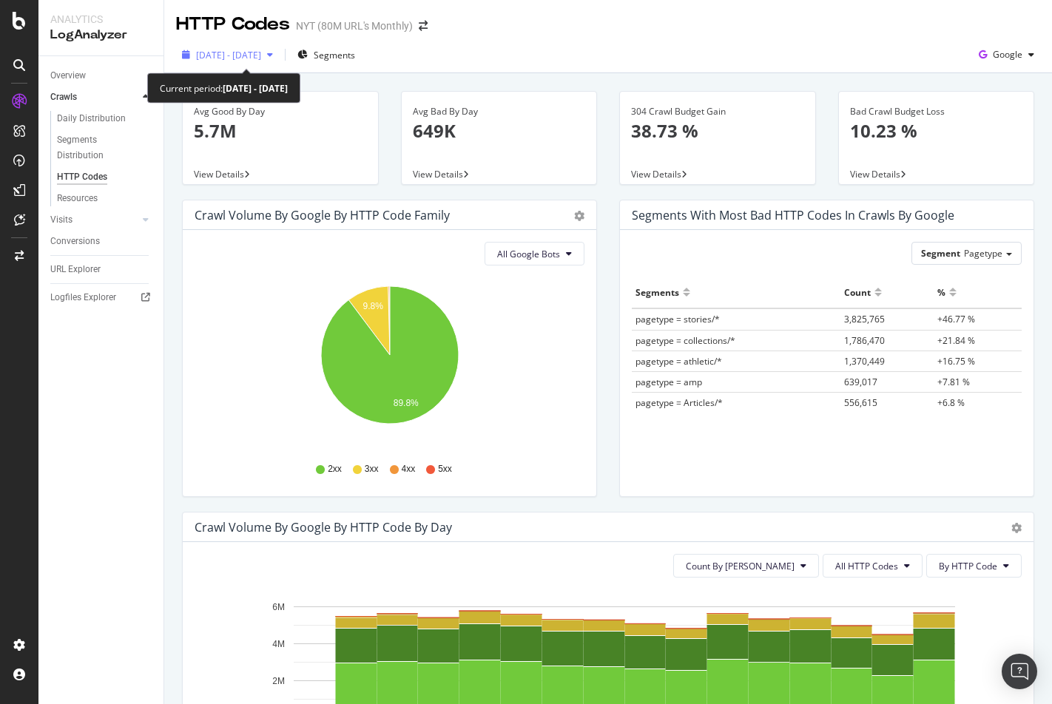
click at [257, 57] on span "[DATE] - [DATE]" at bounding box center [228, 55] width 65 height 13
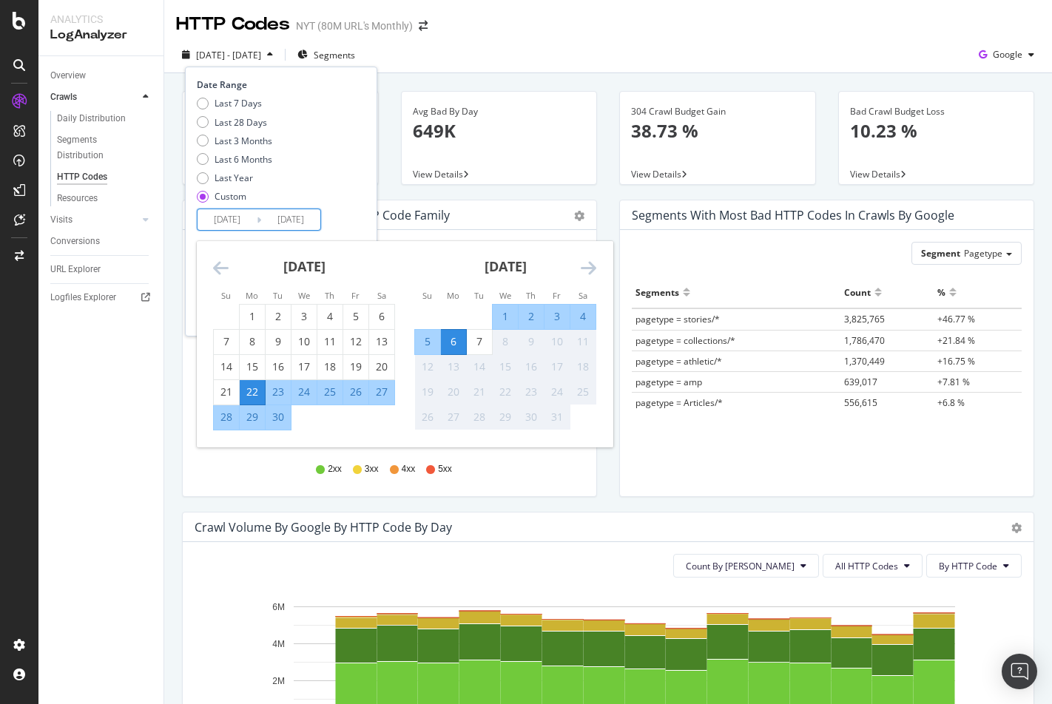
click at [234, 217] on input "[DATE]" at bounding box center [226, 219] width 59 height 21
click at [430, 343] on div "5" at bounding box center [427, 341] width 25 height 15
type input "[DATE]"
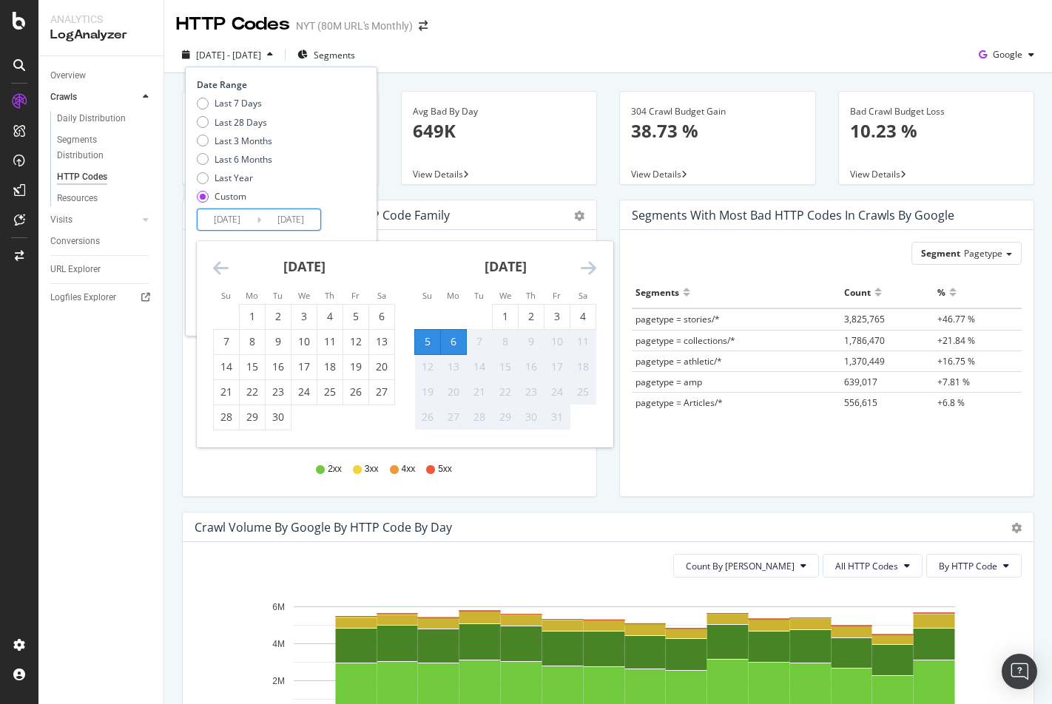
click at [358, 200] on div "Last 7 Days Last 28 Days Last 3 Months Last 6 Months Last Year Custom" at bounding box center [279, 153] width 165 height 112
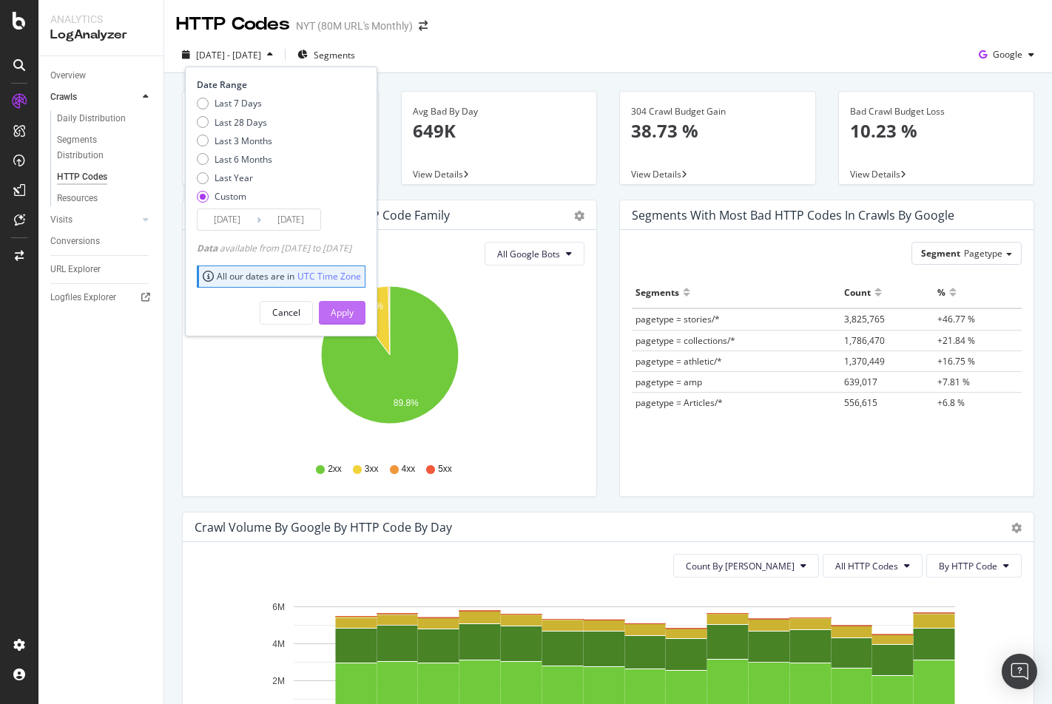
click at [353, 312] on div "Apply" at bounding box center [342, 312] width 23 height 13
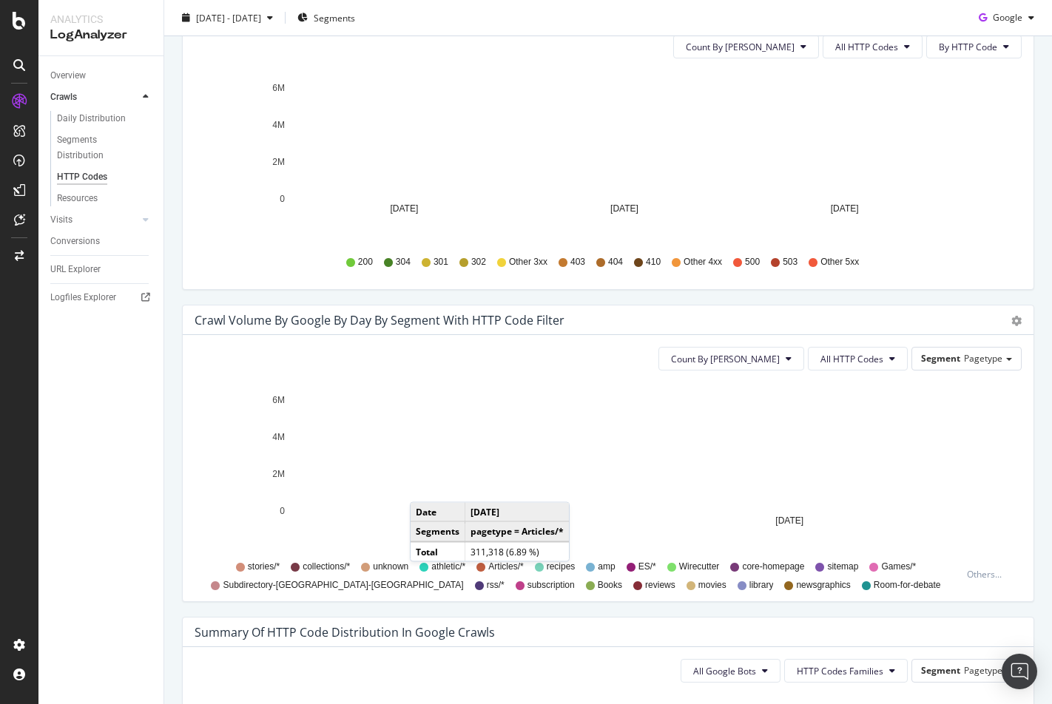
scroll to position [378, 0]
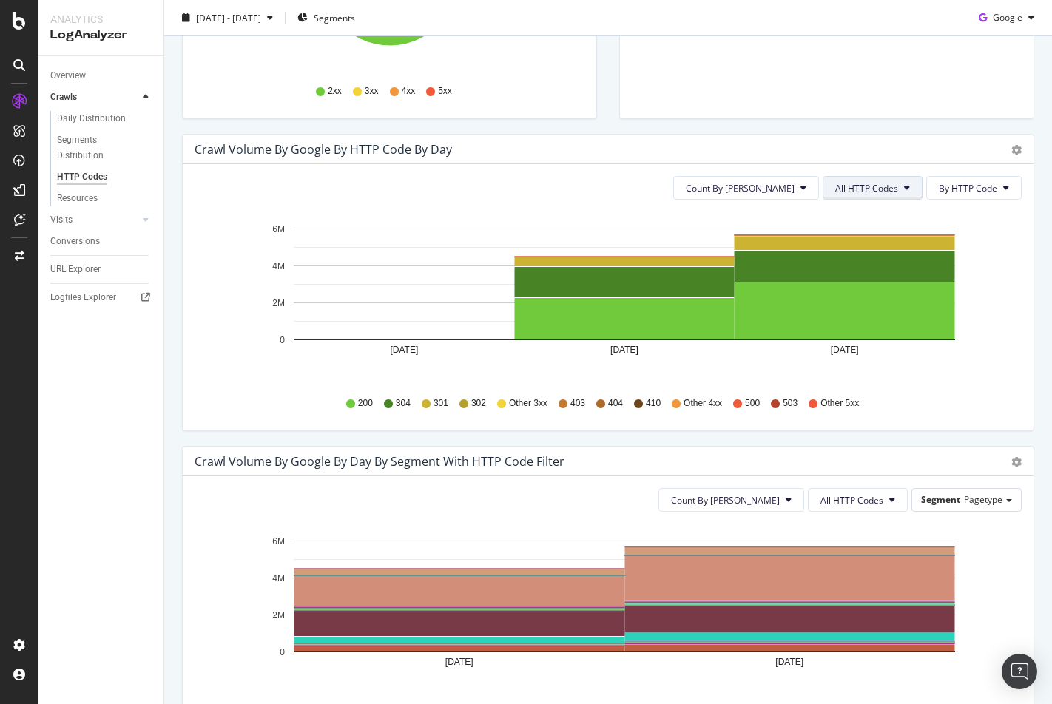
click at [852, 191] on span "All HTTP Codes" at bounding box center [866, 188] width 63 height 13
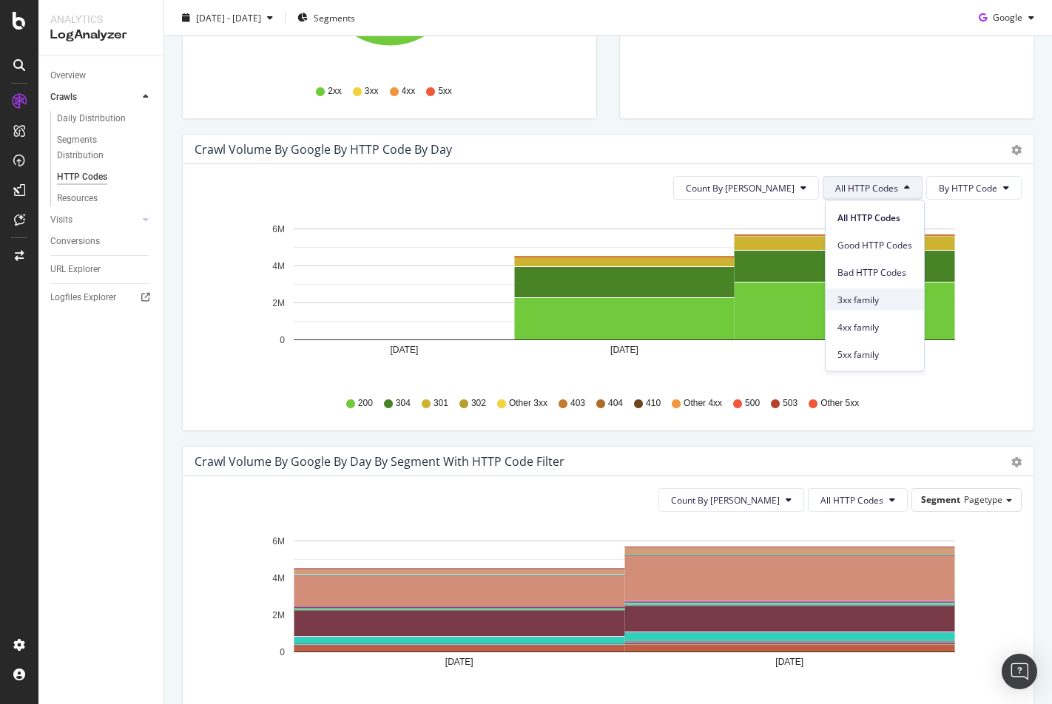
click at [869, 302] on span "3xx family" at bounding box center [874, 299] width 75 height 13
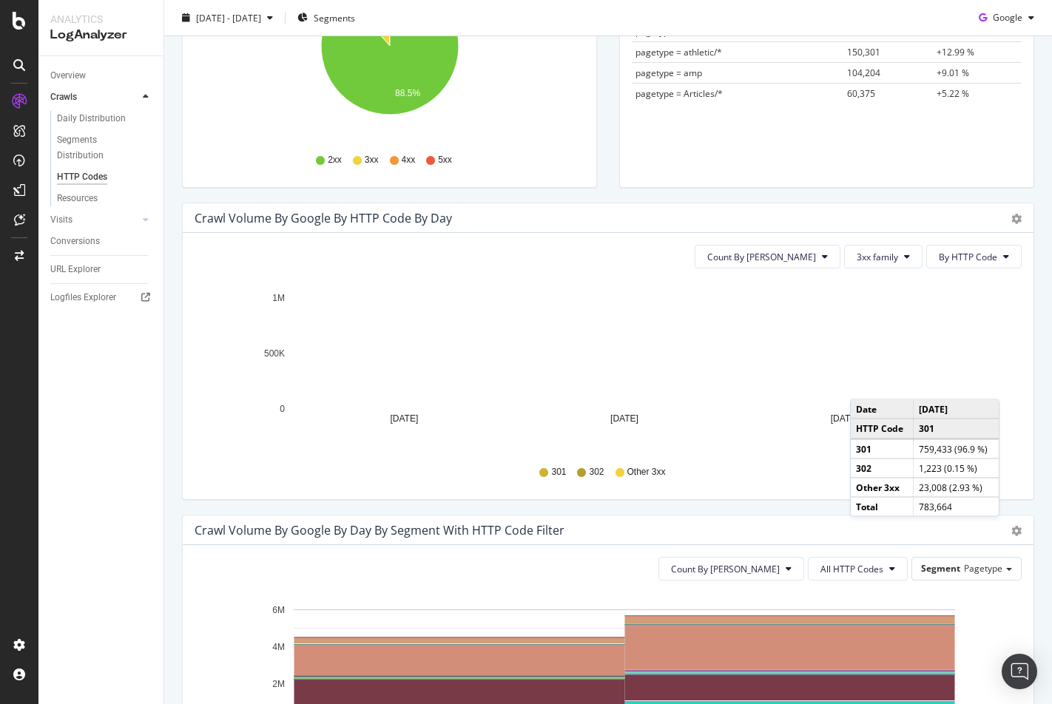
scroll to position [303, 0]
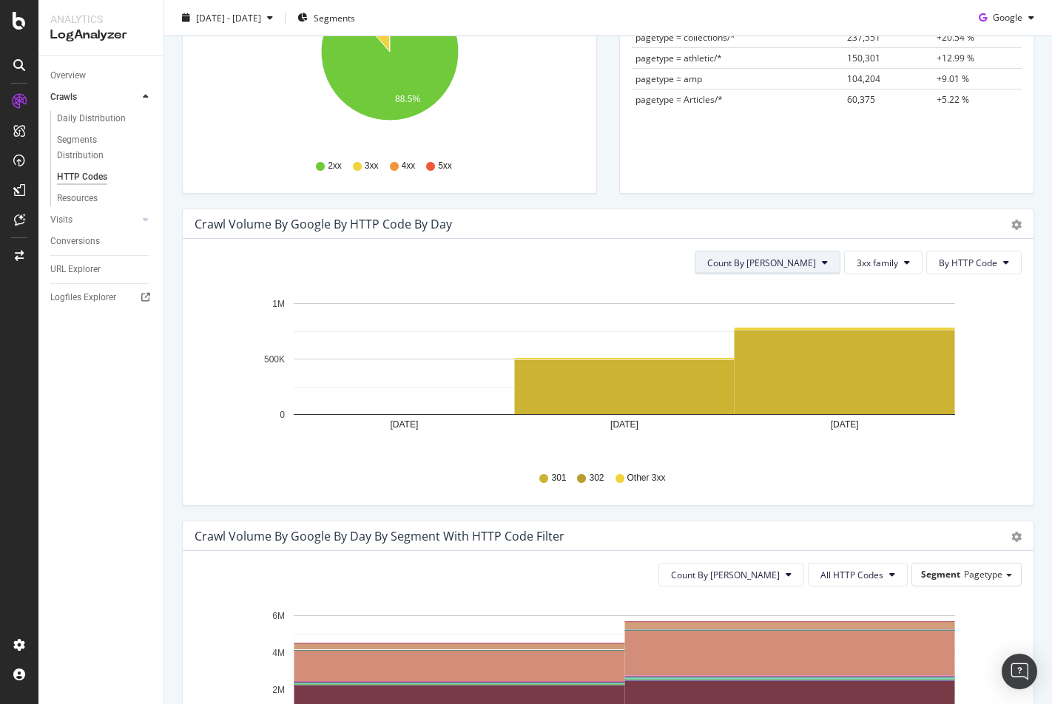
click at [815, 261] on span "Count By [PERSON_NAME]" at bounding box center [761, 263] width 109 height 13
click at [819, 319] on span "Cumulated (all codes)" at bounding box center [818, 319] width 112 height 13
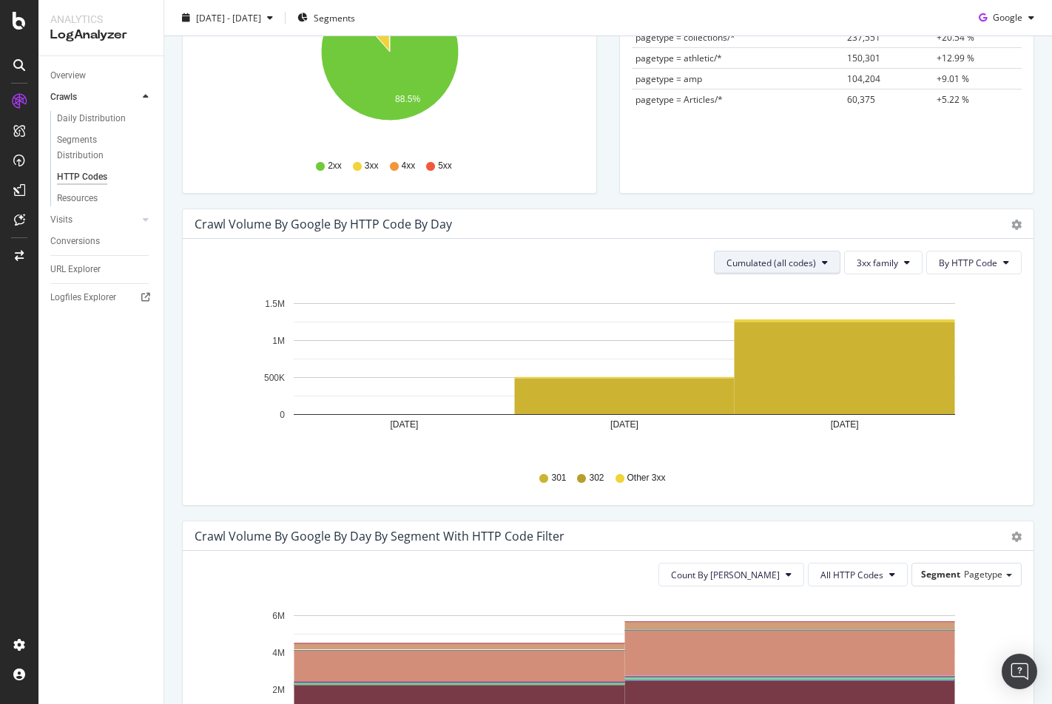
click at [803, 266] on span "Cumulated (all codes)" at bounding box center [770, 263] width 89 height 13
click at [802, 285] on div "Count By [PERSON_NAME]" at bounding box center [783, 292] width 132 height 21
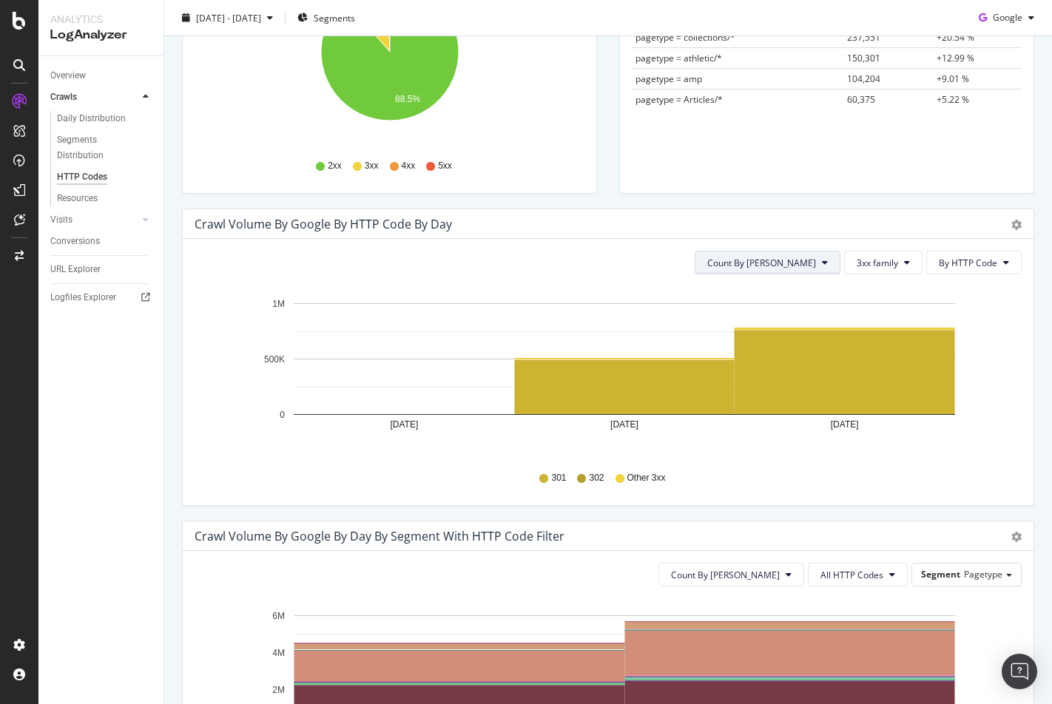
click at [803, 273] on button "Count By [PERSON_NAME]" at bounding box center [767, 263] width 146 height 24
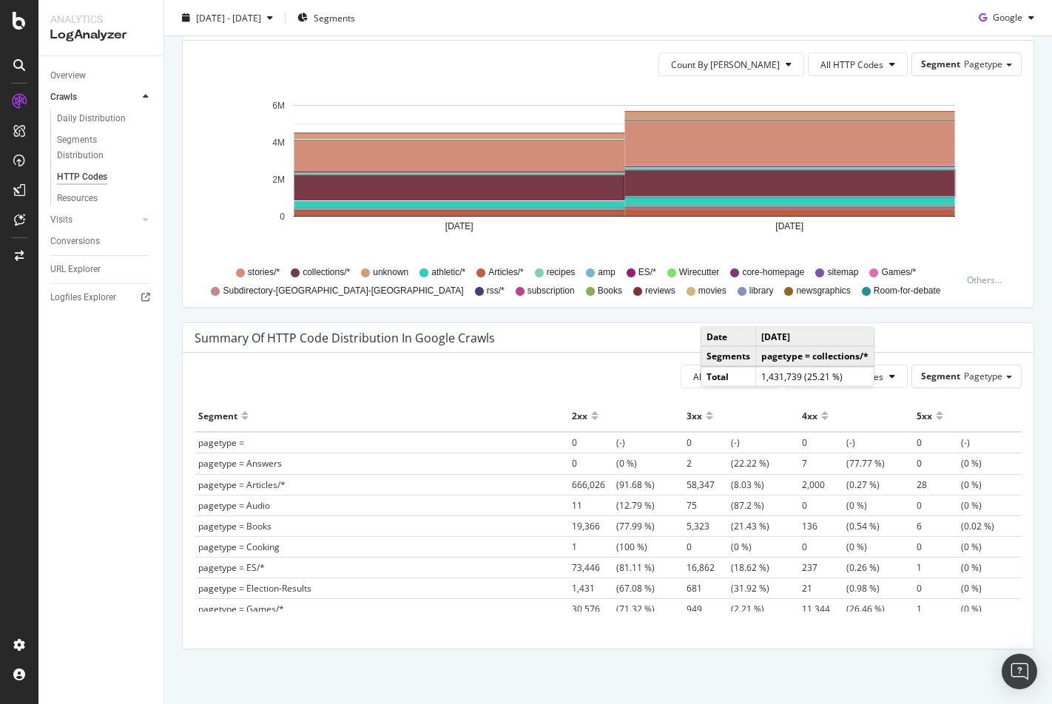
scroll to position [825, 0]
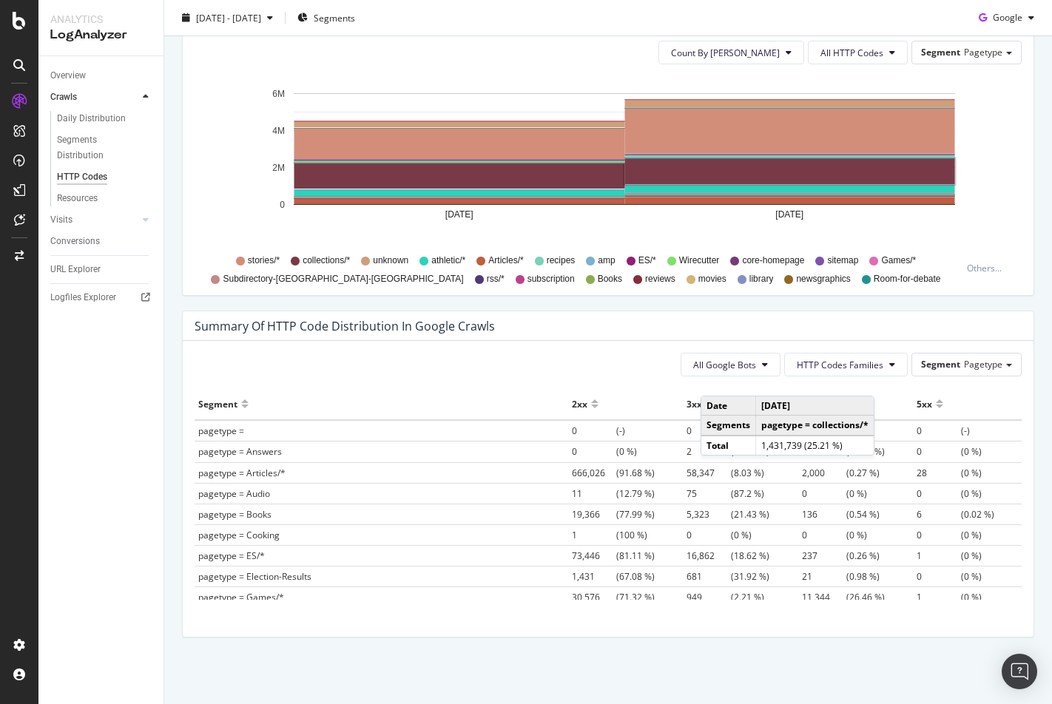
click at [548, 360] on div "All Google Bots HTTP Codes Families Segment Pagetype" at bounding box center [607, 365] width 827 height 24
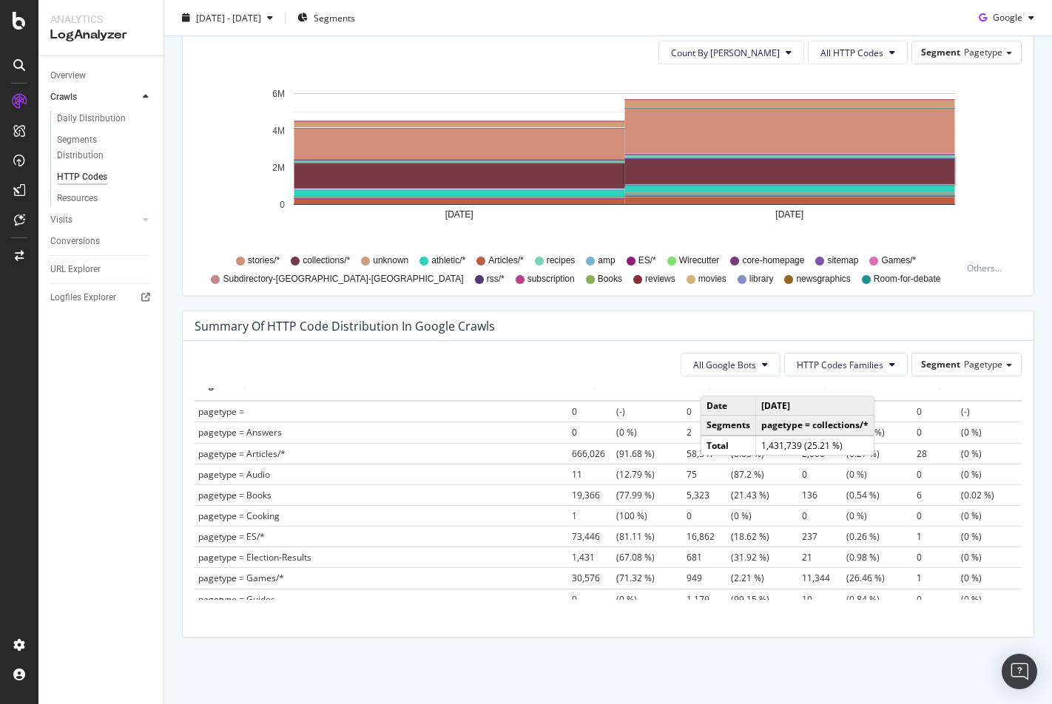
scroll to position [0, 0]
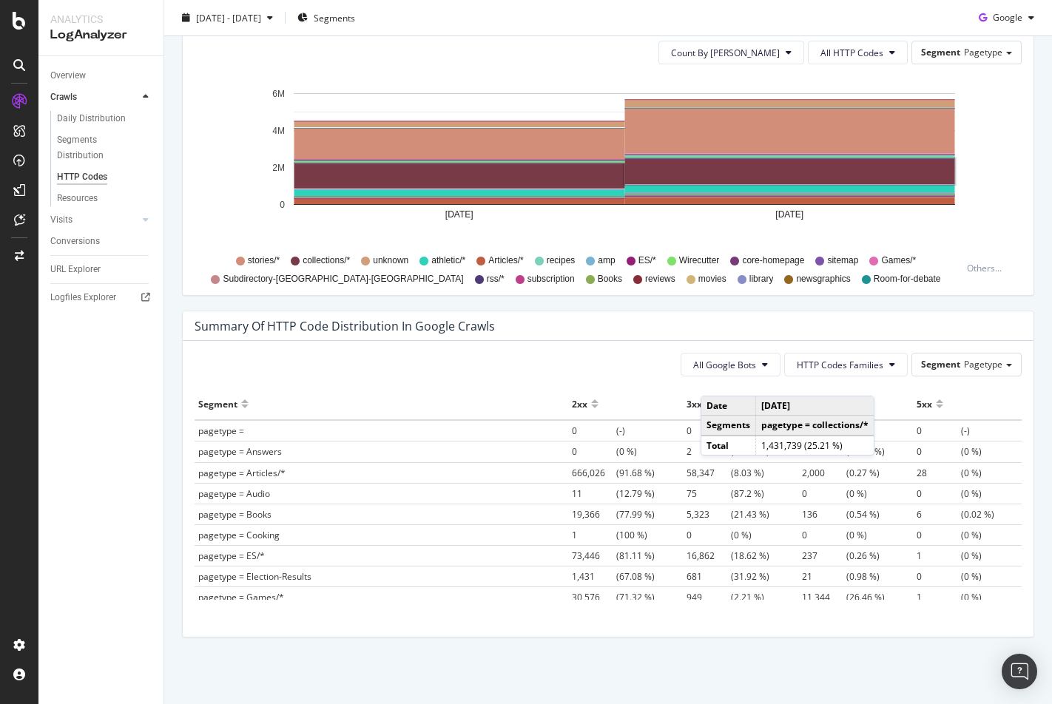
click at [642, 368] on div "All Google Bots HTTP Codes Families Segment Pagetype" at bounding box center [607, 365] width 827 height 24
click at [683, 512] on td "5,323 (21.43 %)" at bounding box center [740, 514] width 115 height 21
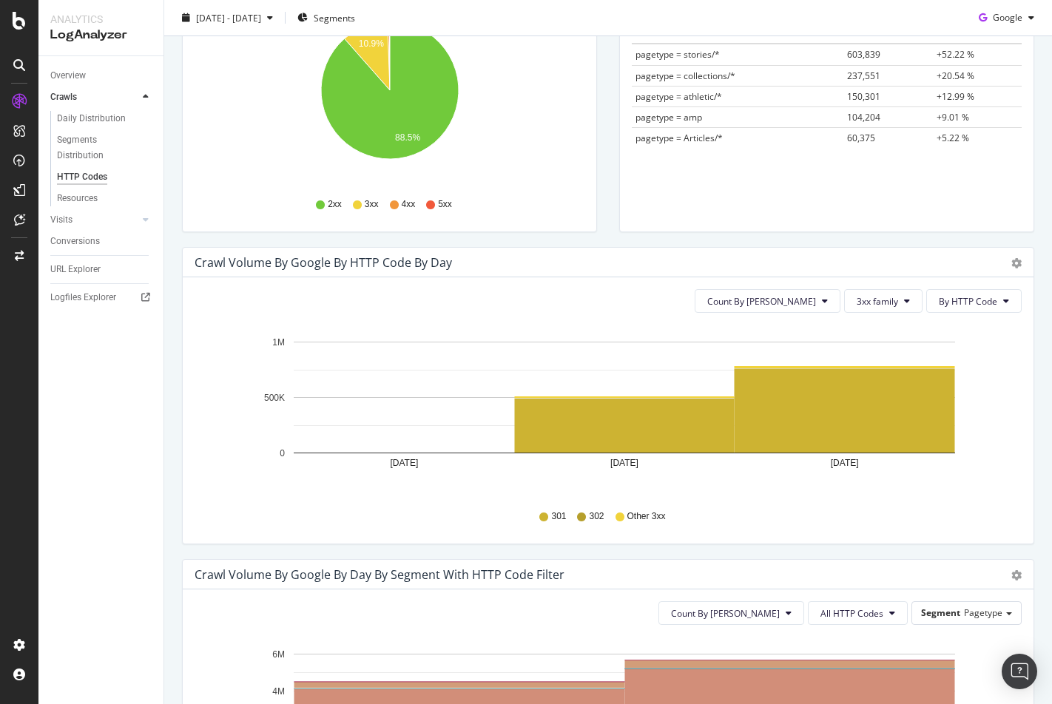
scroll to position [332, 0]
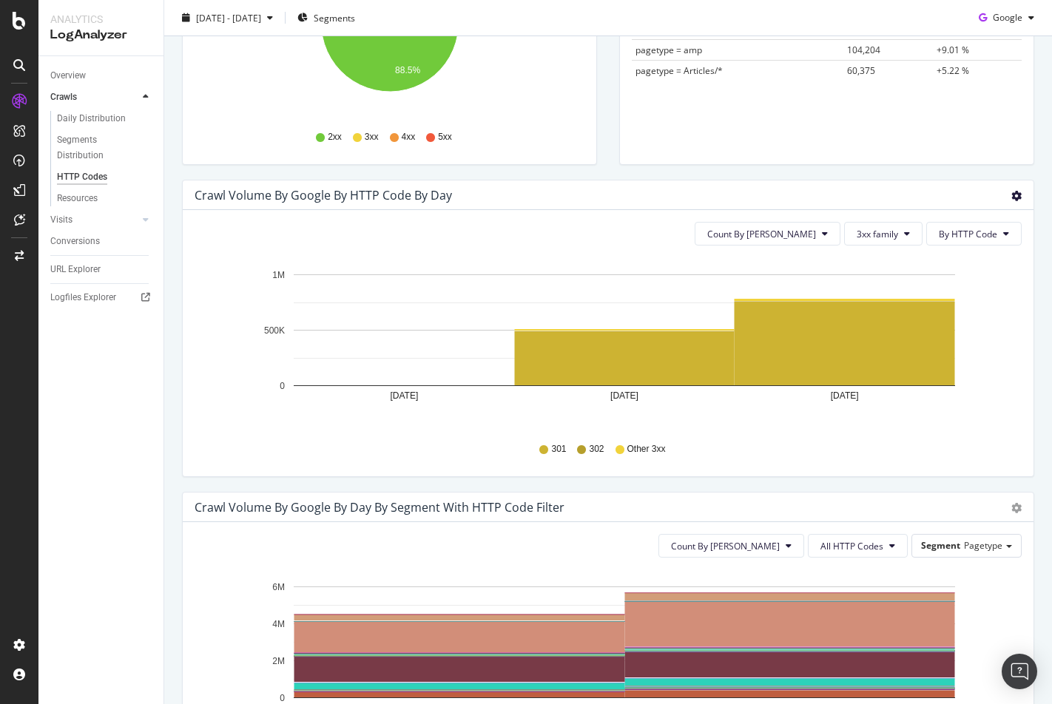
click at [1011, 197] on icon "gear" at bounding box center [1016, 196] width 10 height 10
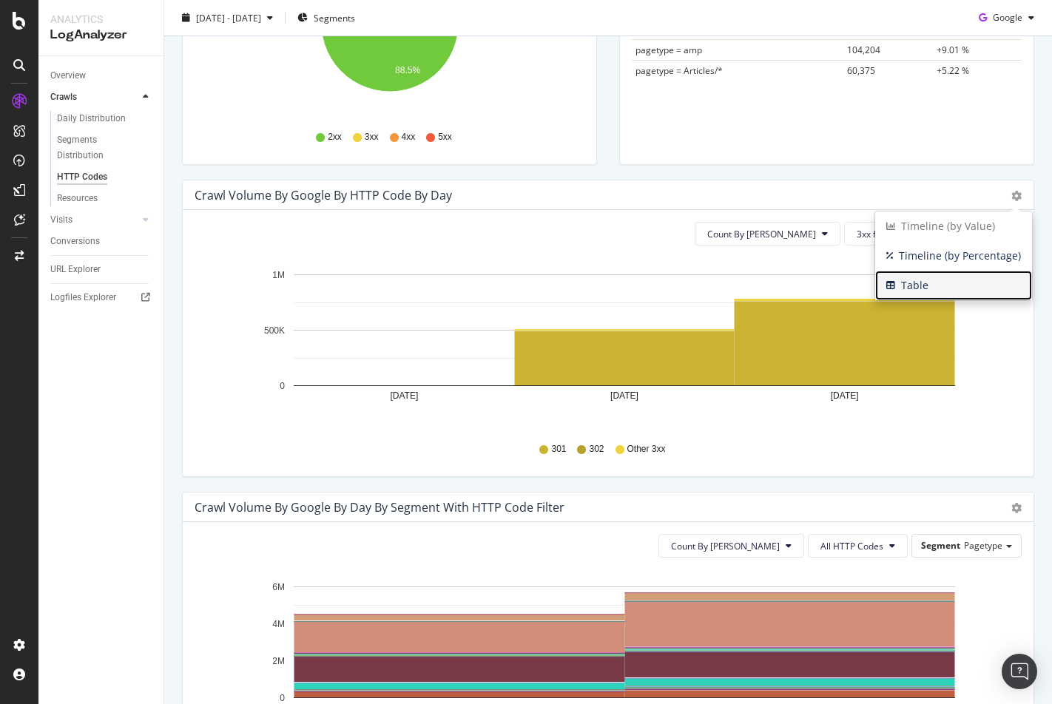
click at [936, 283] on span "Table" at bounding box center [953, 285] width 157 height 22
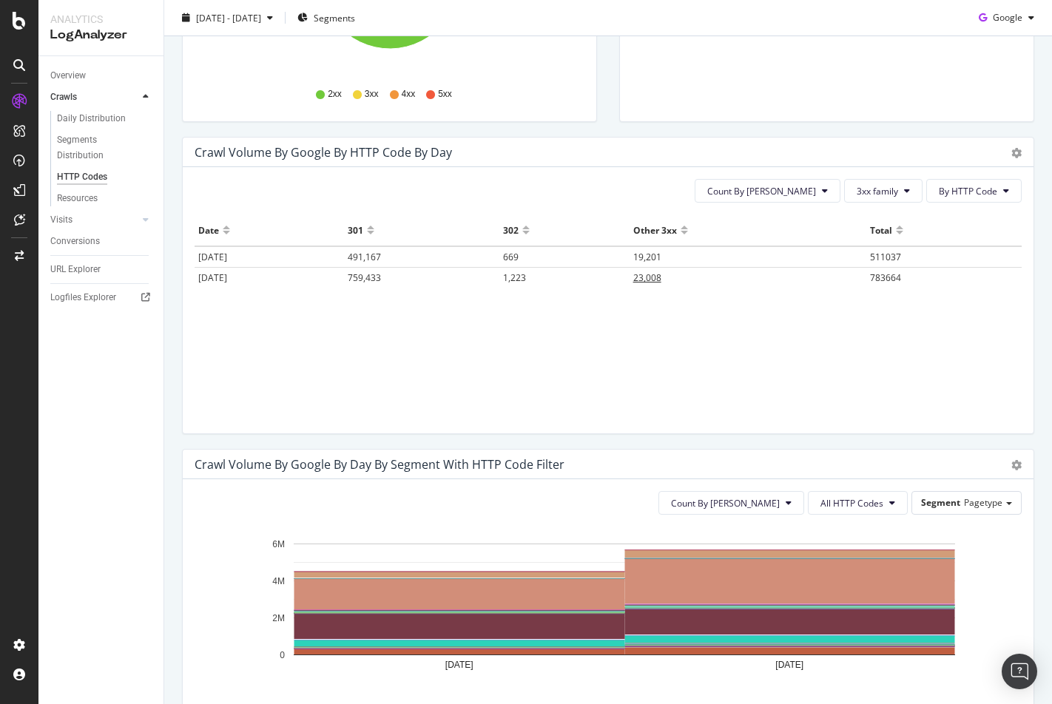
scroll to position [345, 0]
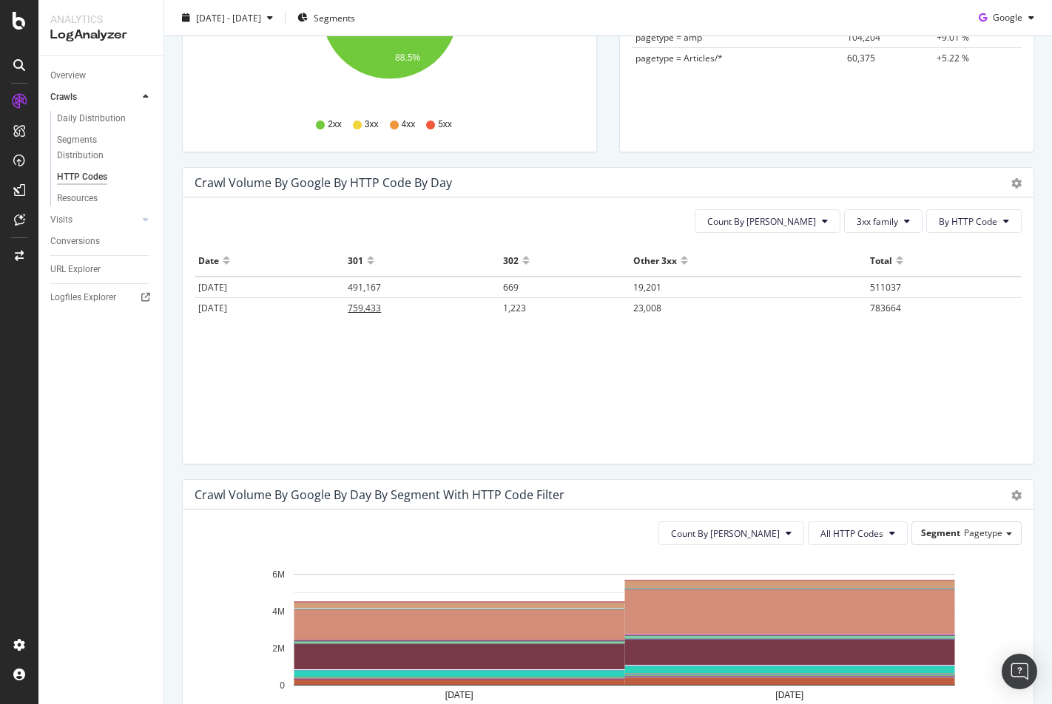
click at [381, 309] on span "759,433" at bounding box center [364, 308] width 33 height 13
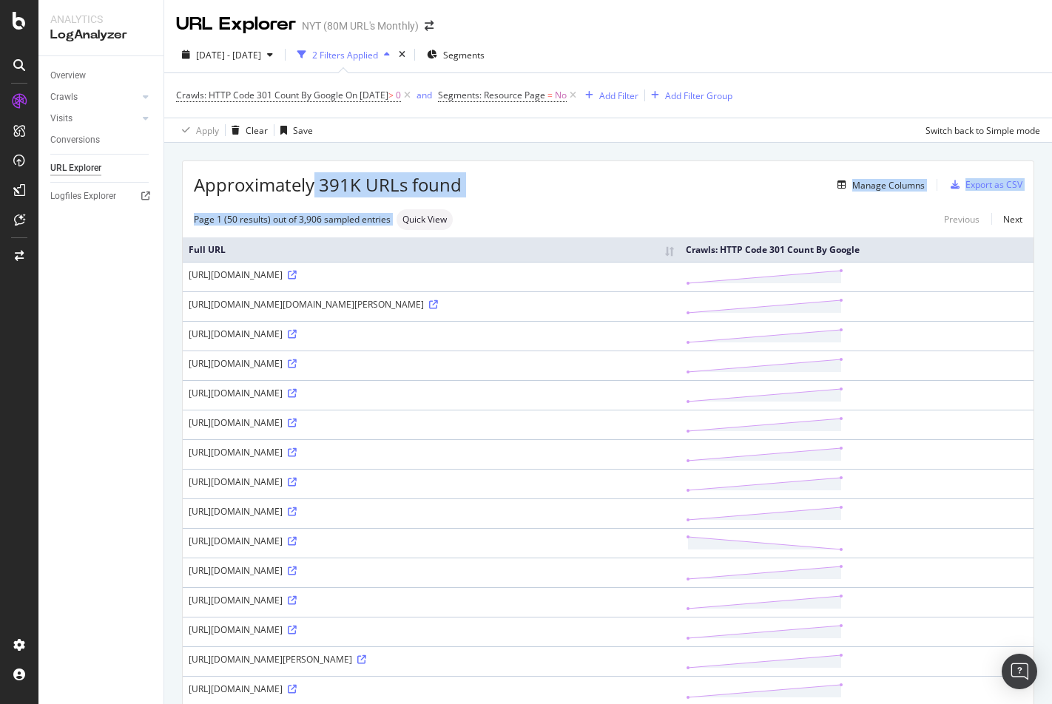
drag, startPoint x: 314, startPoint y: 187, endPoint x: 513, endPoint y: 199, distance: 199.3
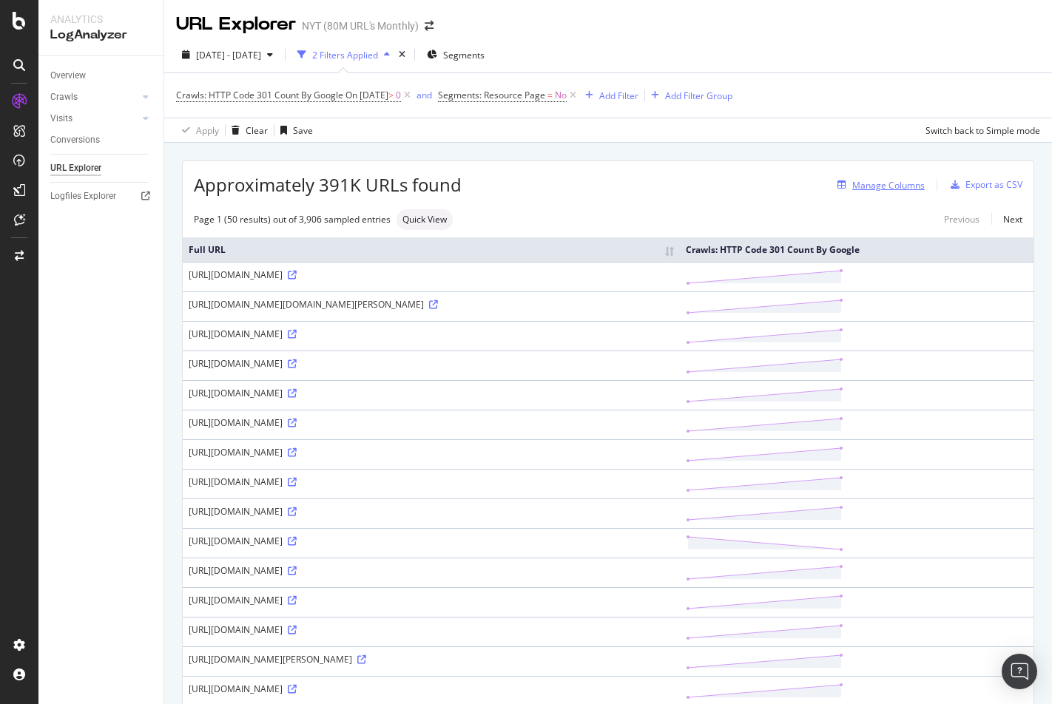
click at [887, 186] on div "Manage Columns" at bounding box center [888, 185] width 72 height 13
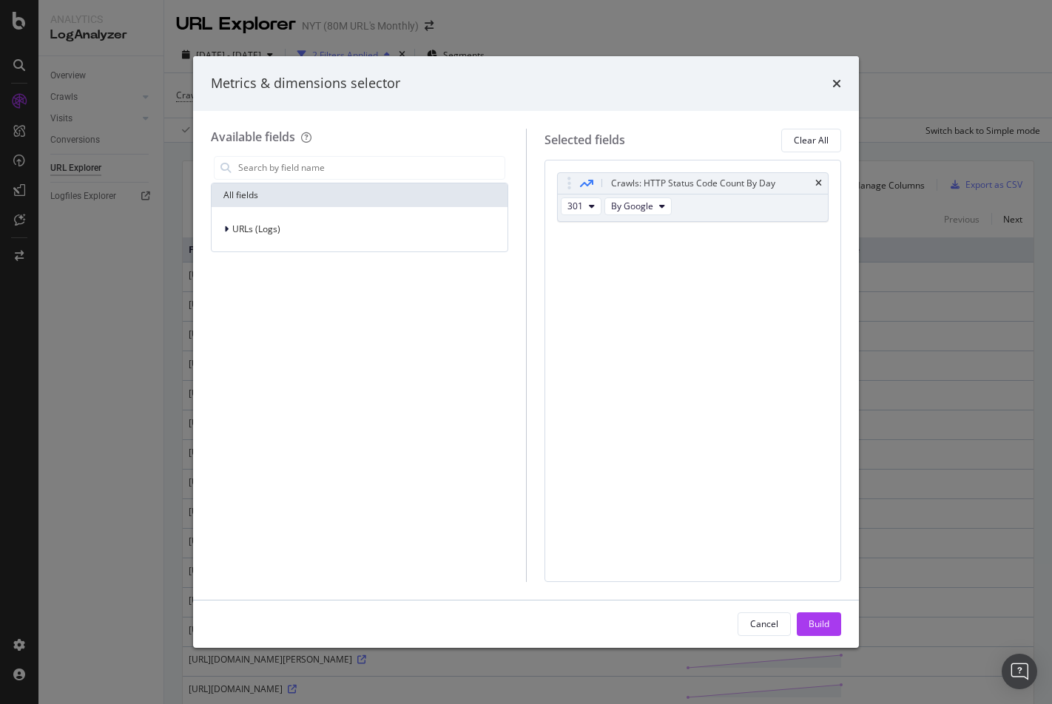
click at [921, 302] on div "Metrics & dimensions selector Available fields All fields URLs (Logs) Selected …" at bounding box center [526, 352] width 1052 height 704
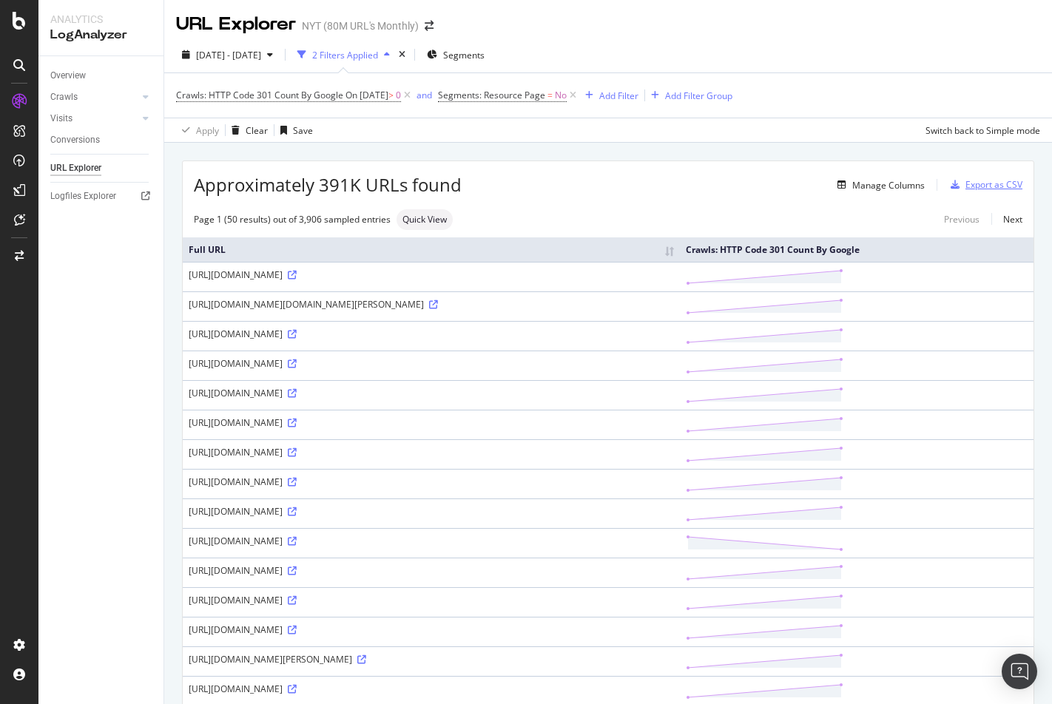
click at [983, 187] on div "Export as CSV" at bounding box center [993, 184] width 57 height 13
